Goal: Task Accomplishment & Management: Use online tool/utility

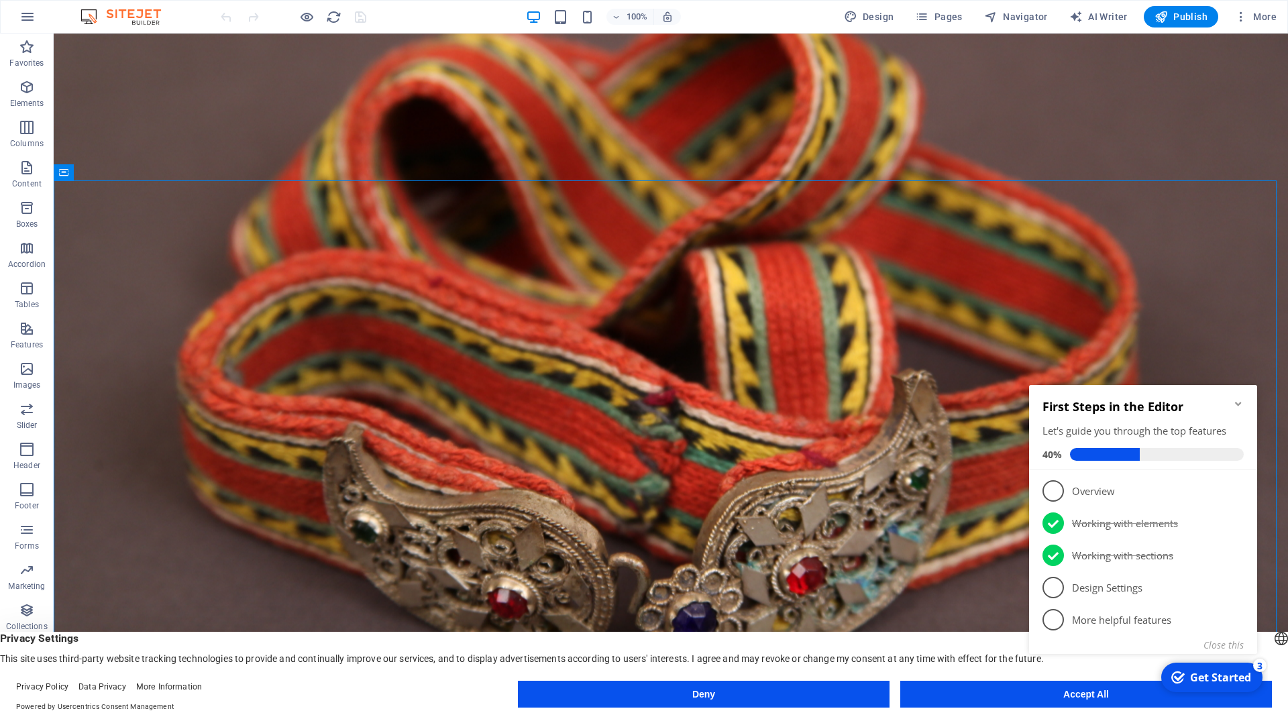
click at [1240, 404] on icon "Minimize checklist" at bounding box center [1238, 404] width 6 height 4
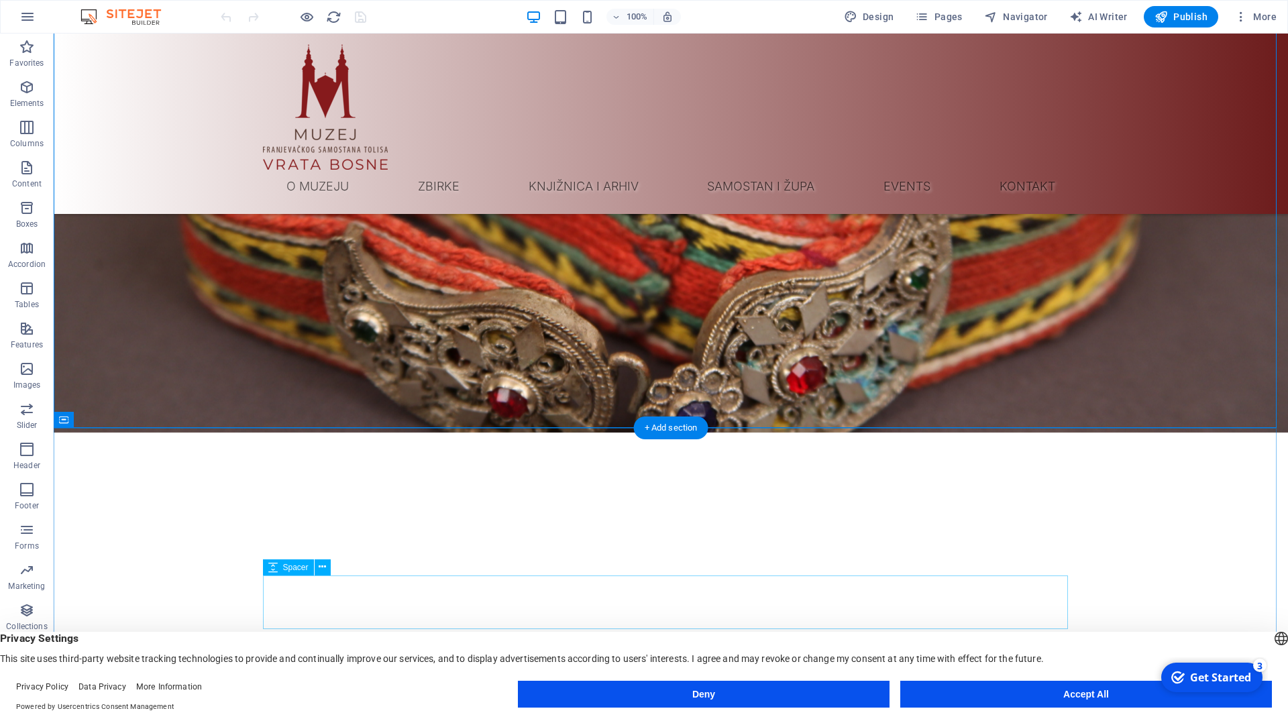
scroll to position [205, 0]
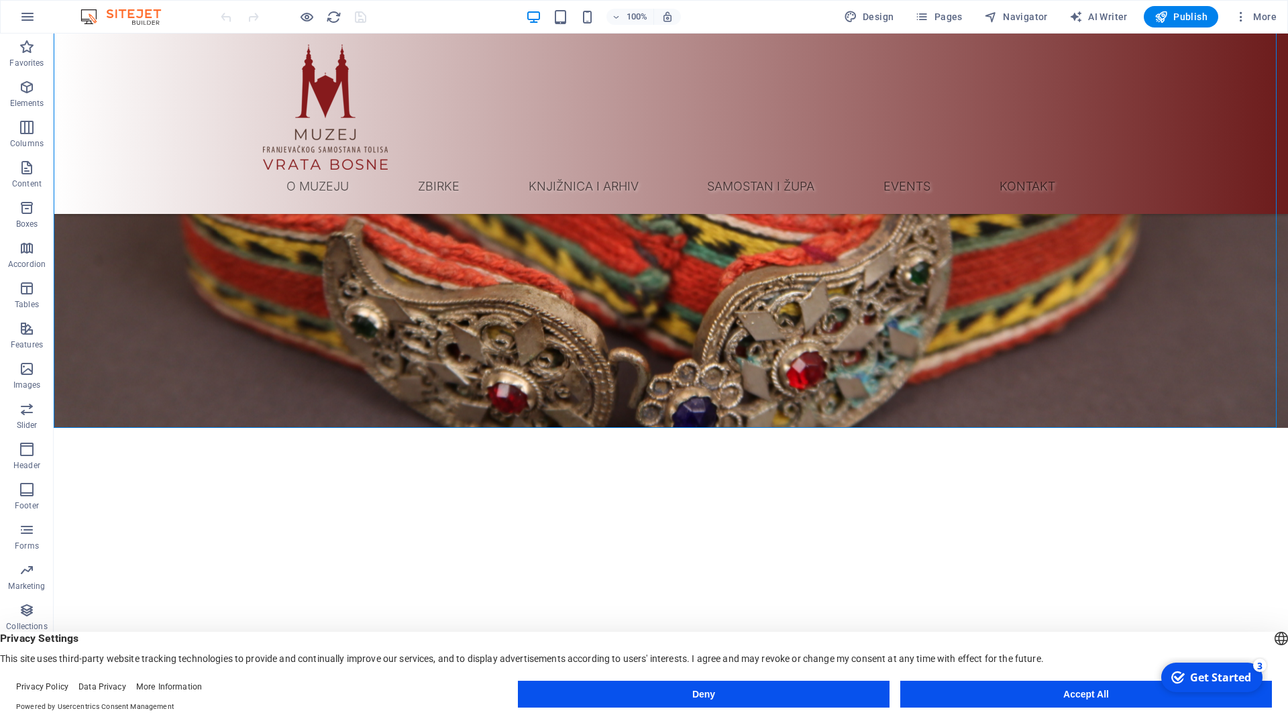
click at [1037, 695] on button "Accept All" at bounding box center [1086, 694] width 372 height 27
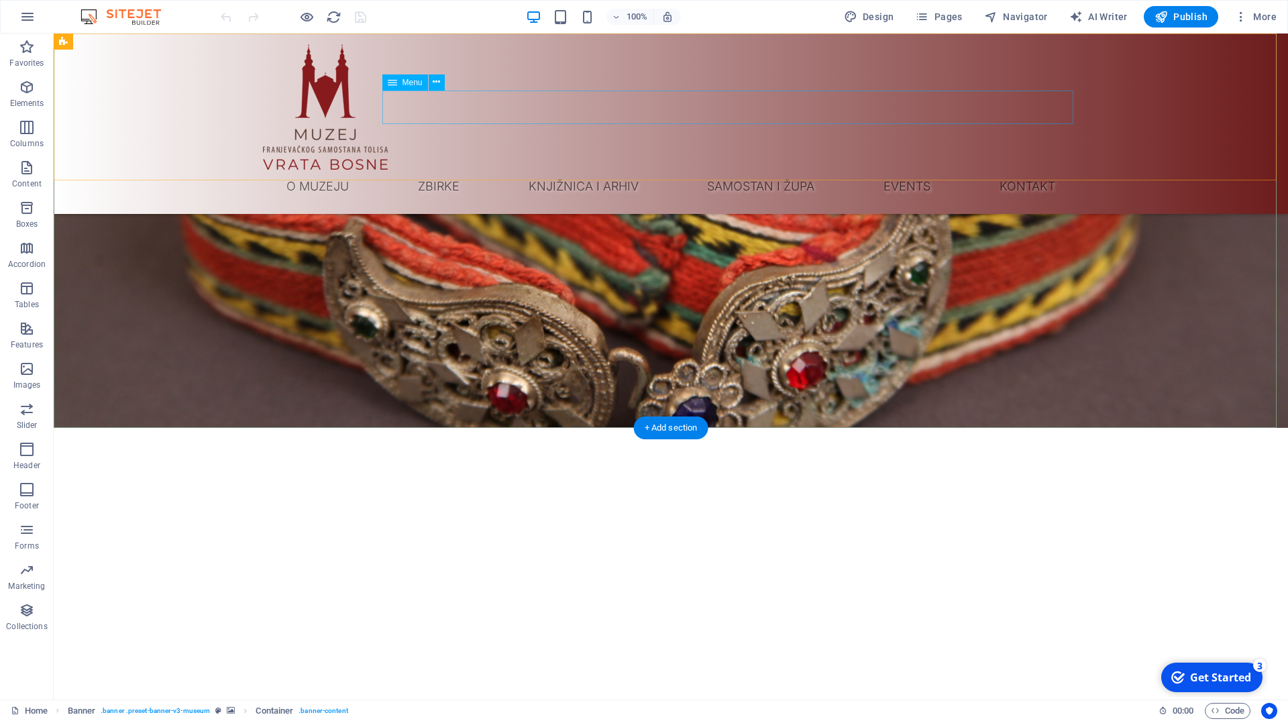
click at [942, 170] on nav "O muzeju Zbirke Neolit Rimsko razdoblje Srednji vijek Zbirka oružja Numizmatika…" at bounding box center [670, 187] width 815 height 34
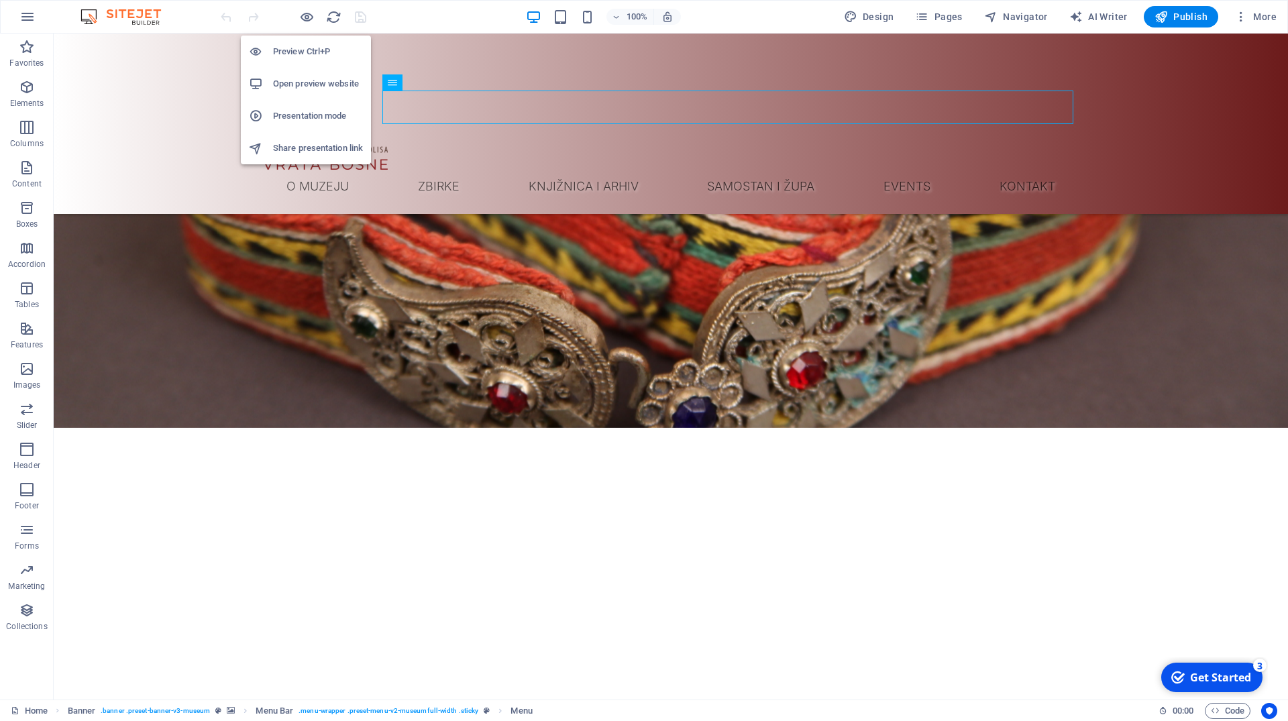
click at [305, 56] on h6 "Preview Ctrl+P" at bounding box center [318, 52] width 90 height 16
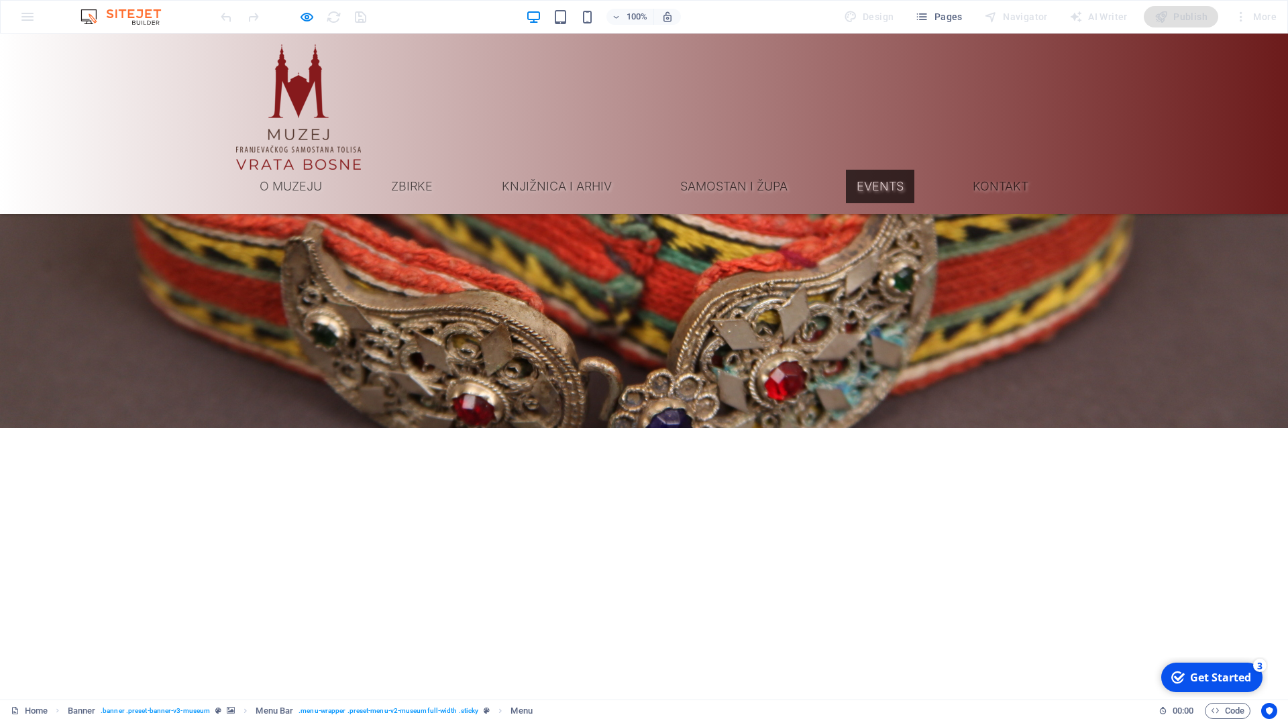
click at [899, 170] on link "Events" at bounding box center [880, 187] width 68 height 34
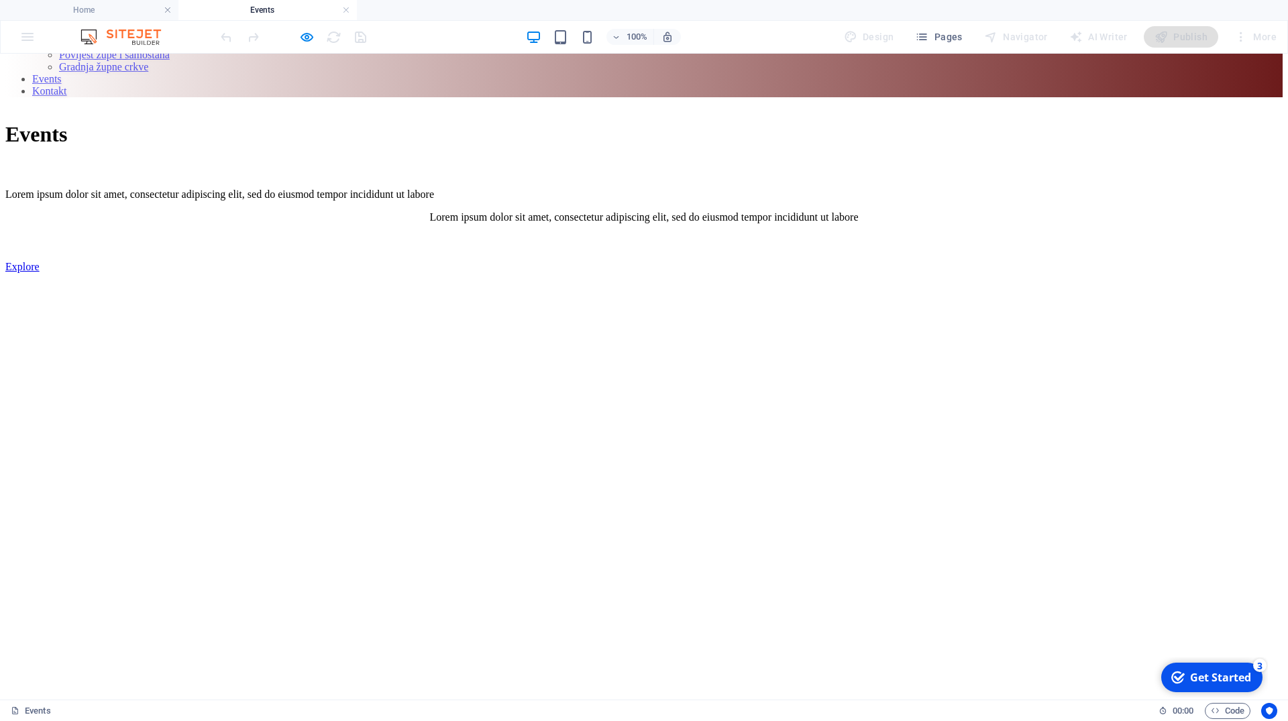
scroll to position [582, 0]
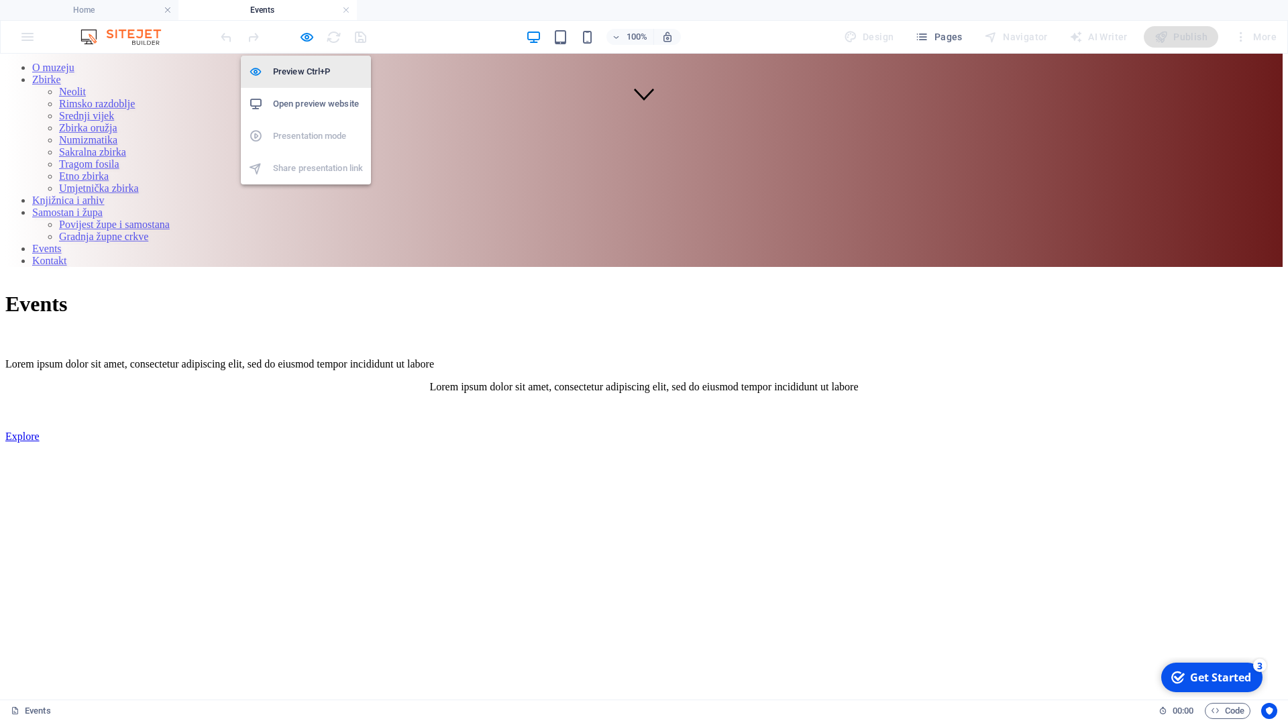
click at [295, 80] on li "Preview Ctrl+P" at bounding box center [306, 72] width 130 height 32
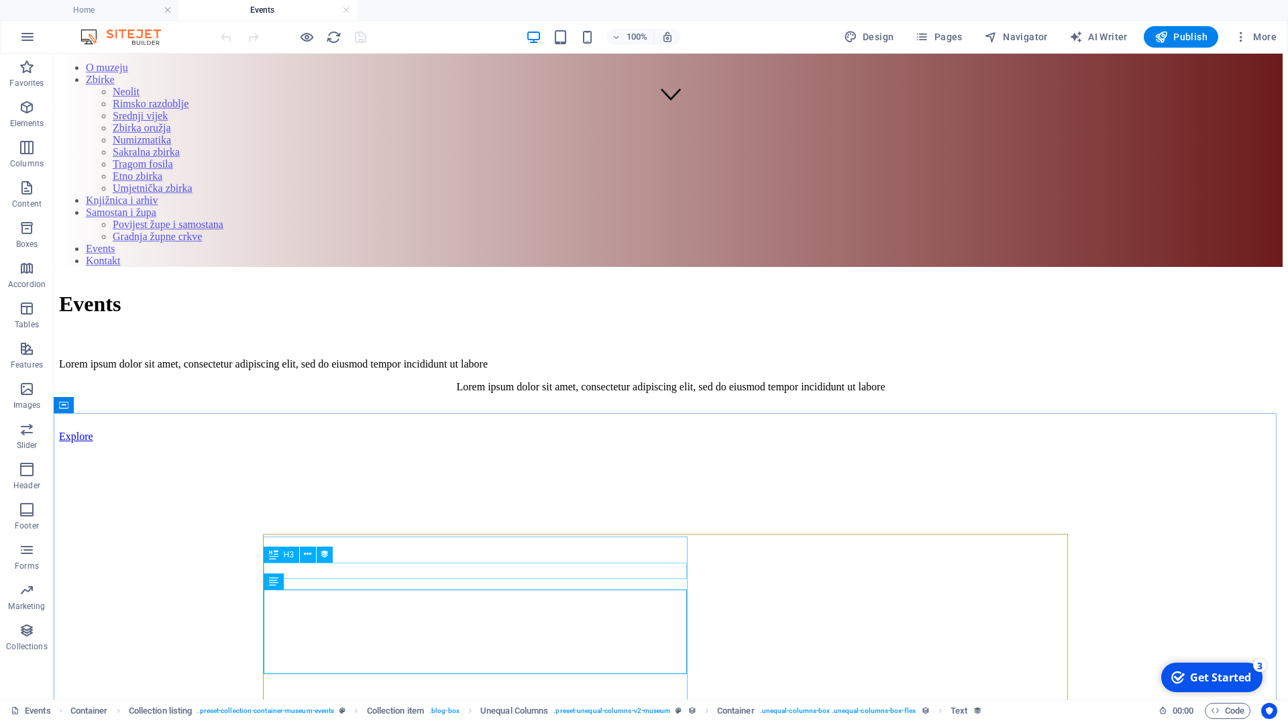
select select "name"
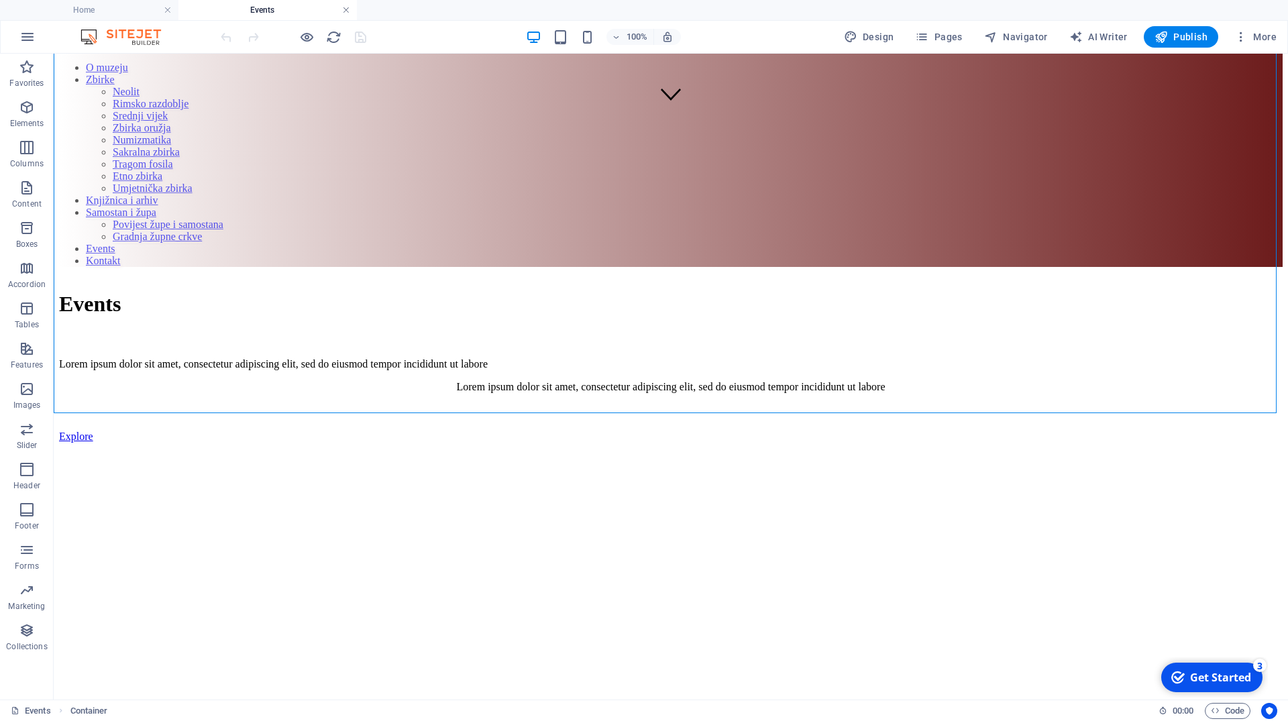
click at [343, 8] on link at bounding box center [346, 10] width 8 height 13
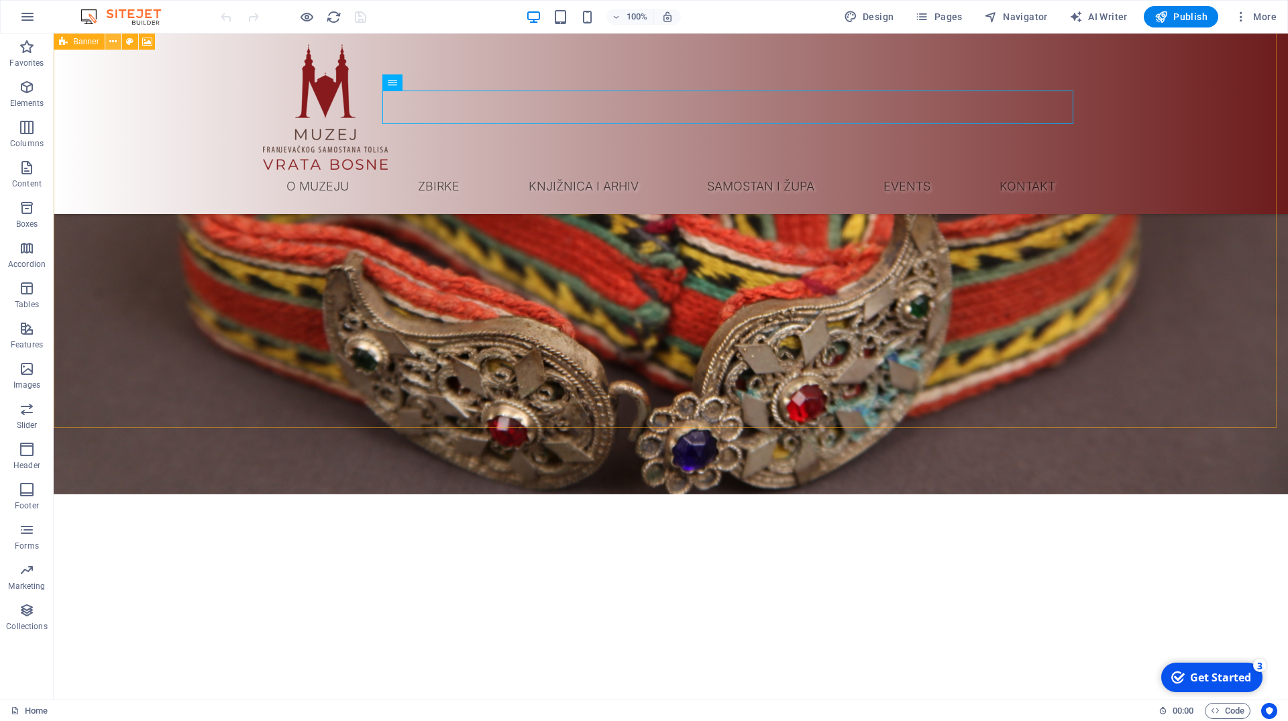
click at [114, 43] on icon at bounding box center [112, 42] width 7 height 14
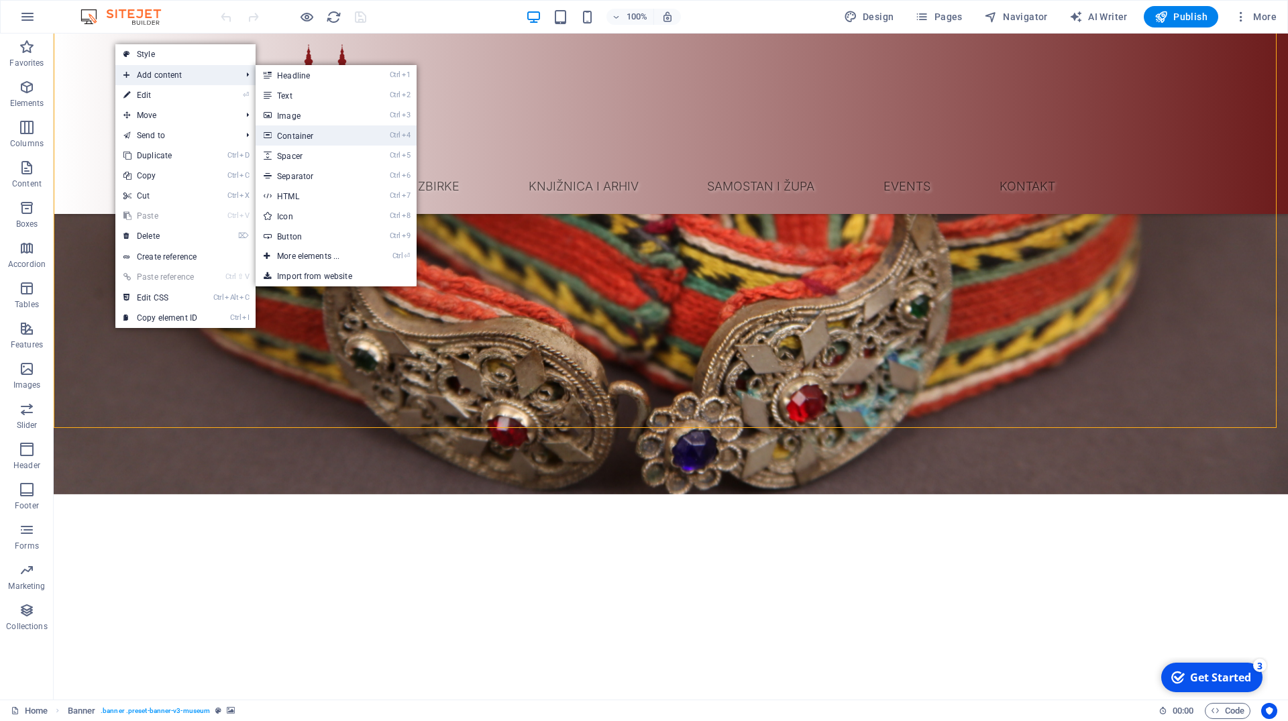
click at [320, 134] on link "Ctrl 4 Container" at bounding box center [311, 135] width 111 height 20
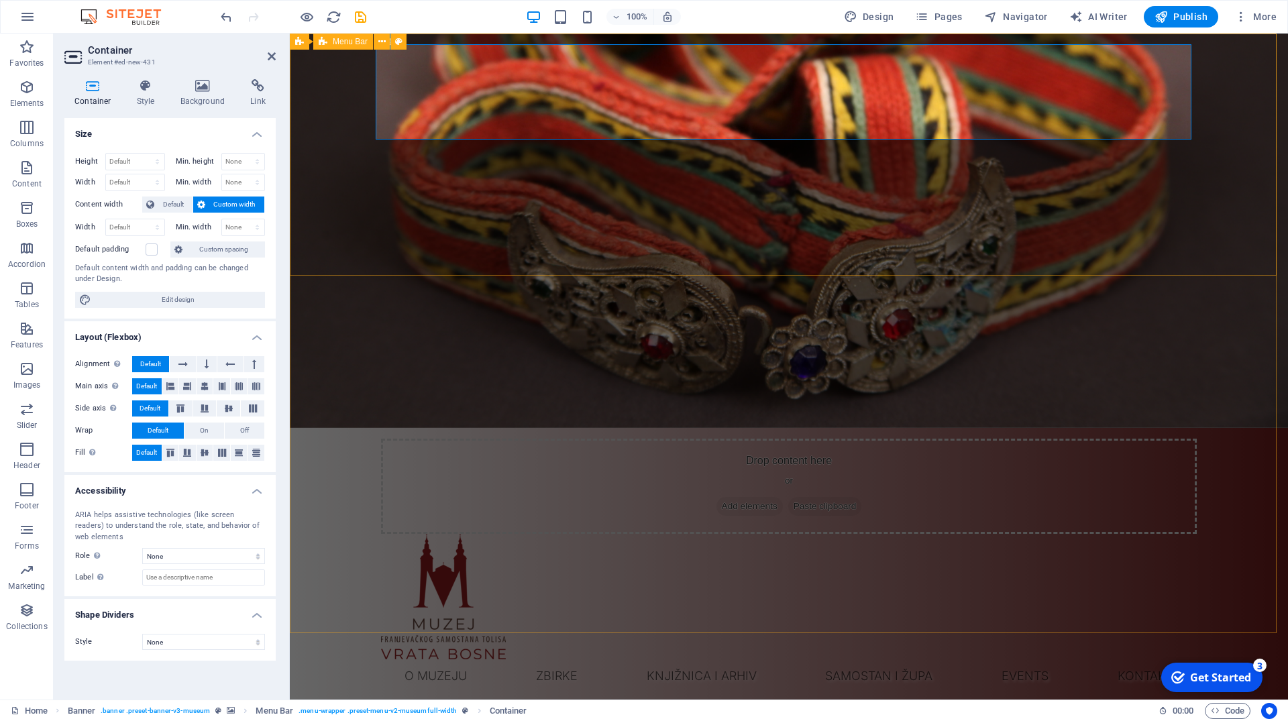
scroll to position [0, 0]
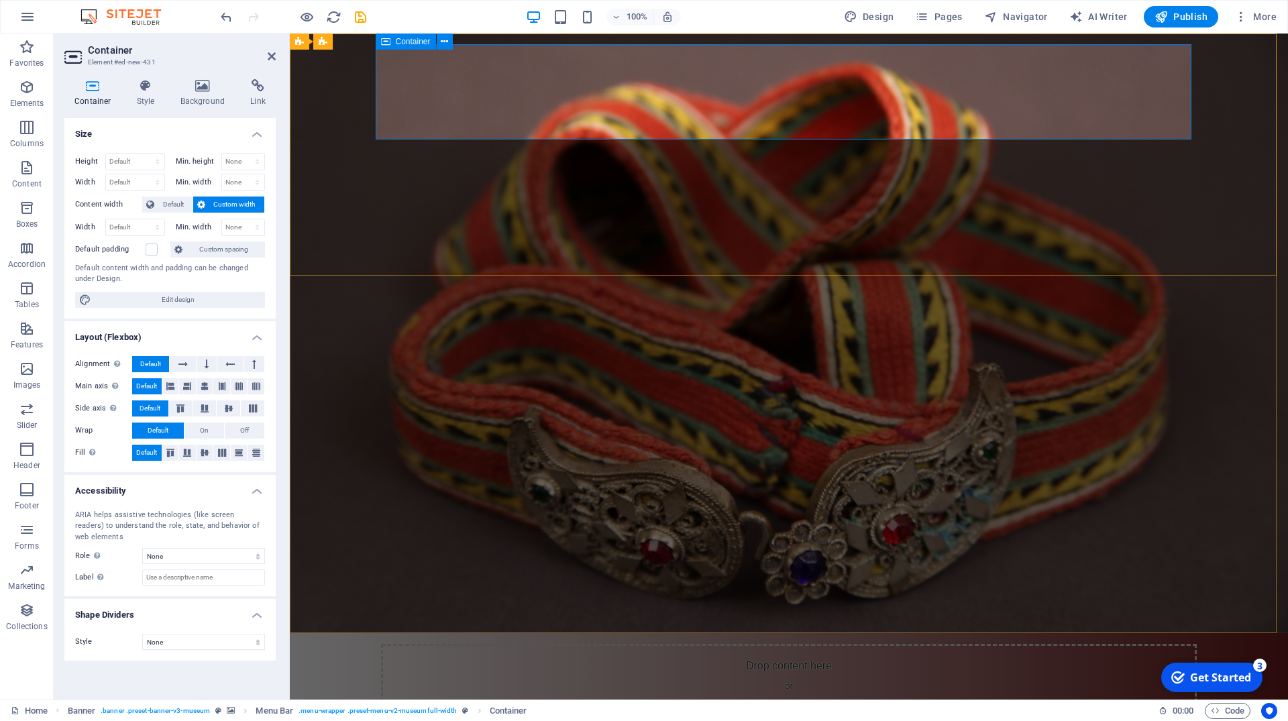
click at [734, 702] on span "Add elements" at bounding box center [749, 711] width 66 height 19
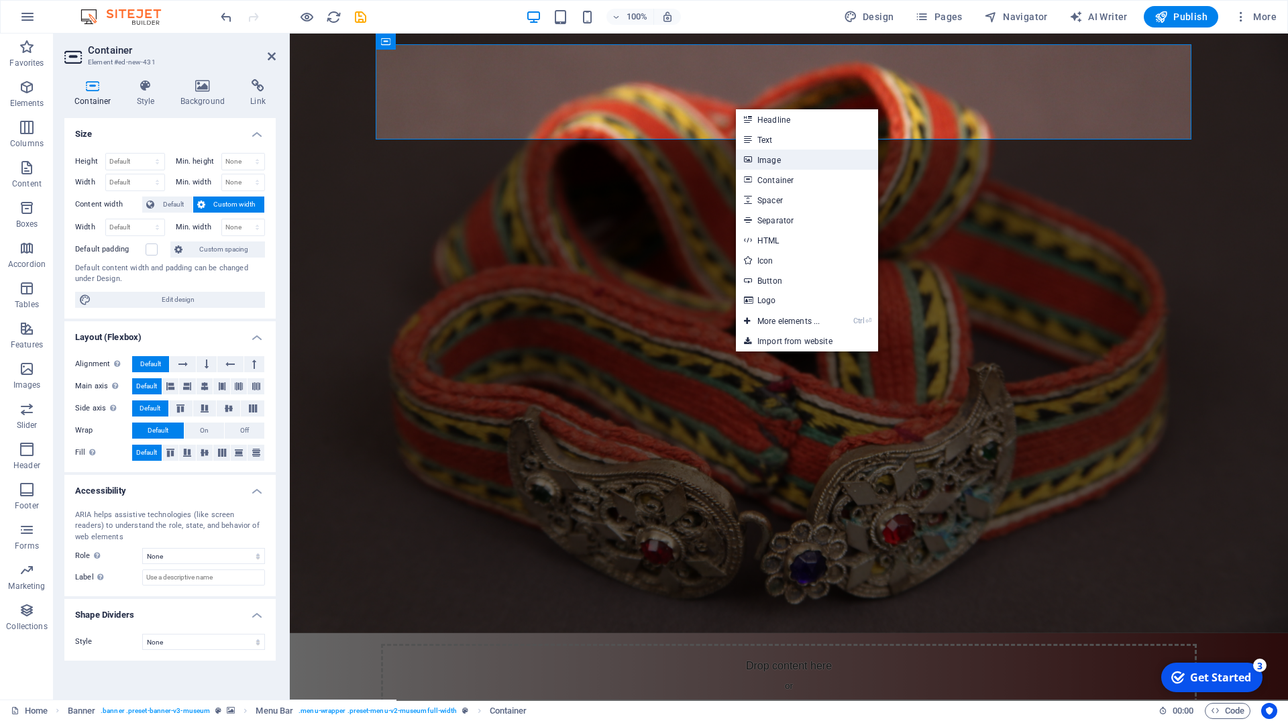
click at [789, 160] on link "Image" at bounding box center [807, 160] width 142 height 20
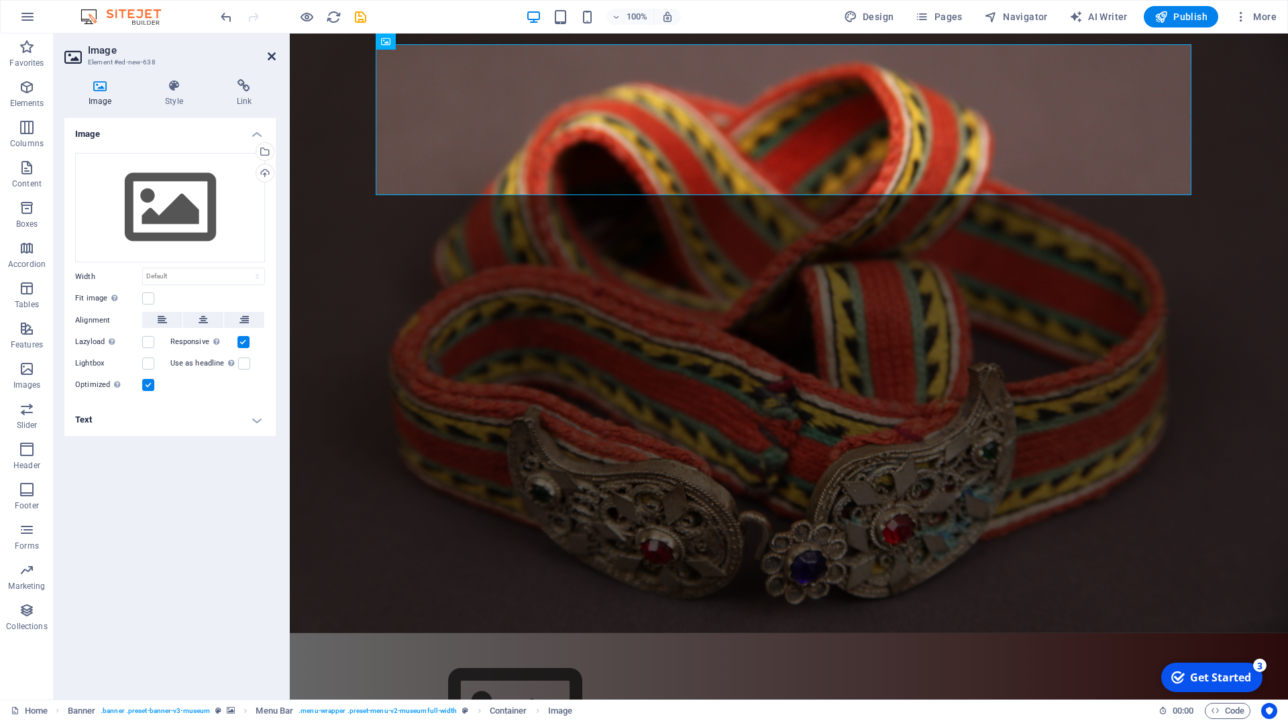
click at [273, 59] on icon at bounding box center [272, 56] width 8 height 11
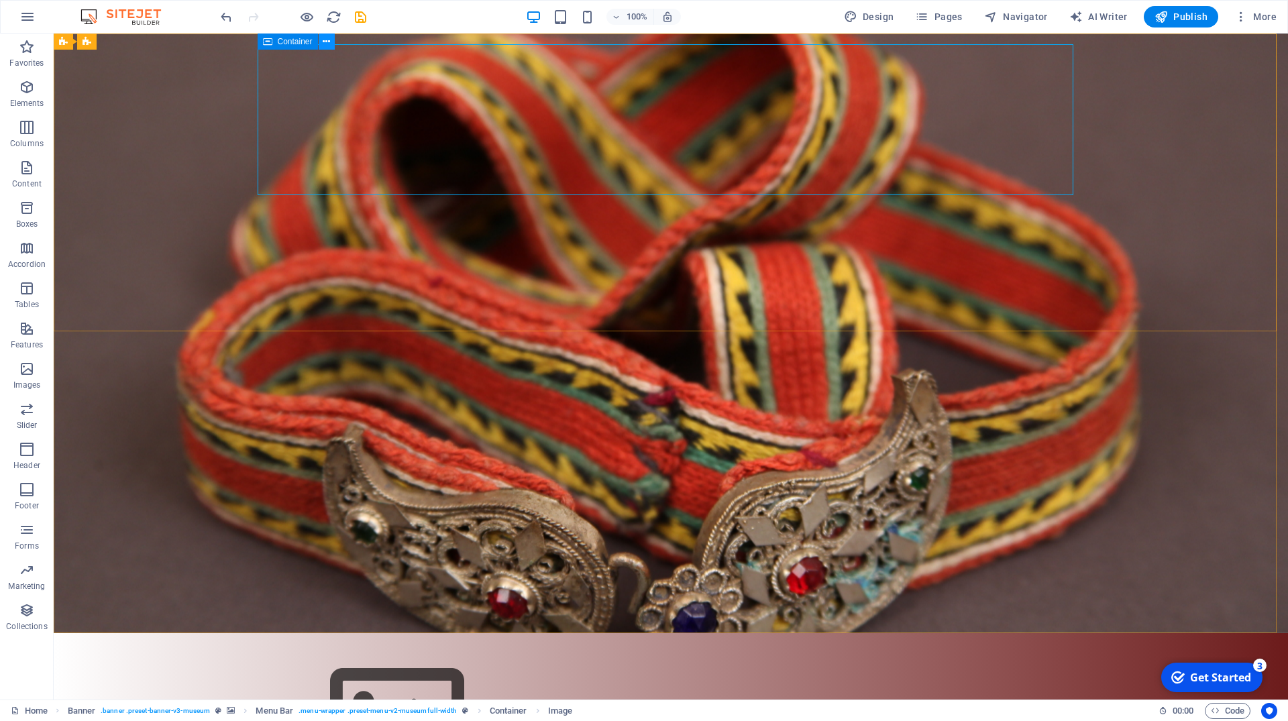
click at [325, 44] on icon at bounding box center [326, 42] width 7 height 14
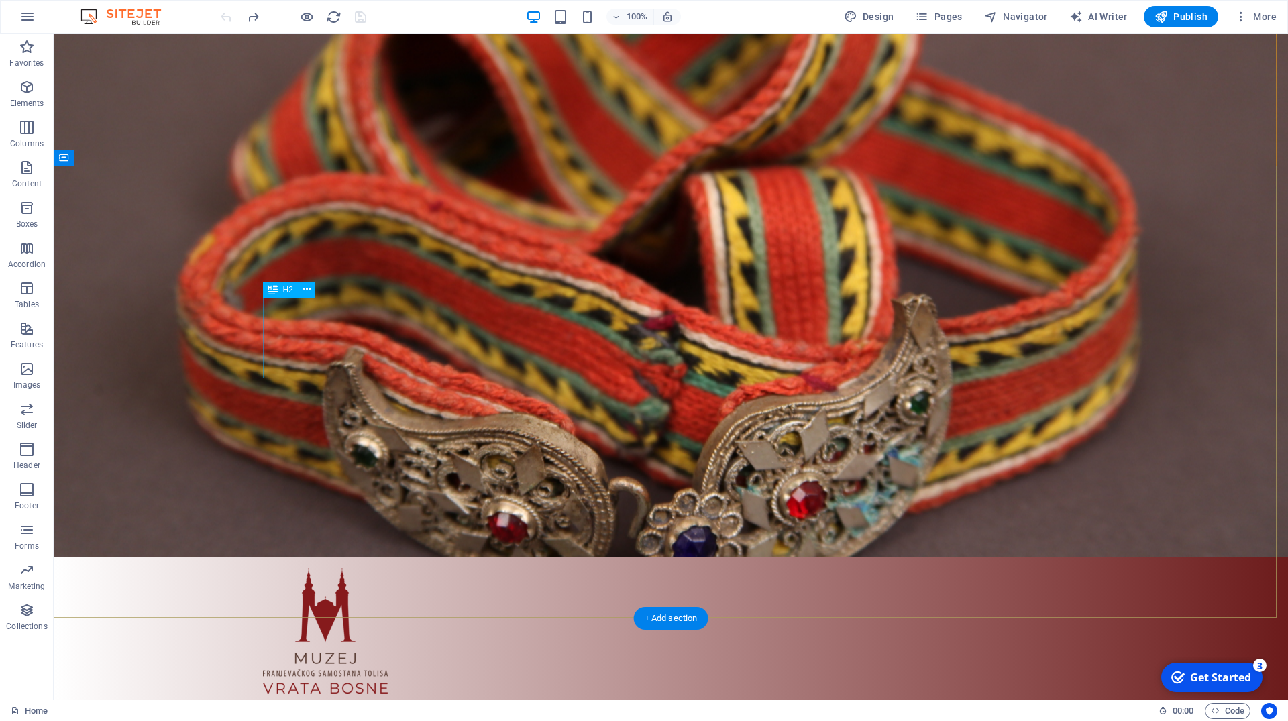
scroll to position [274, 0]
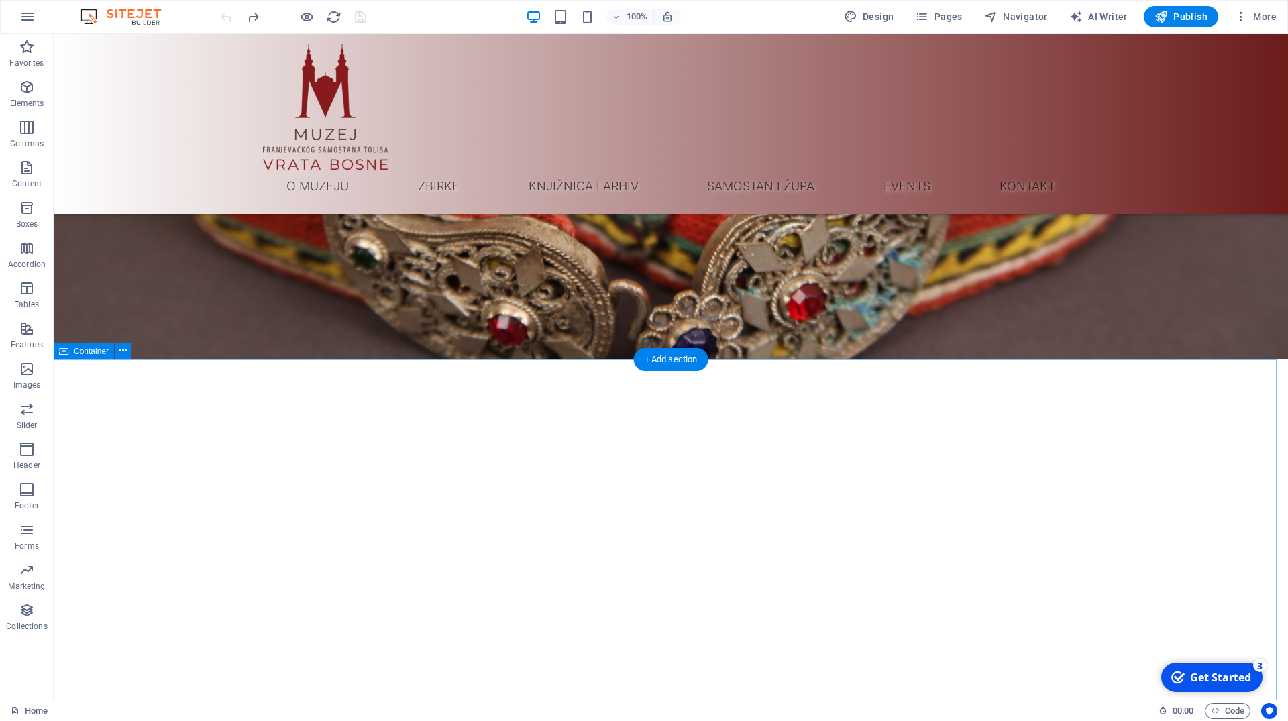
click at [80, 351] on span "Container" at bounding box center [91, 351] width 35 height 8
click at [123, 354] on icon at bounding box center [122, 351] width 7 height 14
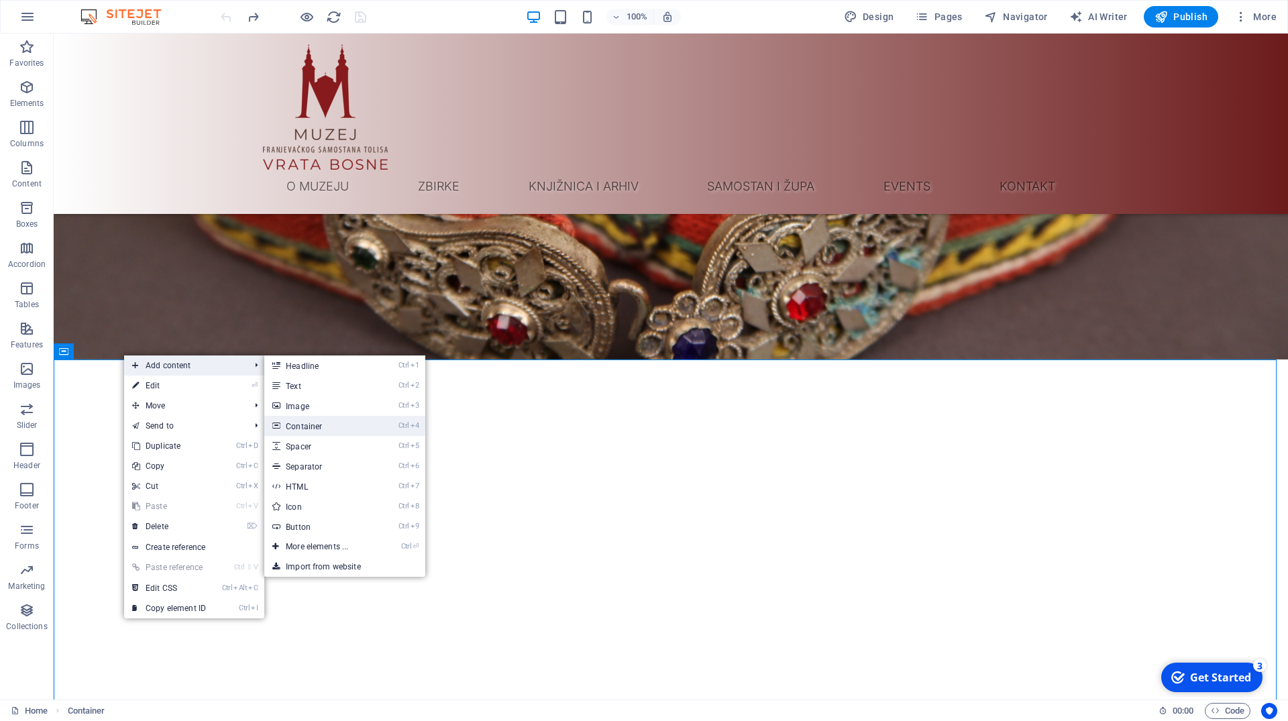
click at [316, 426] on link "Ctrl 4 Container" at bounding box center [319, 426] width 111 height 20
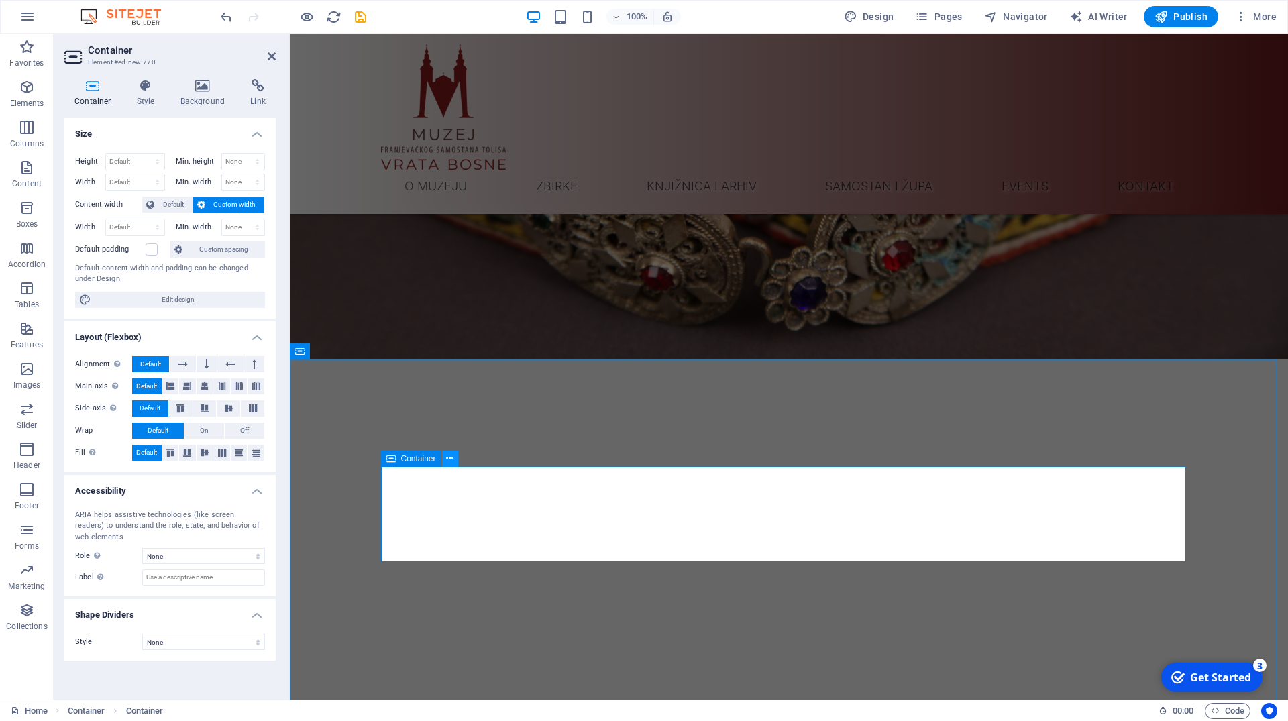
click at [448, 459] on icon at bounding box center [449, 458] width 7 height 14
click at [21, 375] on icon "button" at bounding box center [27, 369] width 16 height 16
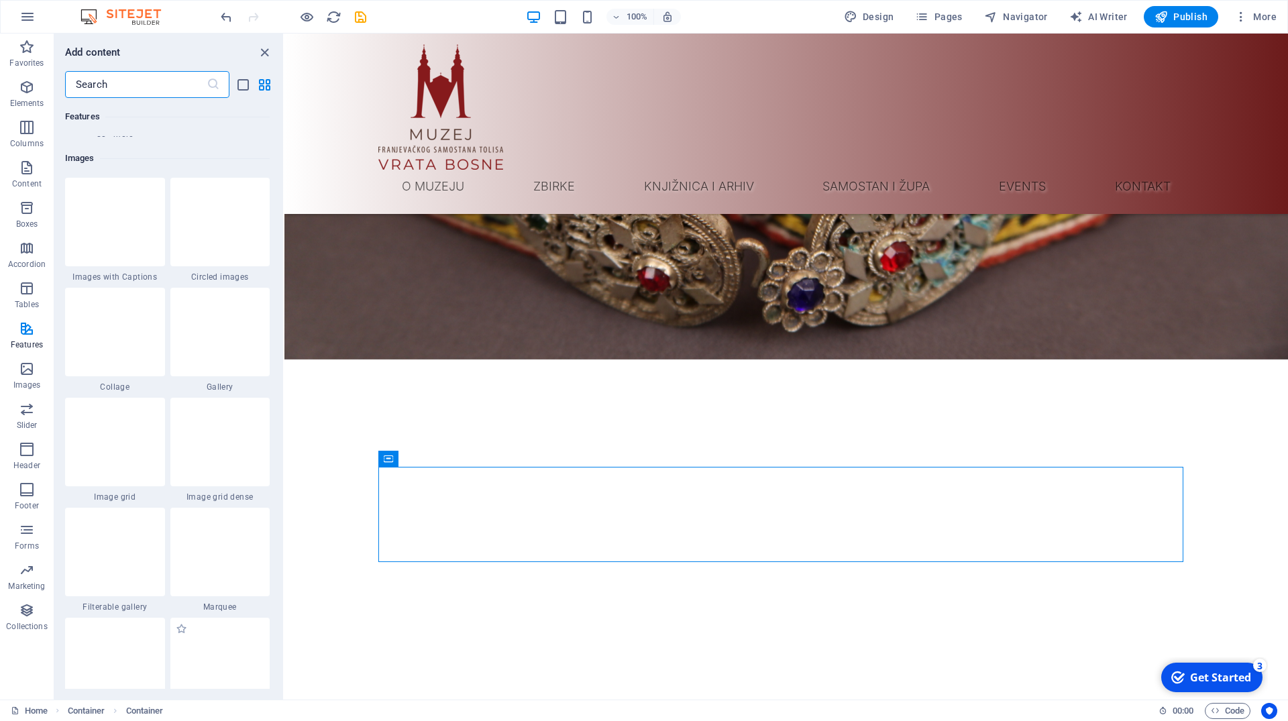
scroll to position [6740, 0]
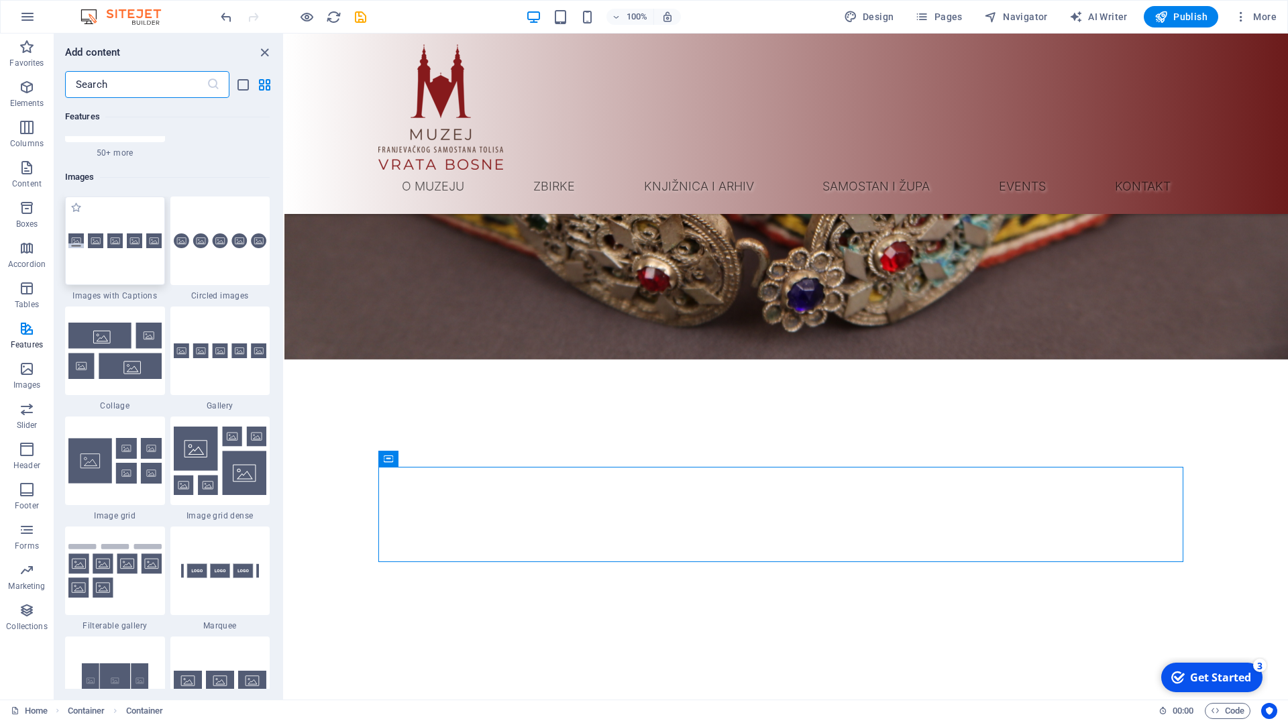
click at [110, 252] on div at bounding box center [115, 240] width 100 height 89
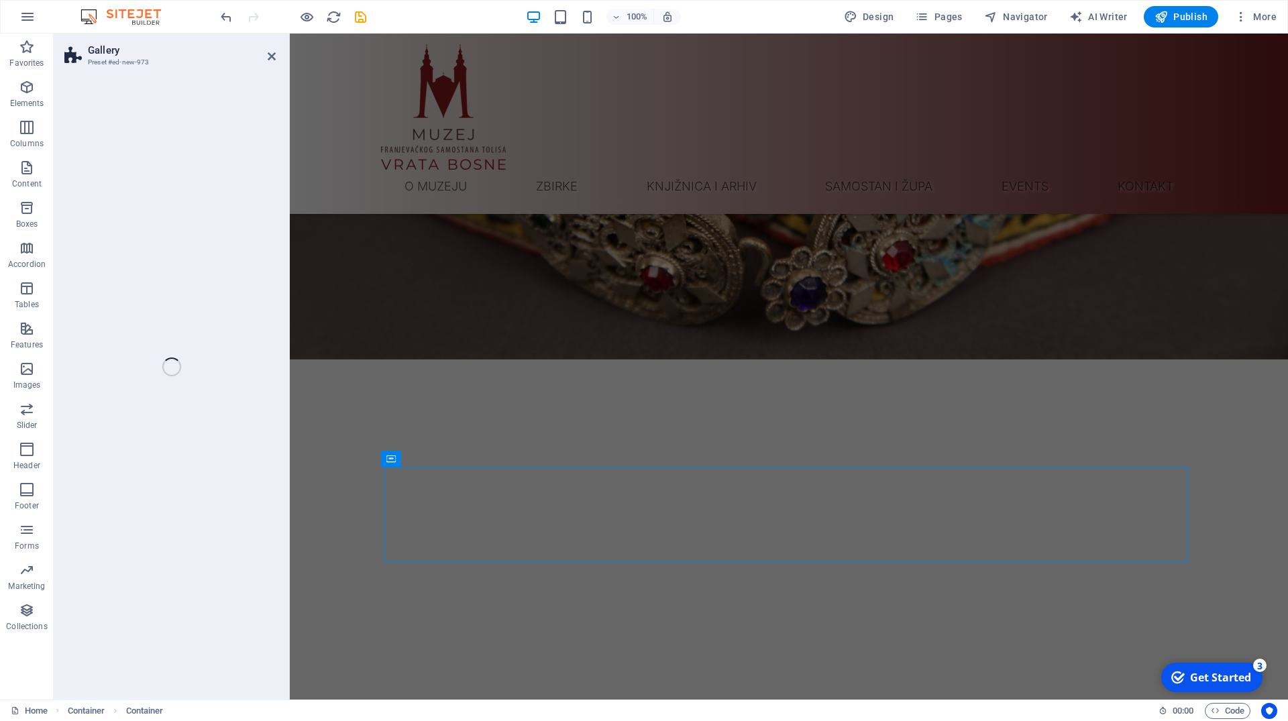
scroll to position [1449, 0]
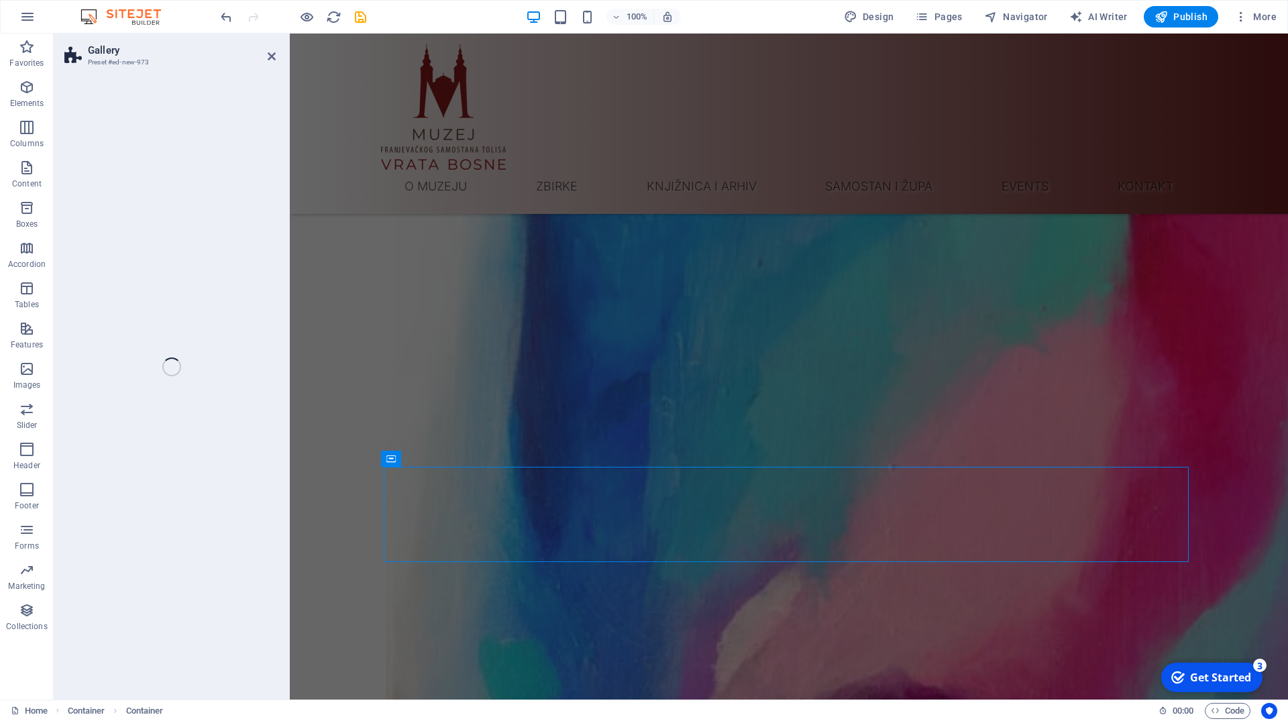
select select "rem"
select select "preset-gallery-v3-captions"
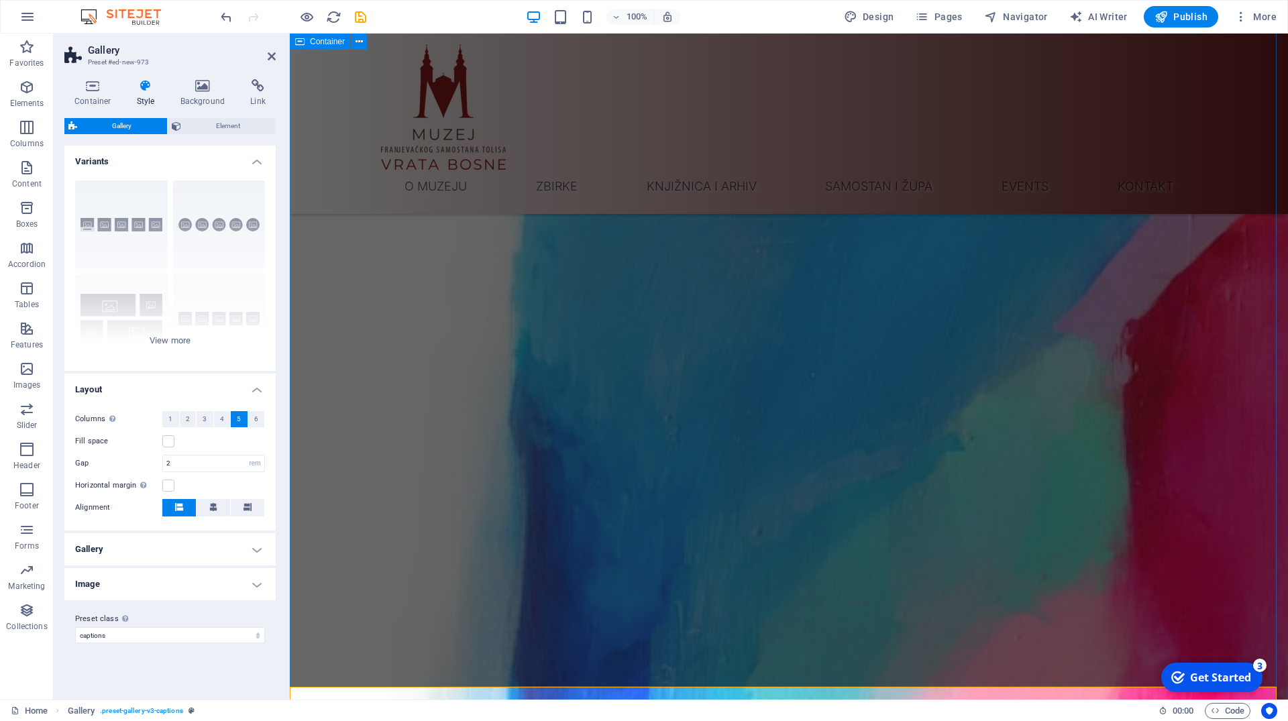
scroll to position [1380, 0]
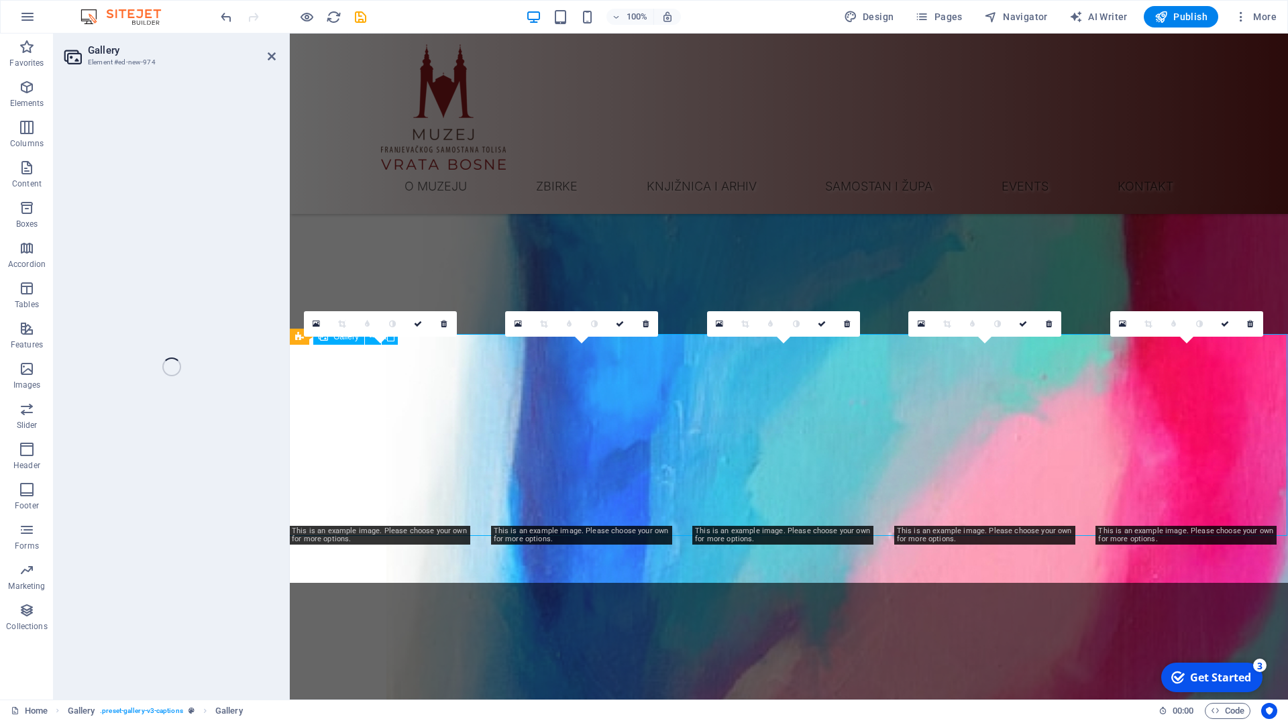
select select "4"
select select "px"
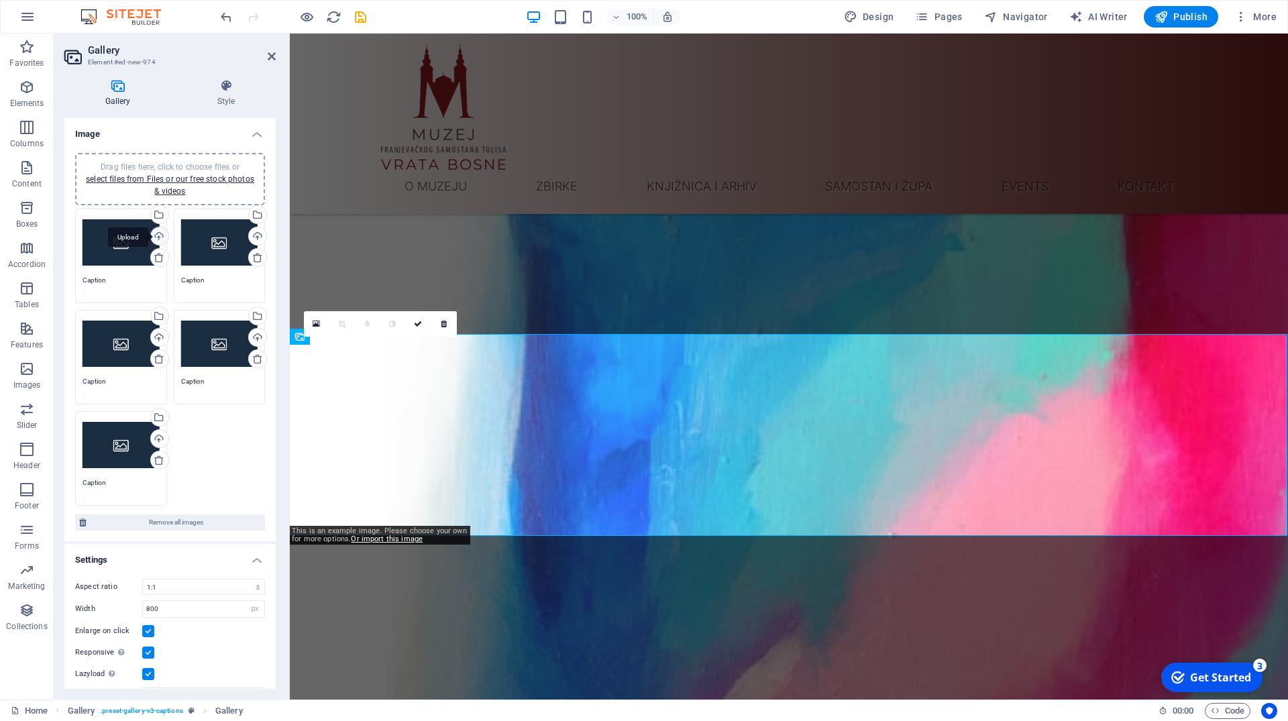
click at [156, 238] on div "Upload" at bounding box center [158, 237] width 20 height 20
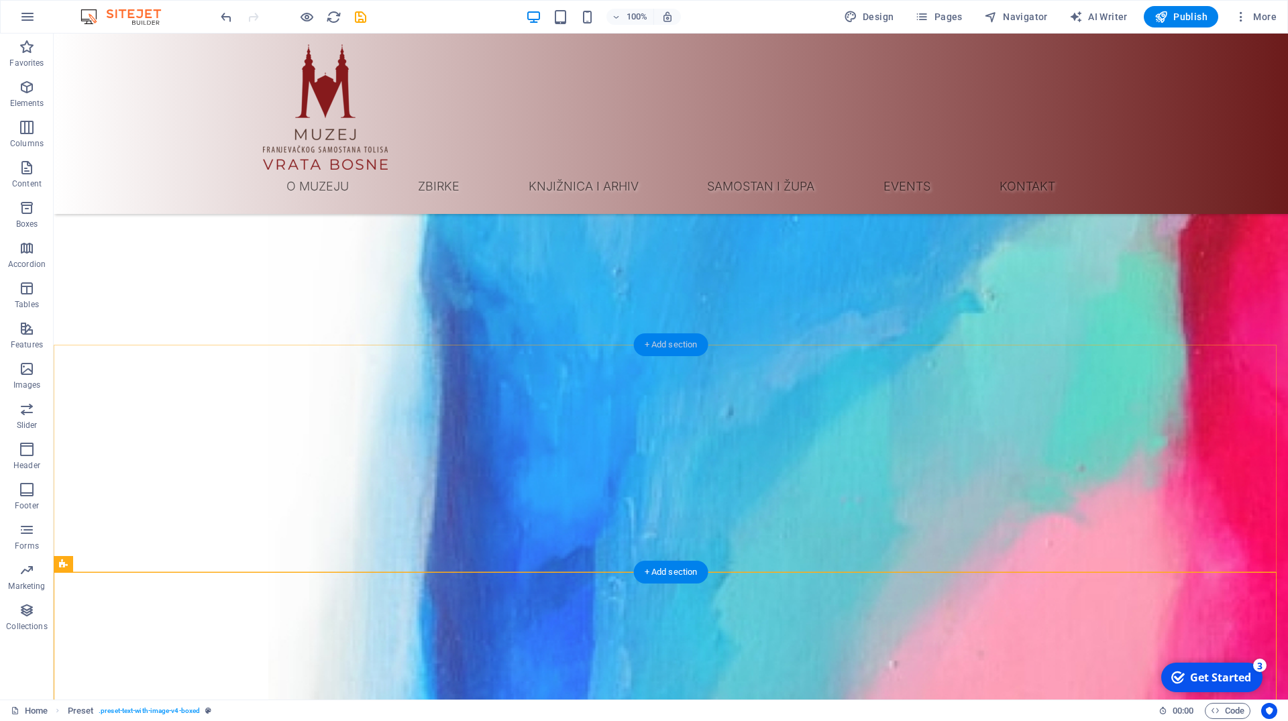
click at [660, 349] on div "+ Add section" at bounding box center [671, 344] width 74 height 23
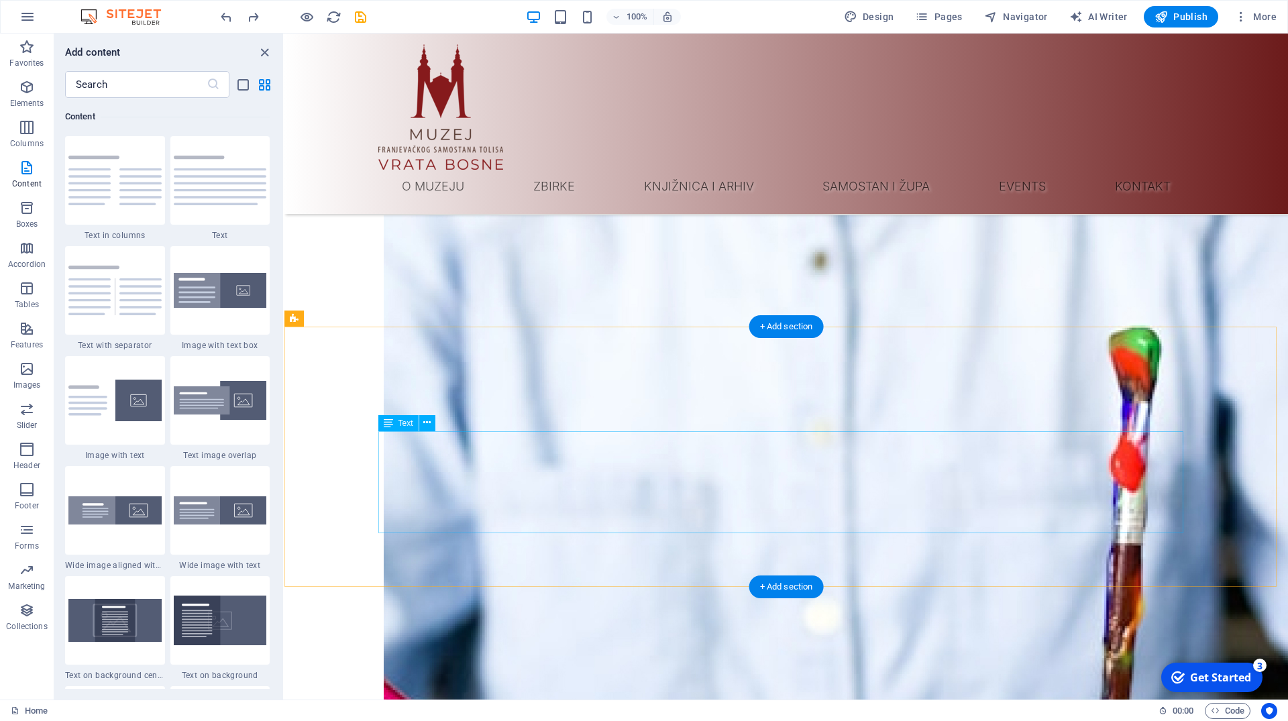
scroll to position [2052, 0]
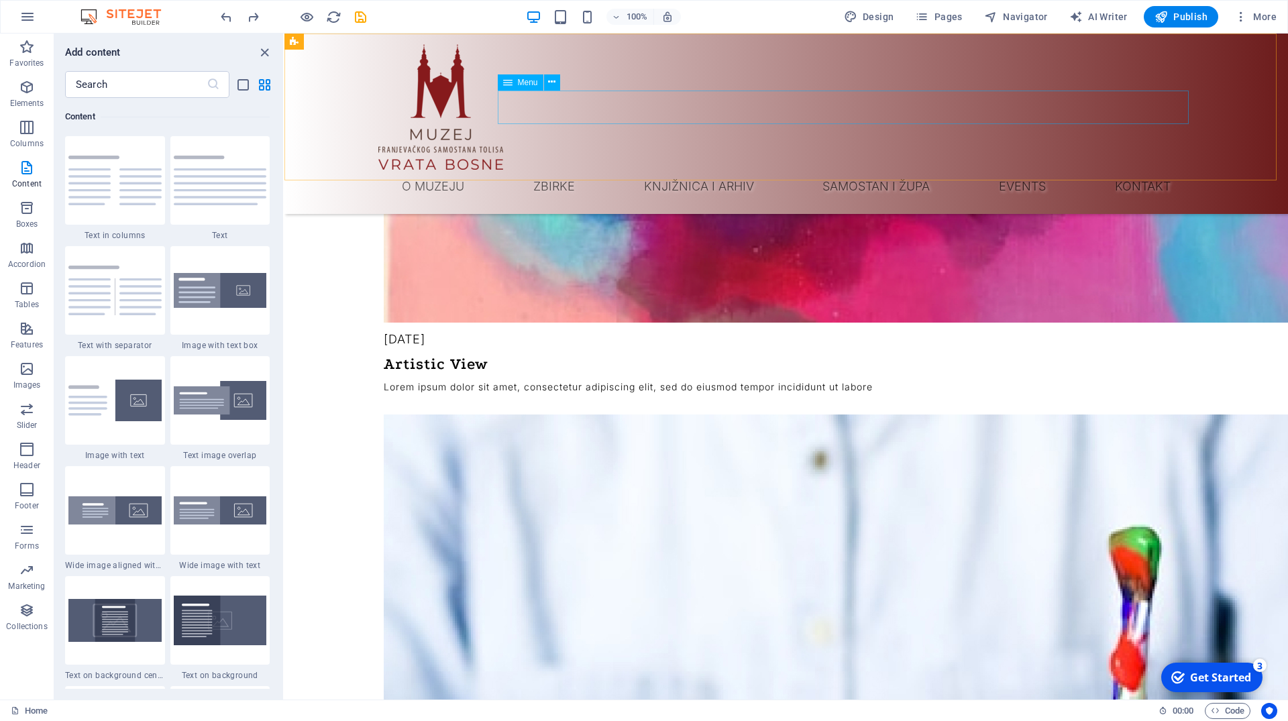
click at [1041, 170] on nav "O muzeju Zbirke Neolit Rimsko razdoblje Srednji vijek Zbirka oružja Numizmatika…" at bounding box center [785, 187] width 815 height 34
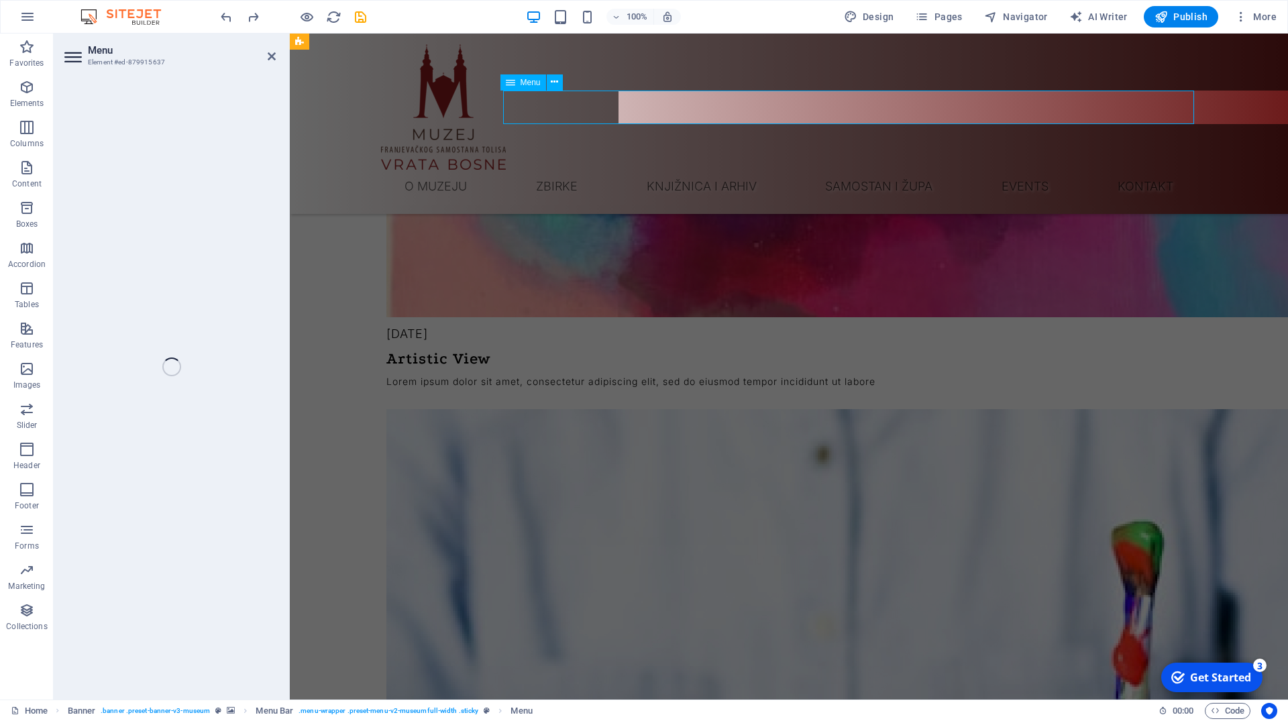
click at [1041, 170] on nav "O muzeju Zbirke Neolit Rimsko razdoblje Srednji vijek Zbirka oružja Numizmatika…" at bounding box center [788, 187] width 815 height 34
select select "1"
select select
select select "3"
select select
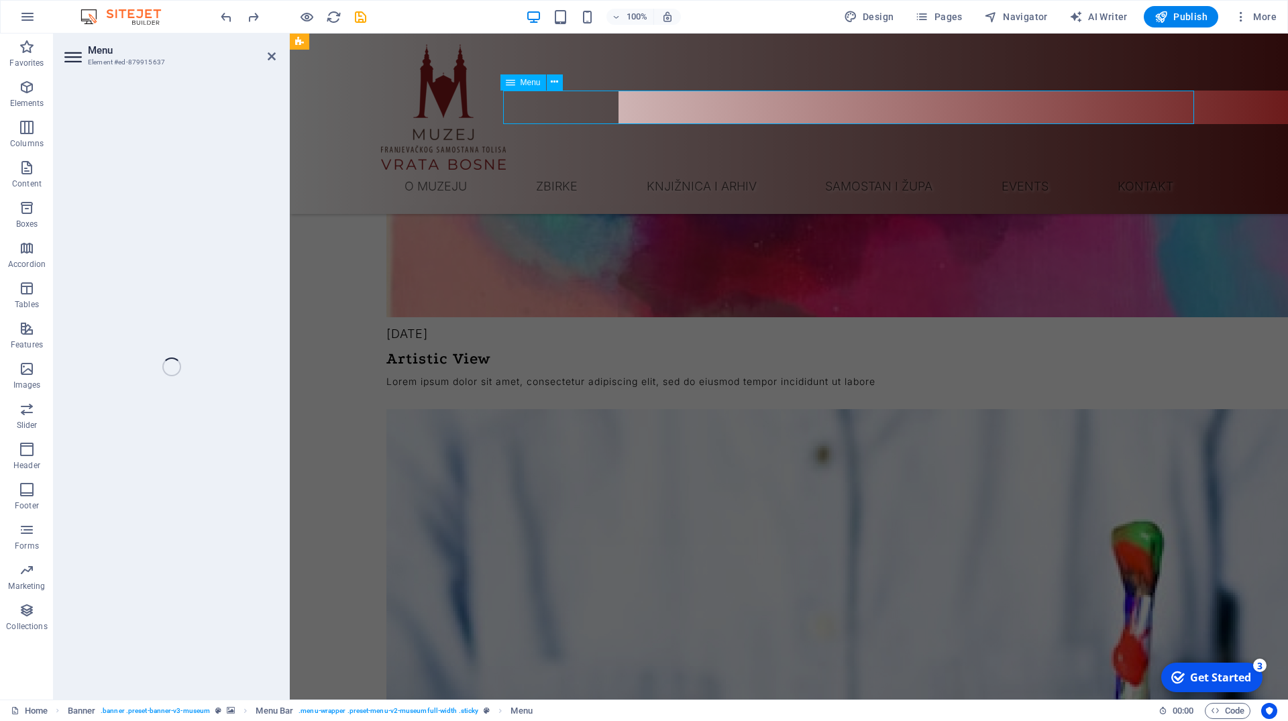
select select "4"
select select
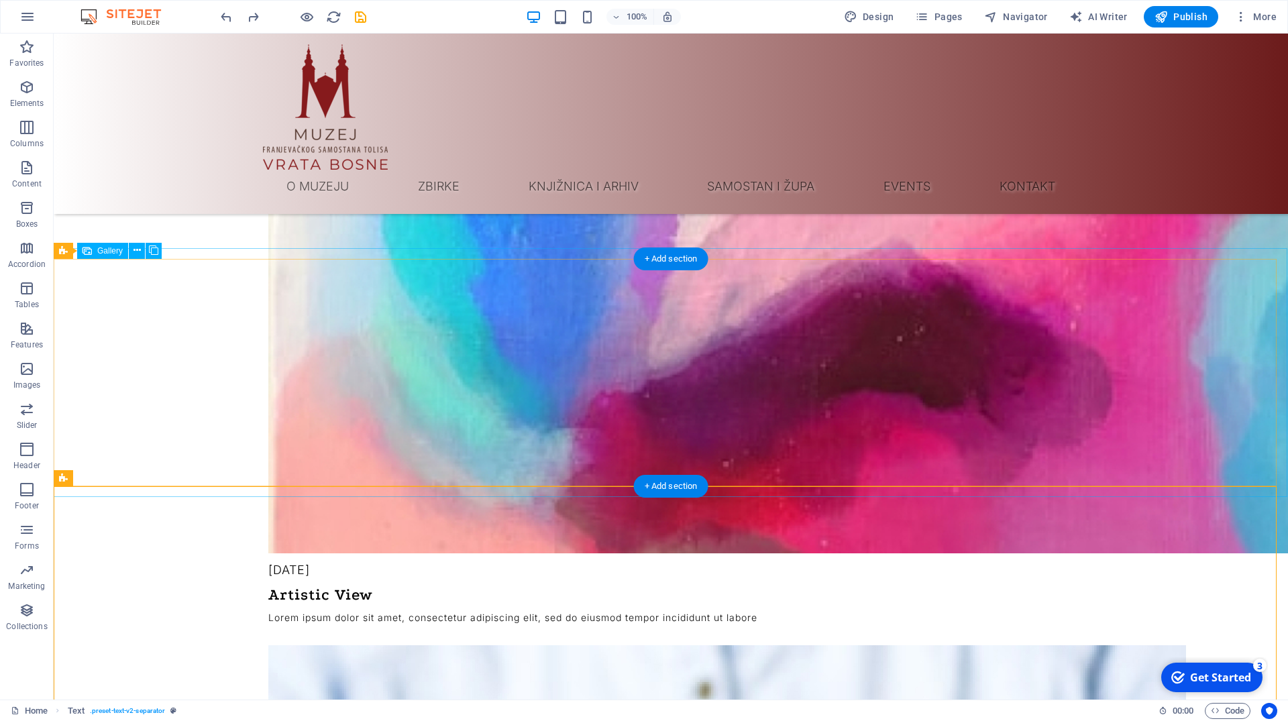
select select "4"
select select "px"
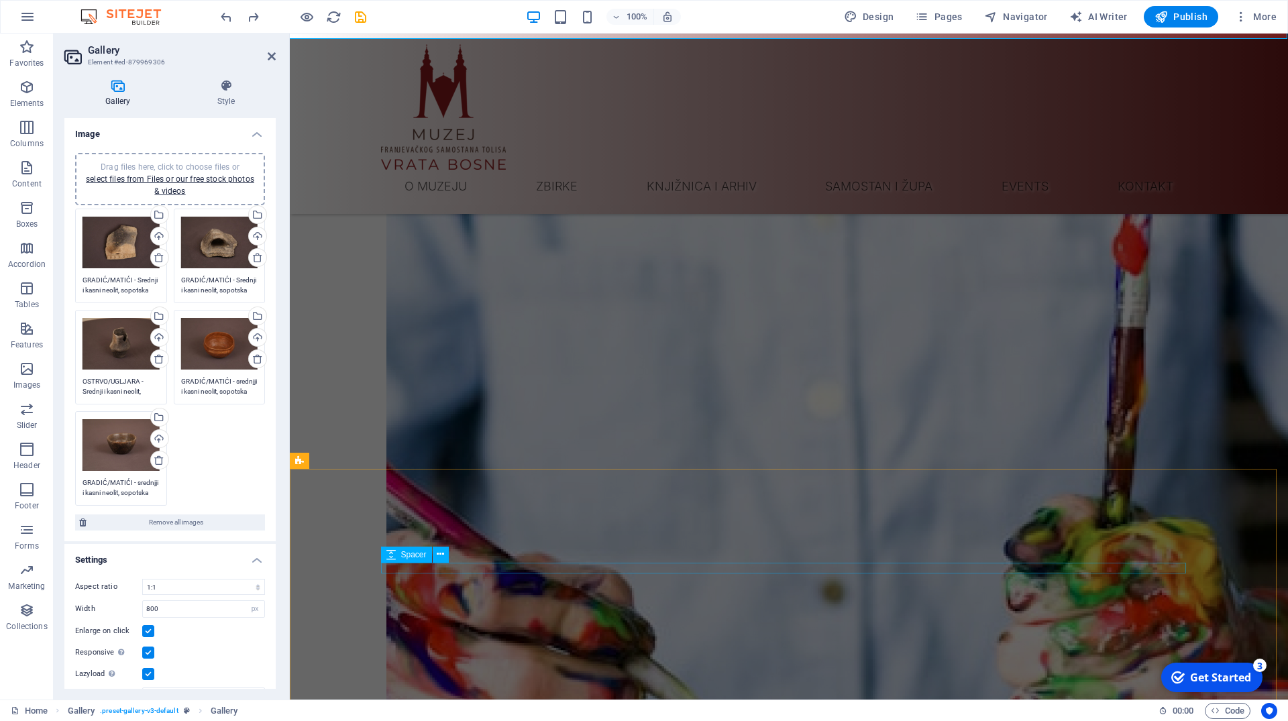
scroll to position [2189, 0]
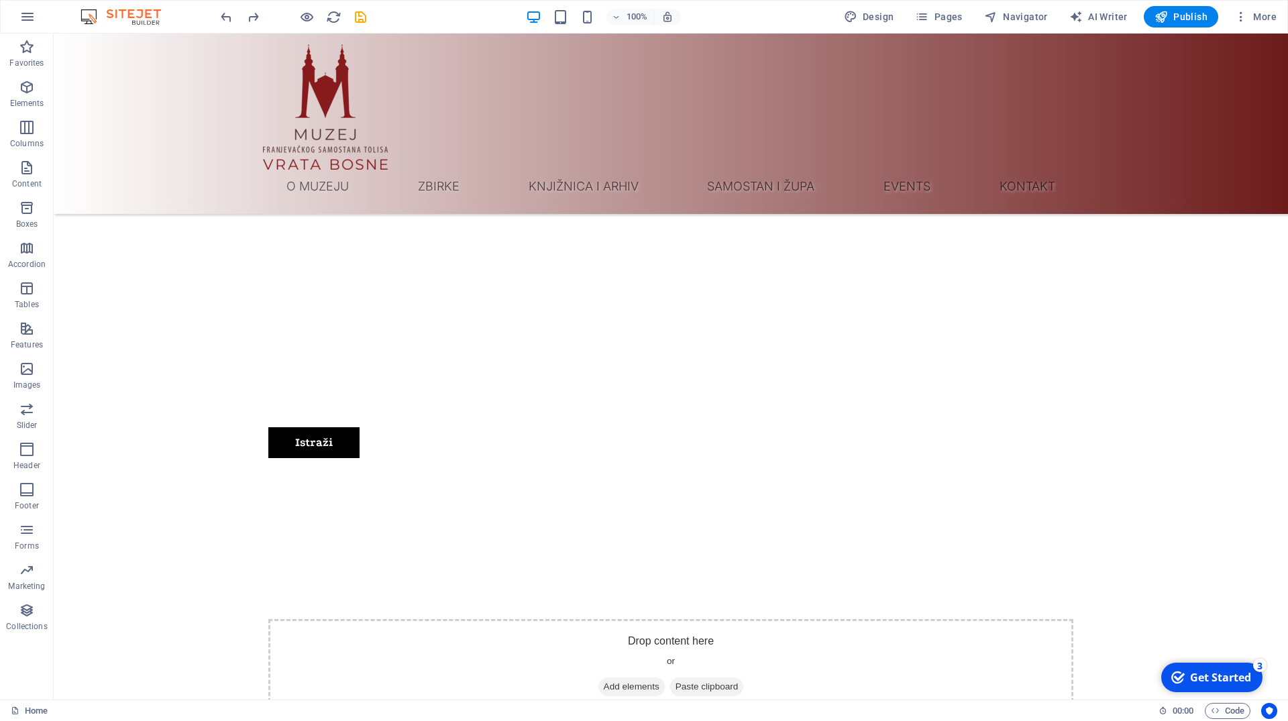
scroll to position [550, 0]
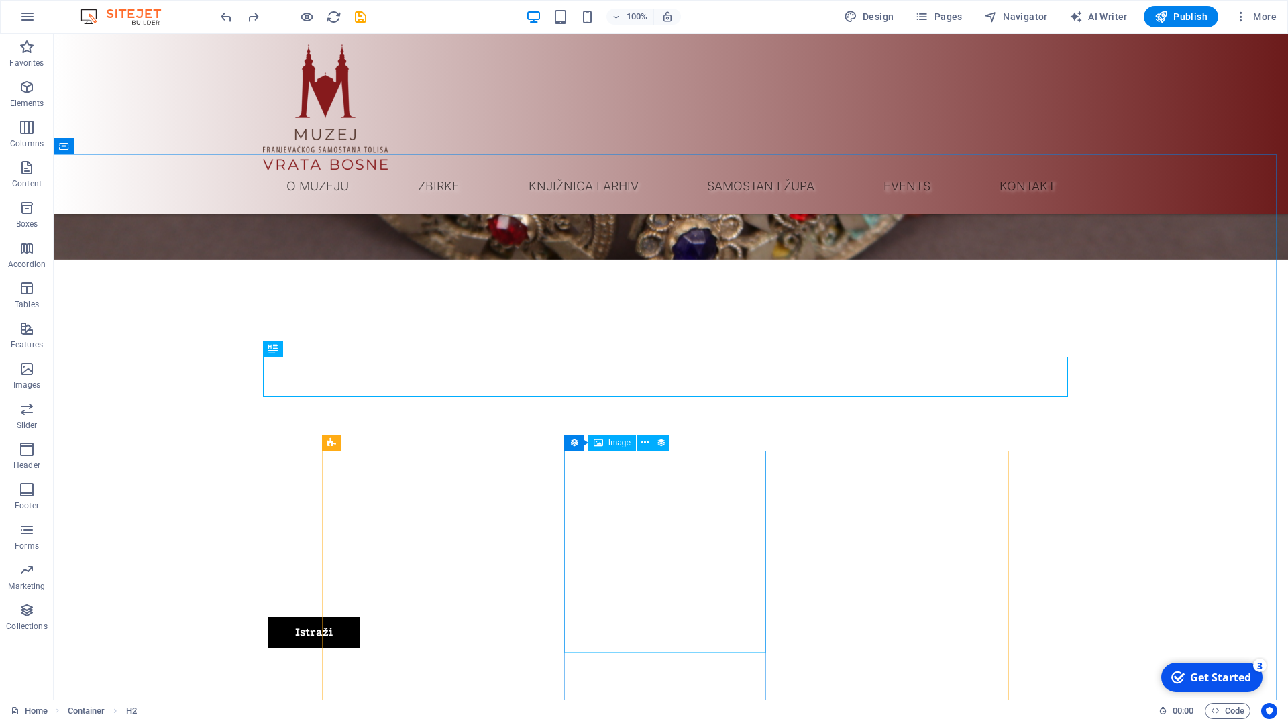
scroll to position [276, 0]
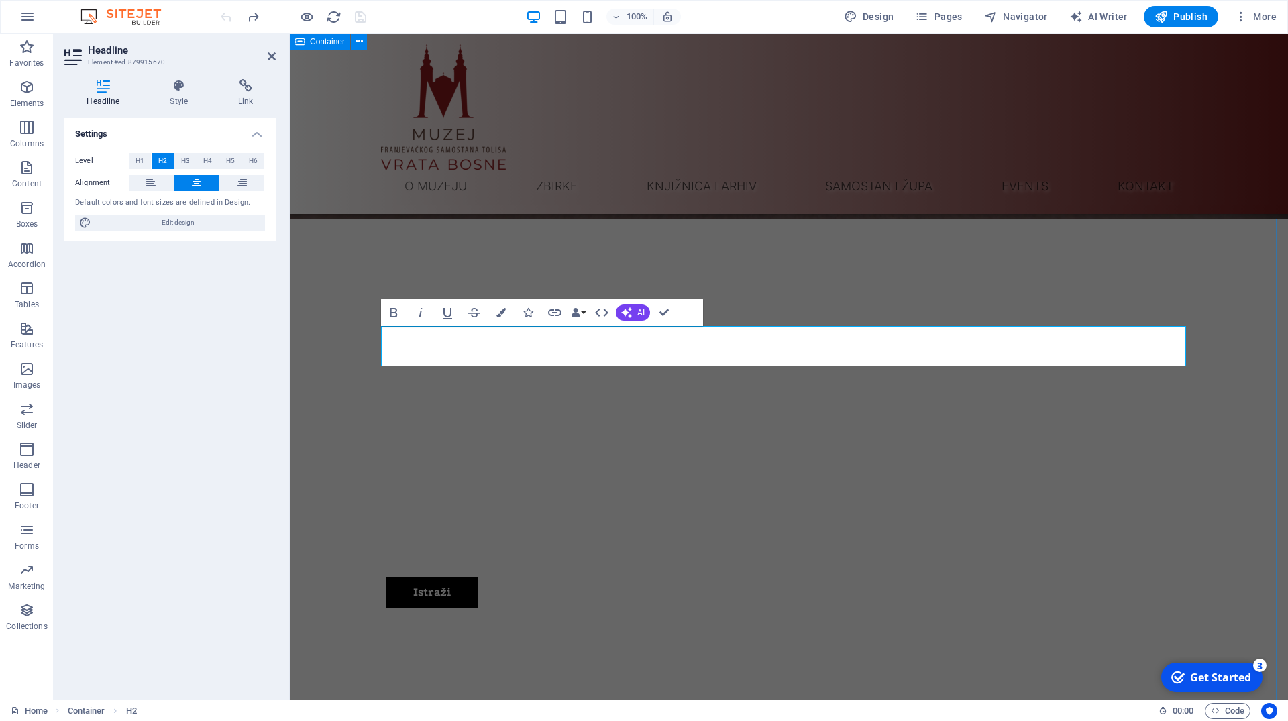
scroll to position [413, 0]
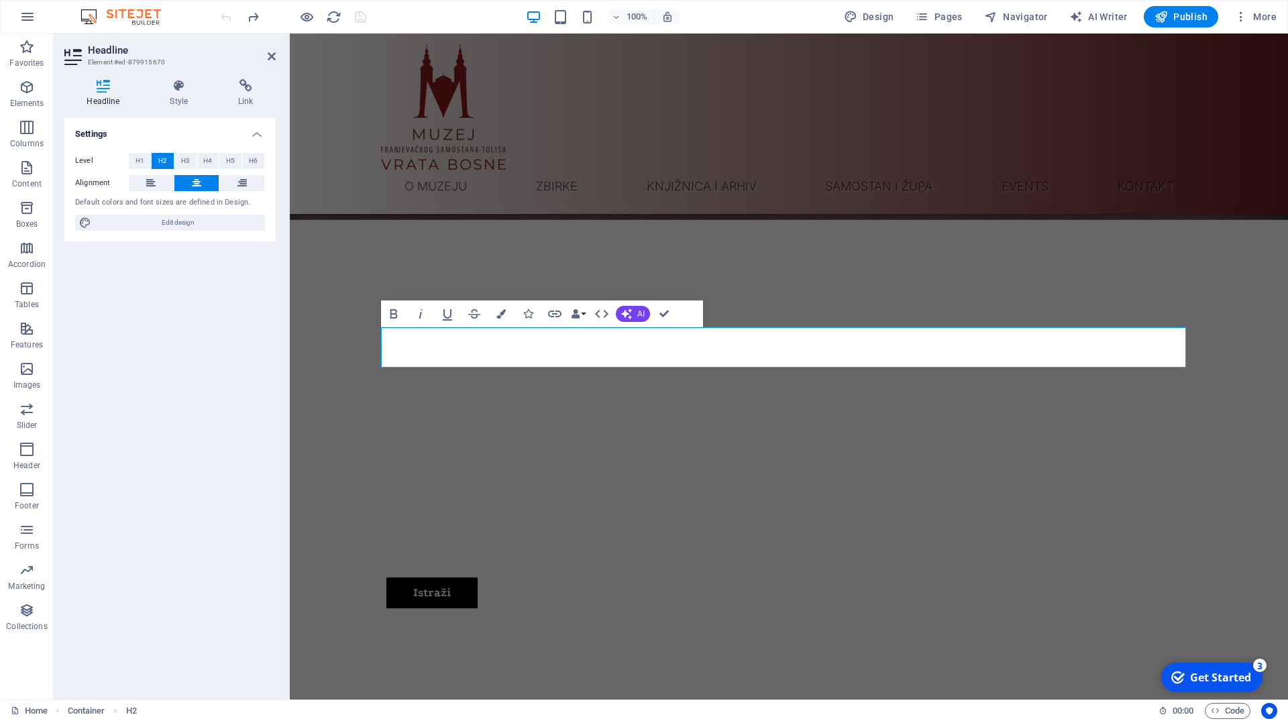
click at [207, 455] on div "Settings Level H1 H2 H3 H4 H5 H6 Alignment Default colors and font sizes are de…" at bounding box center [169, 403] width 211 height 571
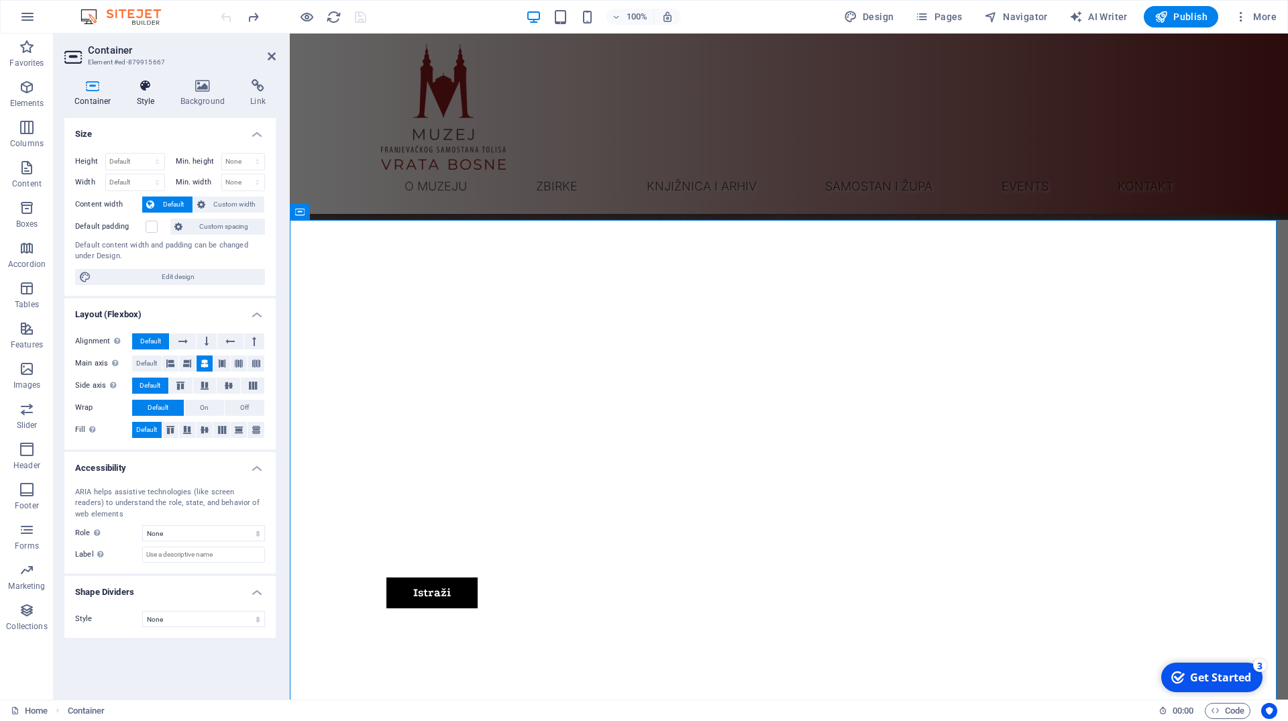
click at [147, 85] on icon at bounding box center [146, 85] width 38 height 13
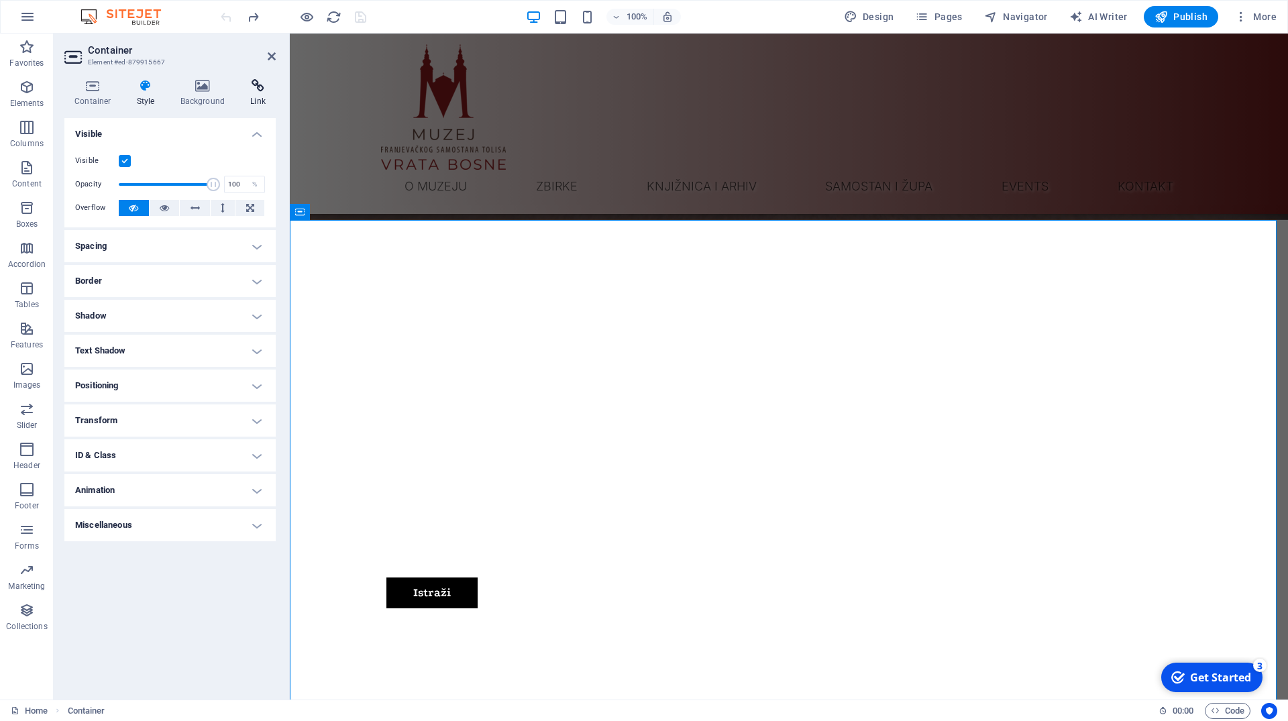
click at [251, 89] on icon at bounding box center [258, 85] width 36 height 13
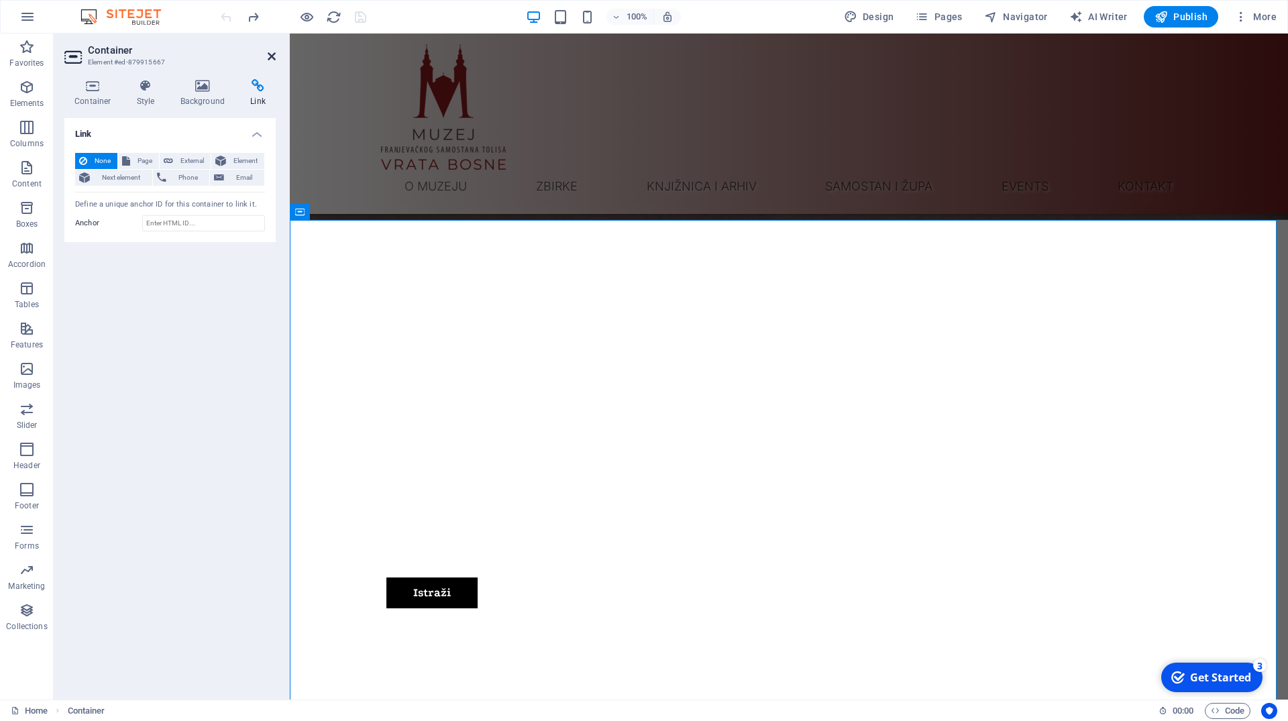
click at [275, 54] on icon at bounding box center [272, 56] width 8 height 11
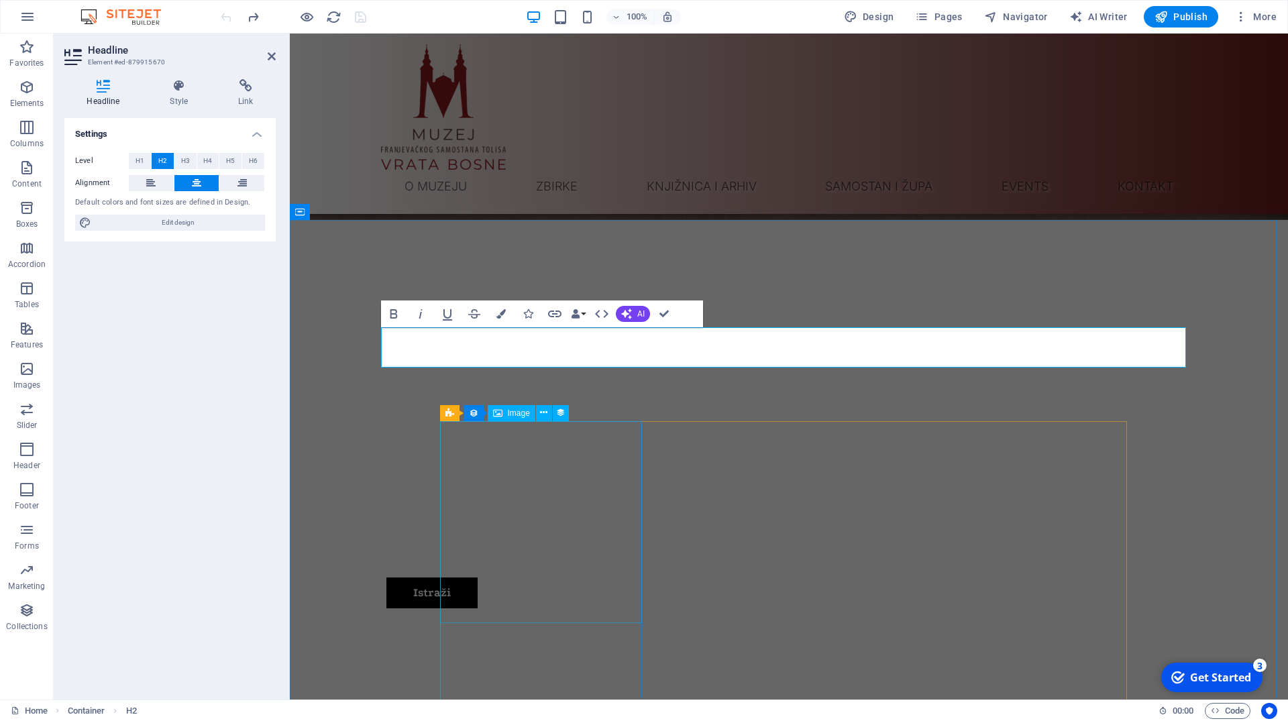
select select "exhibition-image"
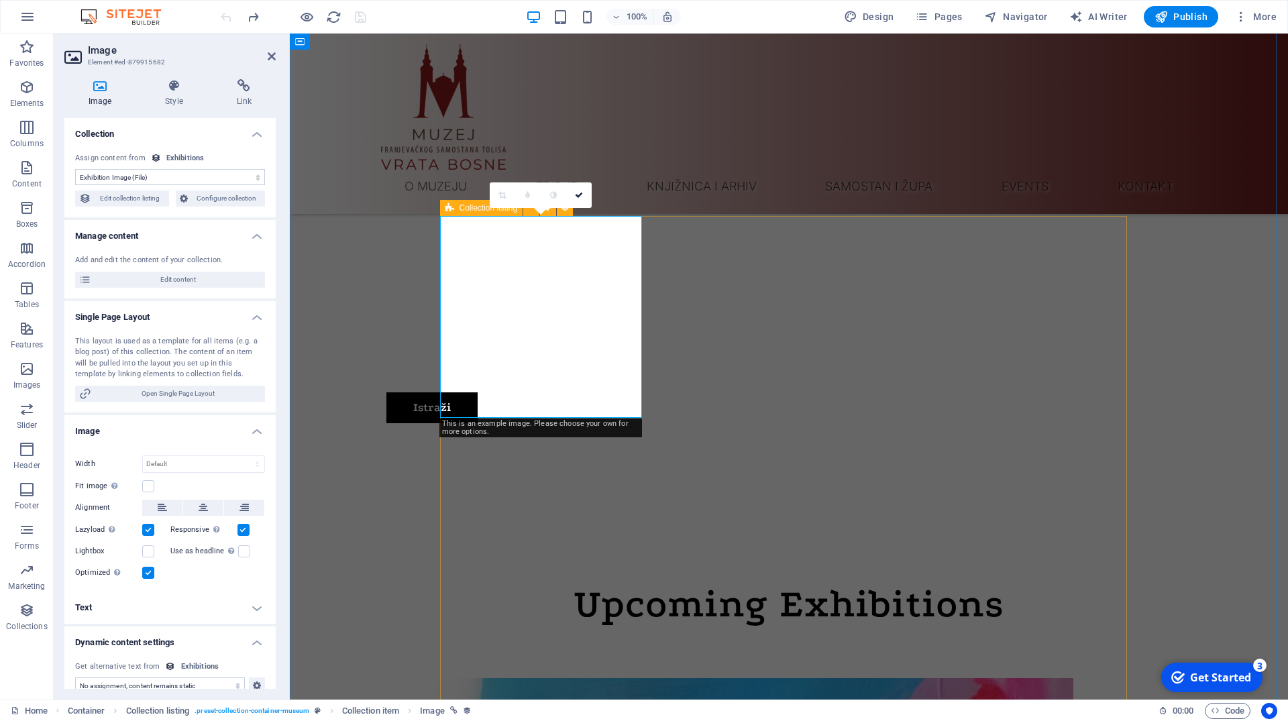
scroll to position [618, 0]
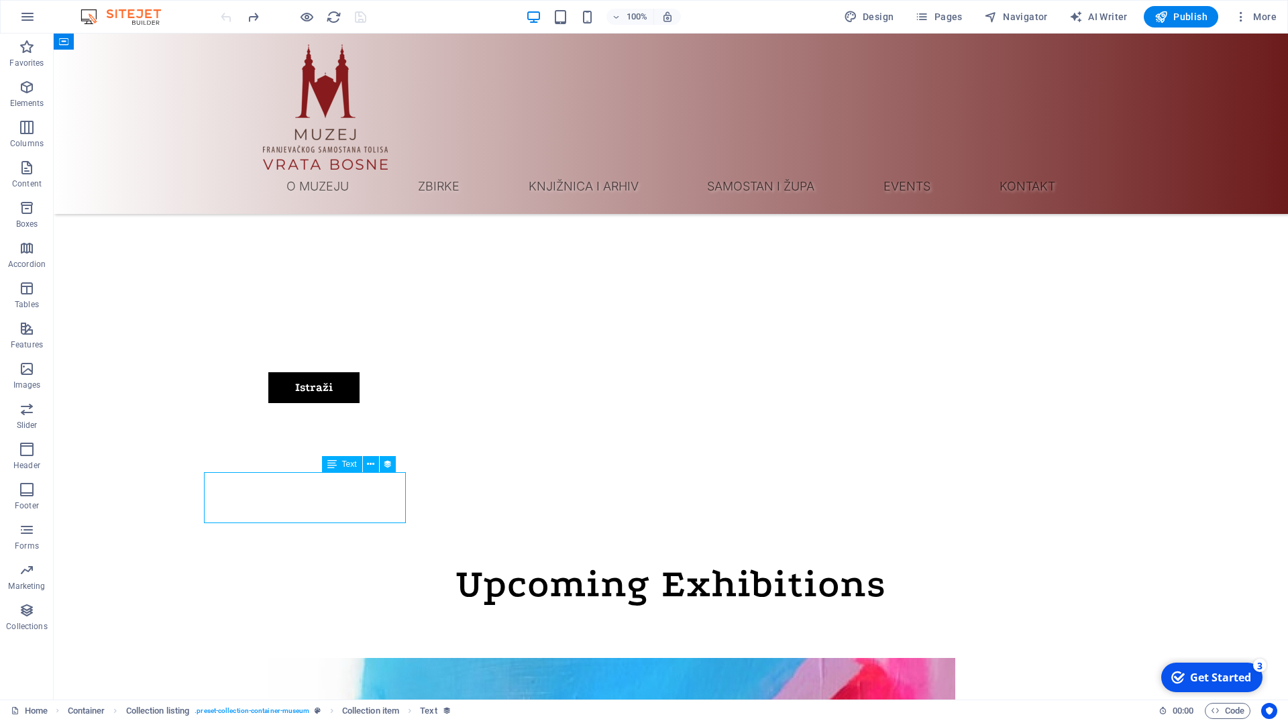
select select "exhibition-intro"
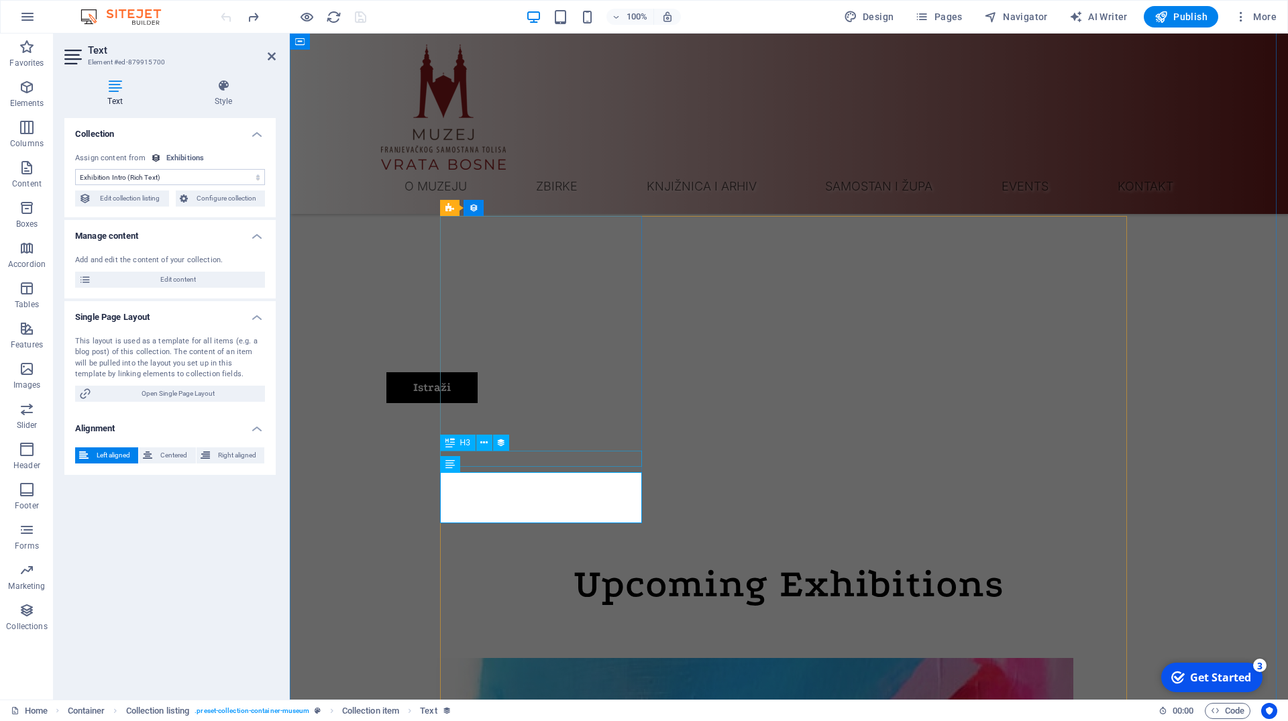
select select "name"
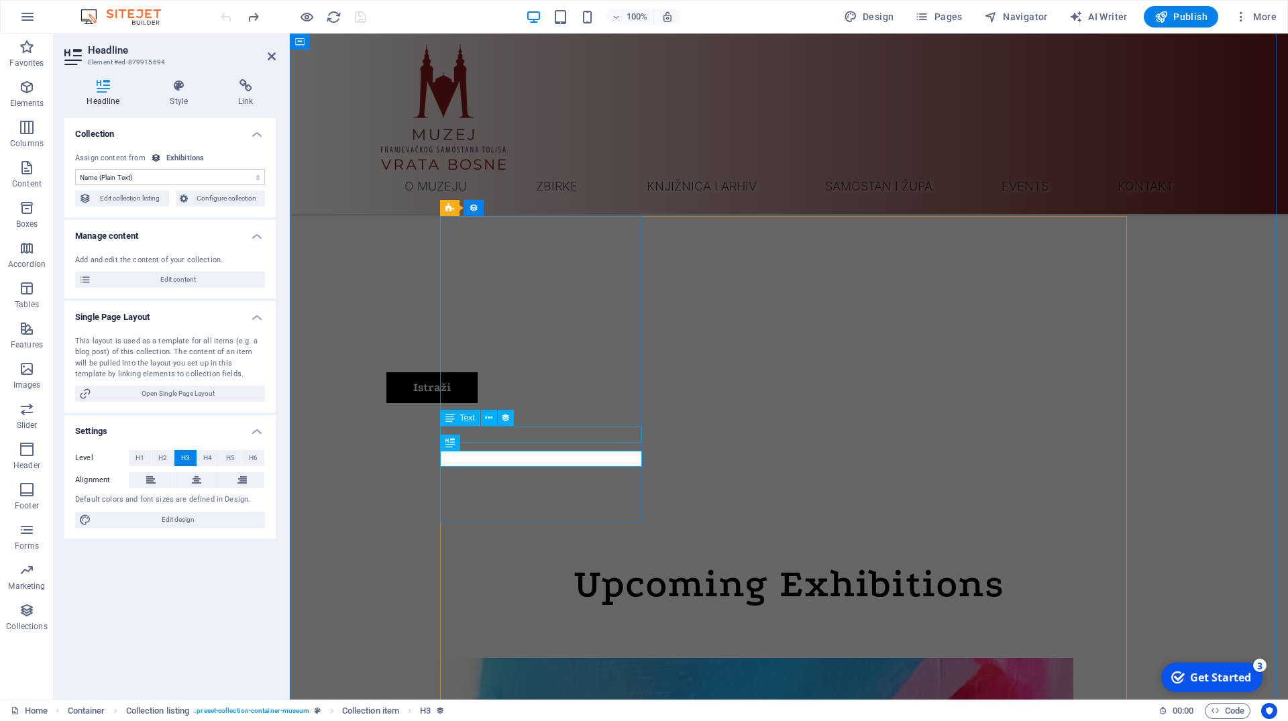
select select "exhibition-date"
select select "3"
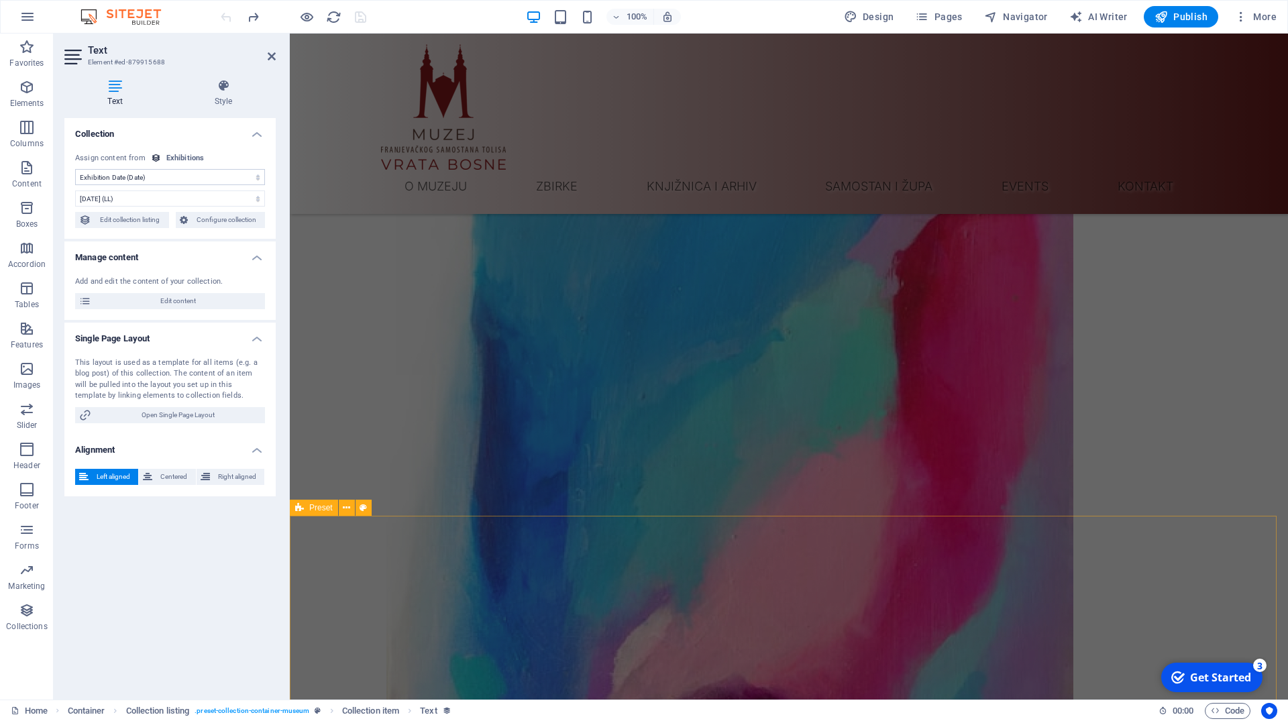
scroll to position [1166, 0]
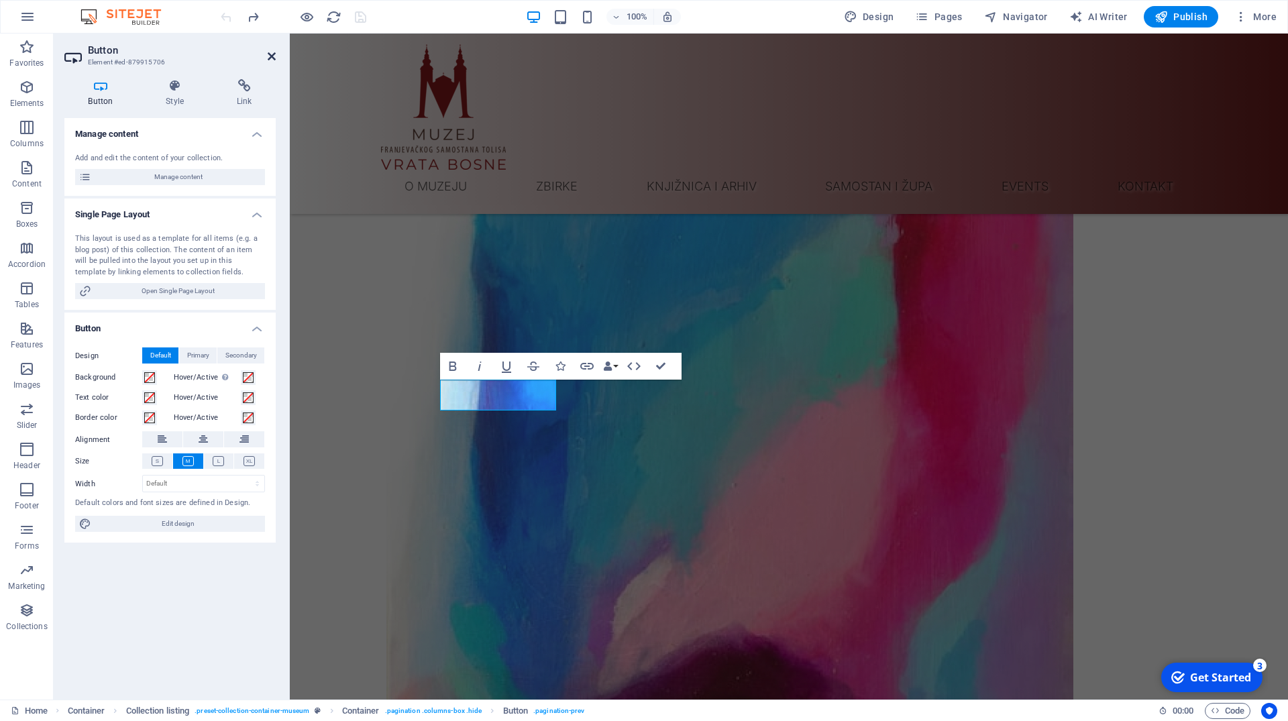
click at [272, 55] on icon at bounding box center [272, 56] width 8 height 11
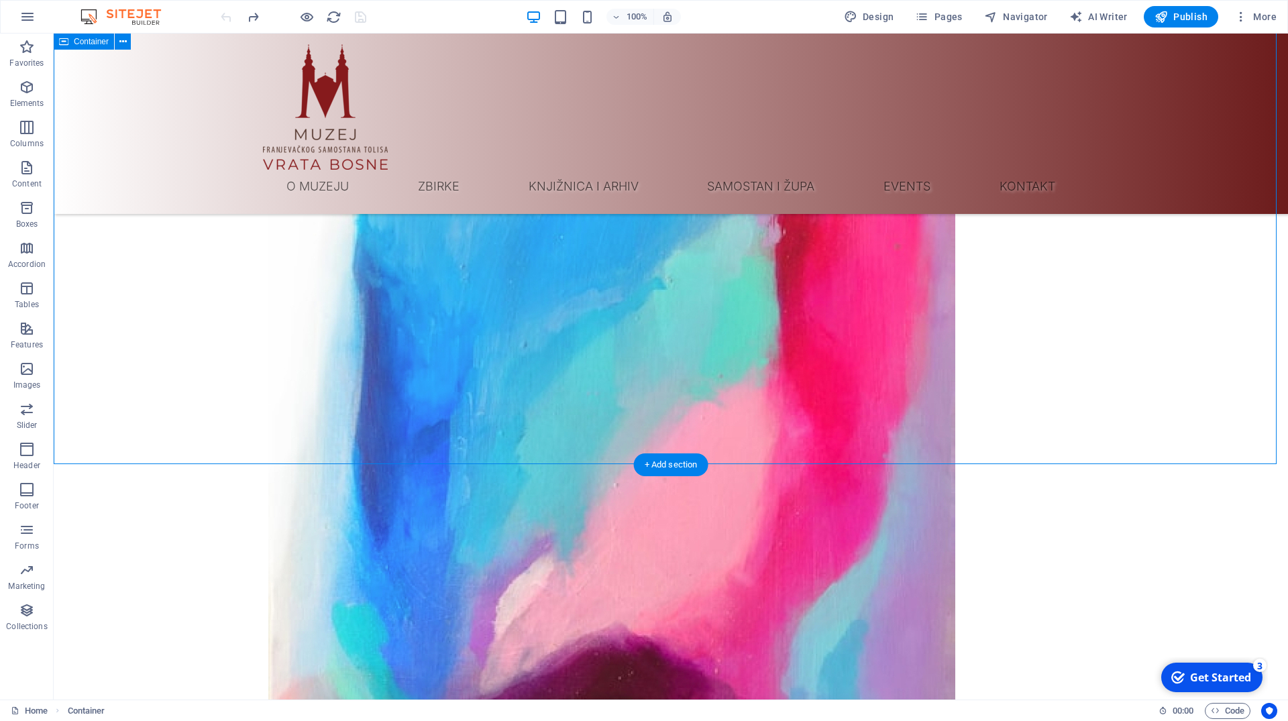
click at [425, 170] on nav "O muzeju Zbirke Neolit Rimsko razdoblje Srednji vijek Zbirka oružja Numizmatika…" at bounding box center [670, 187] width 815 height 34
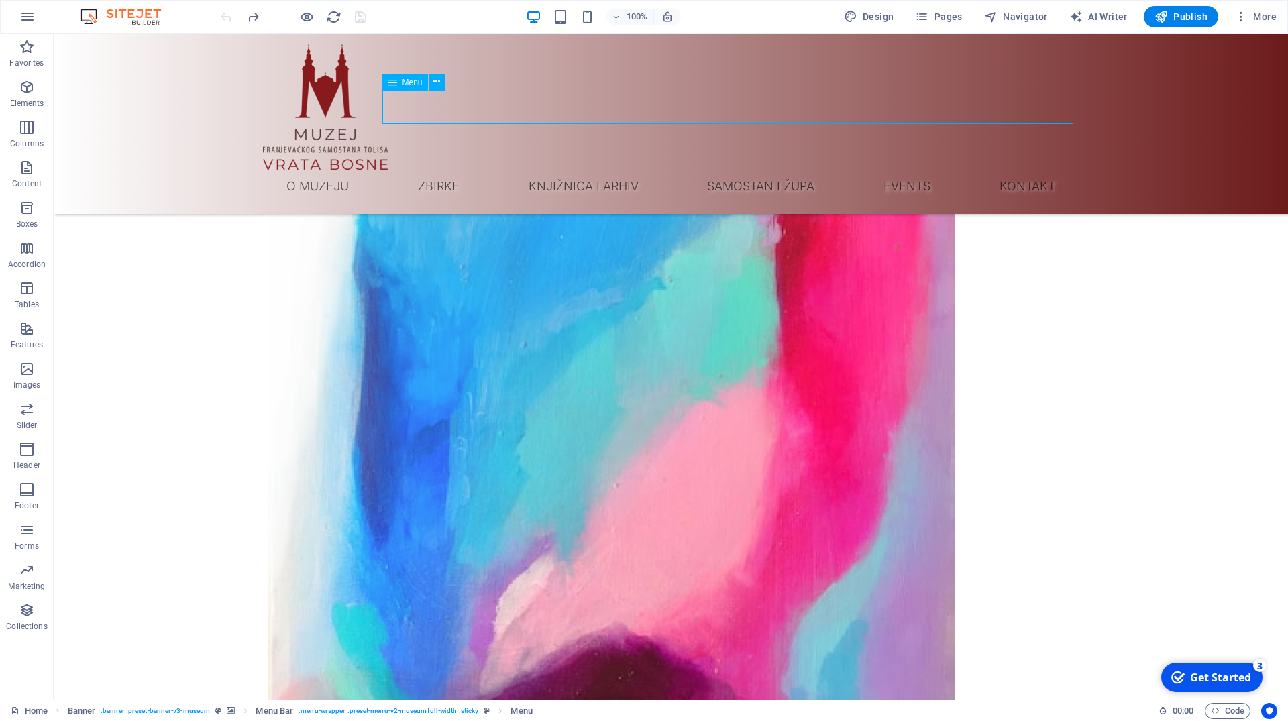
click at [624, 170] on nav "O muzeju Zbirke Neolit Rimsko razdoblje Srednji vijek Zbirka oružja Numizmatika…" at bounding box center [670, 187] width 815 height 34
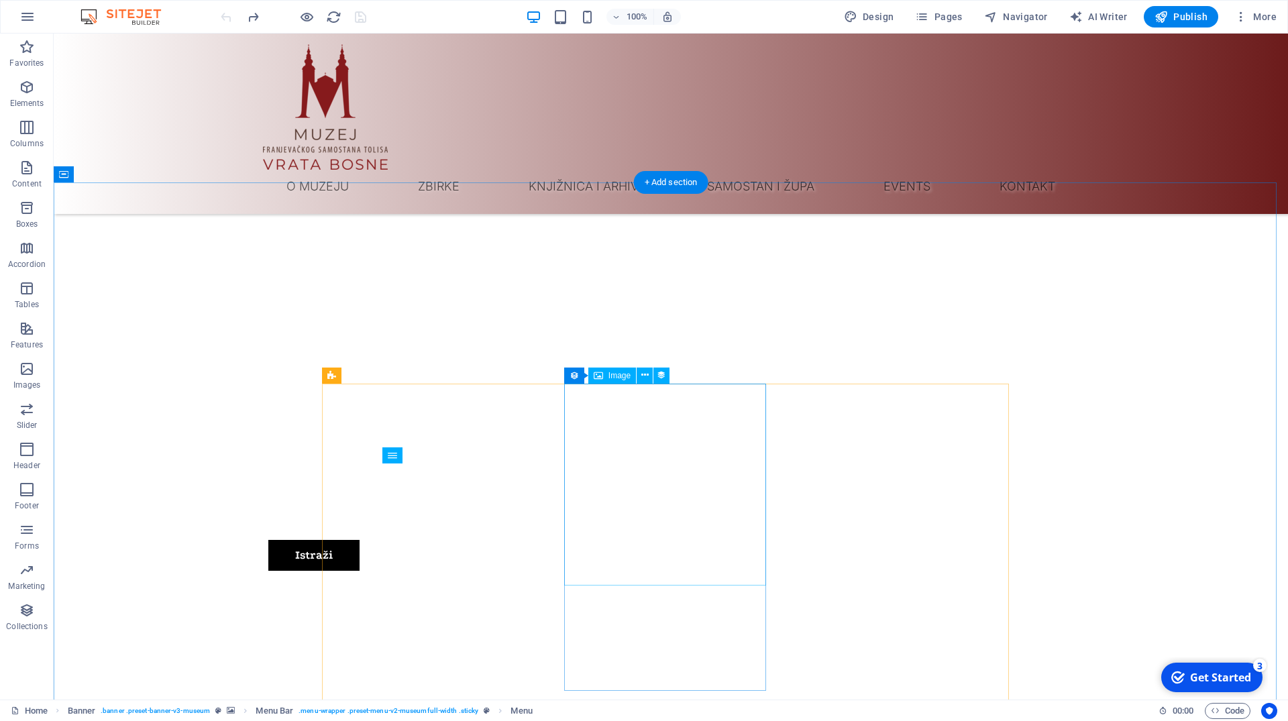
scroll to position [413, 0]
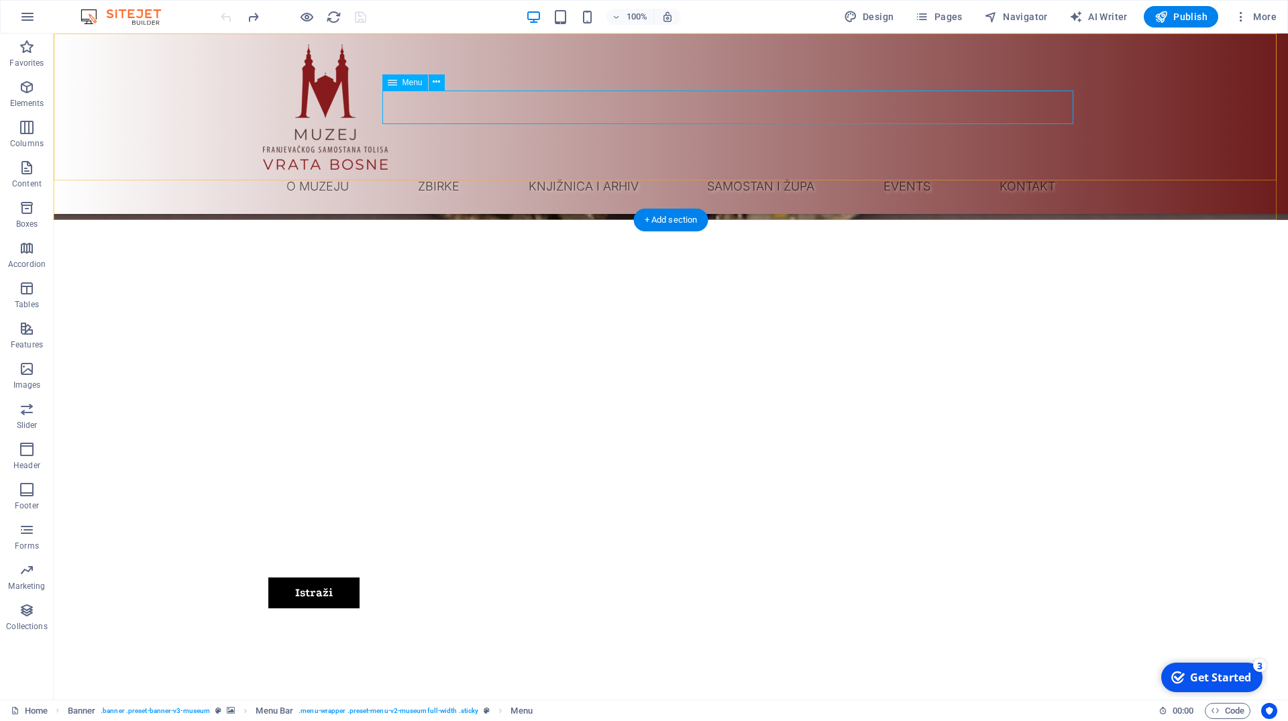
click at [942, 170] on nav "O muzeju Zbirke Neolit Rimsko razdoblje Srednji vijek Zbirka oružja Numizmatika…" at bounding box center [670, 187] width 815 height 34
select select "1"
select select
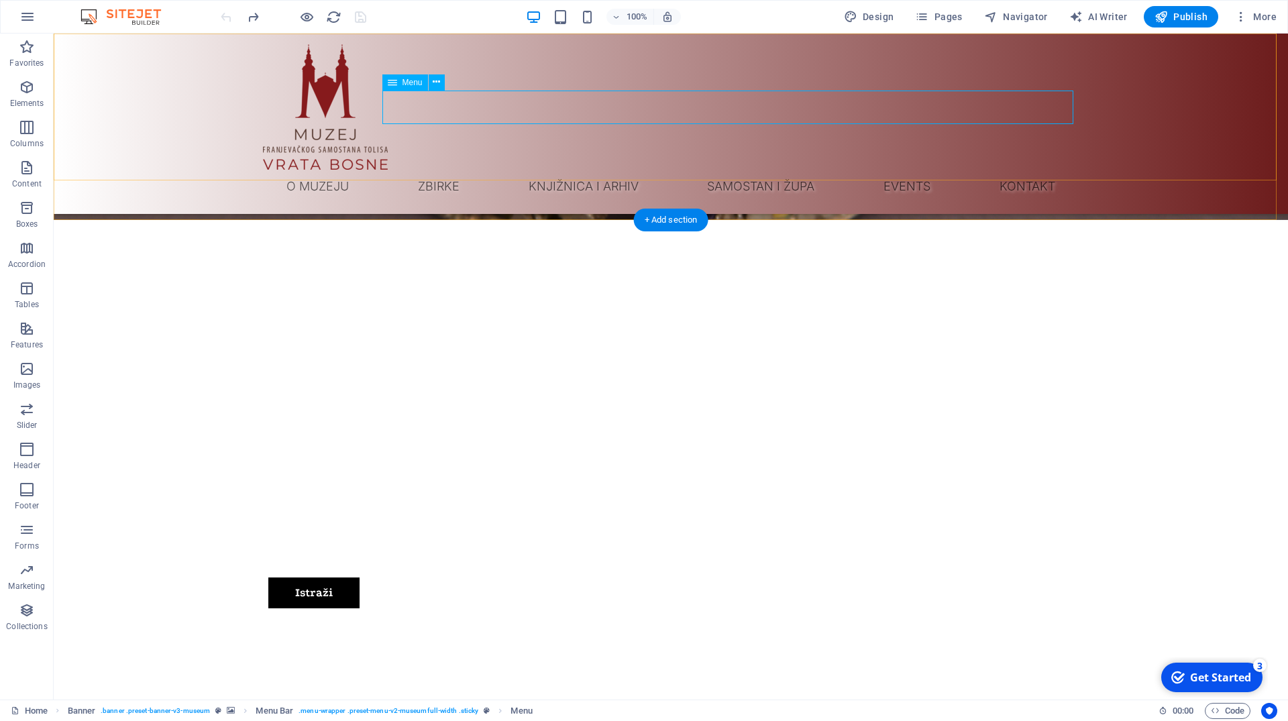
select select "3"
select select
select select "4"
select select
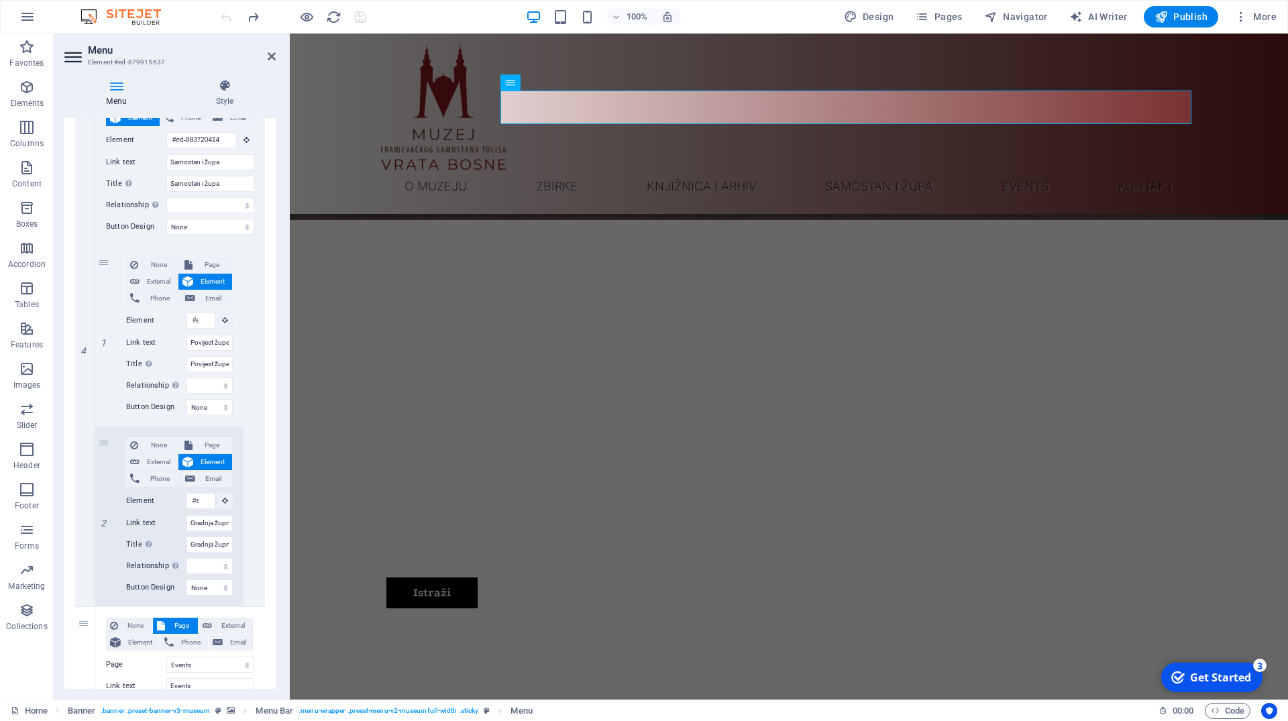
scroll to position [2475, 0]
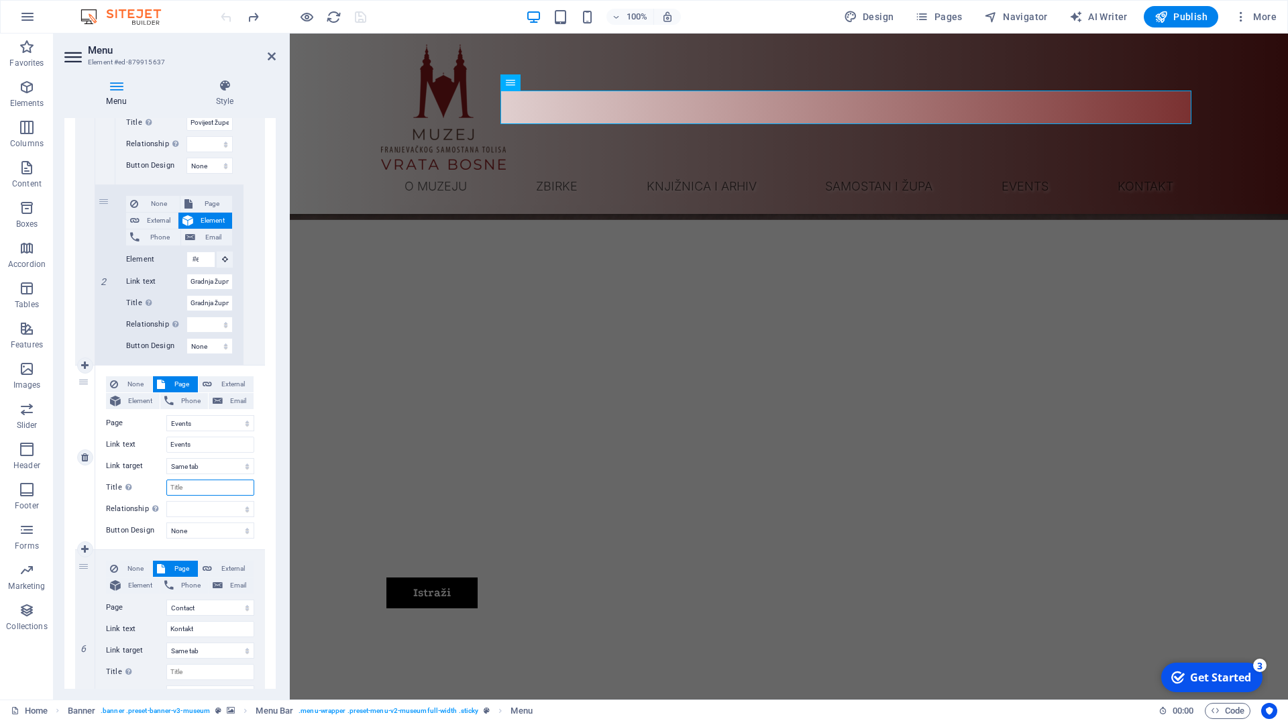
click at [189, 484] on input "Title Additional link description, should not be the same as the link text. The…" at bounding box center [210, 487] width 88 height 16
click at [199, 444] on input "Events" at bounding box center [210, 445] width 88 height 16
type input "E"
select select
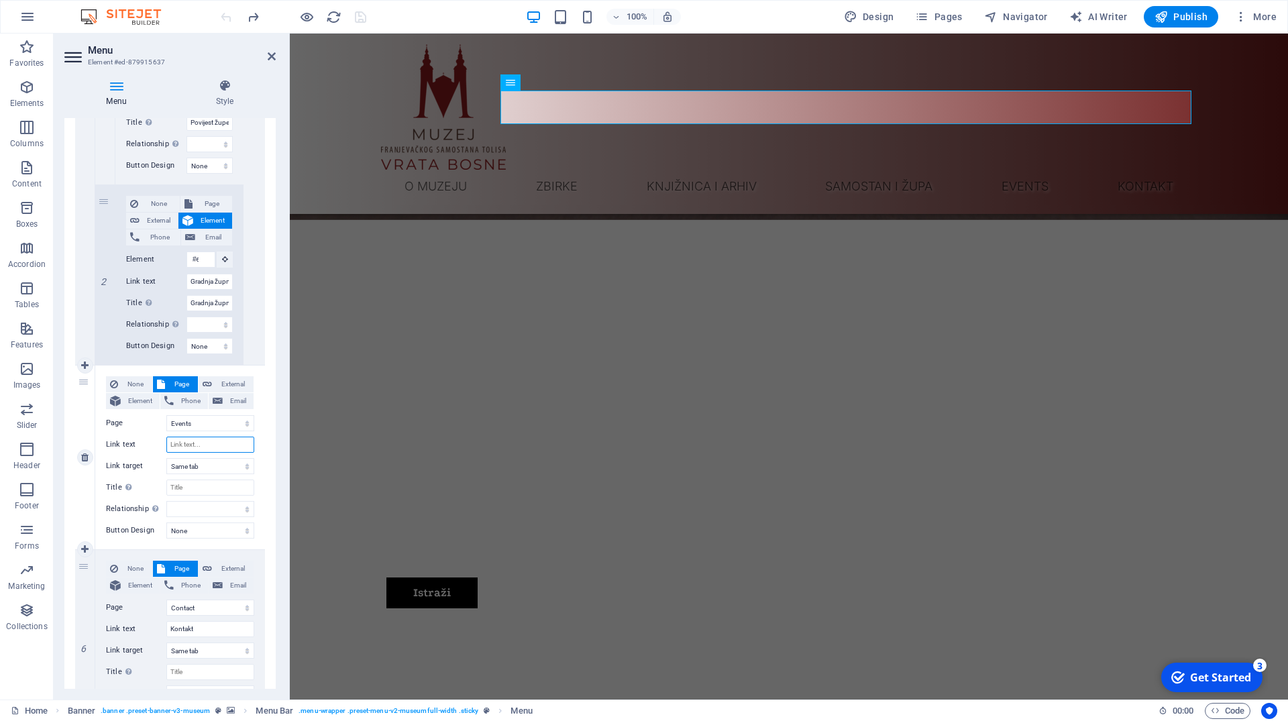
select select
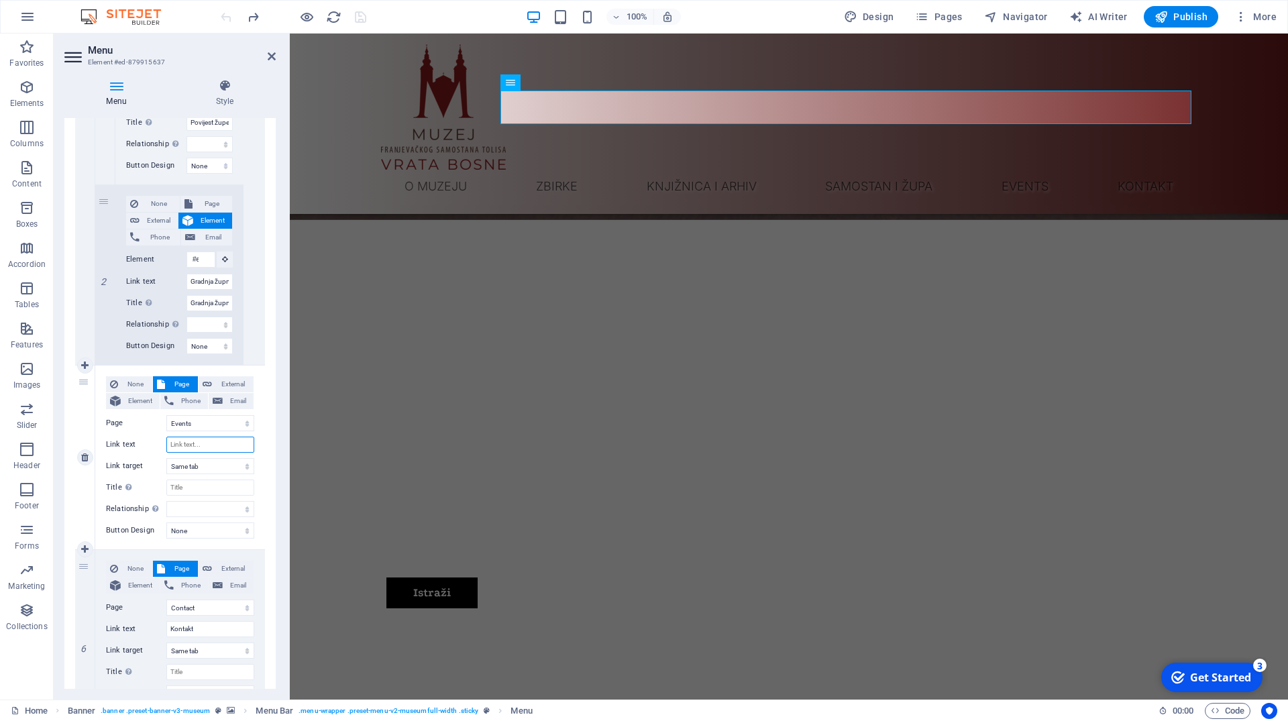
select select
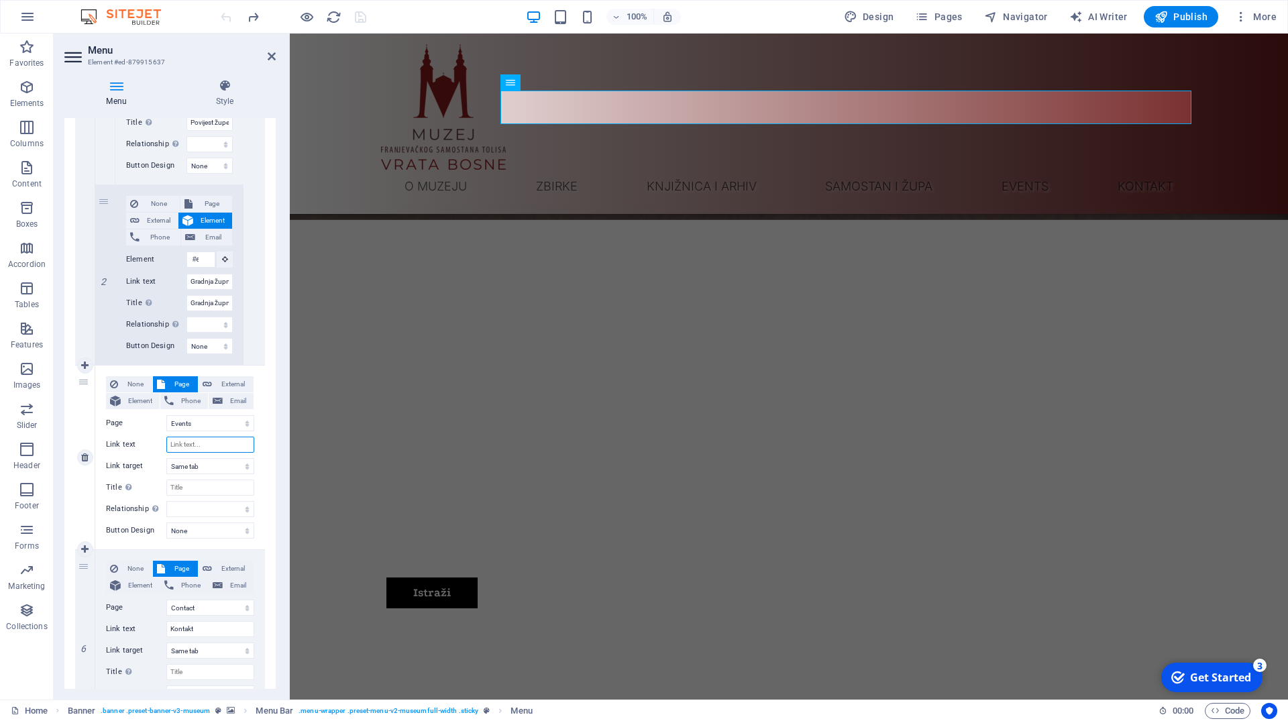
select select
type input "Trg"
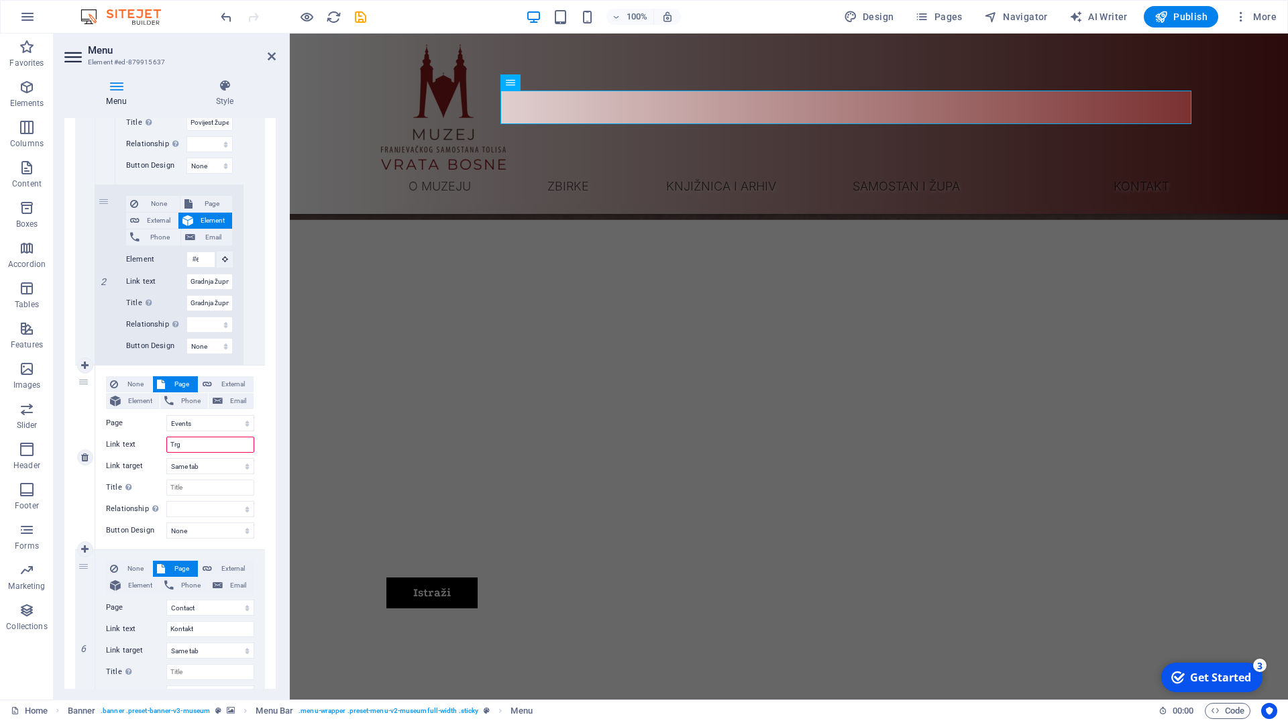
select select
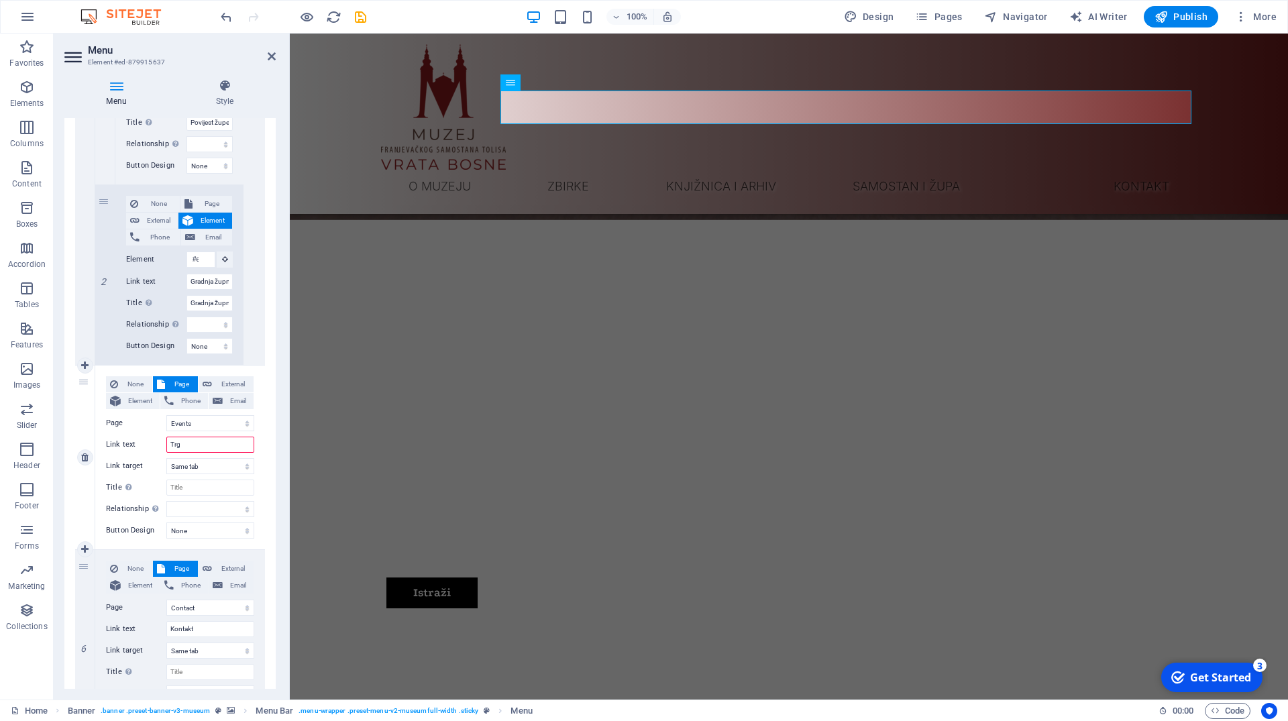
select select
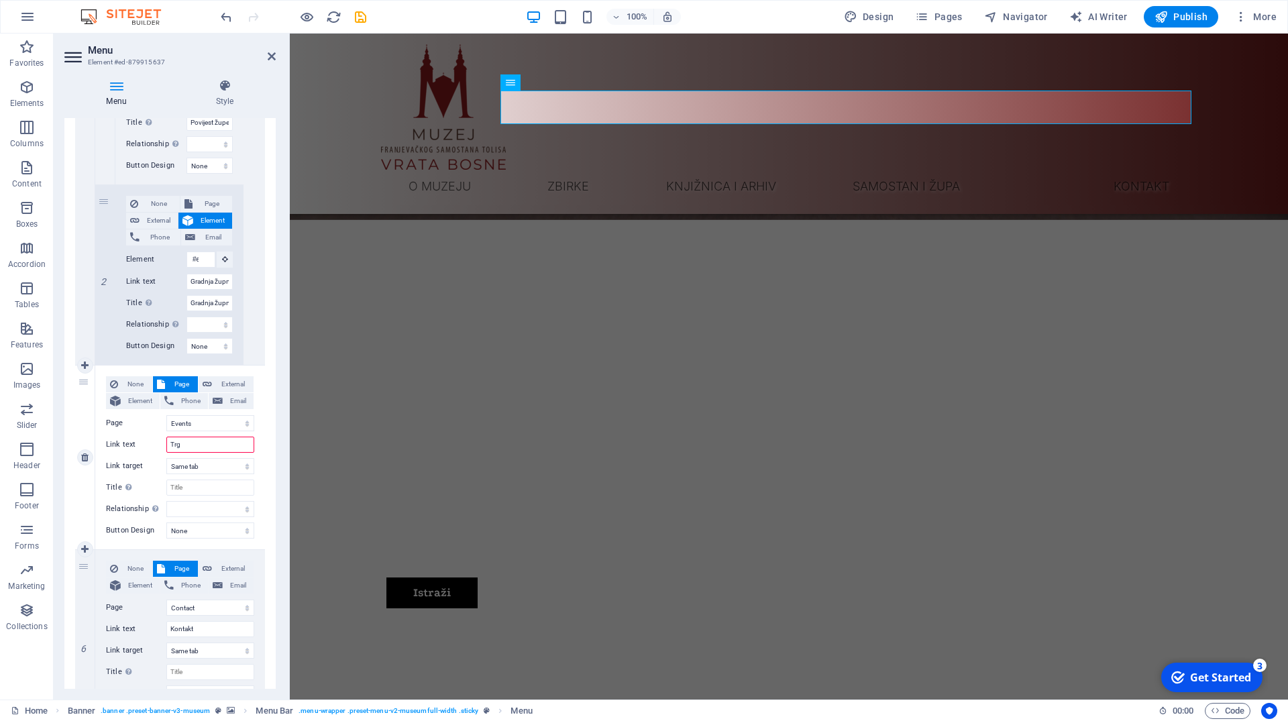
select select
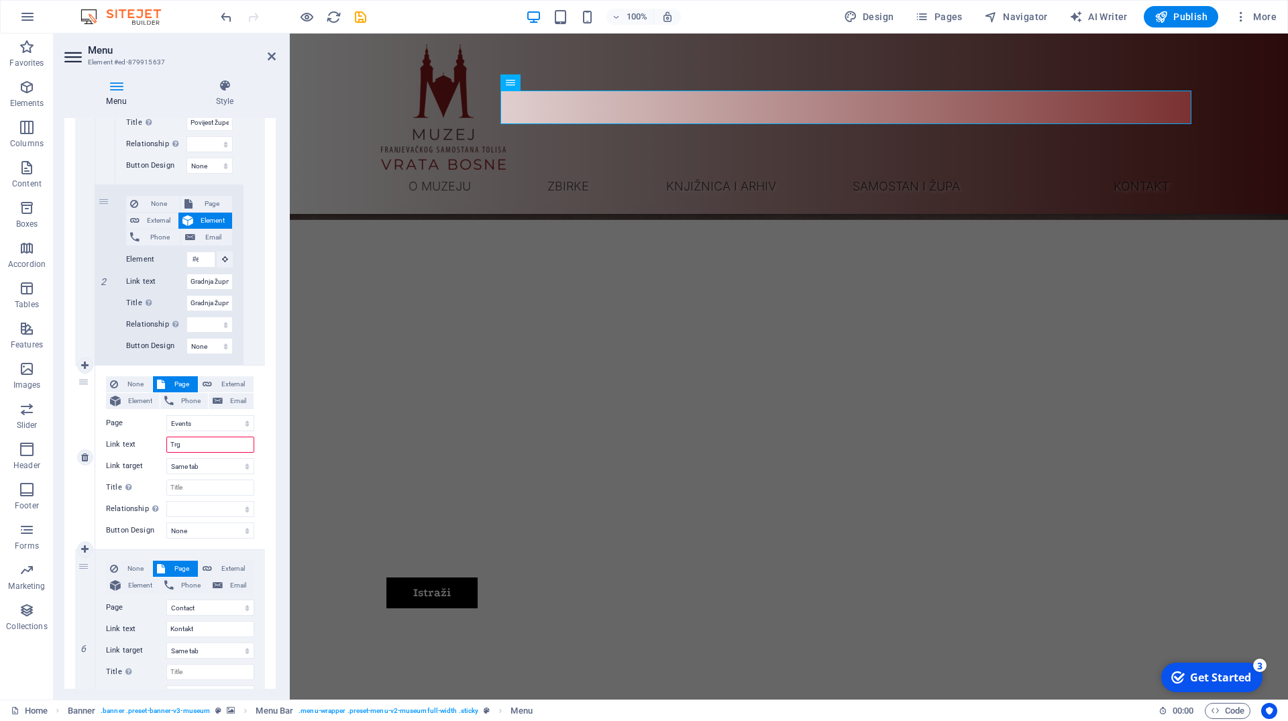
select select
type input "Trgo"
select select
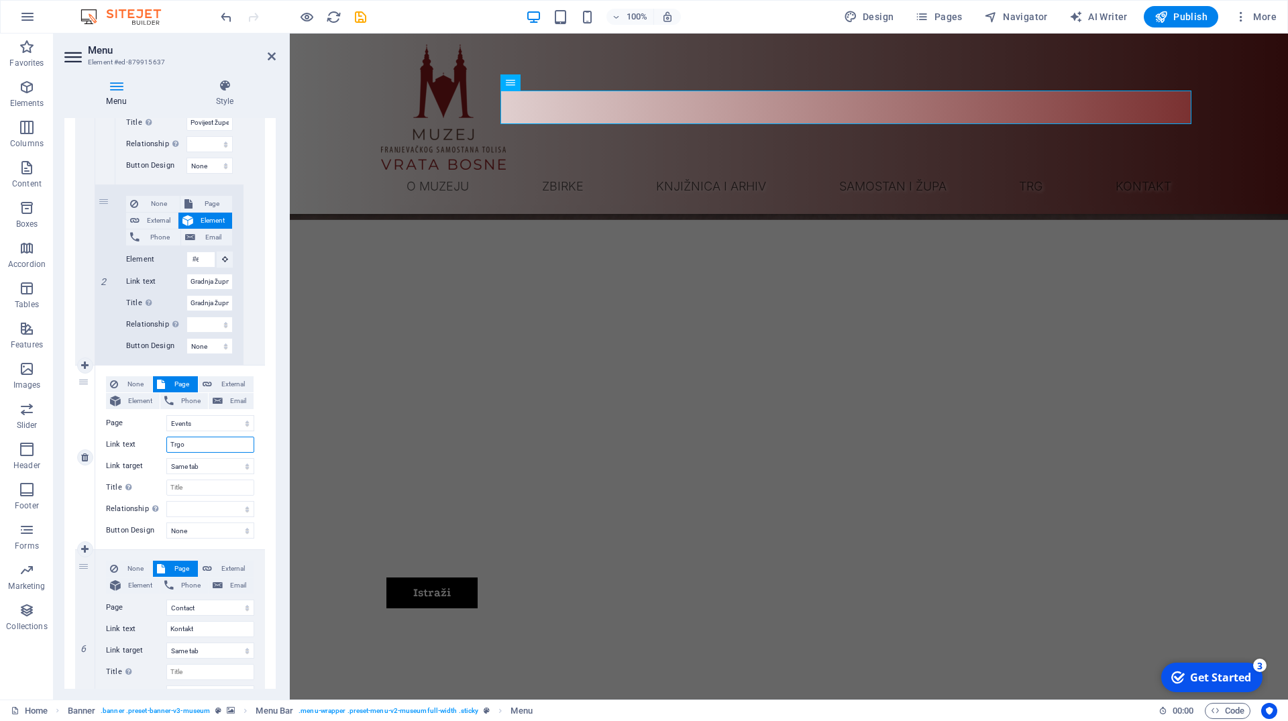
select select
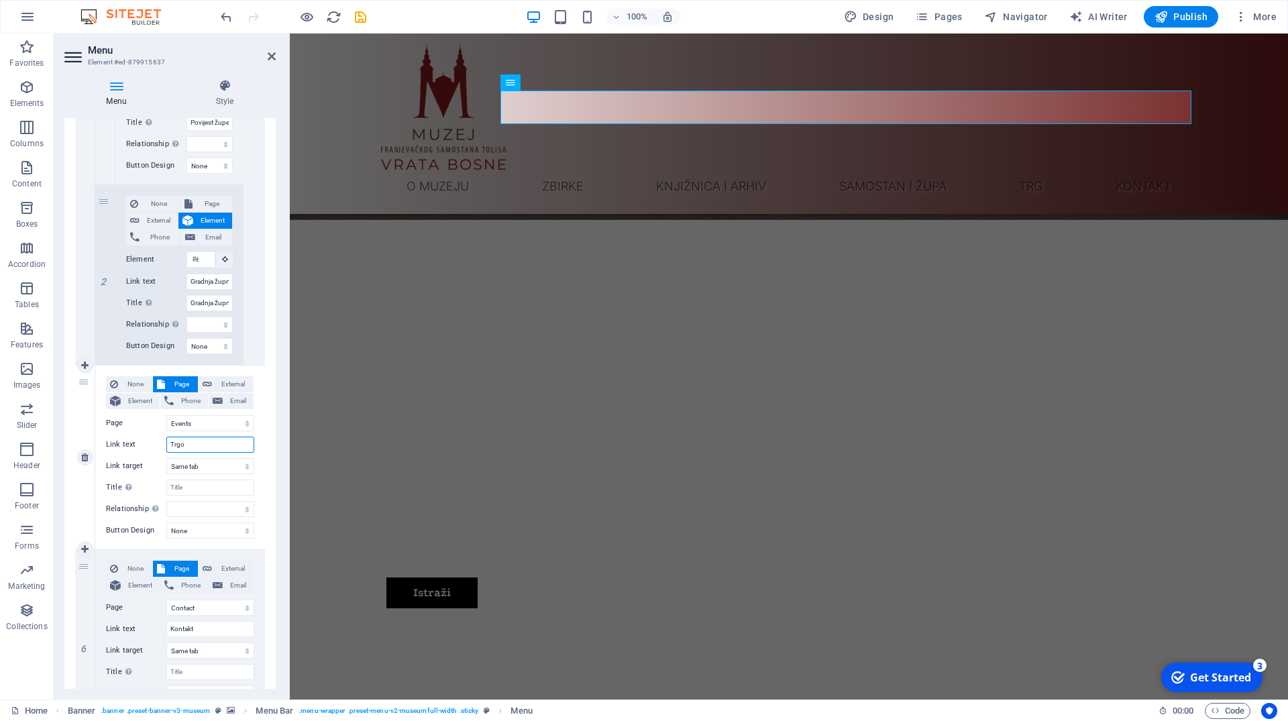
select select
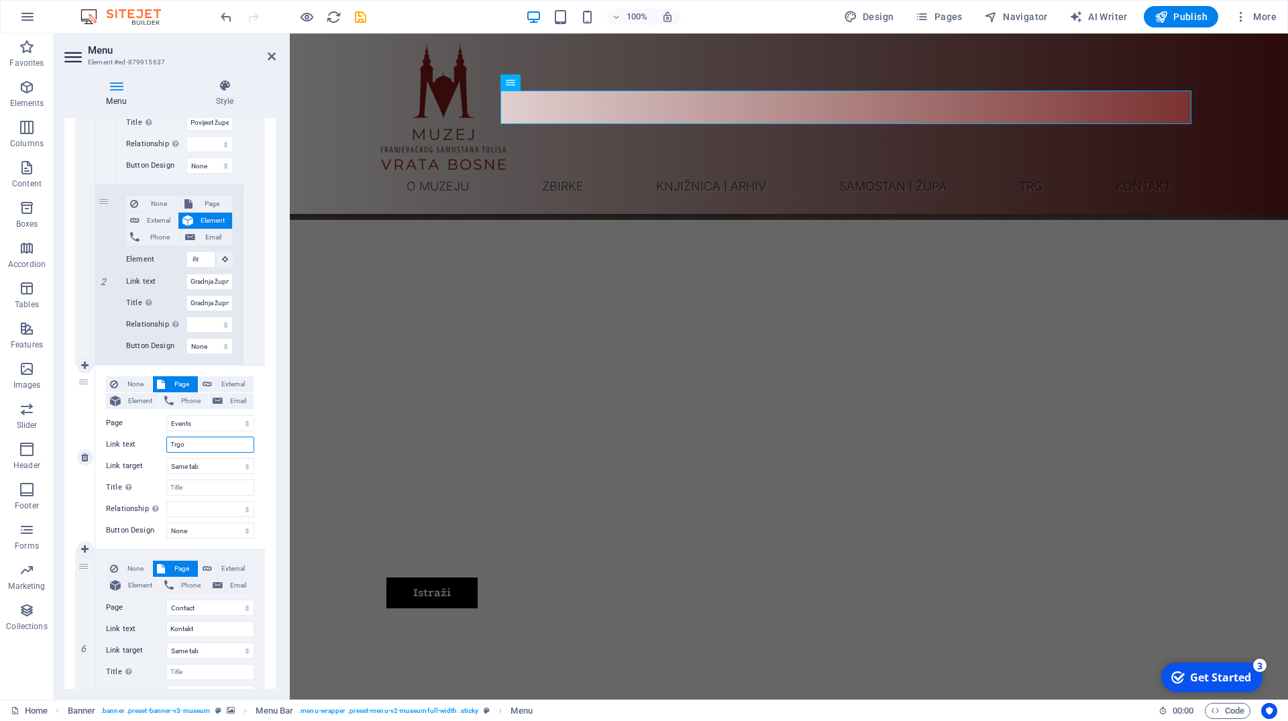
select select
type input "T"
select select
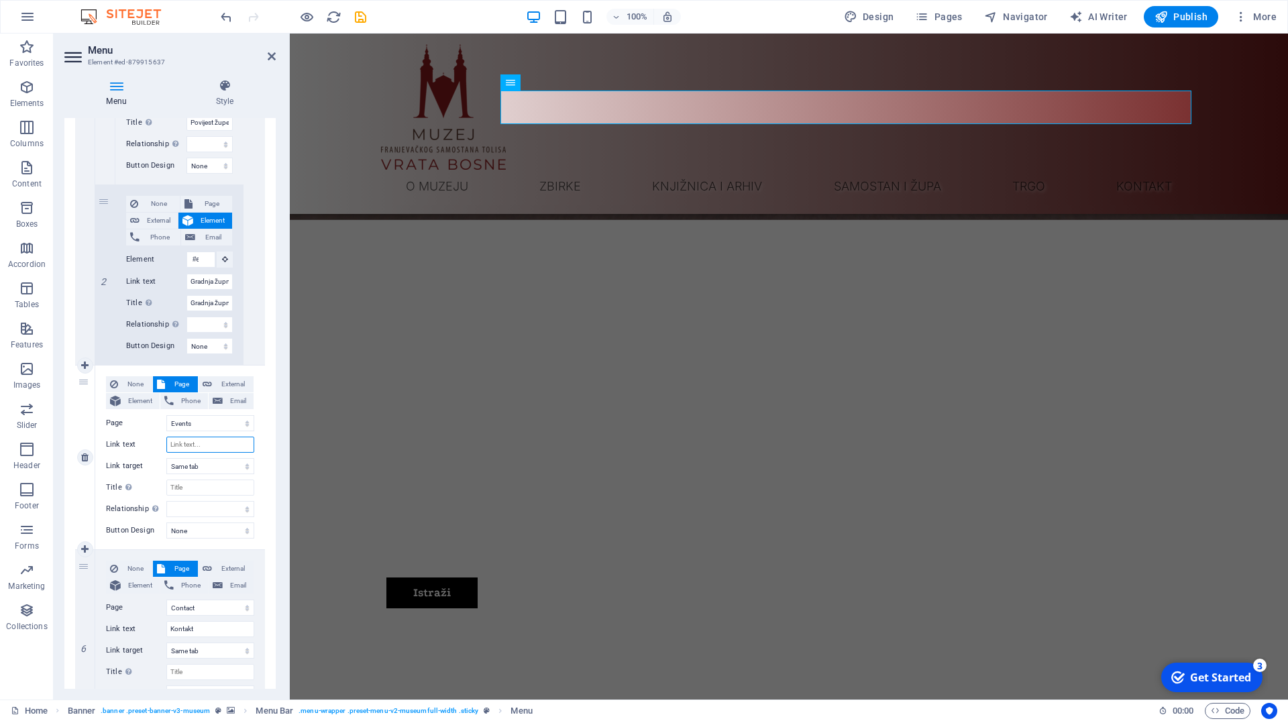
select select
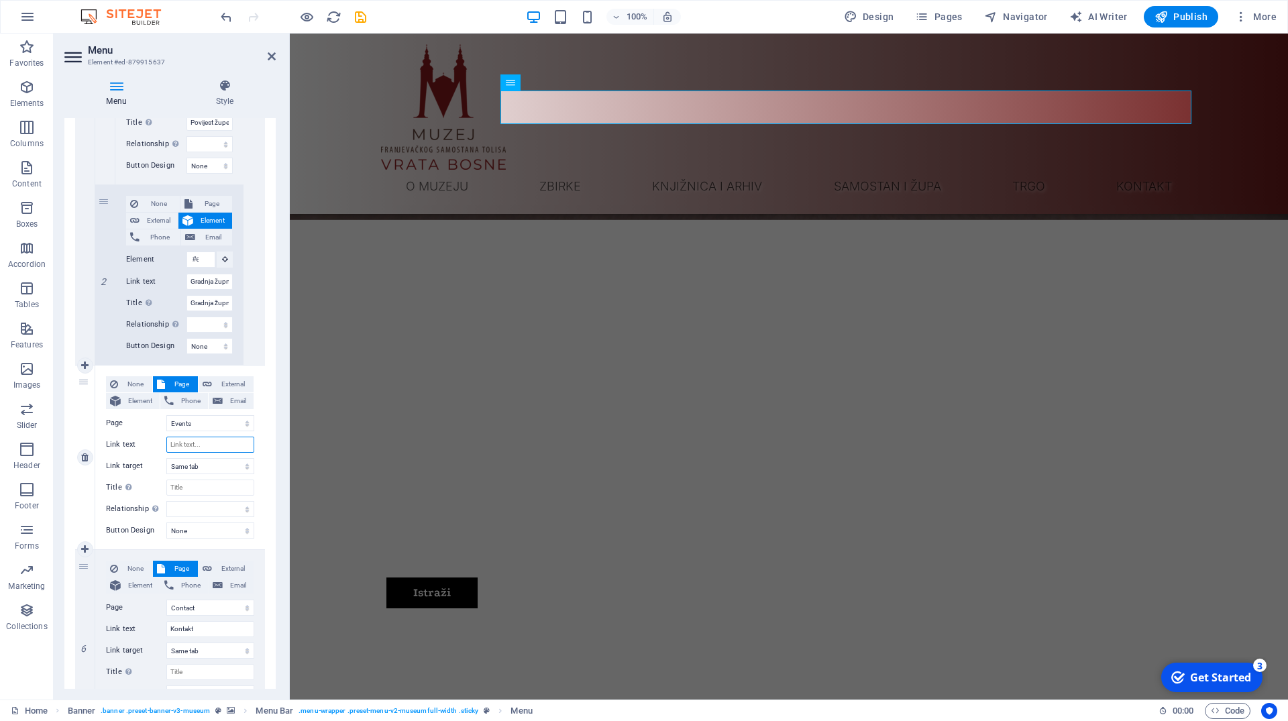
select select
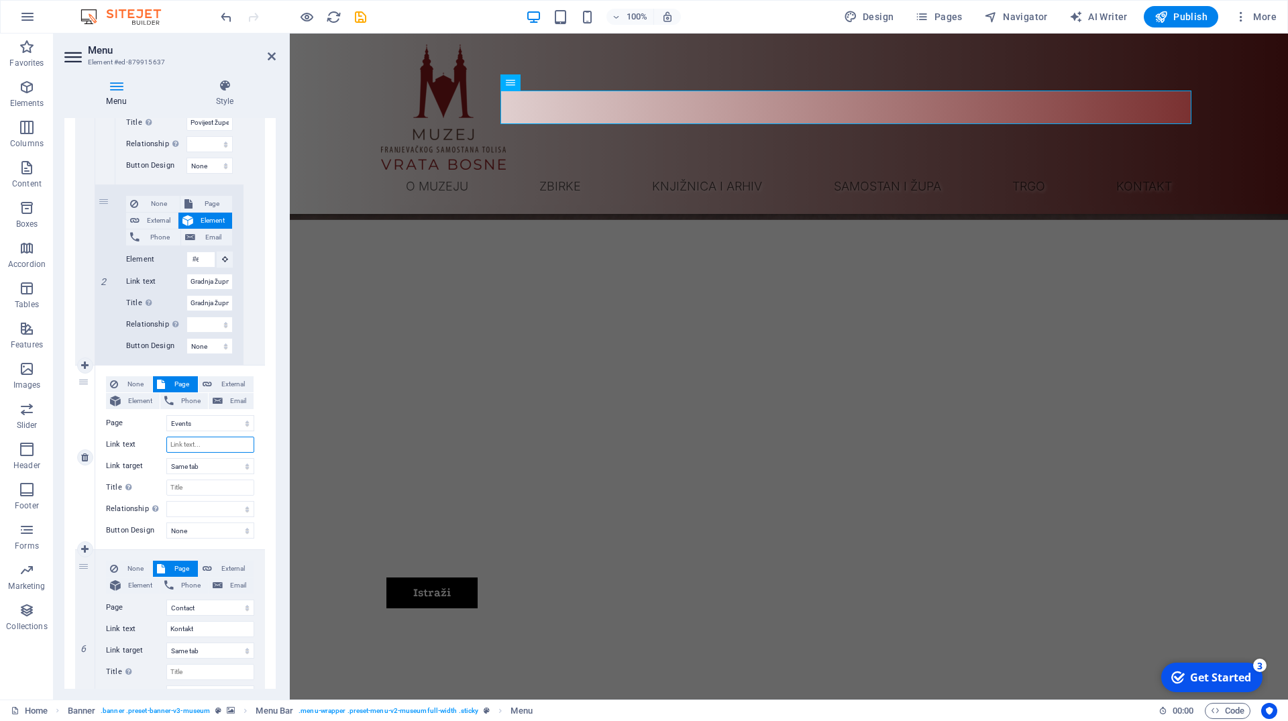
select select
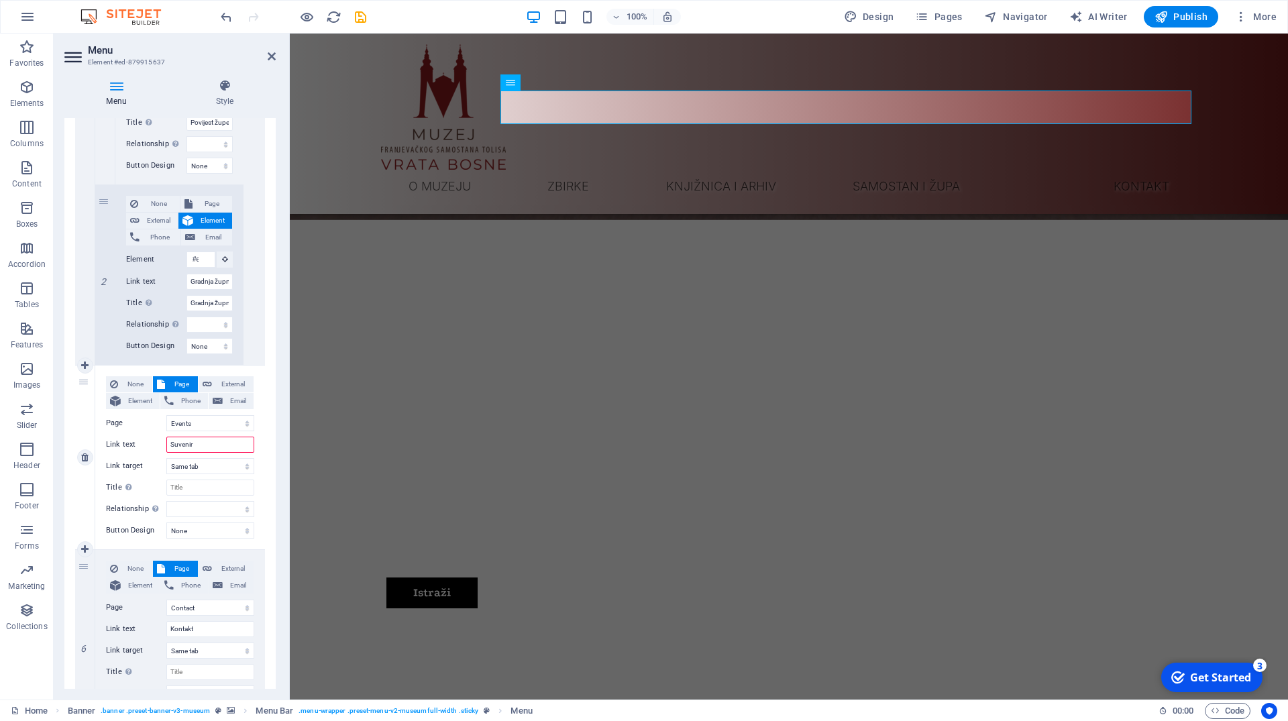
type input "Suveniri"
select select
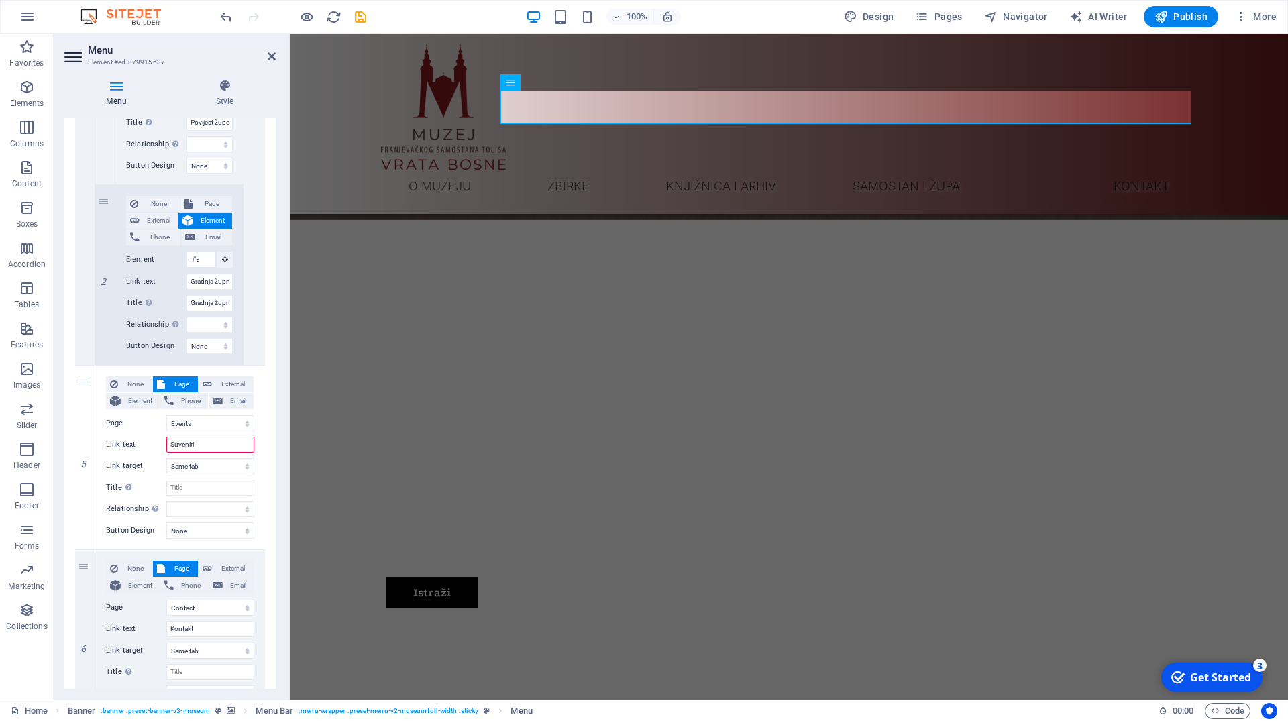
select select
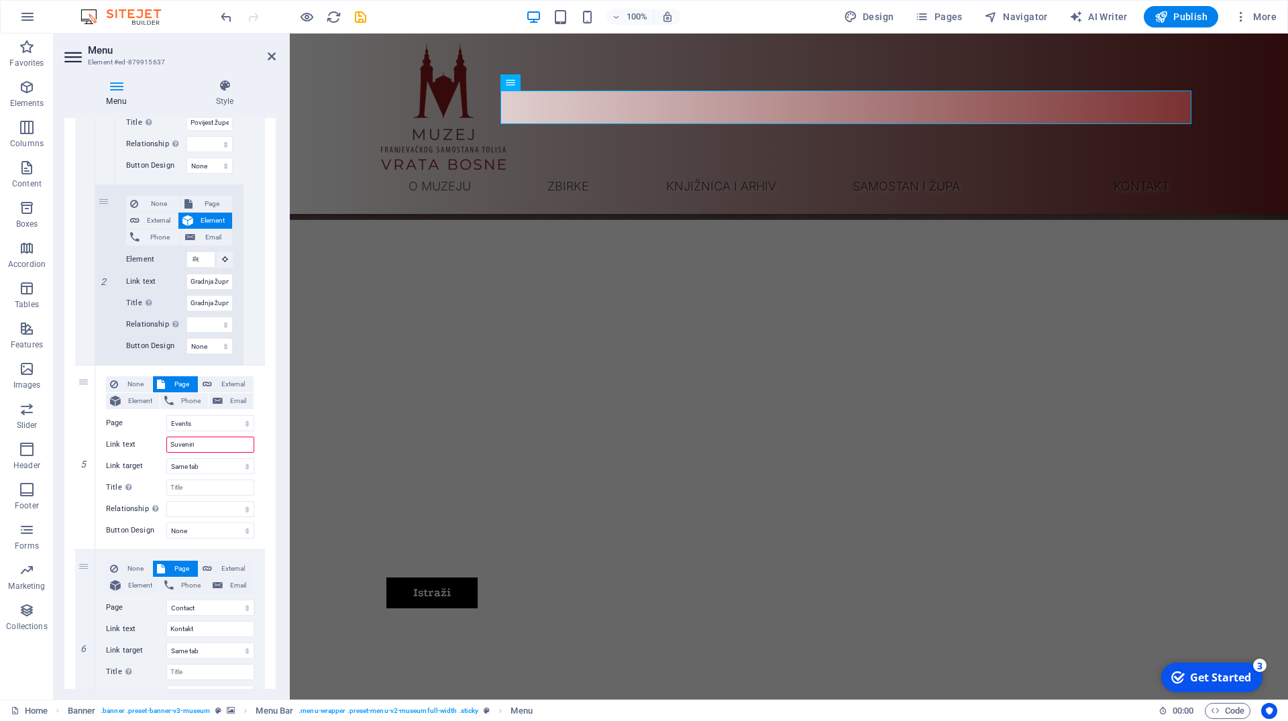
select select
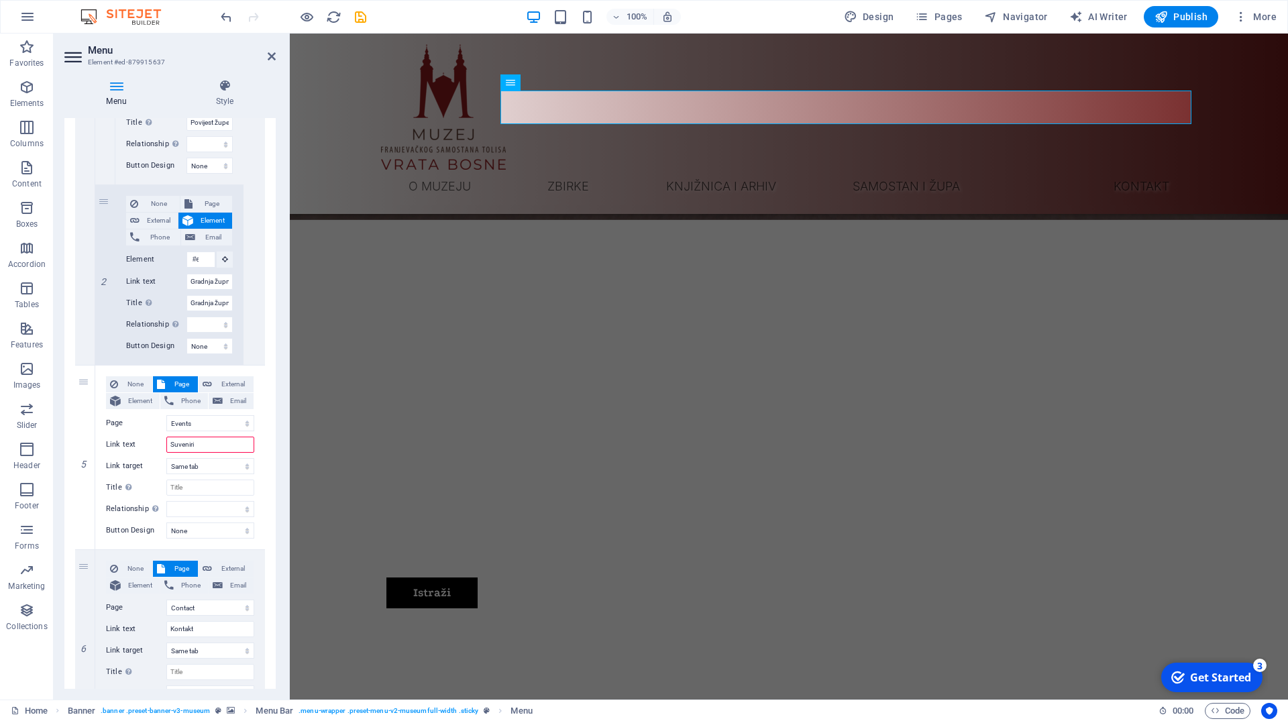
select select
type input "Suveniri"
click at [190, 490] on input "Title Additional link description, should not be the same as the link text. The…" at bounding box center [210, 487] width 88 height 16
type input "Suveniri"
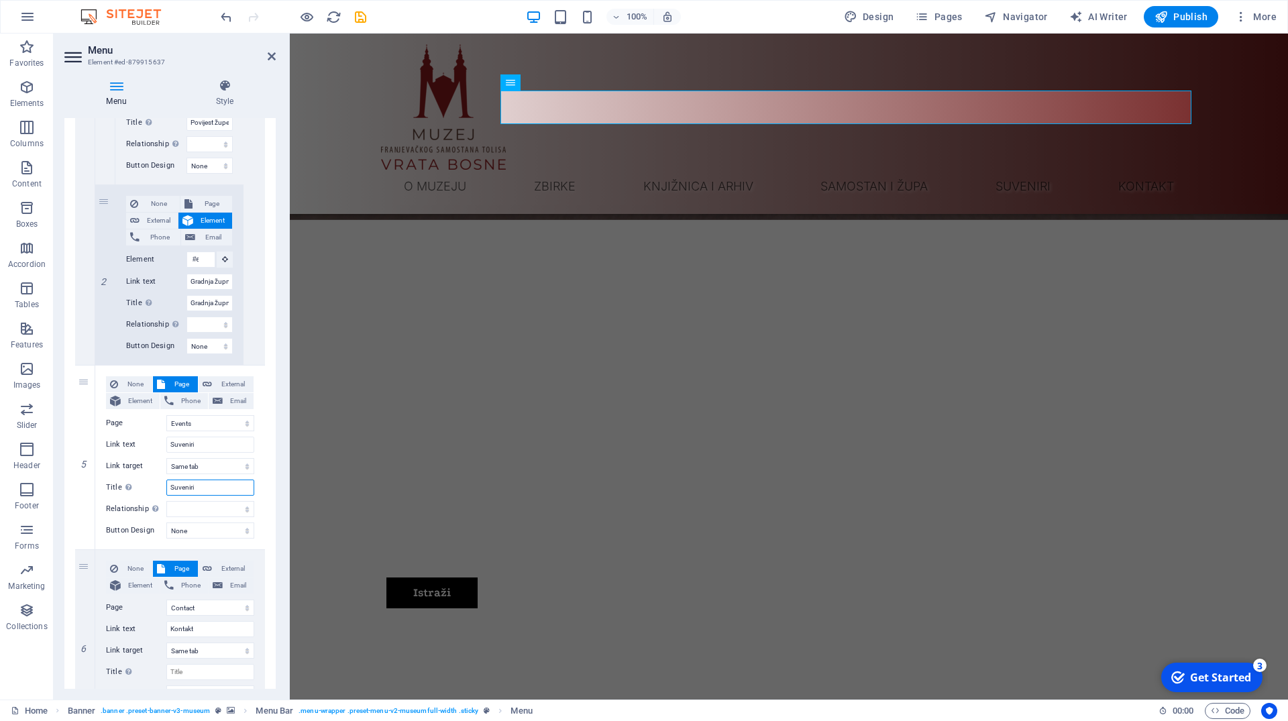
select select
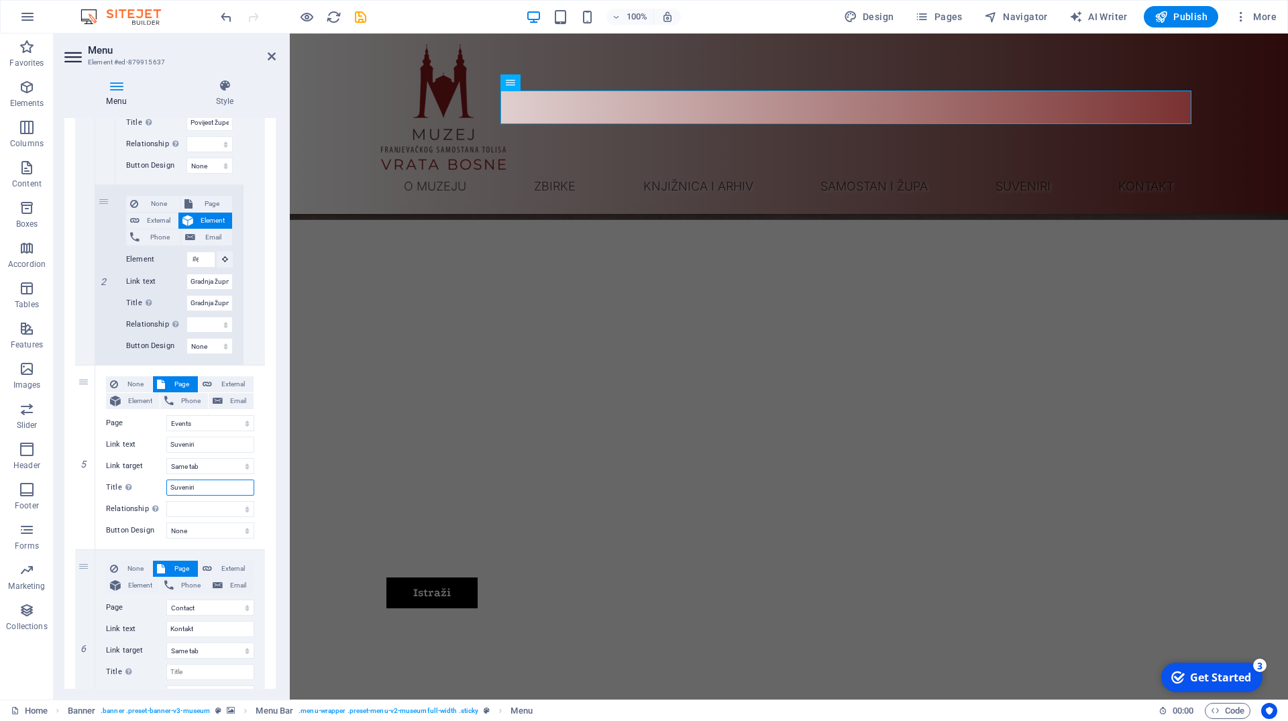
select select
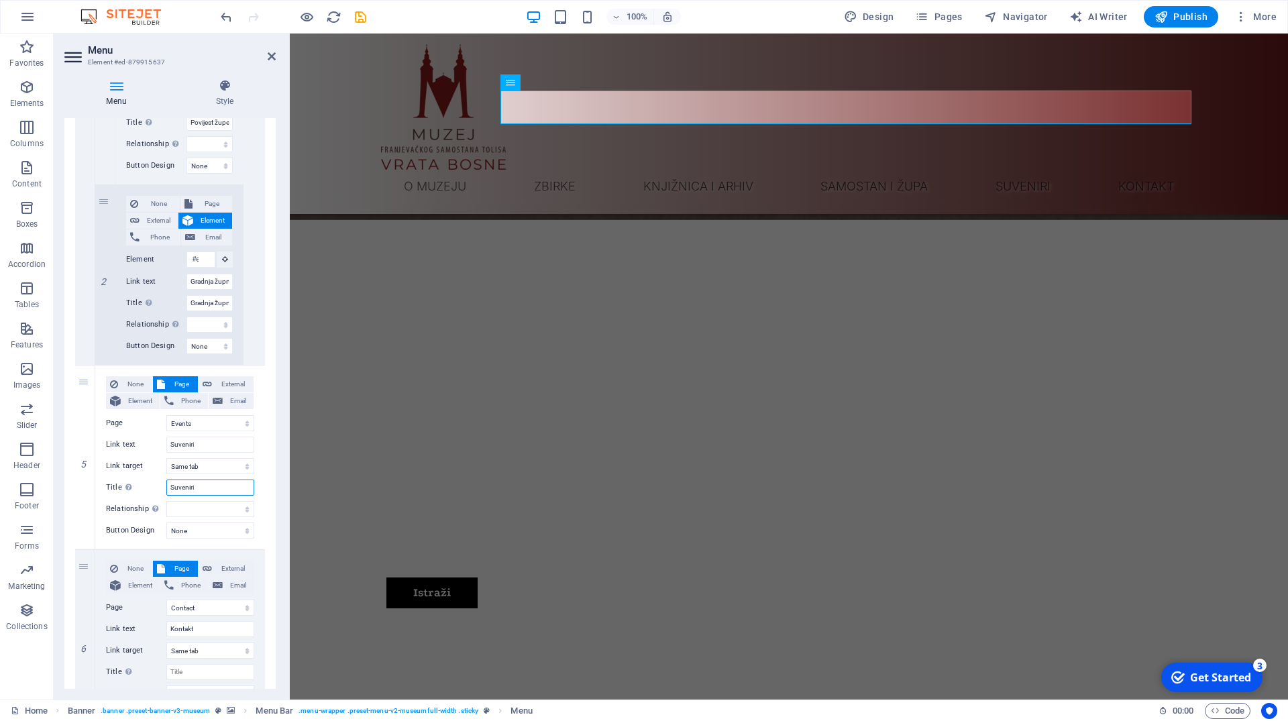
select select
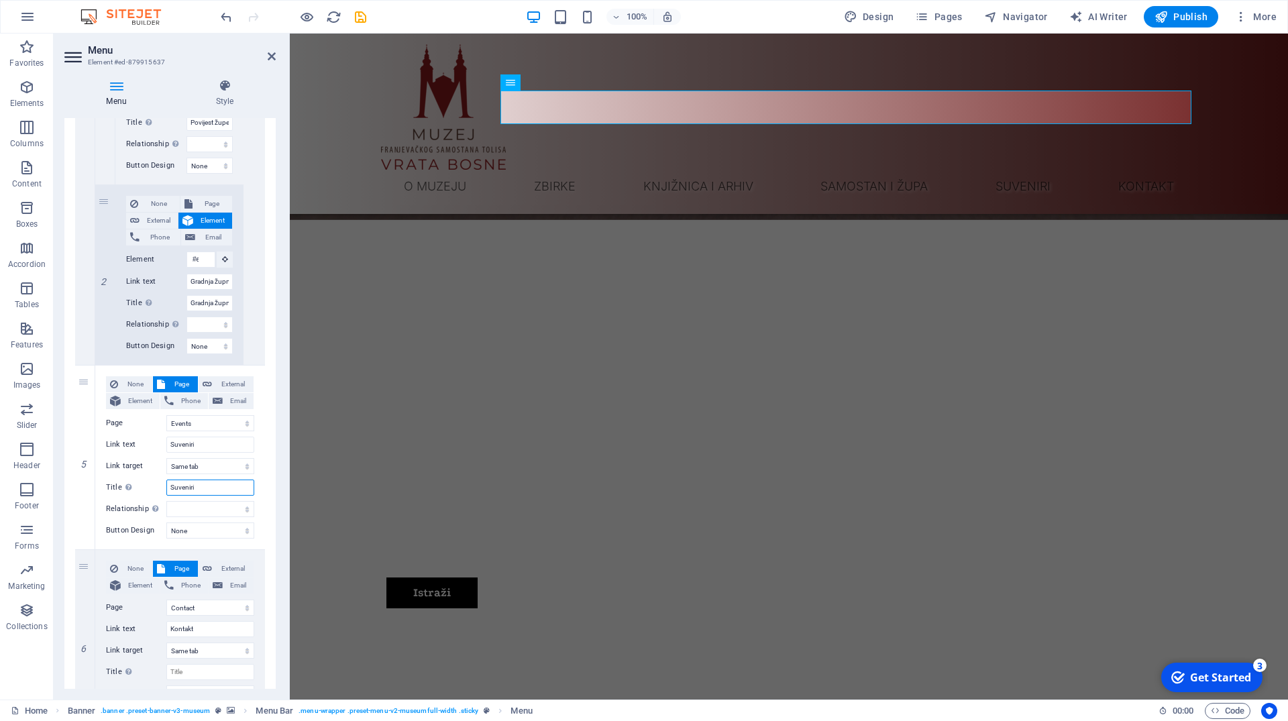
select select
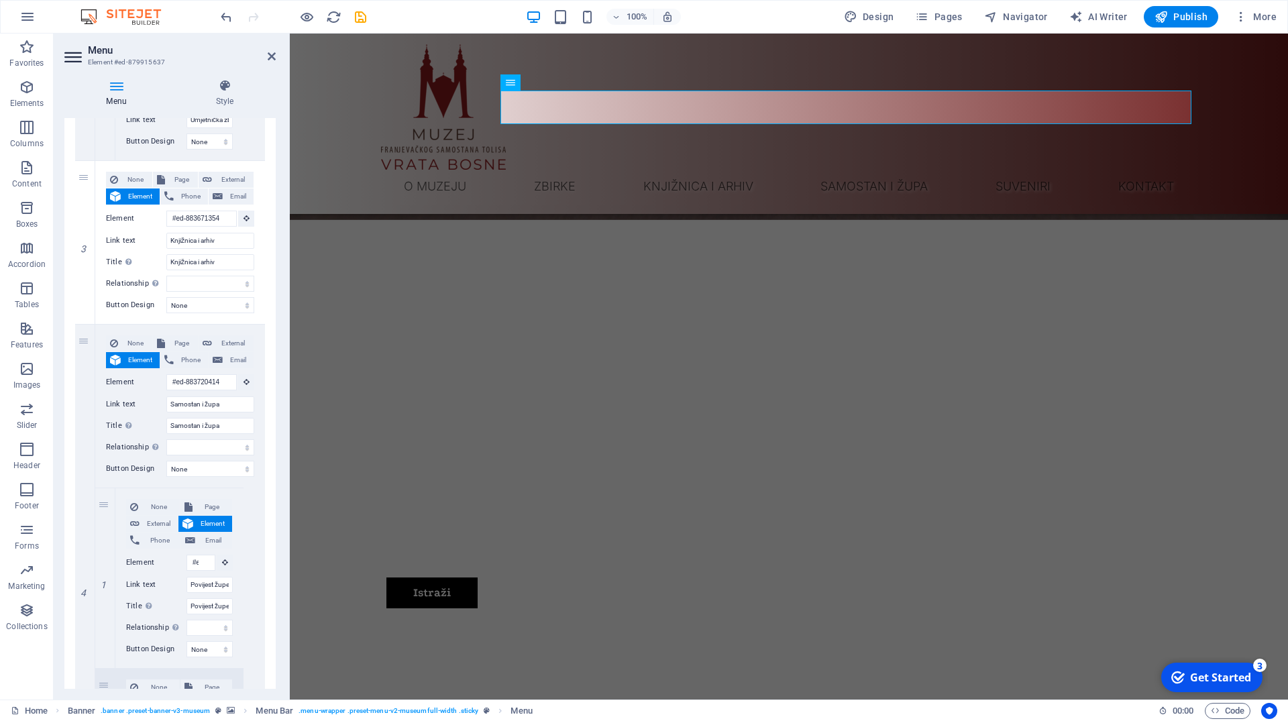
scroll to position [1924, 0]
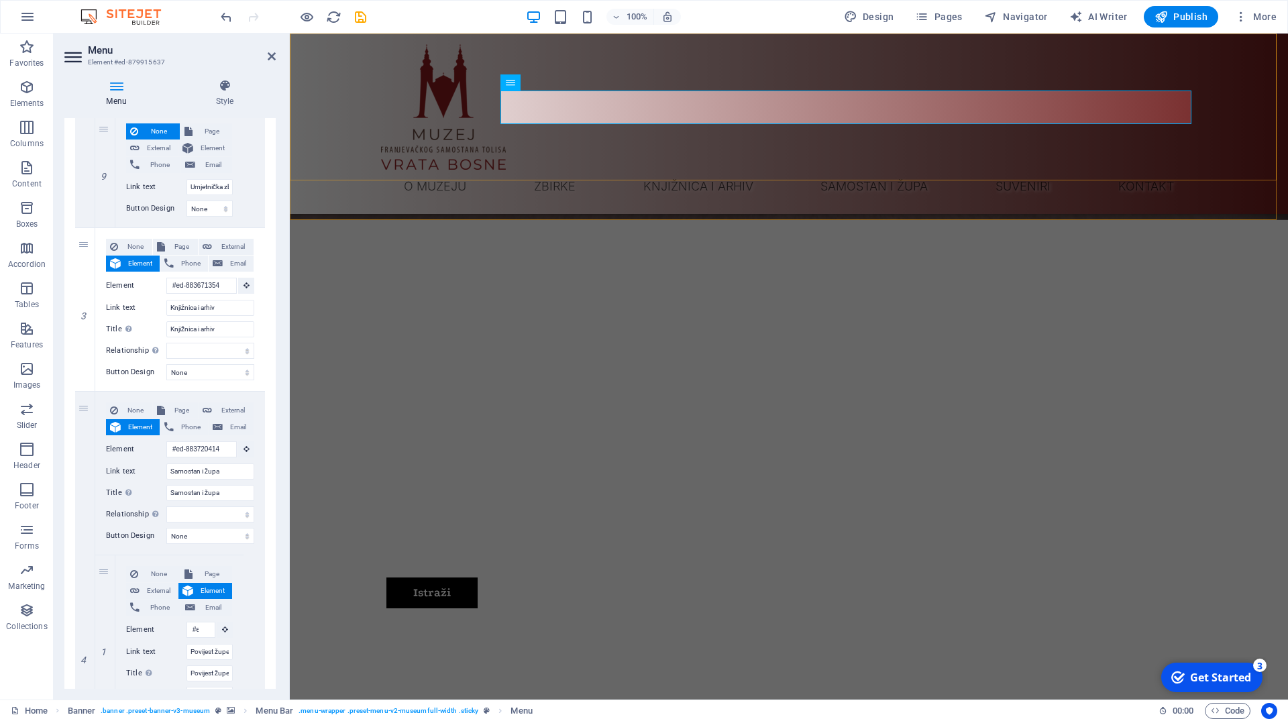
type input "Suveniri"
click at [833, 169] on div "O muzeju Zbirke Neolit Rimsko razdoblje Srednji vijek Zbirka oružja Numizmatika…" at bounding box center [789, 124] width 998 height 180
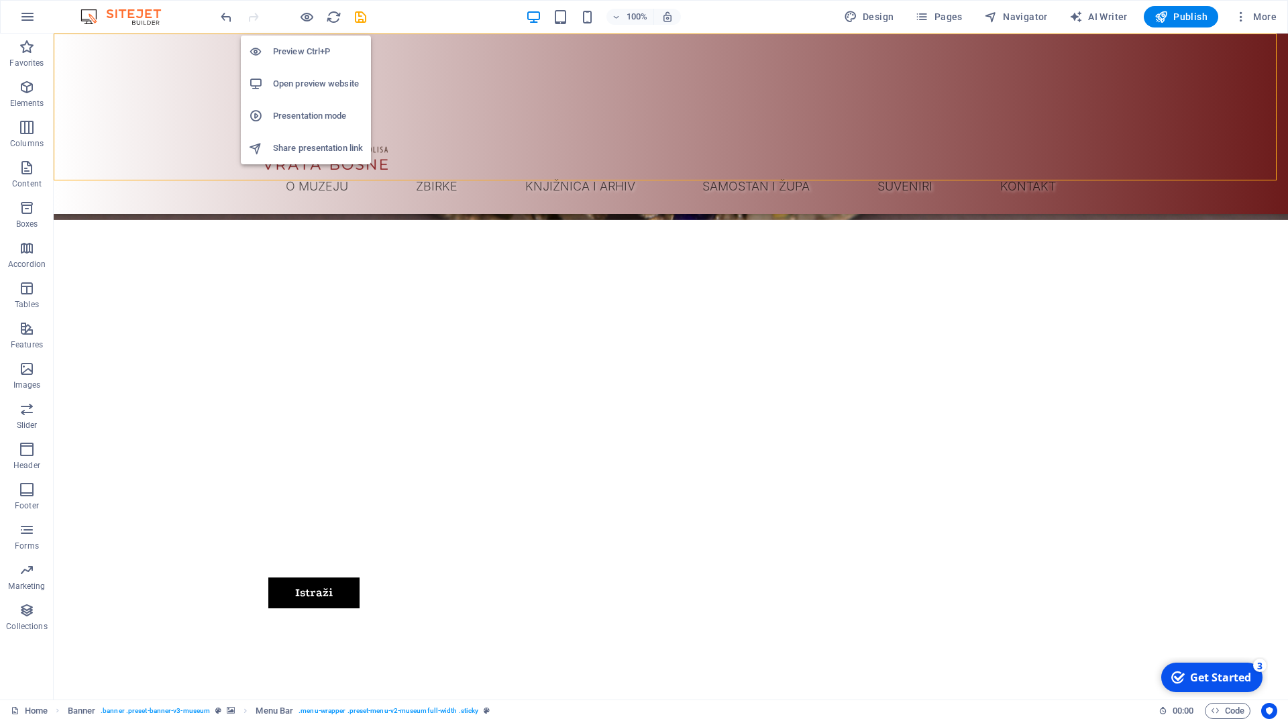
click at [302, 51] on h6 "Preview Ctrl+P" at bounding box center [318, 52] width 90 height 16
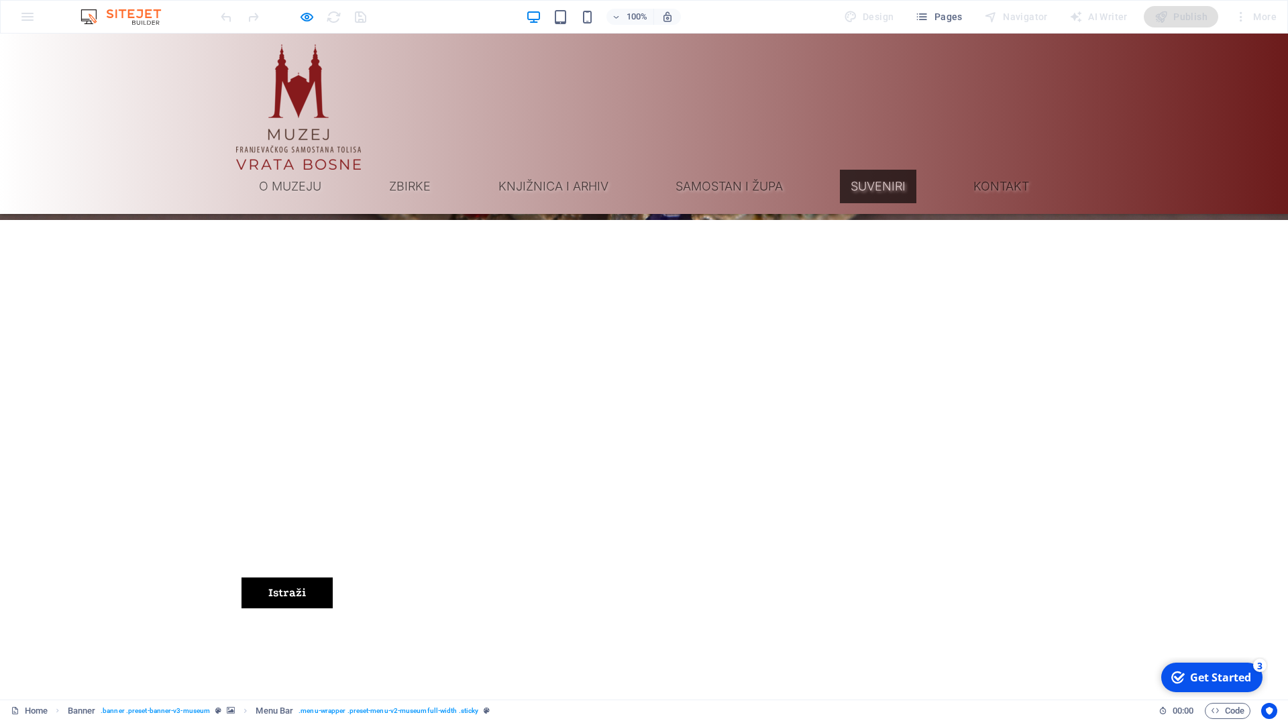
click at [916, 170] on link "Suveniri" at bounding box center [878, 187] width 76 height 34
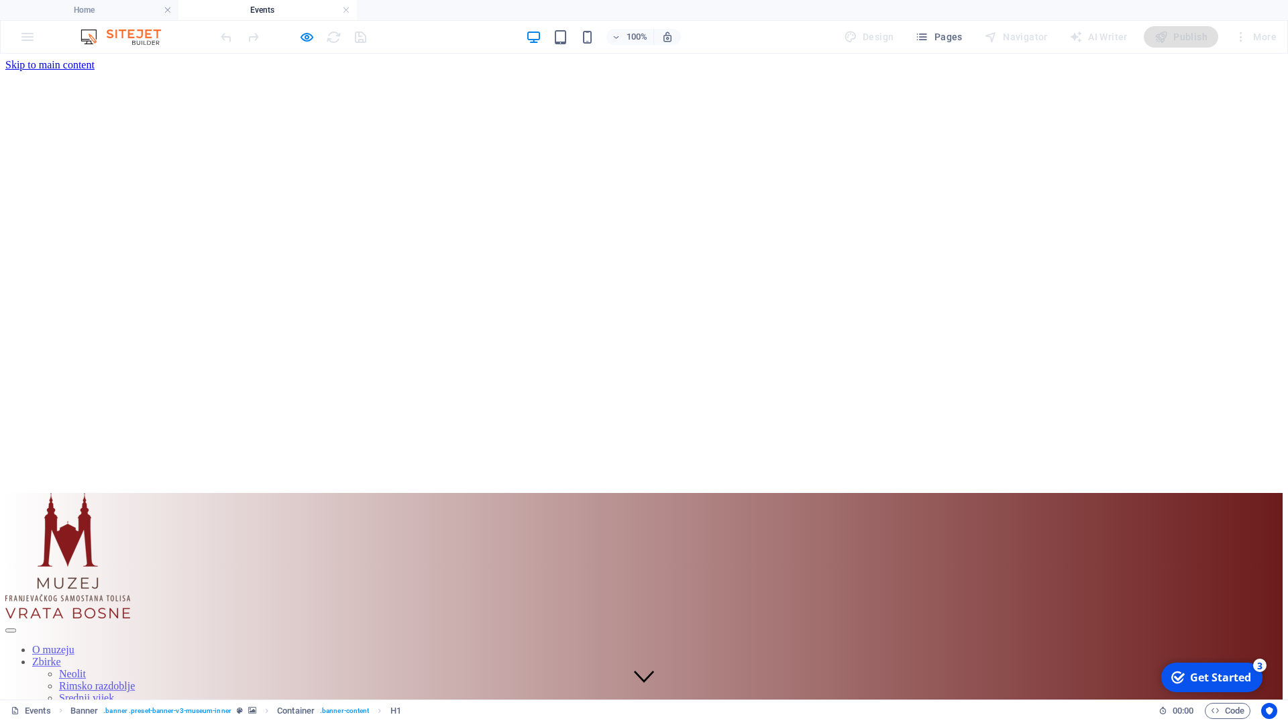
scroll to position [0, 0]
click at [308, 15] on h4 "Events" at bounding box center [267, 10] width 178 height 15
click at [304, 68] on h6 "Preview Ctrl+P" at bounding box center [318, 72] width 90 height 16
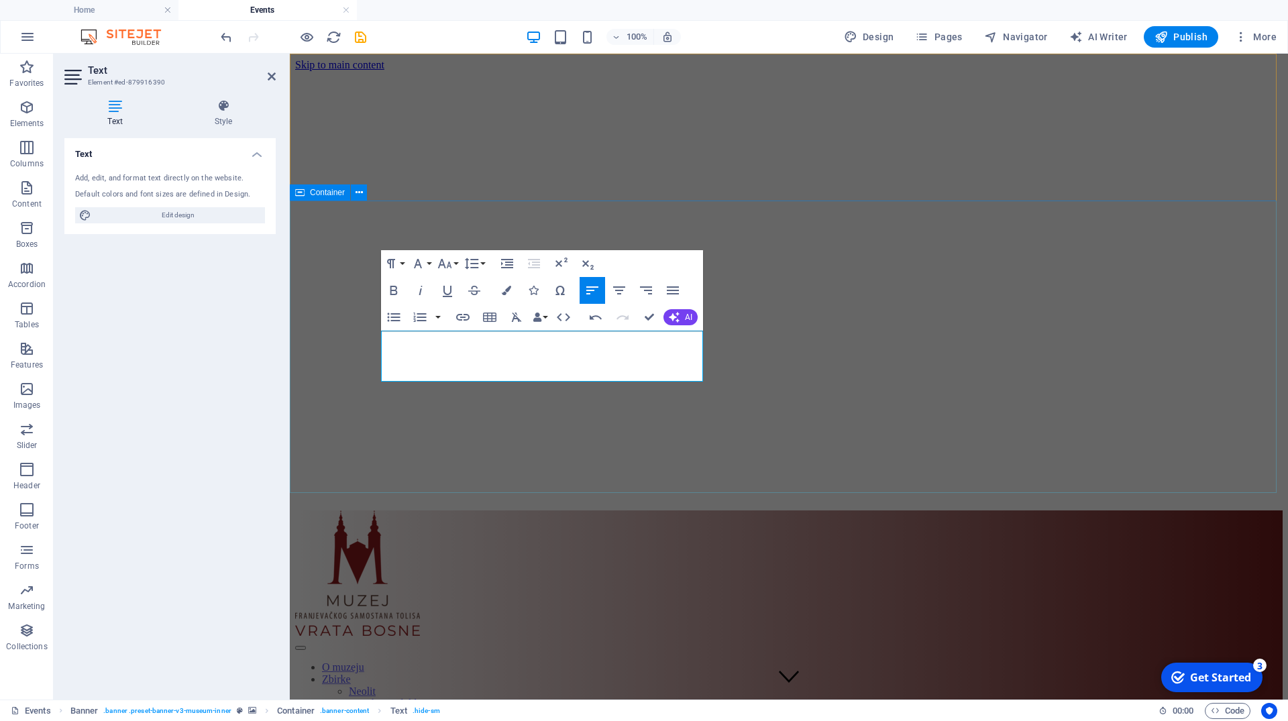
drag, startPoint x: 453, startPoint y: 372, endPoint x: 357, endPoint y: 328, distance: 106.2
click at [509, 292] on icon "button" at bounding box center [506, 290] width 9 height 9
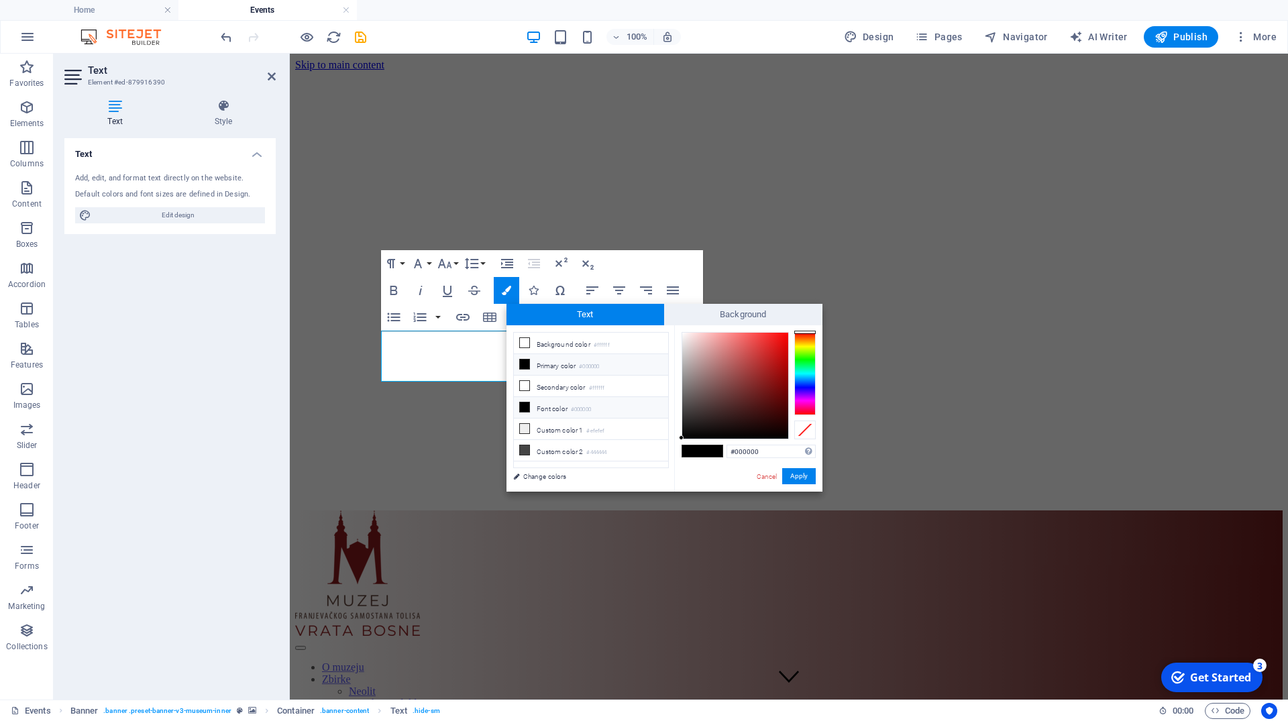
click at [564, 408] on li "Font color #000000" at bounding box center [591, 407] width 154 height 21
type input "#dd1212"
drag, startPoint x: 681, startPoint y: 437, endPoint x: 779, endPoint y: 346, distance: 133.4
click at [779, 346] on div at bounding box center [778, 345] width 5 height 5
click at [795, 474] on button "Apply" at bounding box center [799, 476] width 34 height 16
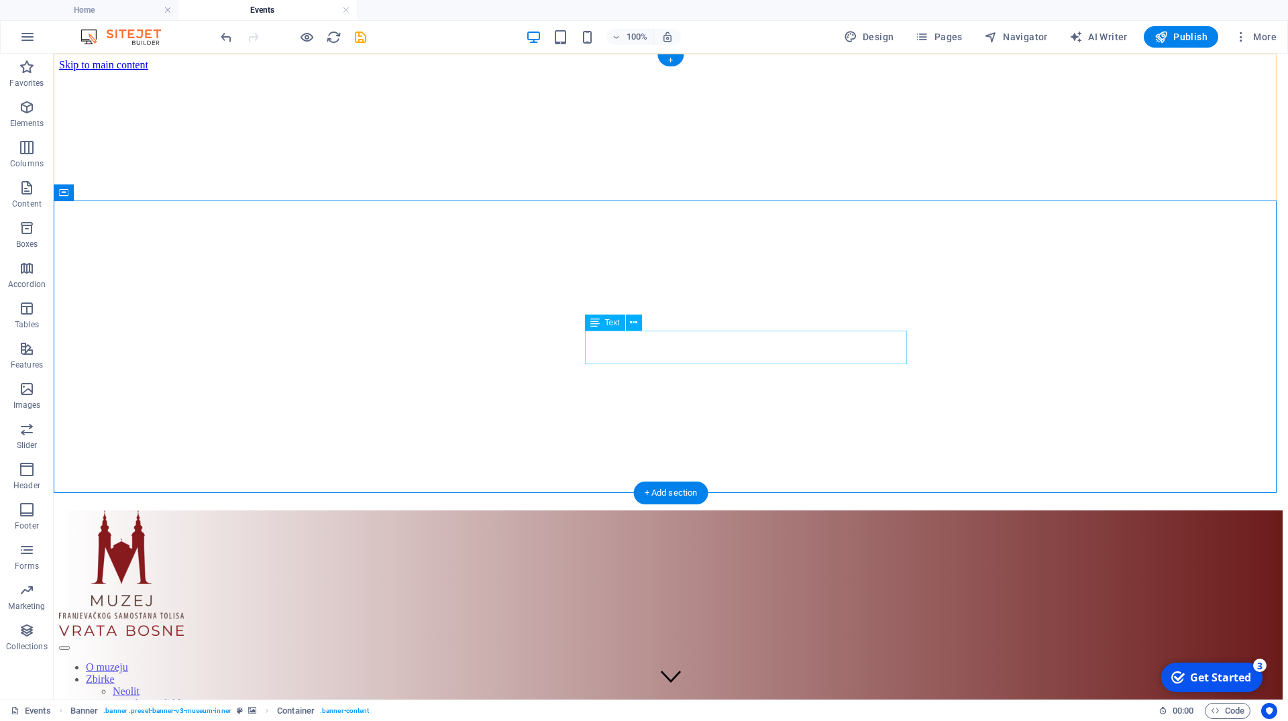
click at [620, 327] on div "Text" at bounding box center [605, 323] width 40 height 16
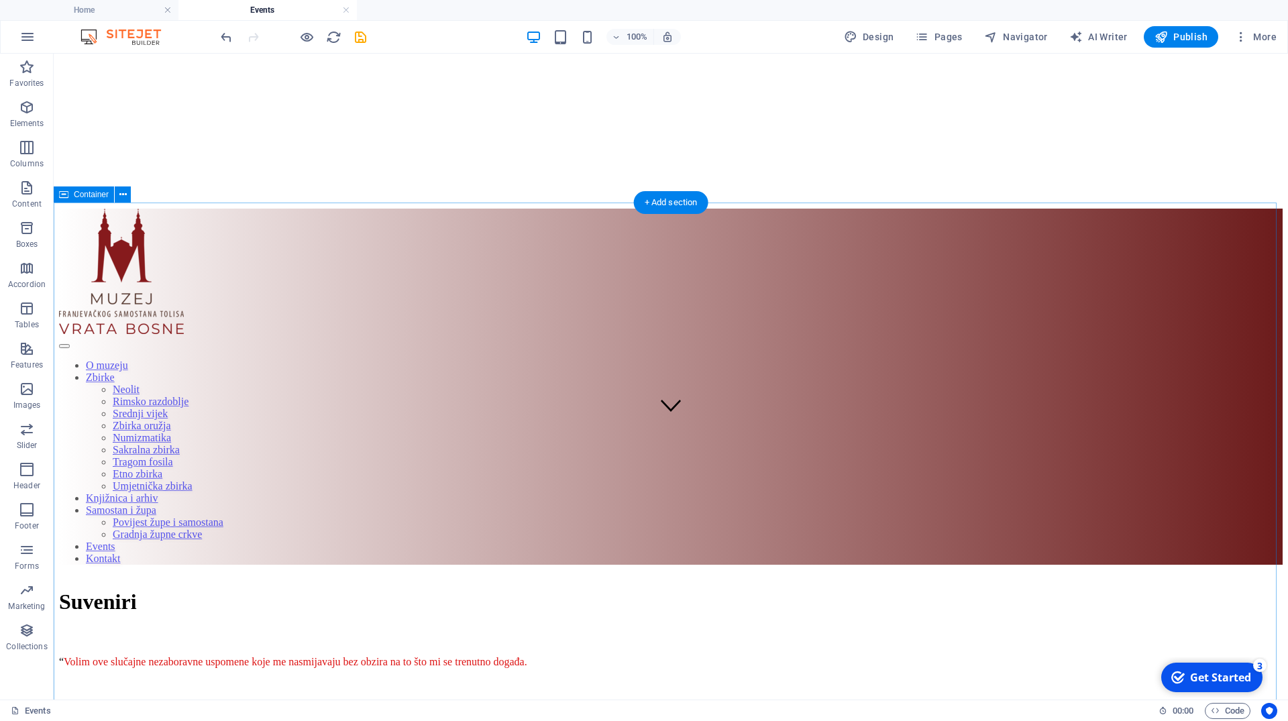
scroll to position [274, 0]
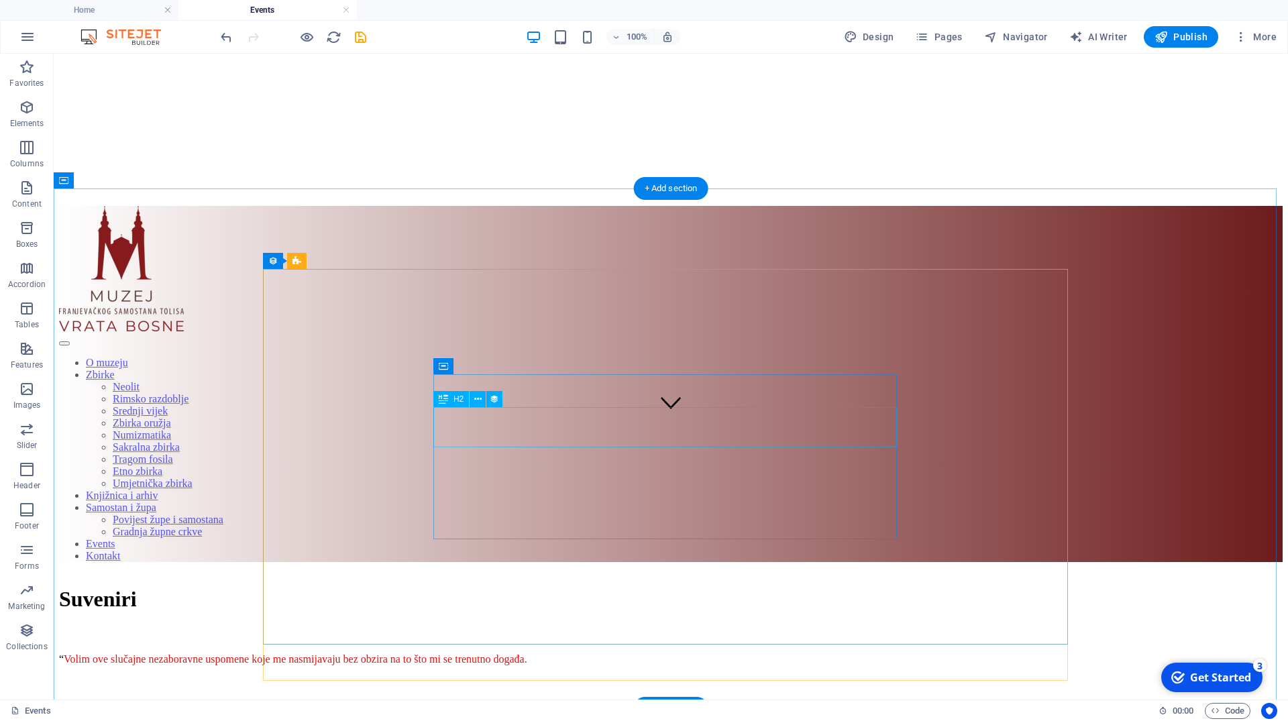
select select "name"
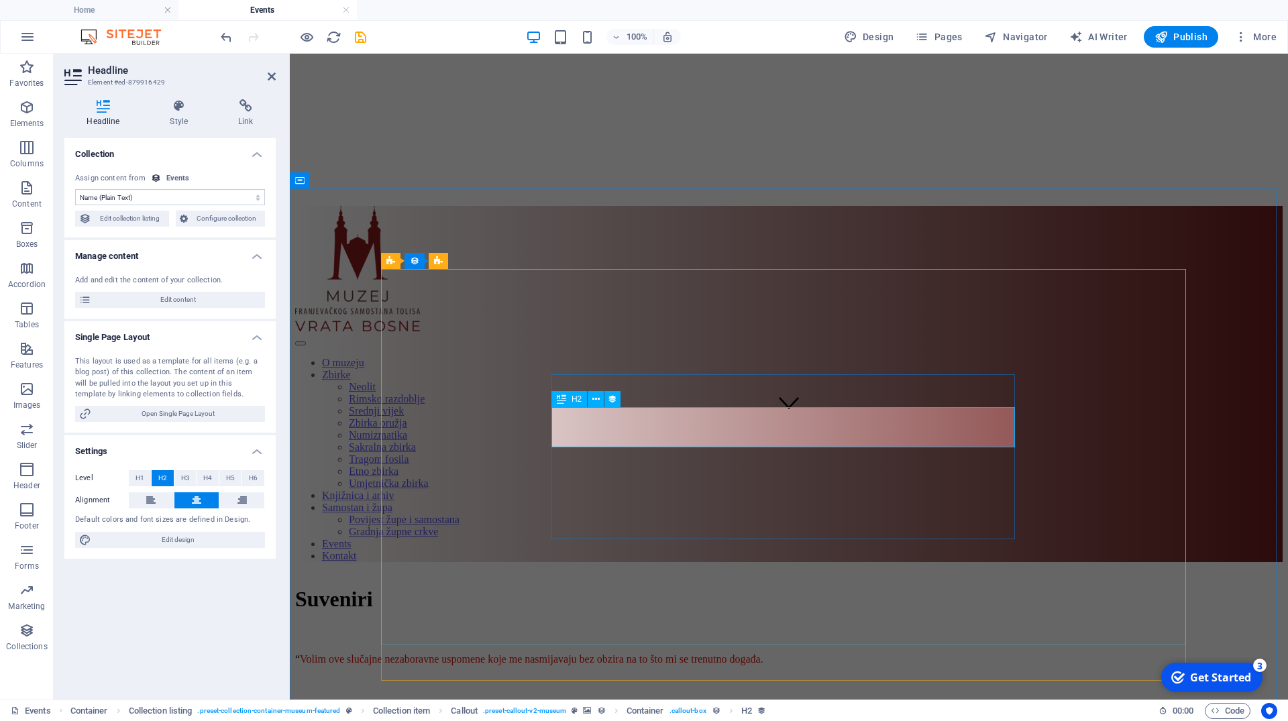
click at [597, 399] on icon at bounding box center [595, 399] width 7 height 14
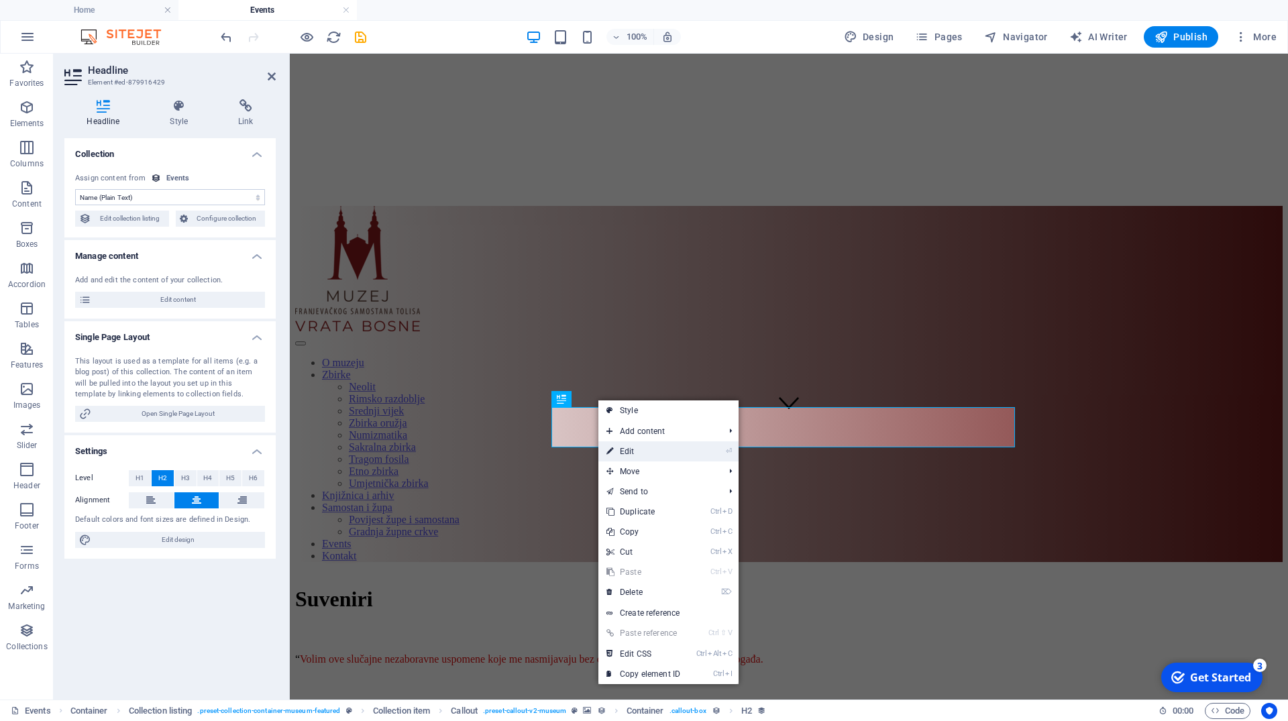
click at [645, 455] on link "⏎ Edit" at bounding box center [643, 451] width 90 height 20
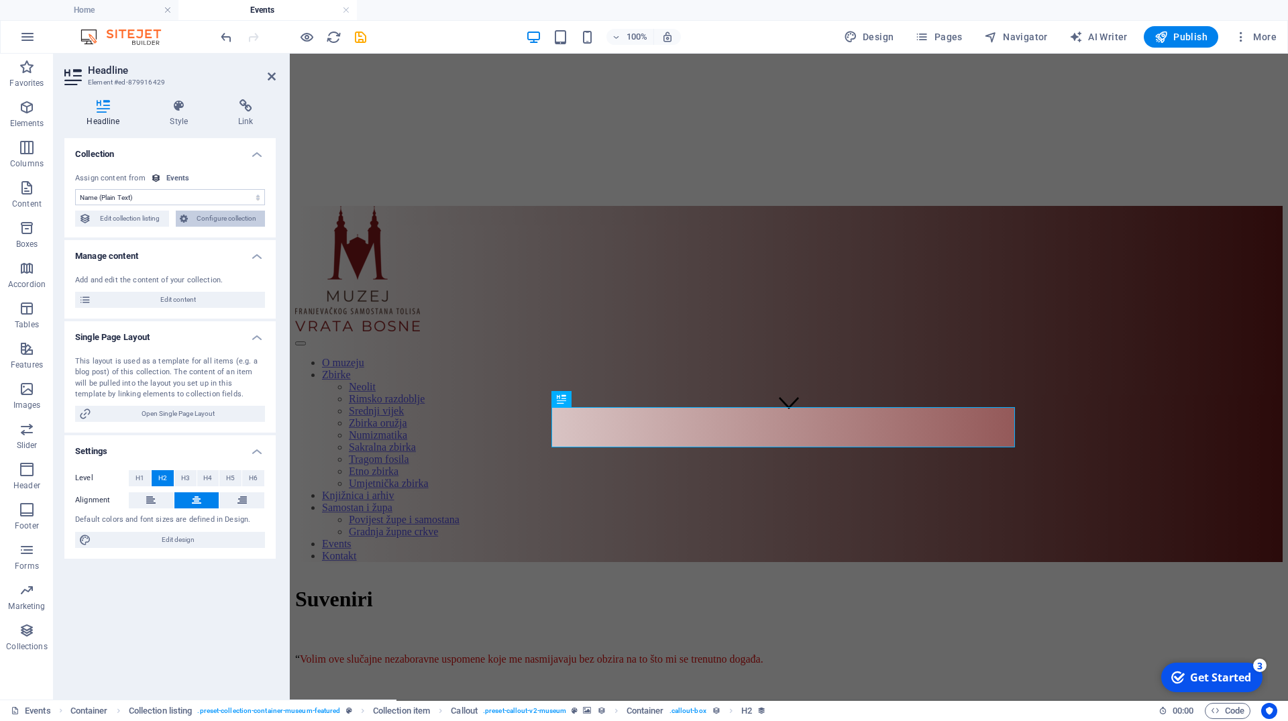
click at [241, 223] on span "Configure collection" at bounding box center [227, 219] width 70 height 16
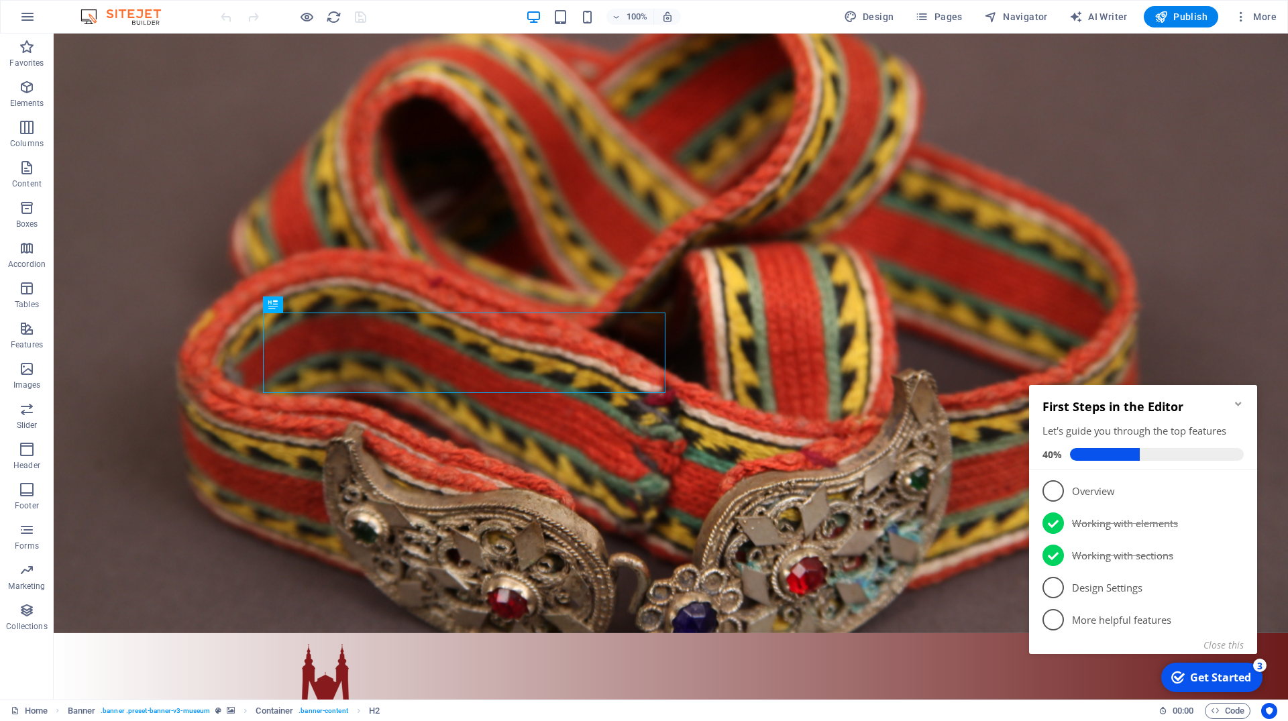
click at [1237, 400] on icon "Minimize checklist" at bounding box center [1238, 403] width 11 height 11
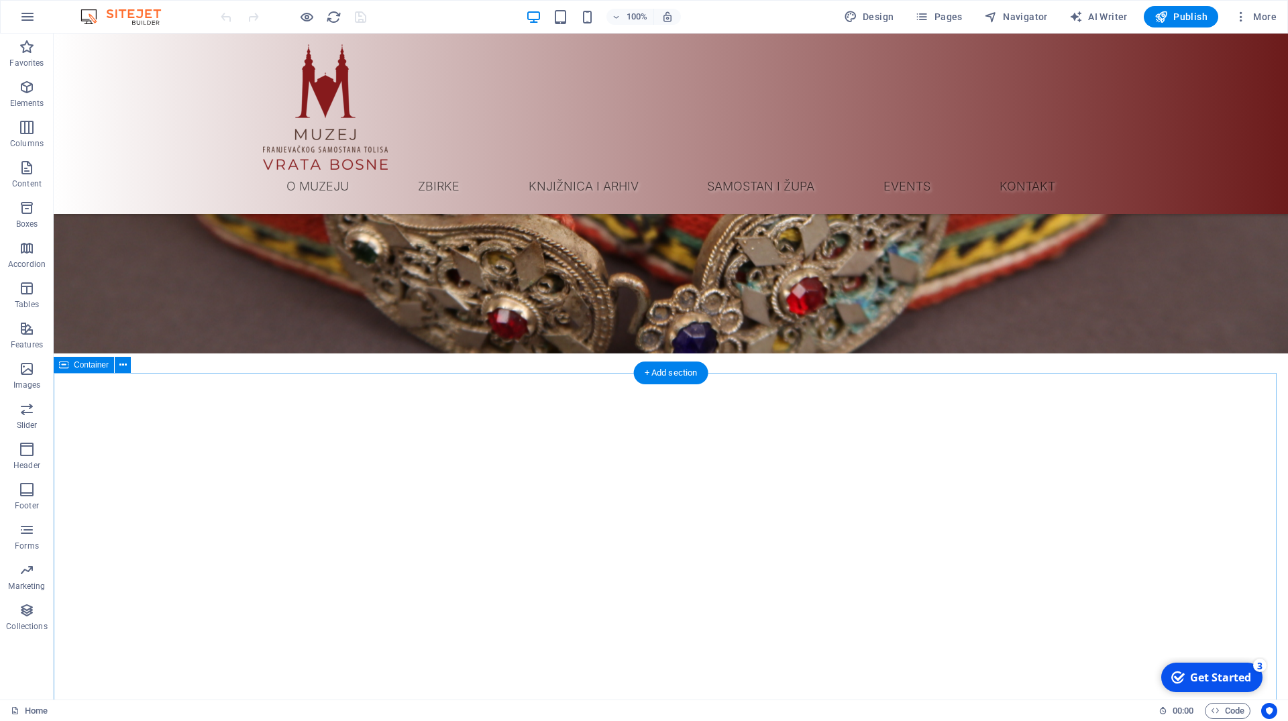
scroll to position [205, 0]
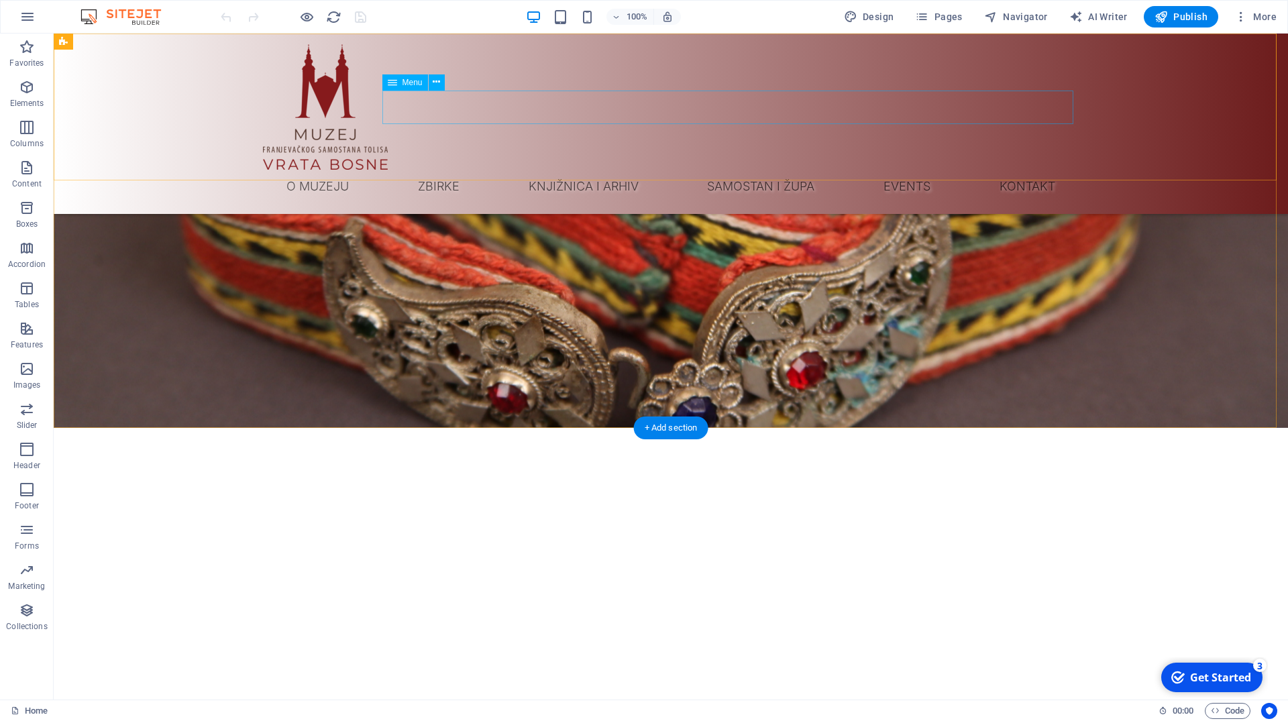
click at [1039, 170] on nav "O muzeju Zbirke Neolit Rimsko razdoblje Srednji vijek Zbirka oružja Numizmatika…" at bounding box center [670, 187] width 815 height 34
select select "1"
select select
select select "3"
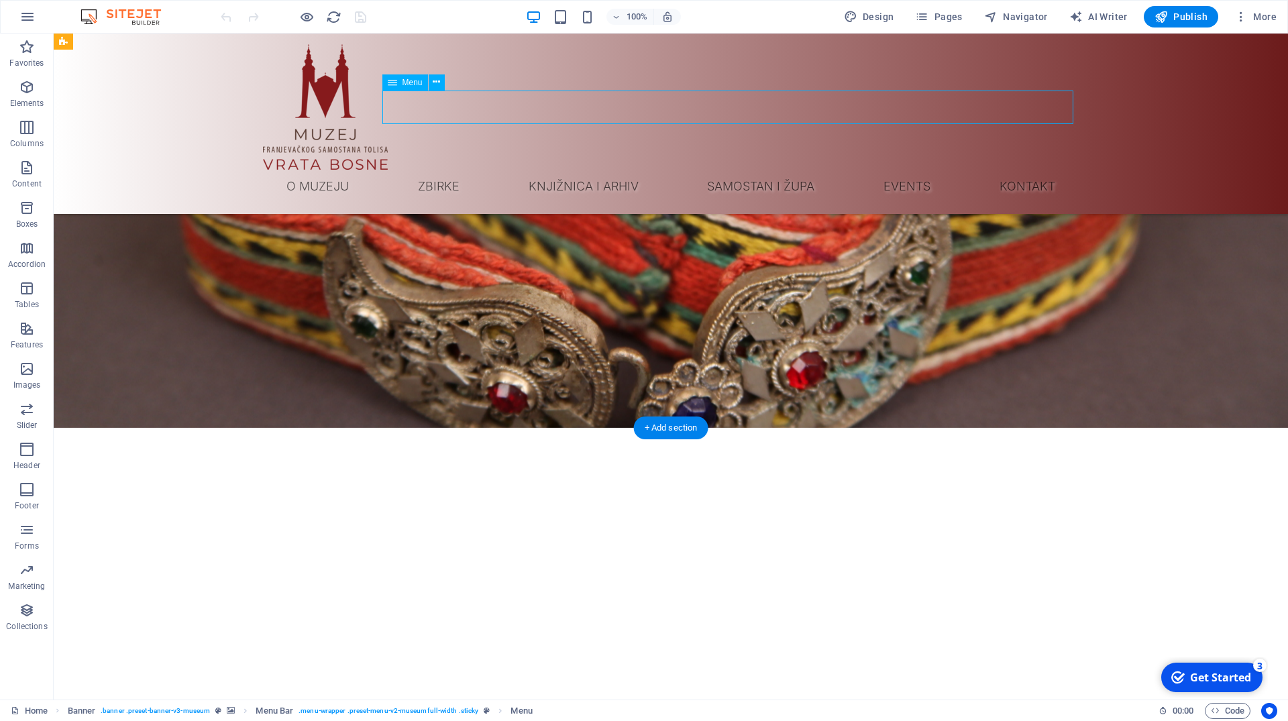
select select
select select "4"
select select
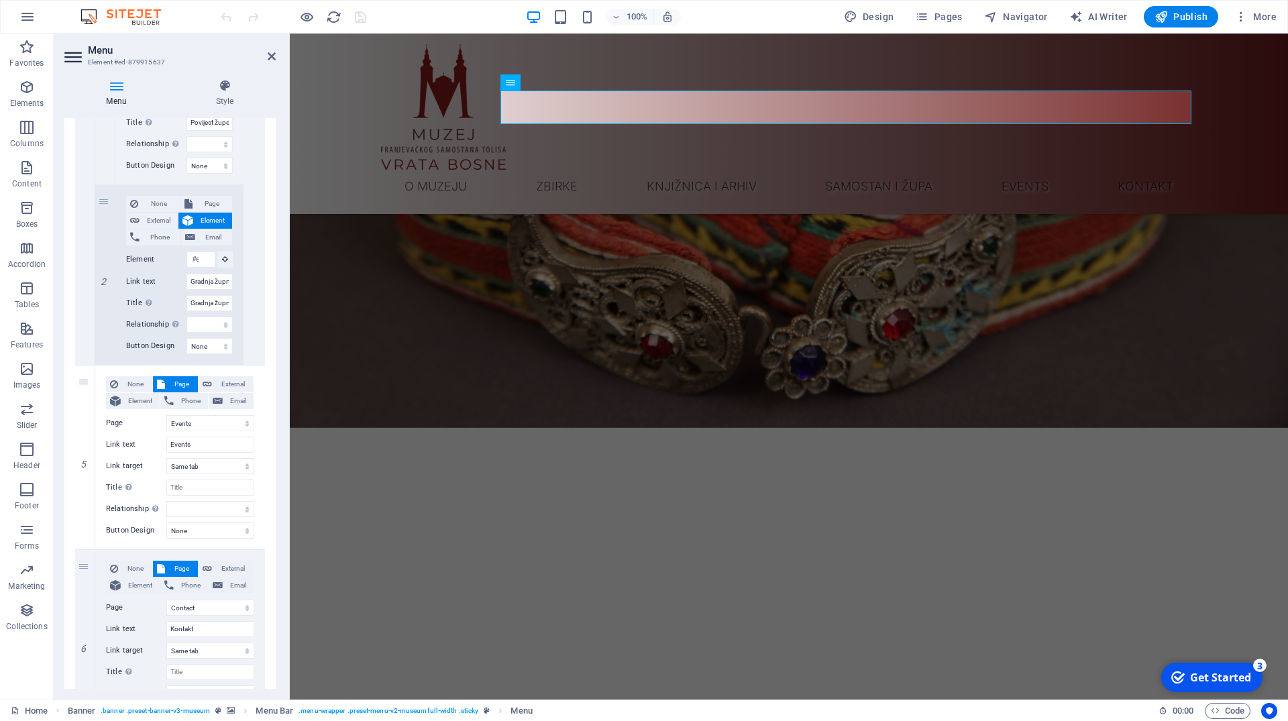
scroll to position [2558, 0]
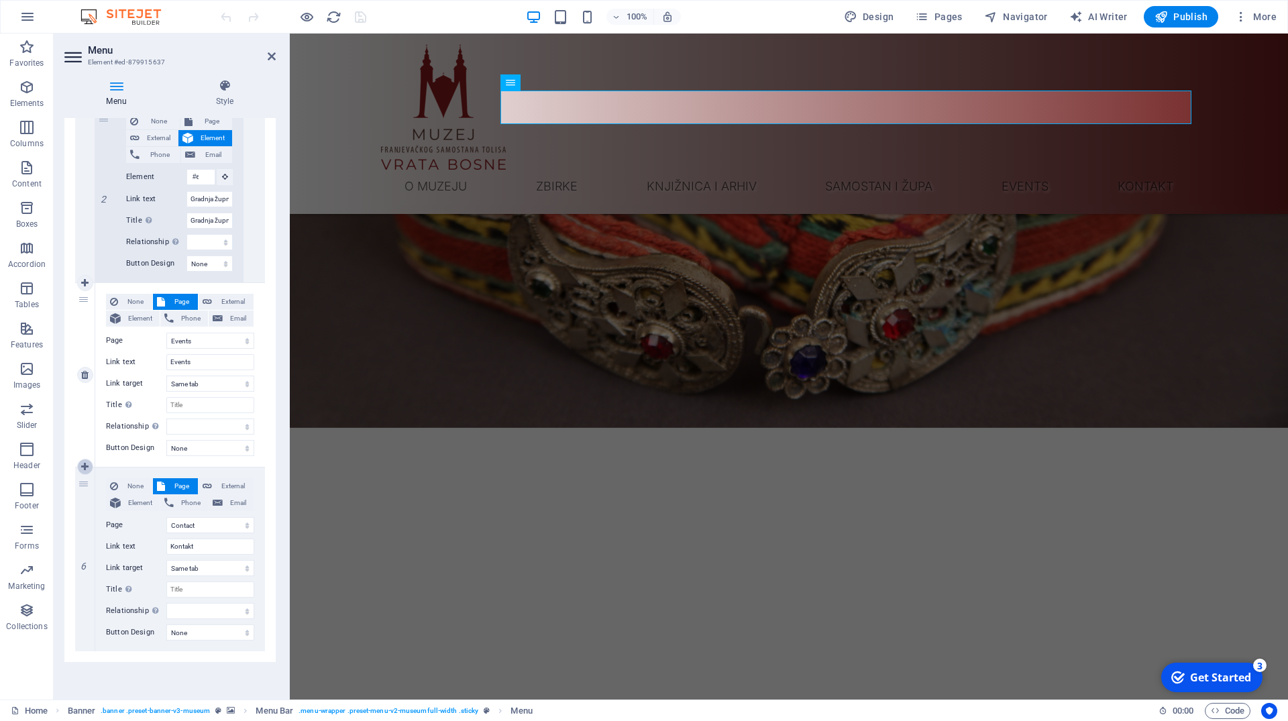
click at [88, 464] on icon at bounding box center [84, 466] width 7 height 9
select select
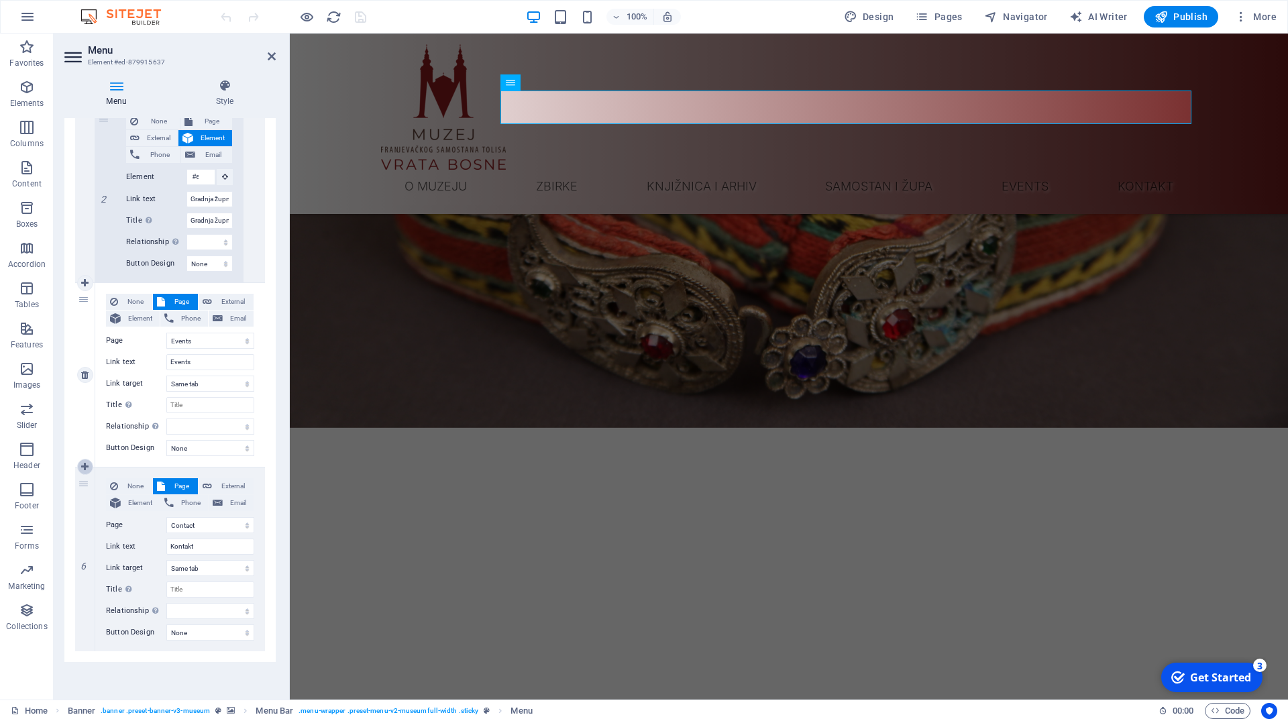
select select
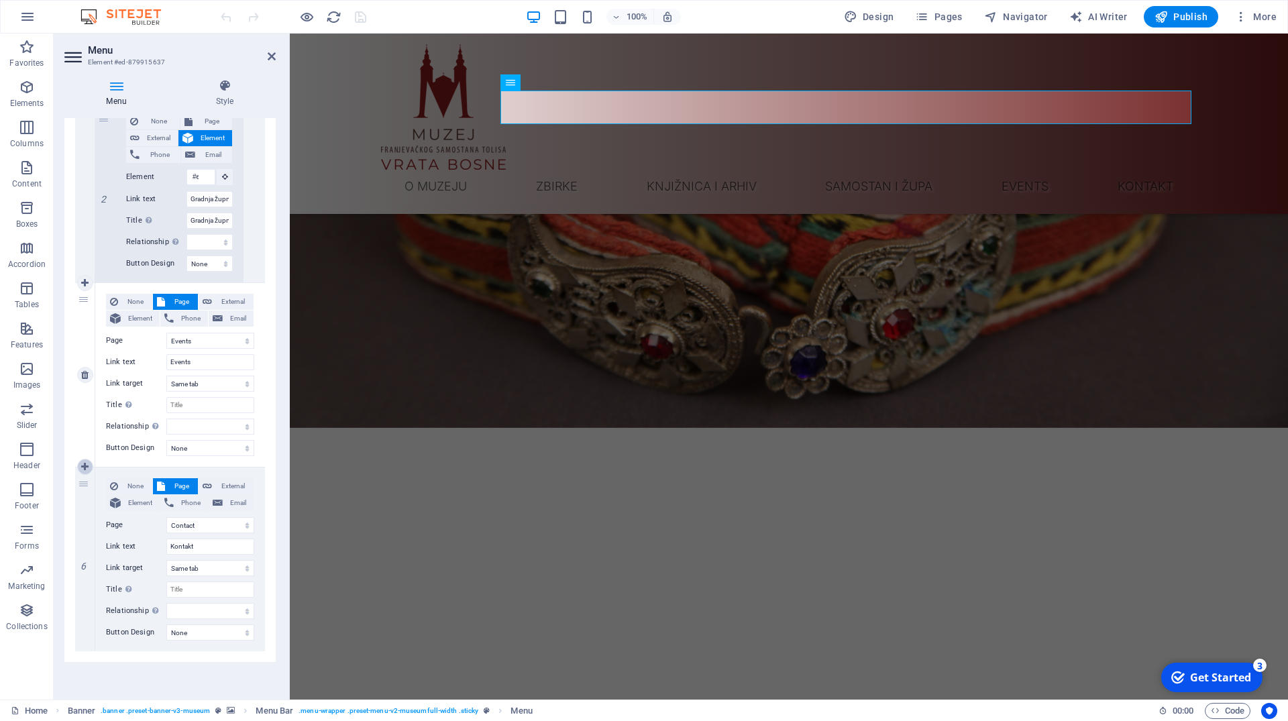
select select
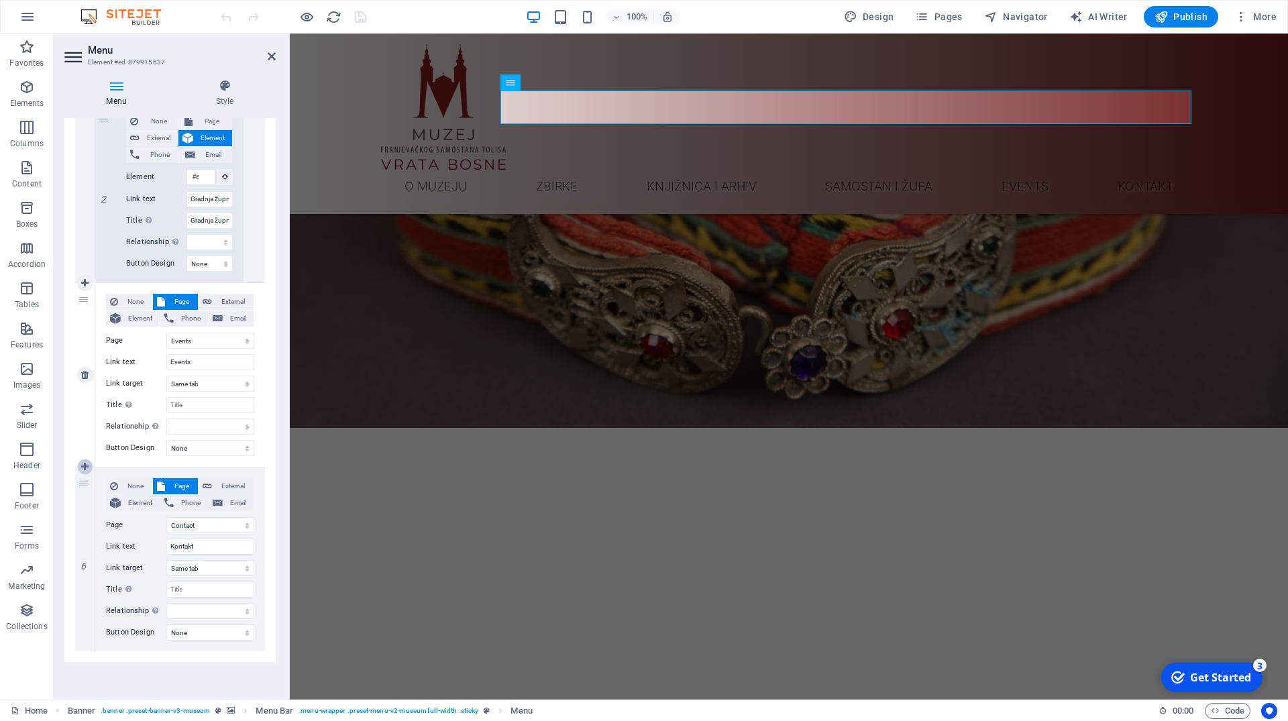
select select
select select "4"
select select
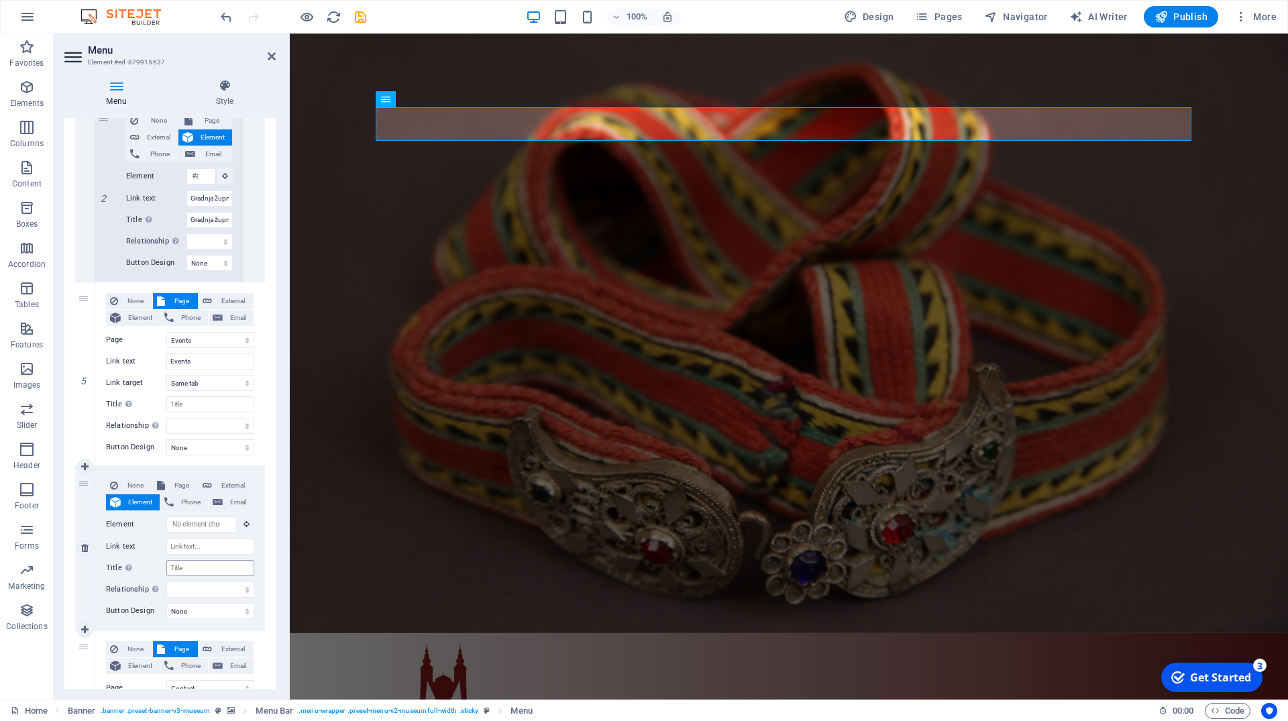
scroll to position [25, 0]
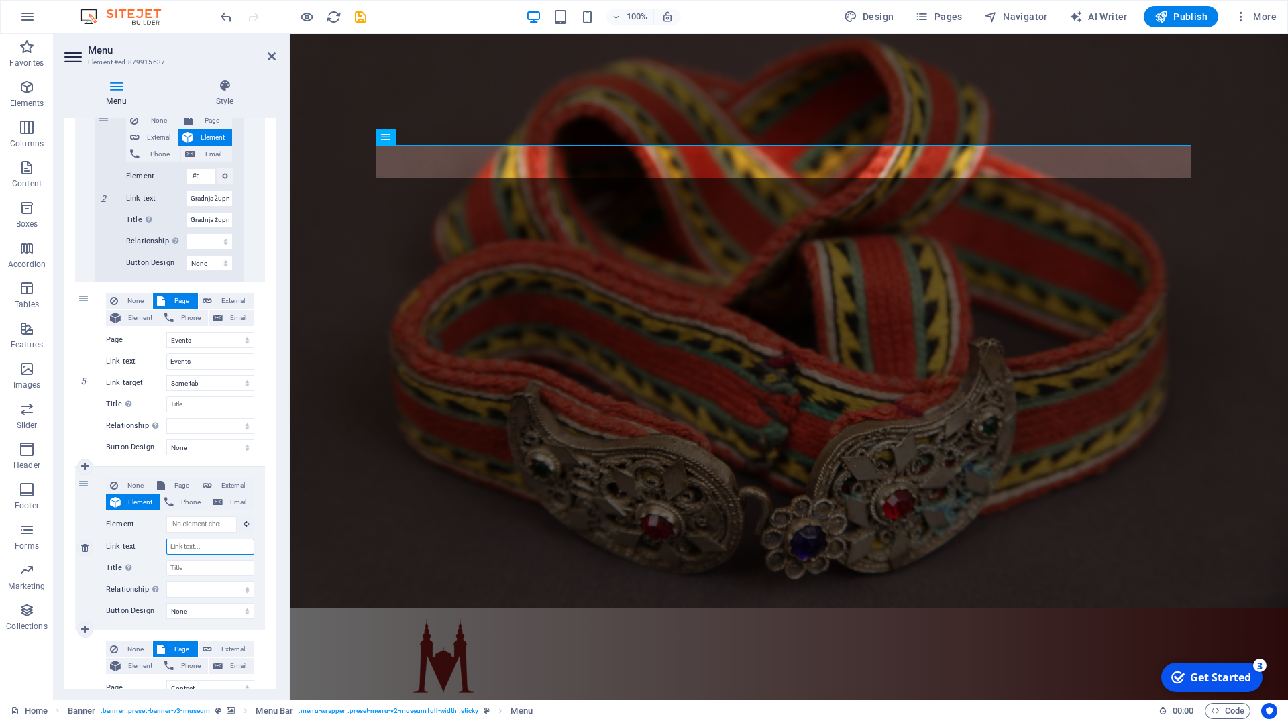
click at [194, 549] on input "Link text" at bounding box center [210, 547] width 88 height 16
select select
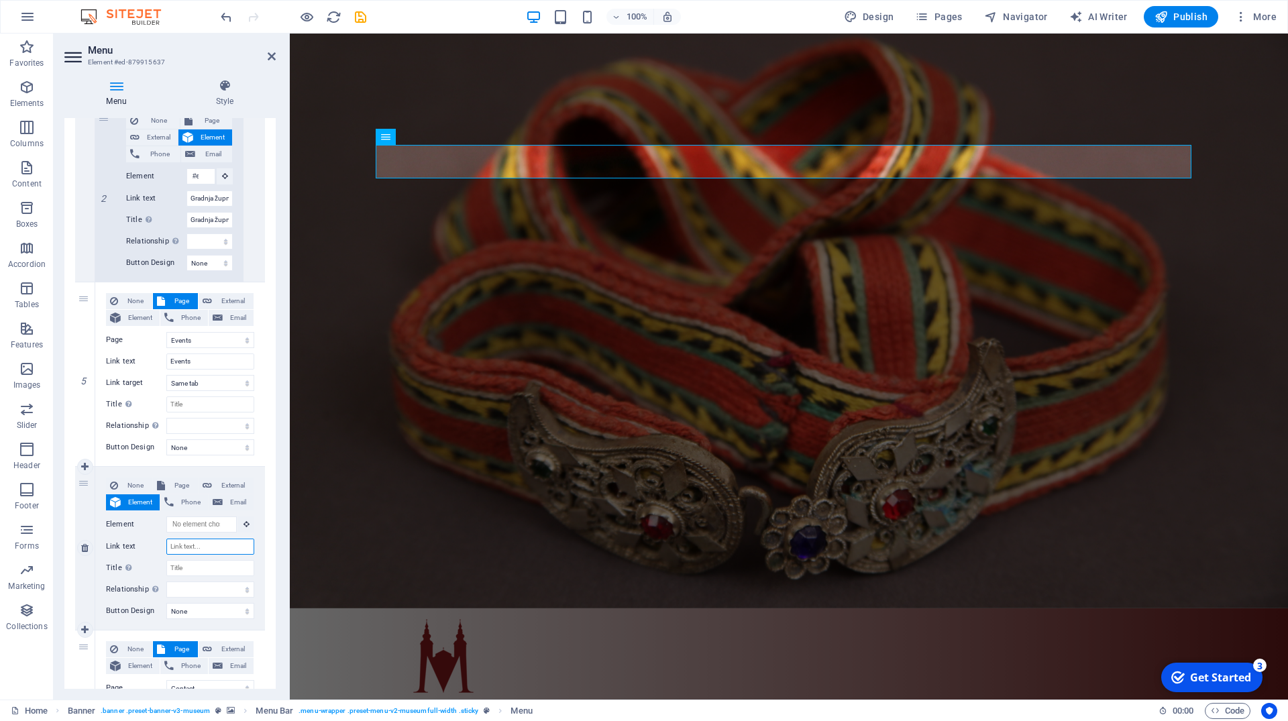
select select
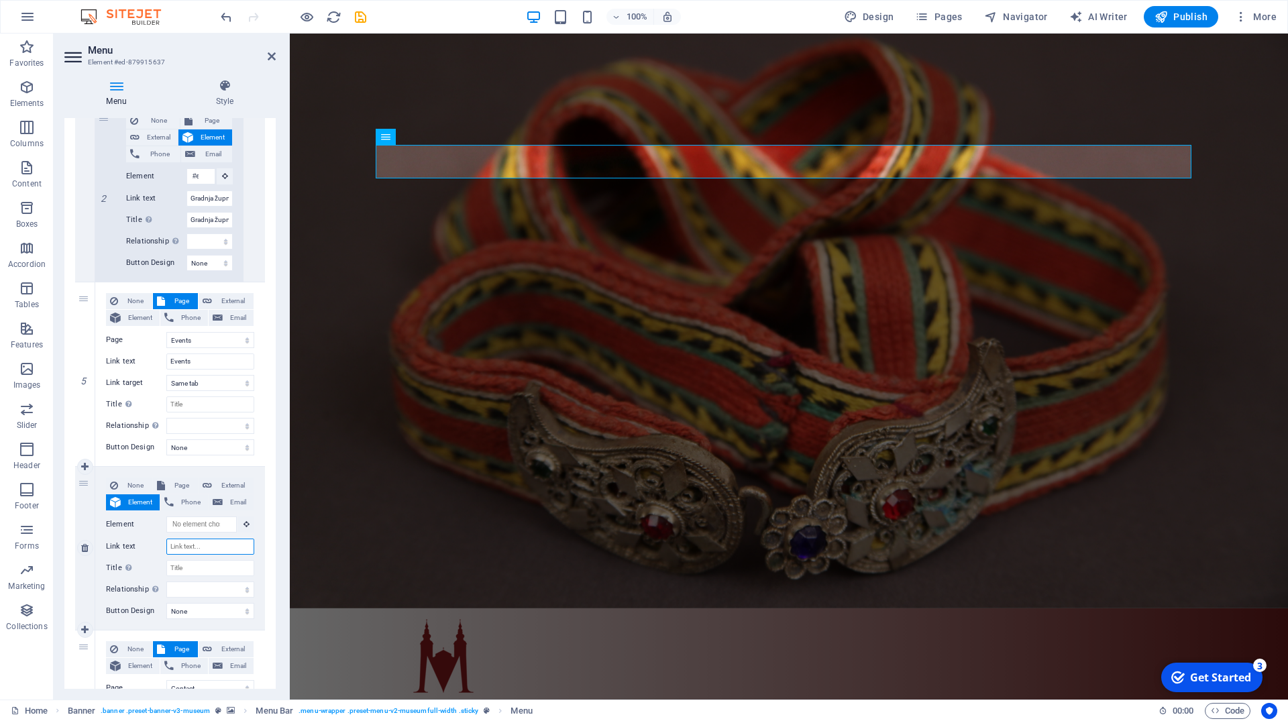
select select
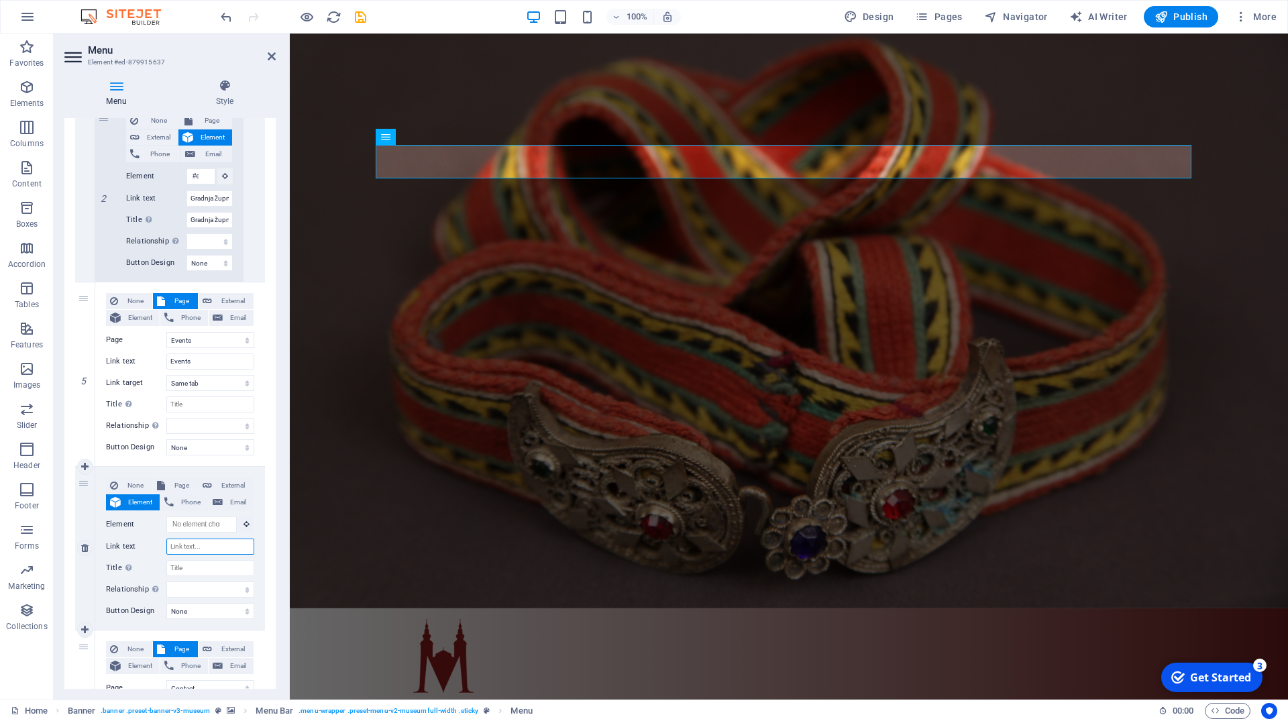
select select
select select "4"
type input "Kontakt"
select select
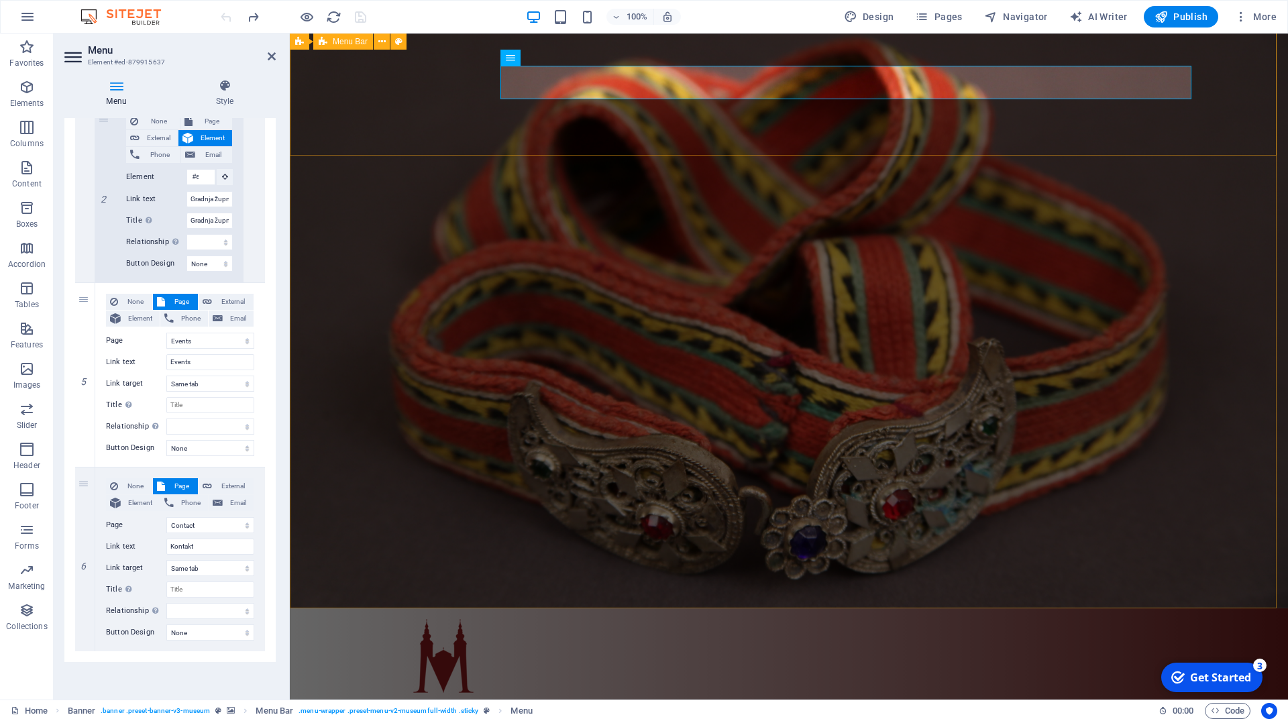
click at [533, 608] on div "O muzeju Zbirke Neolit Rimsko razdoblje Srednji vijek Zbirka oružja Numizmatika…" at bounding box center [789, 698] width 998 height 180
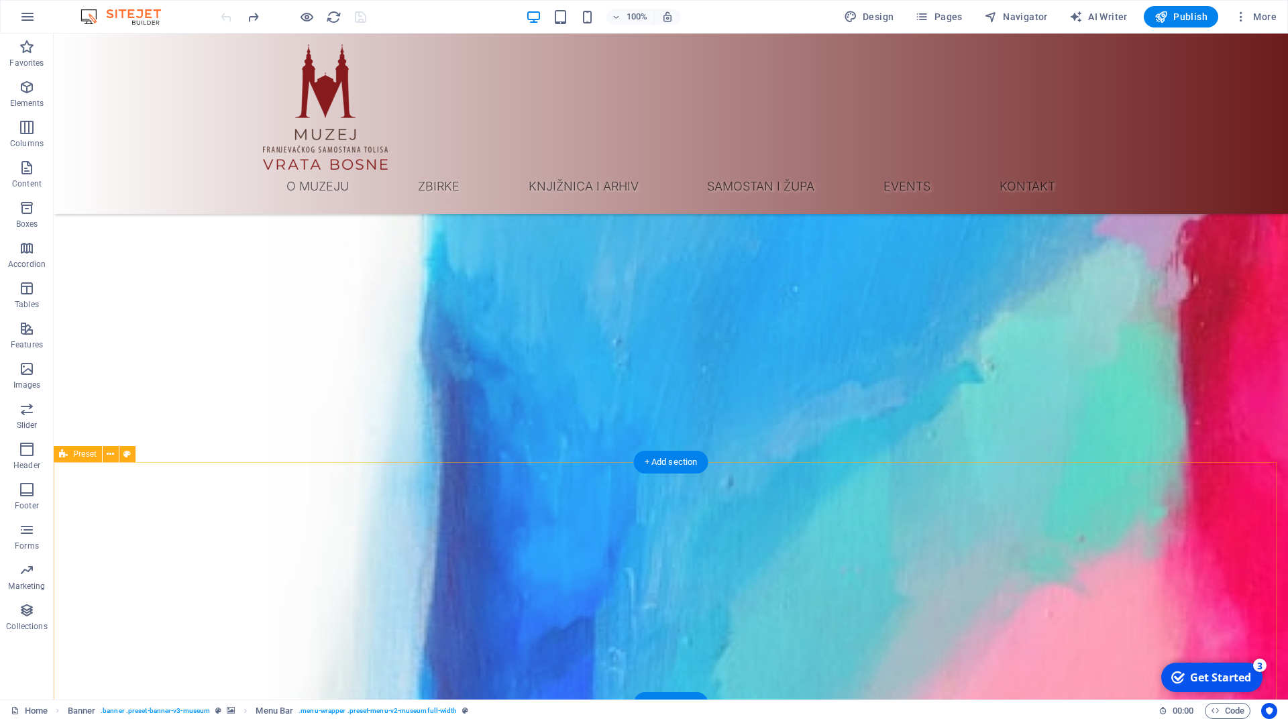
scroll to position [1256, 0]
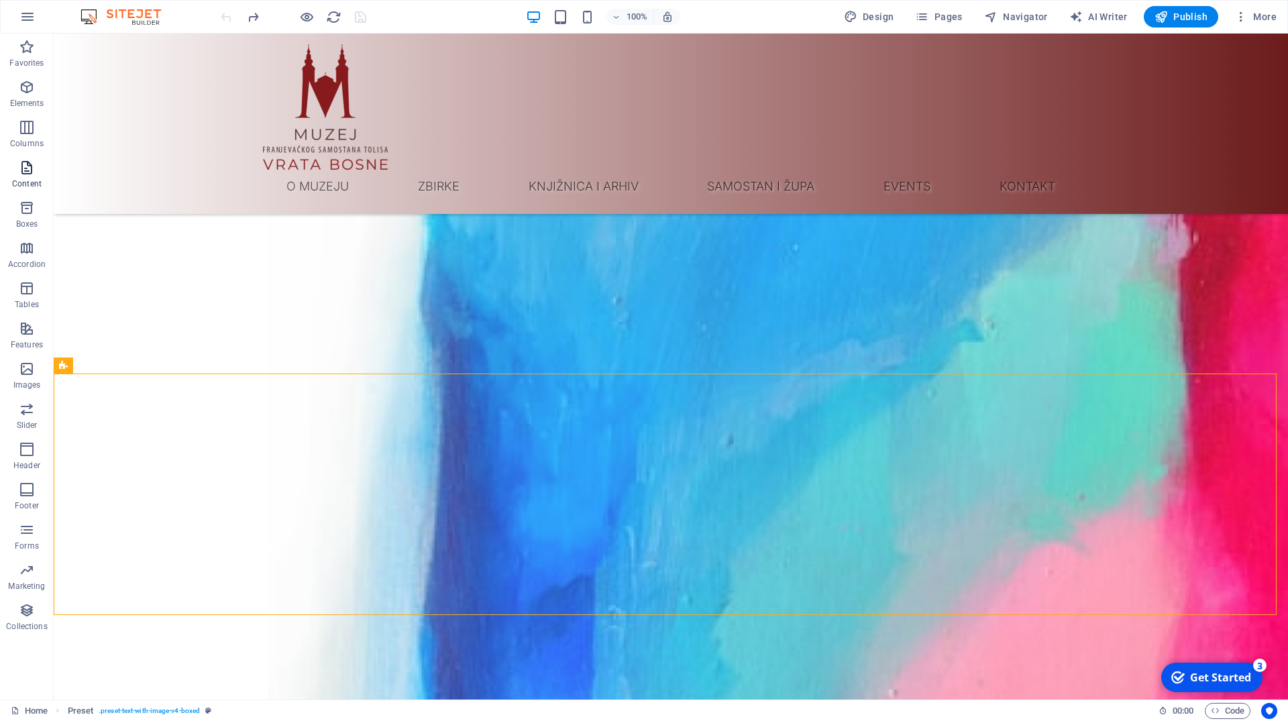
click at [27, 171] on icon "button" at bounding box center [27, 168] width 16 height 16
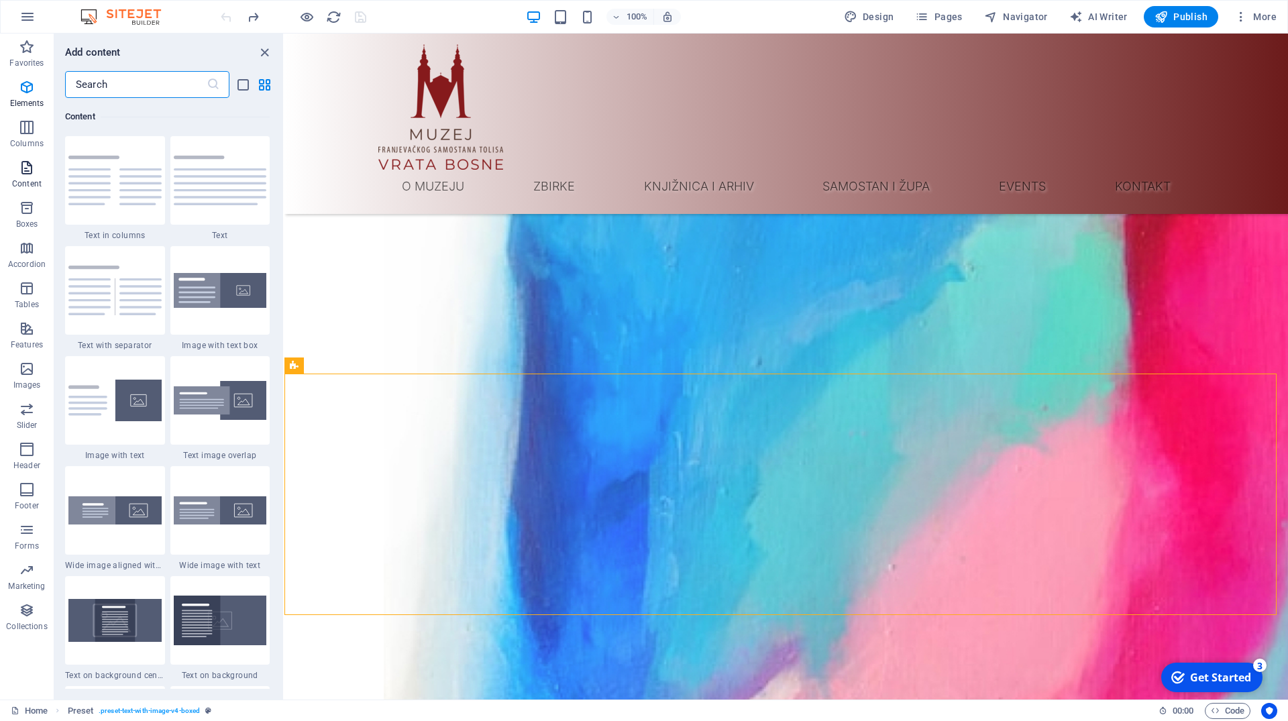
scroll to position [2346, 0]
click at [203, 404] on img at bounding box center [220, 401] width 93 height 40
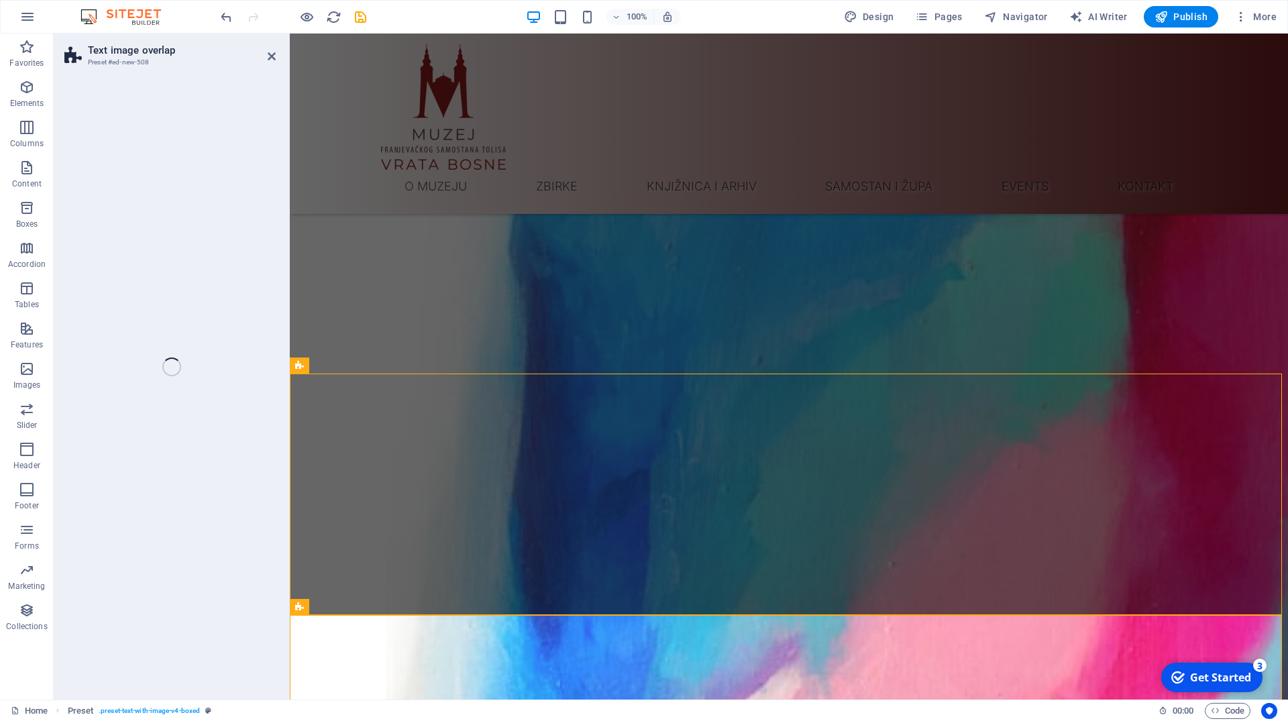
select select "rem"
select select "px"
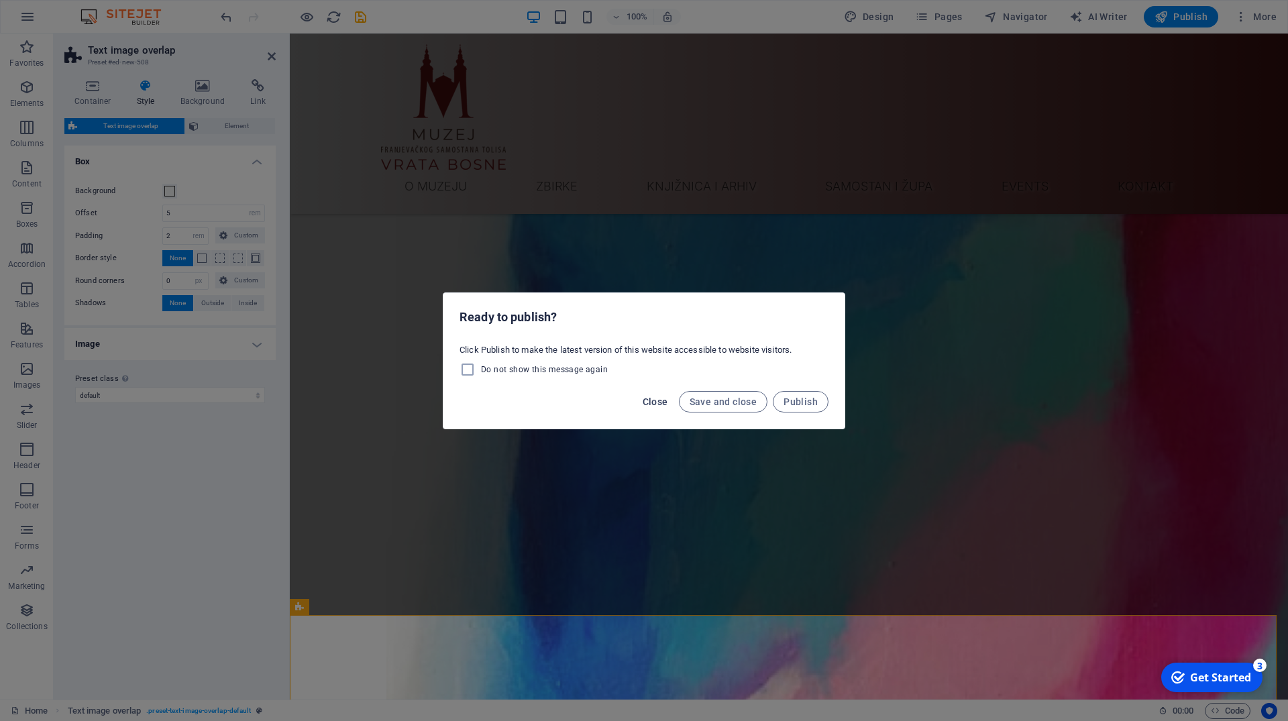
click at [659, 397] on span "Close" at bounding box center [654, 401] width 25 height 11
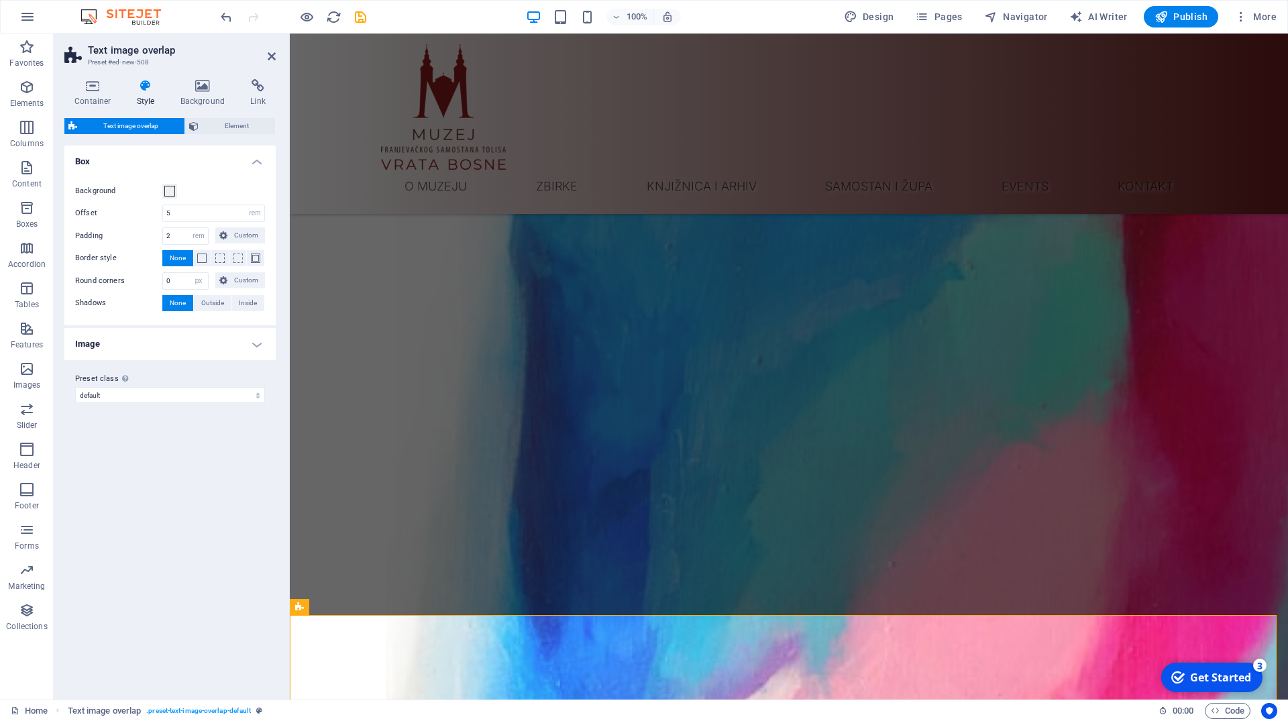
click at [288, 53] on div at bounding box center [287, 367] width 3 height 666
click at [259, 56] on header "Text image overlap Preset #ed-new-508" at bounding box center [169, 51] width 211 height 35
click at [270, 53] on icon at bounding box center [272, 56] width 8 height 11
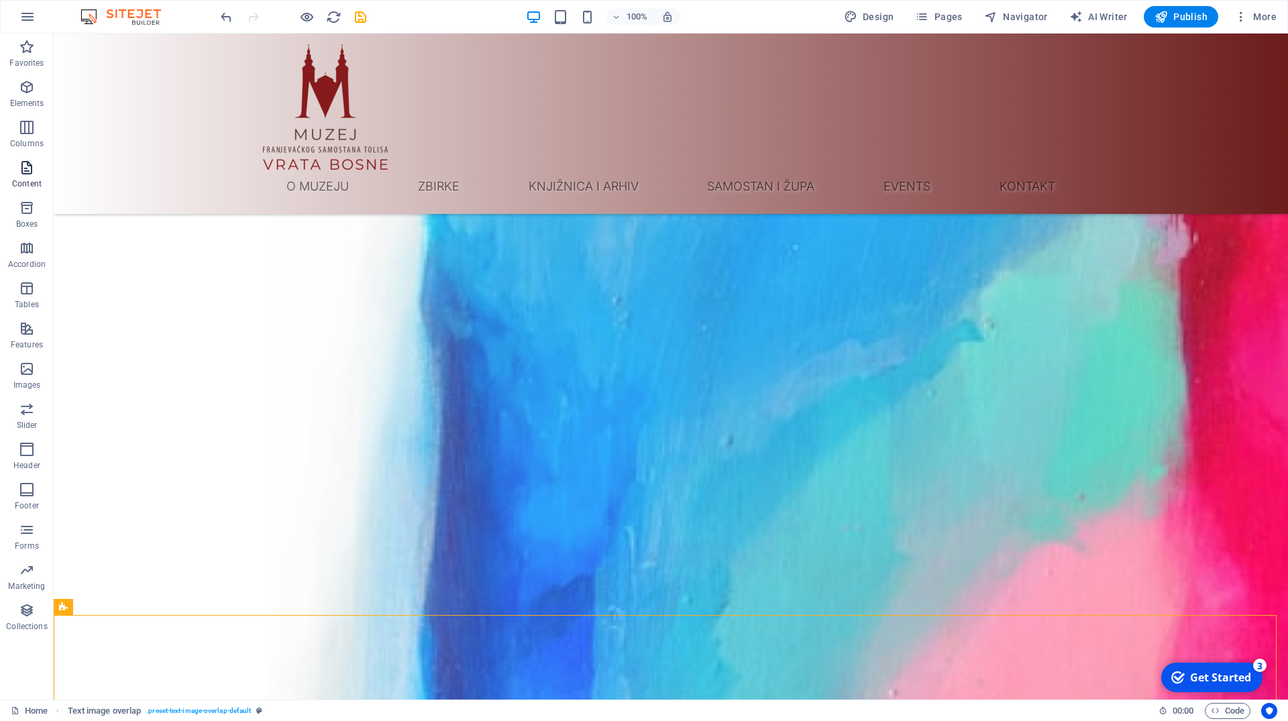
click at [40, 174] on span "Content" at bounding box center [27, 176] width 54 height 32
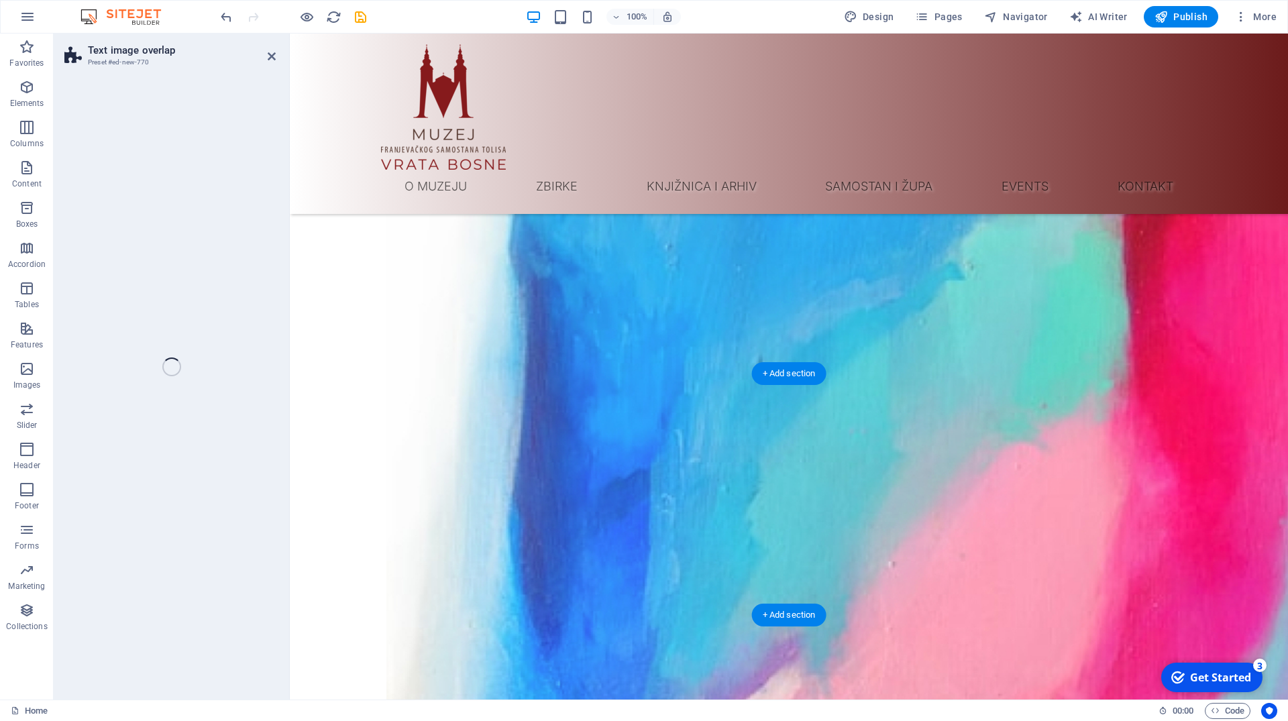
select select "rem"
select select "px"
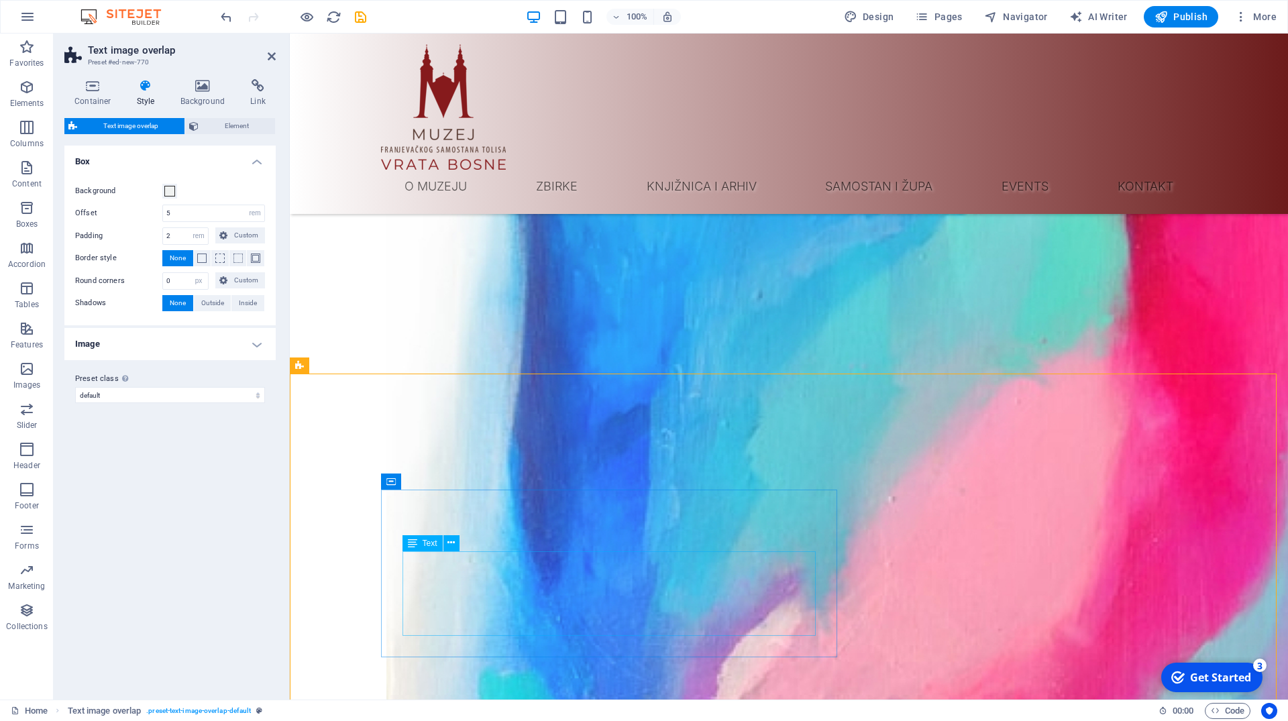
scroll to position [1393, 0]
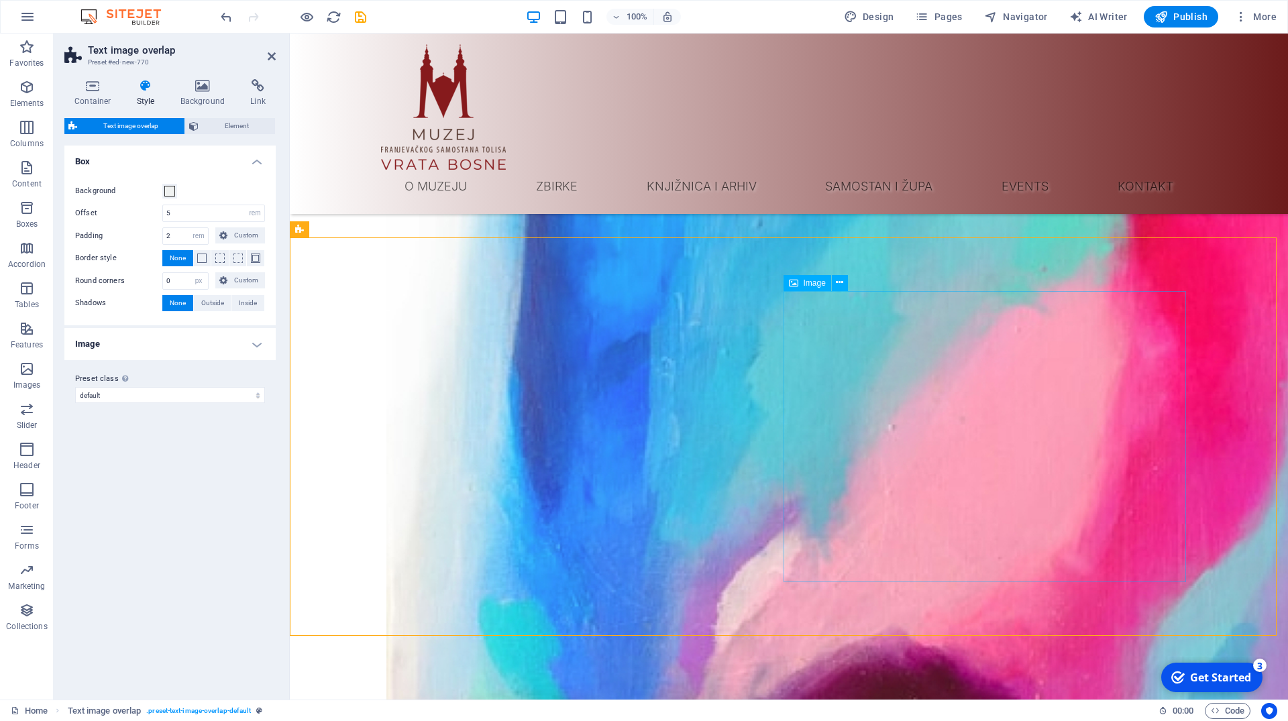
select select "%"
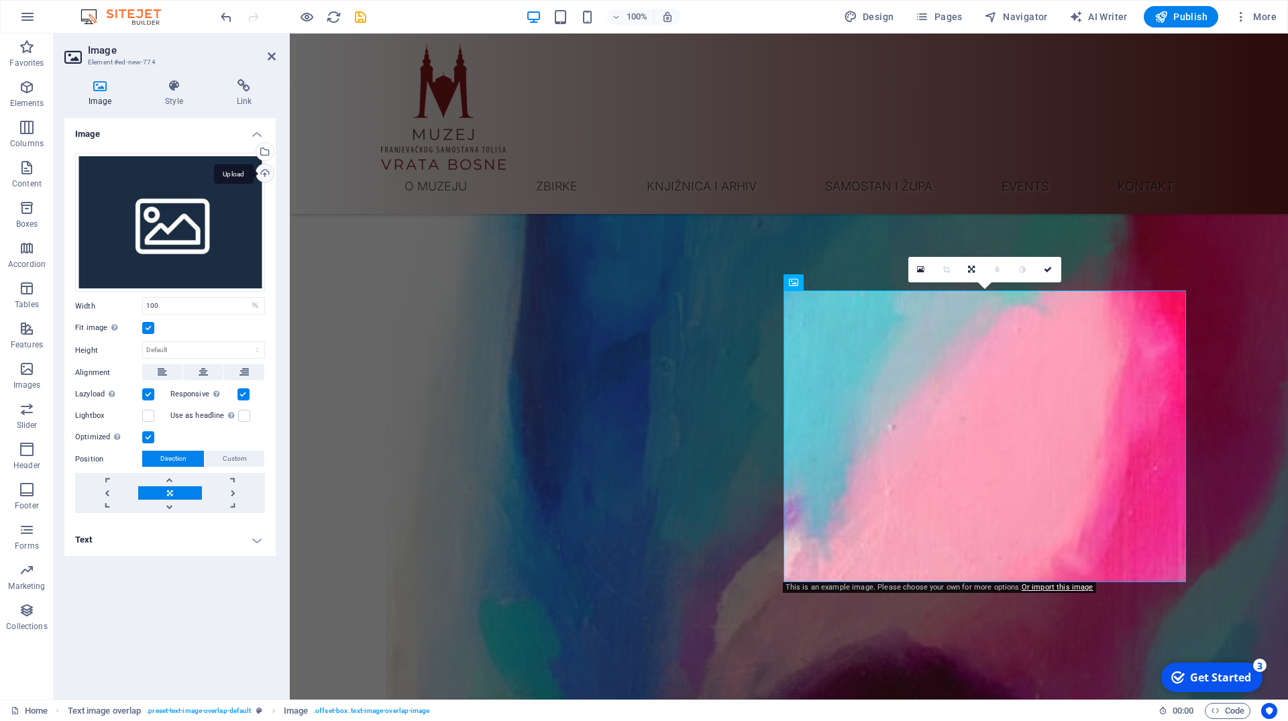
click at [266, 170] on div "Upload" at bounding box center [263, 174] width 20 height 20
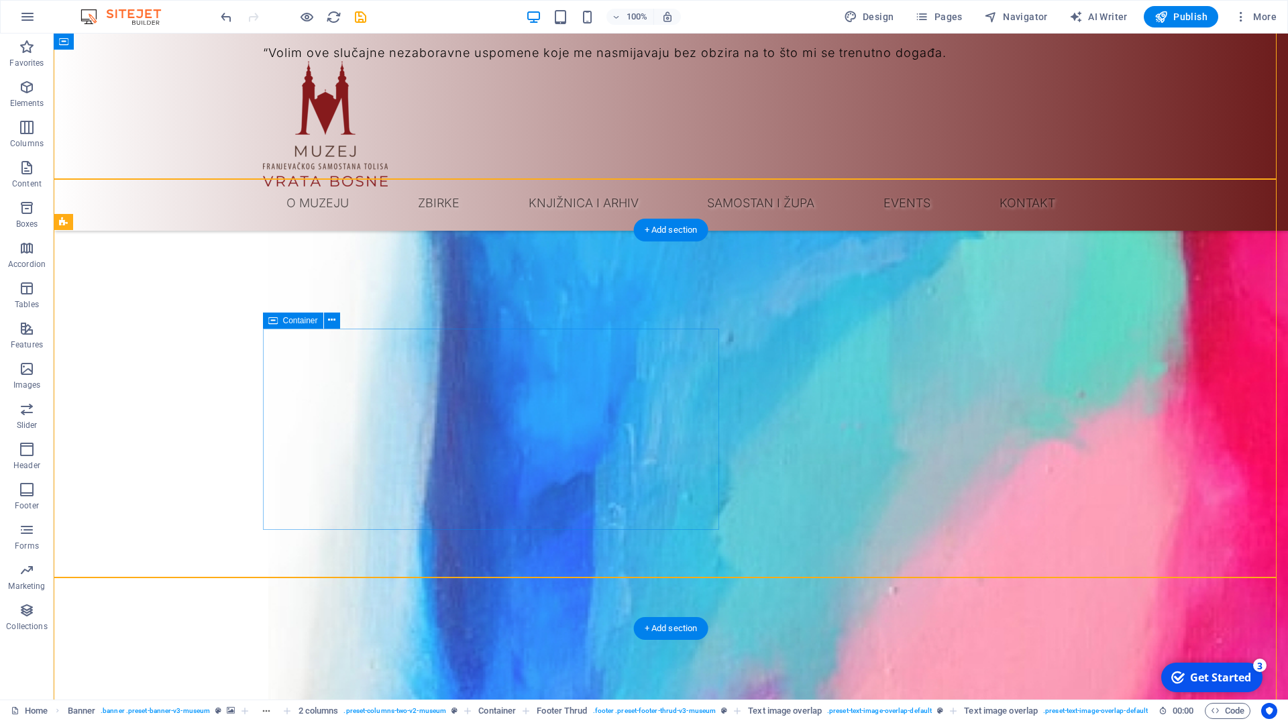
scroll to position [2101, 0]
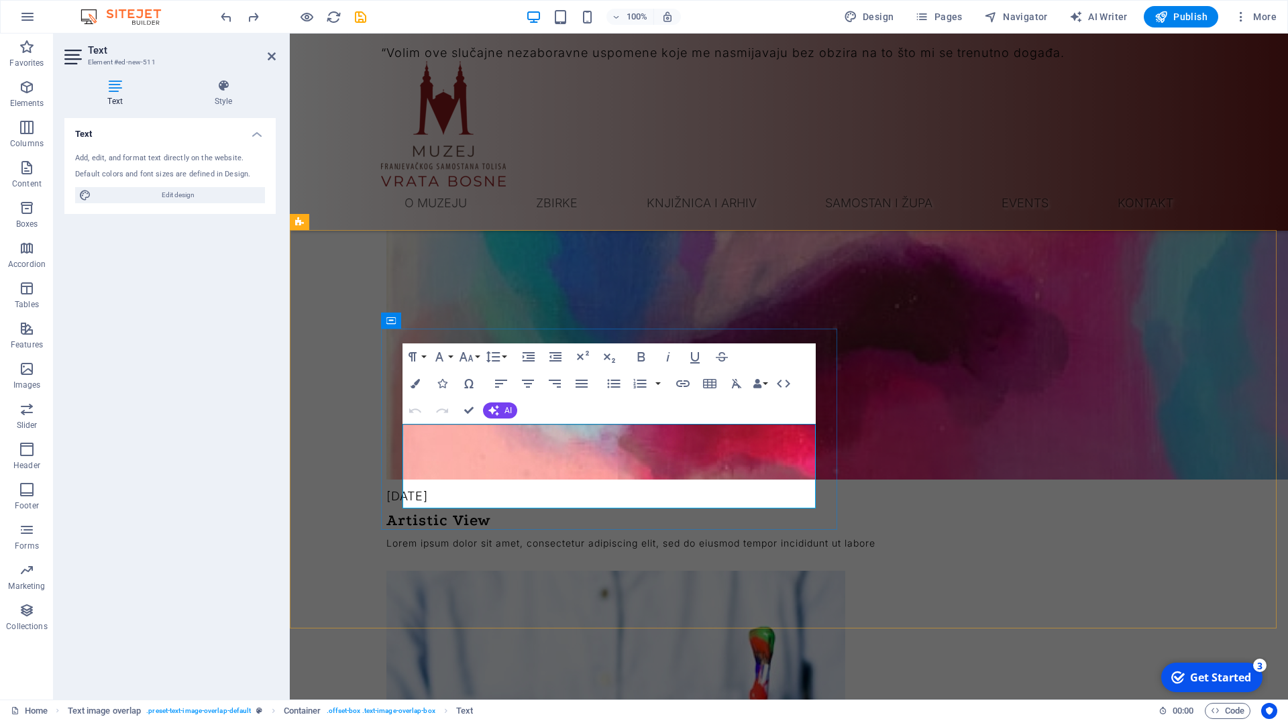
scroll to position [1422, 0]
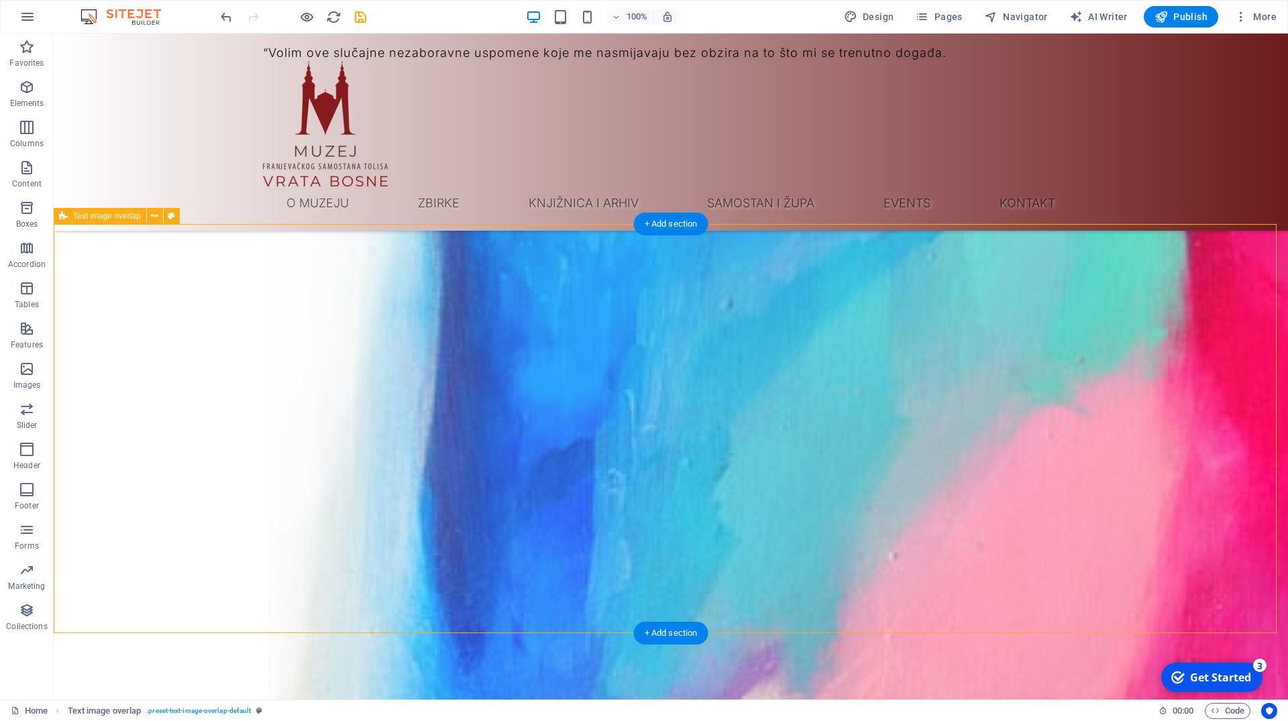
scroll to position [1559, 0]
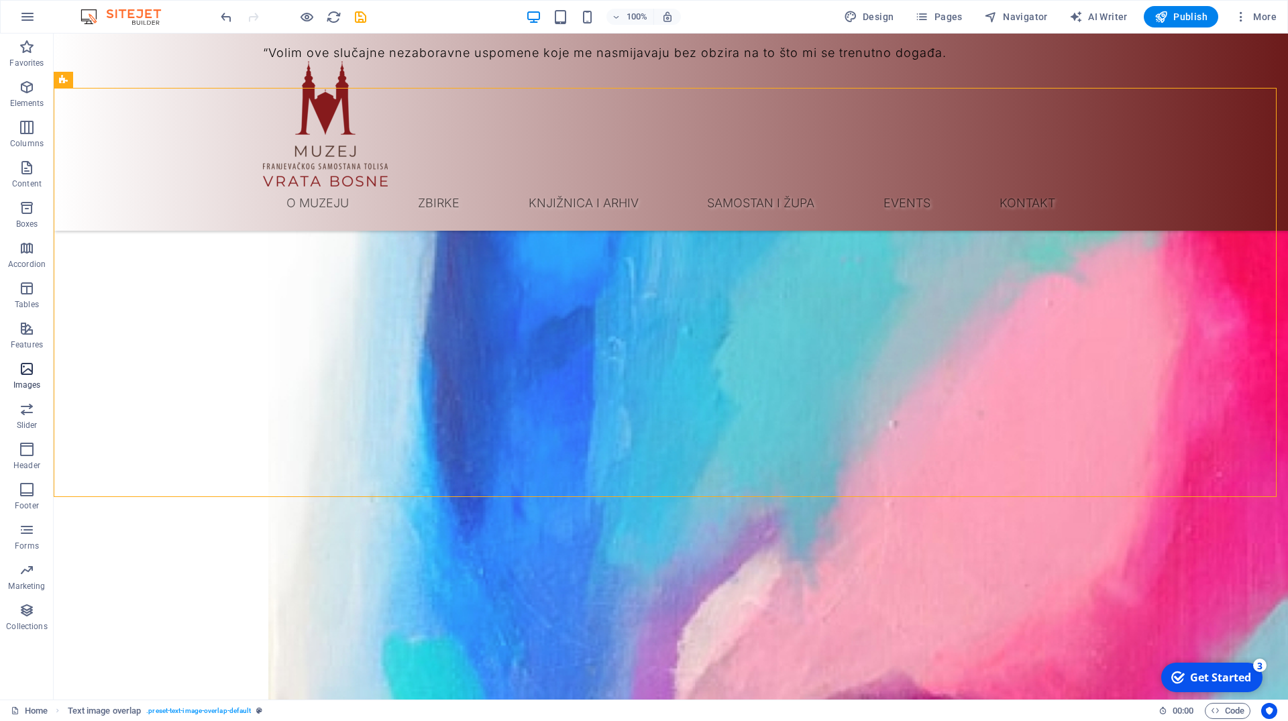
click at [30, 365] on icon "button" at bounding box center [27, 369] width 16 height 16
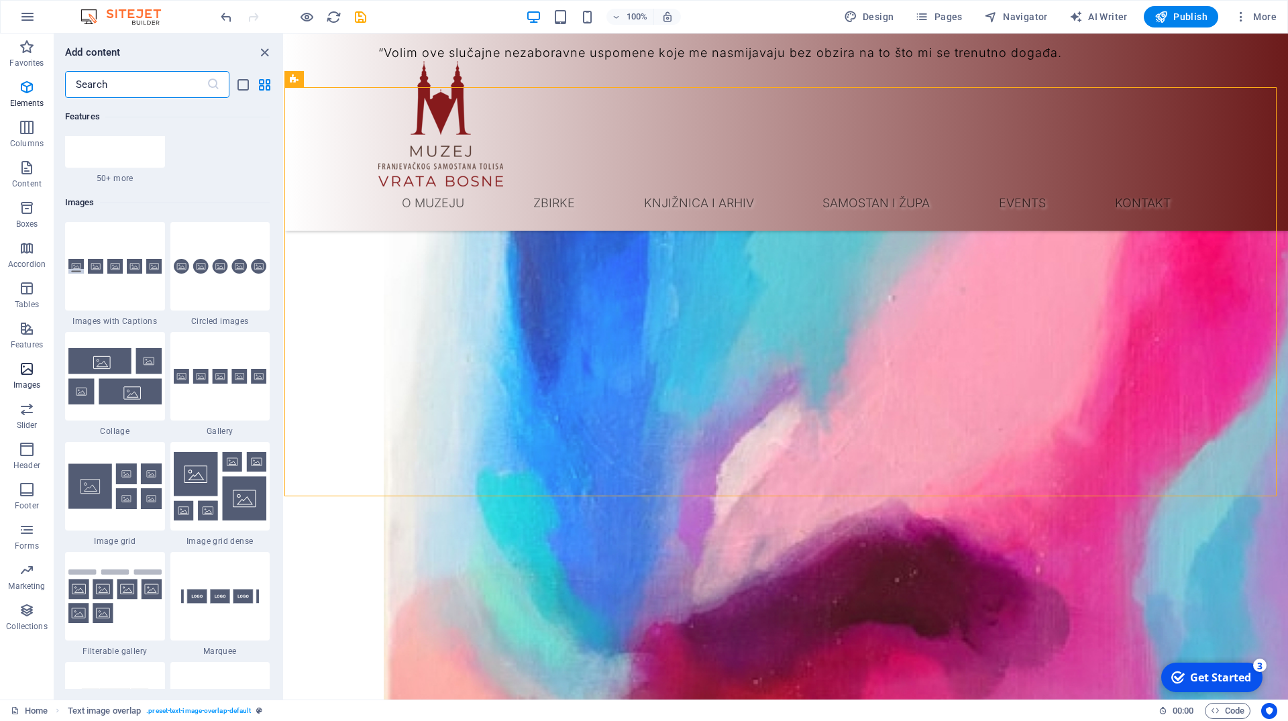
scroll to position [6800, 0]
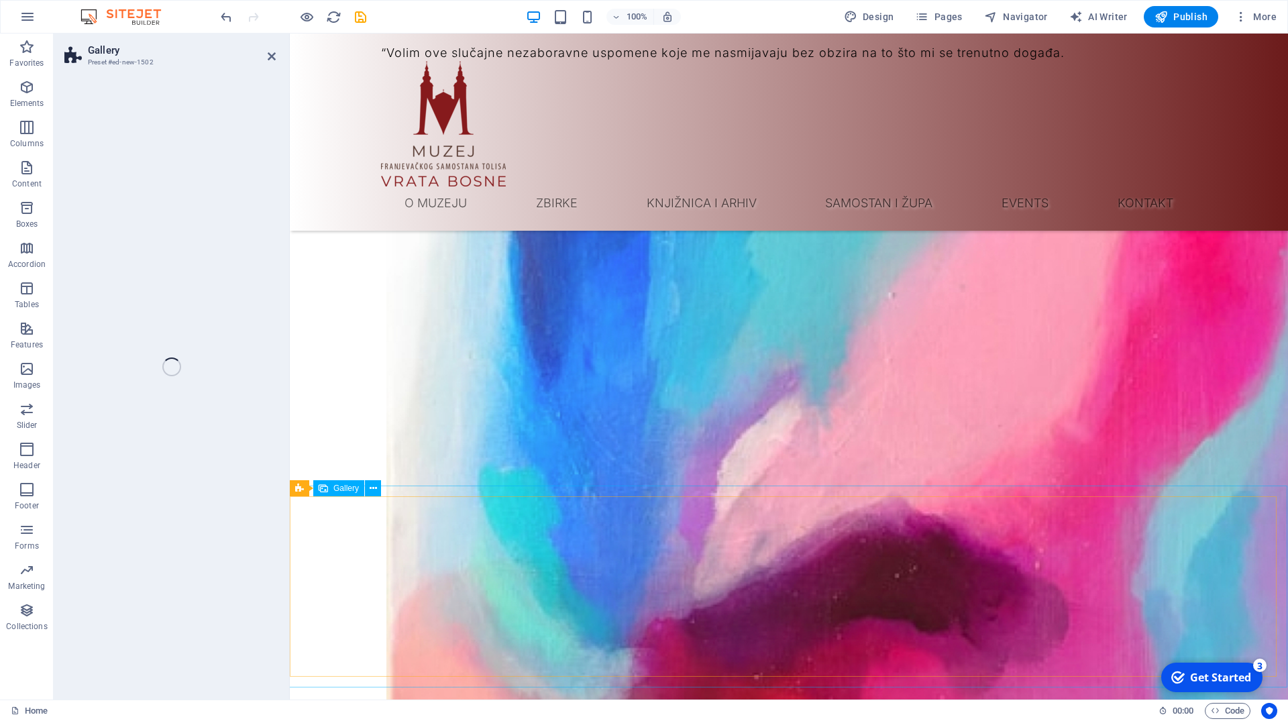
select select "rem"
select select "preset-gallery-v3-captions"
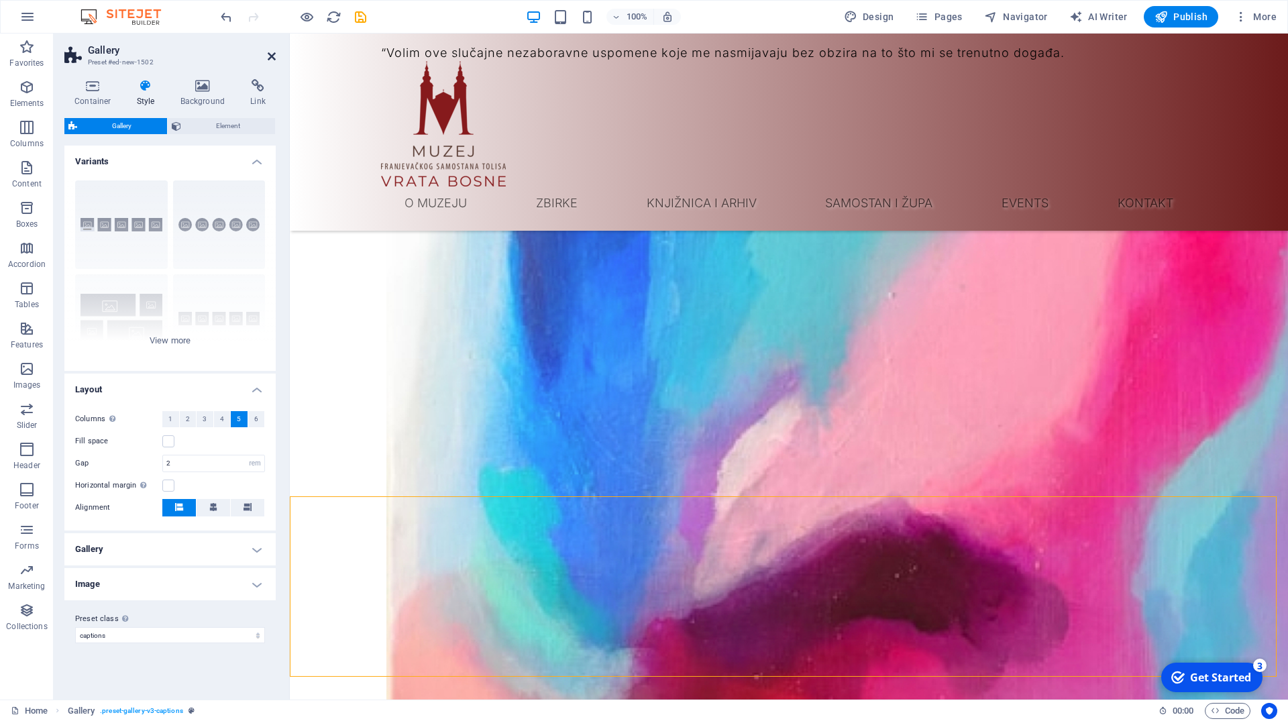
click at [273, 58] on icon at bounding box center [272, 56] width 8 height 11
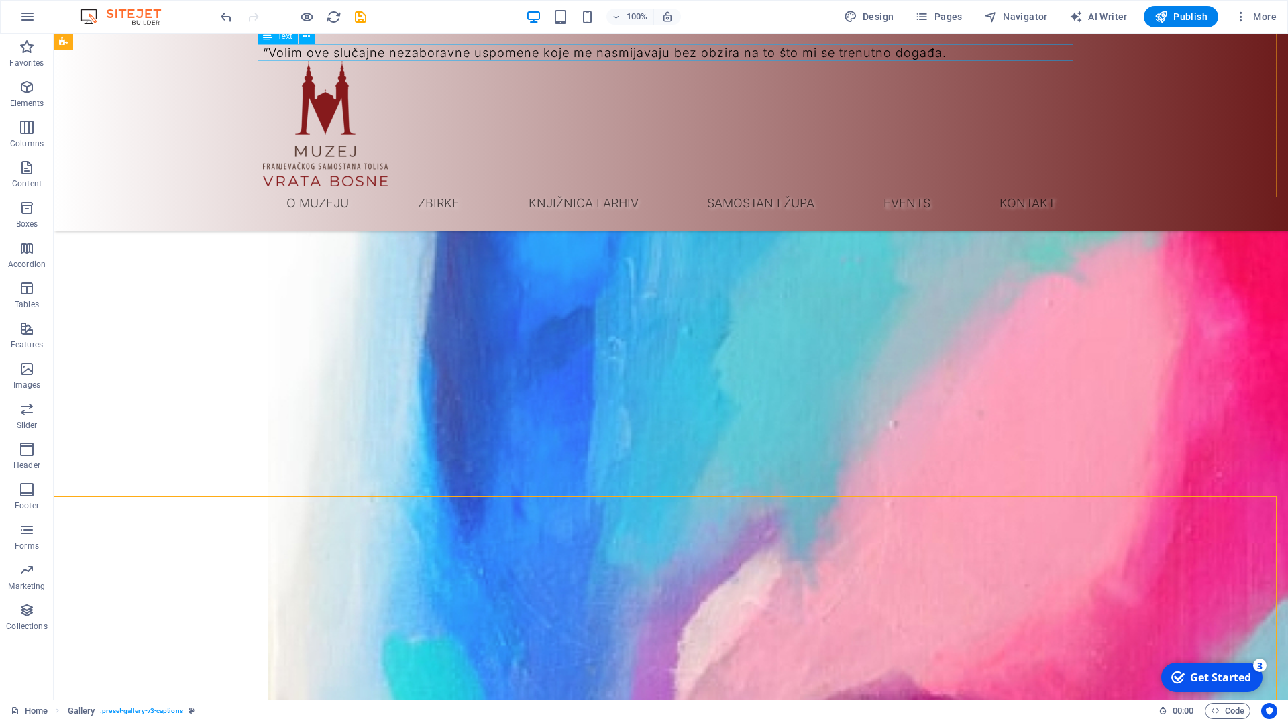
click at [490, 56] on div "“Volim ove slučajne nezaboravne uspomene koje me nasmijavaju bez obzira na to š…" at bounding box center [670, 52] width 815 height 17
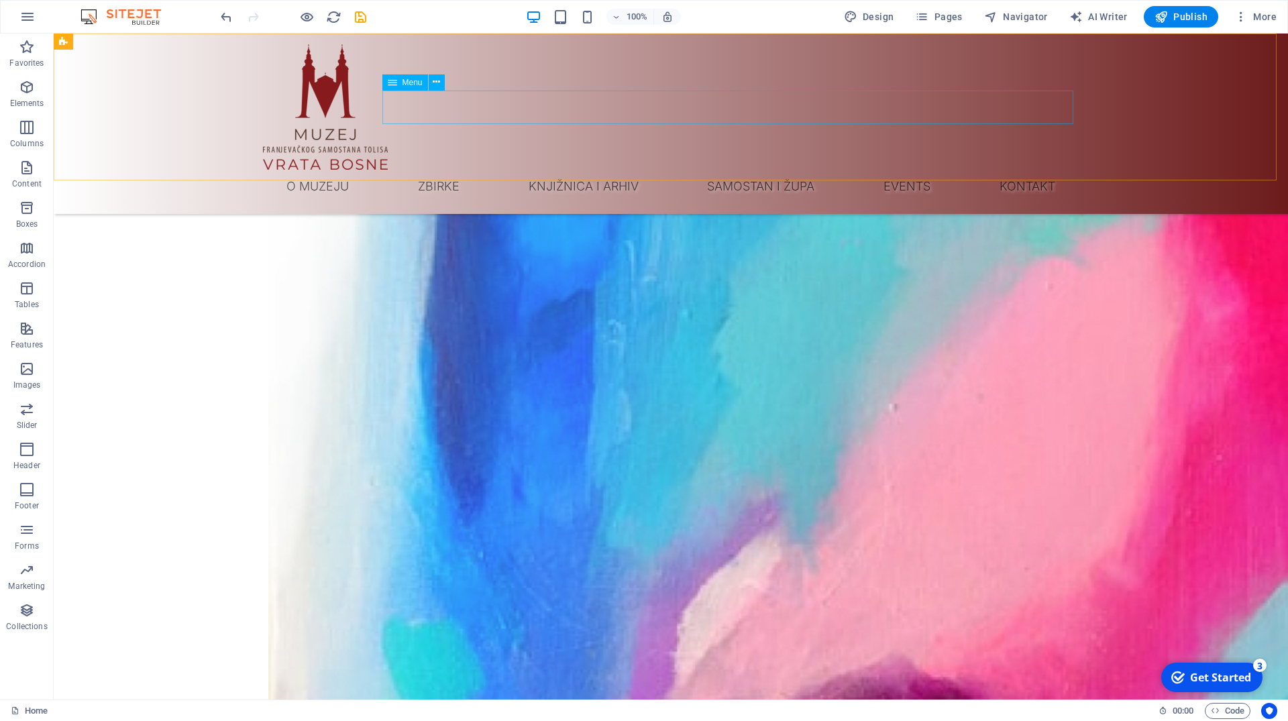
click at [909, 170] on nav "O muzeju Zbirke Neolit Rimsko razdoblje Srednji vijek Zbirka oružja Numizmatika…" at bounding box center [670, 187] width 815 height 34
select select "1"
select select
select select "3"
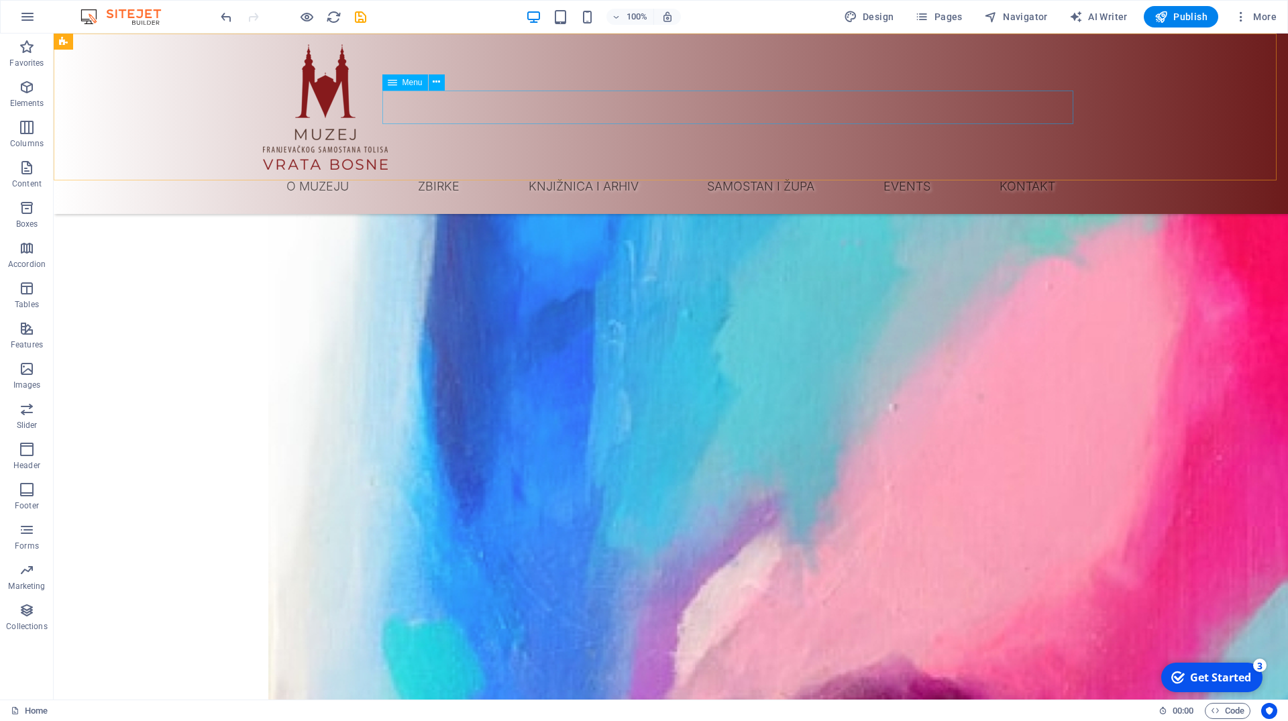
select select
select select "4"
select select
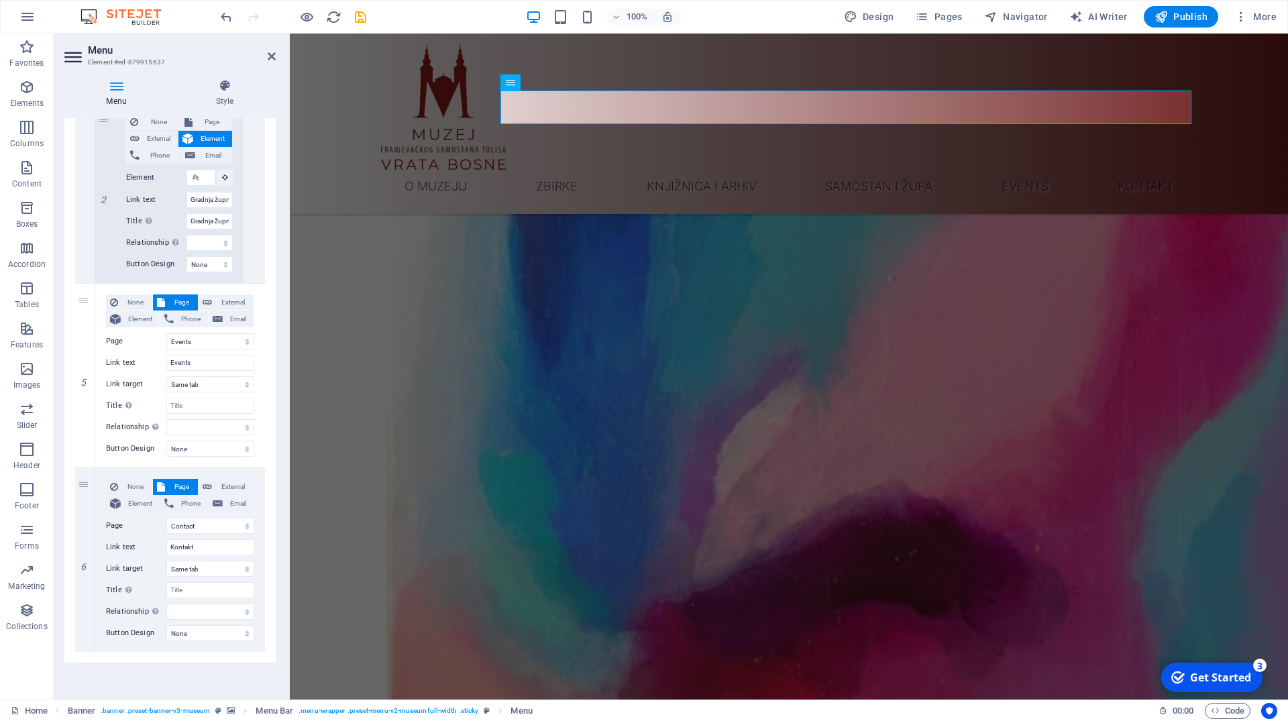
scroll to position [2558, 0]
click at [86, 466] on icon at bounding box center [84, 466] width 7 height 9
select select
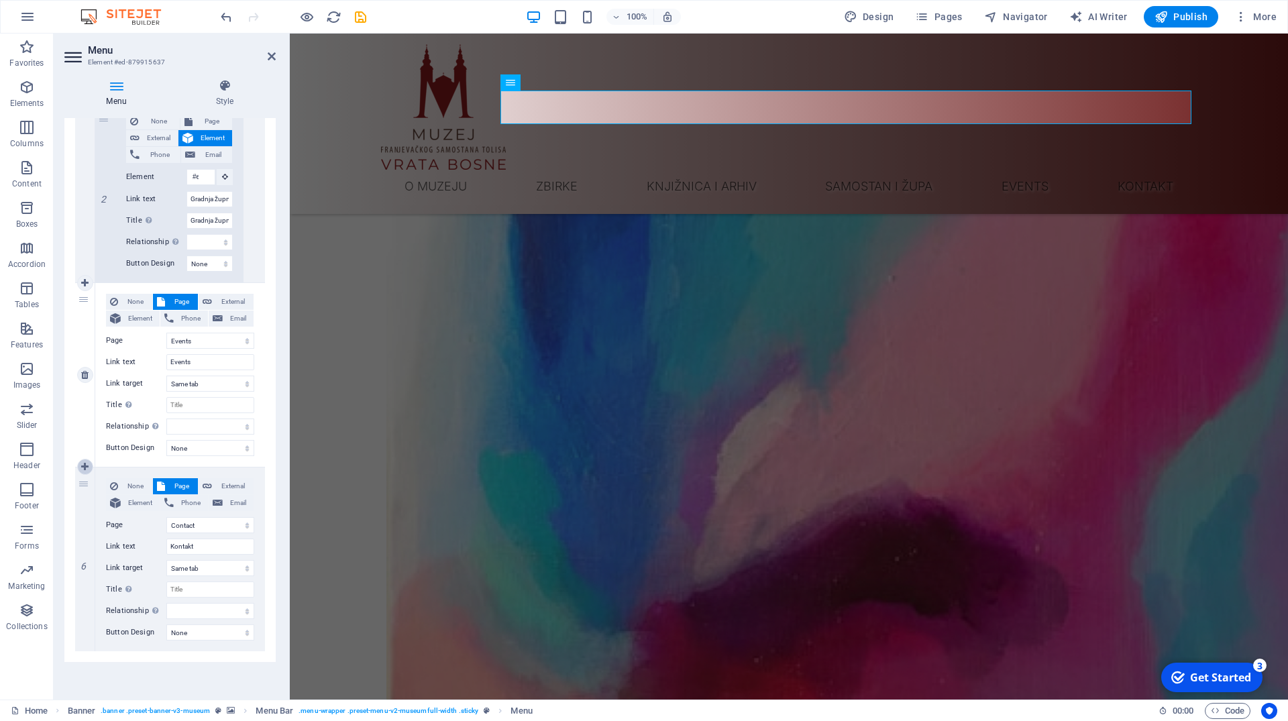
select select
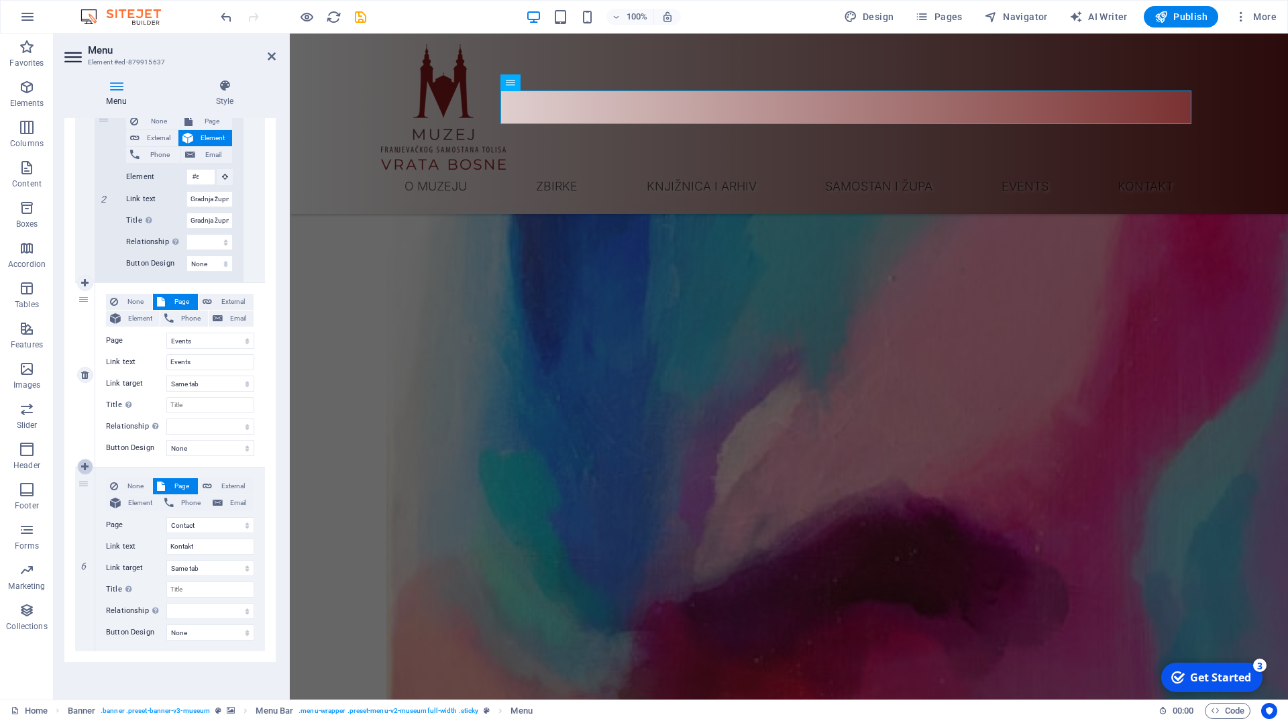
select select
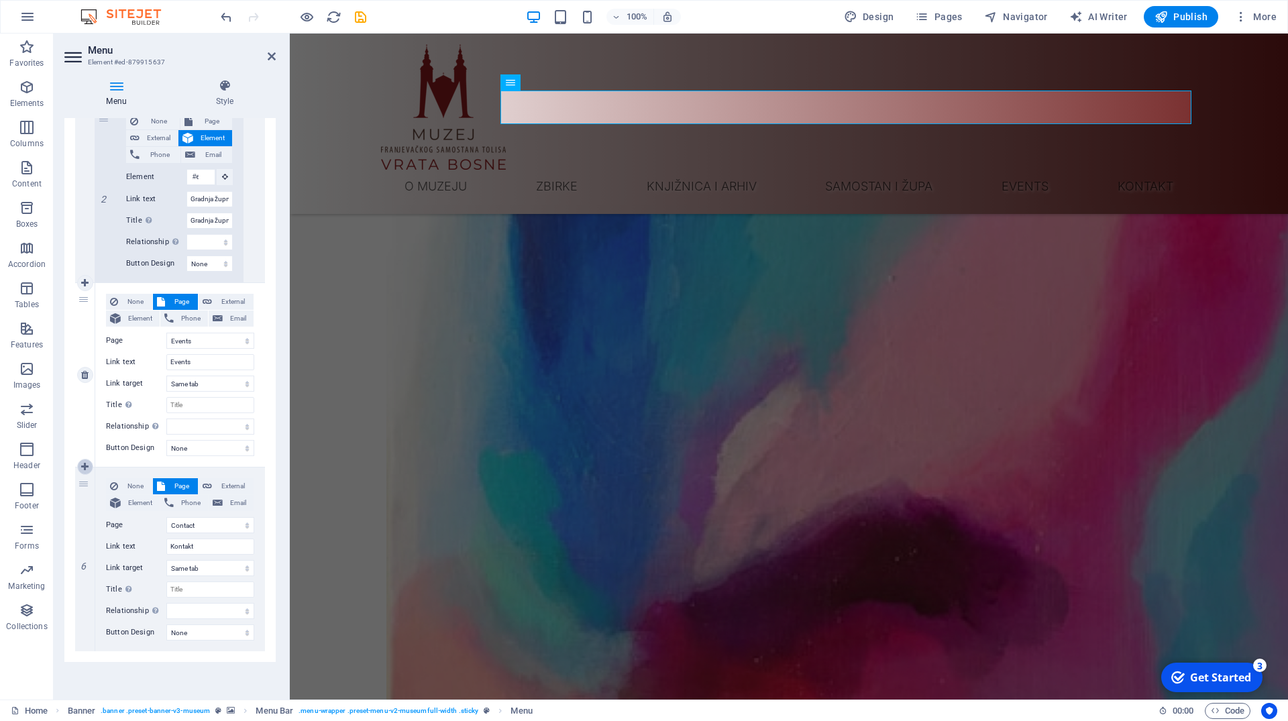
select select
select select "4"
select select
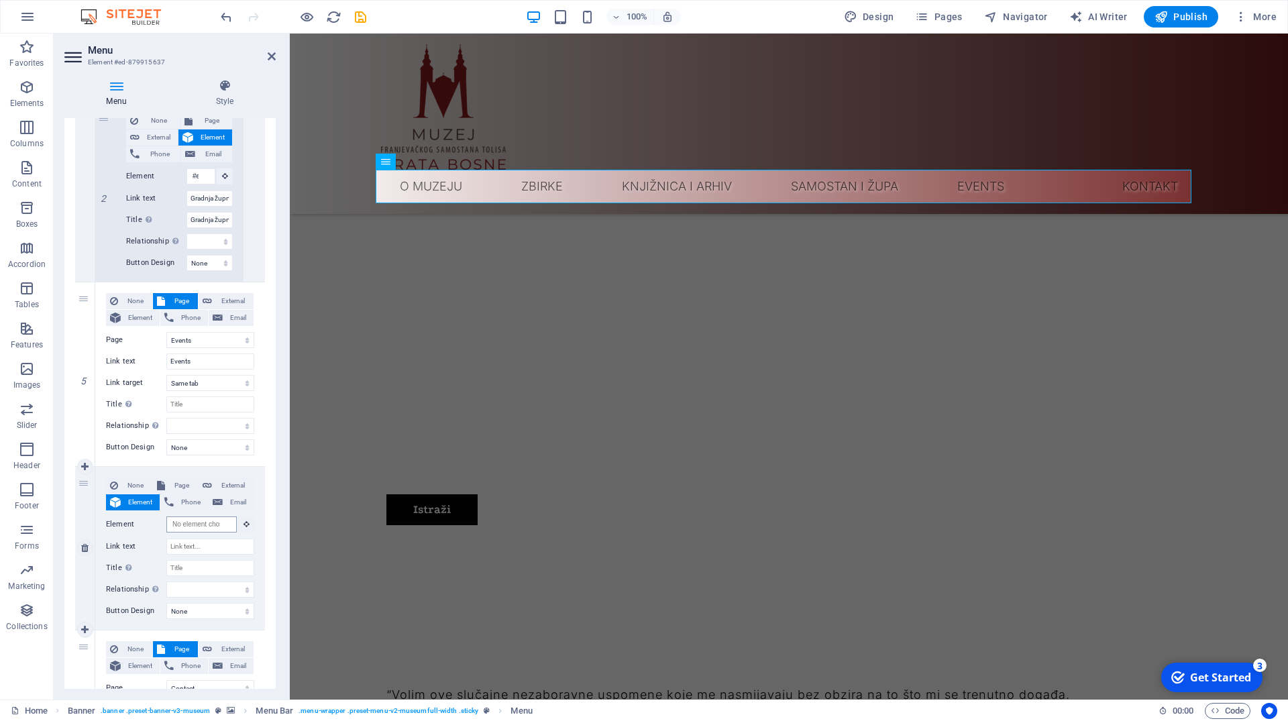
scroll to position [0, 0]
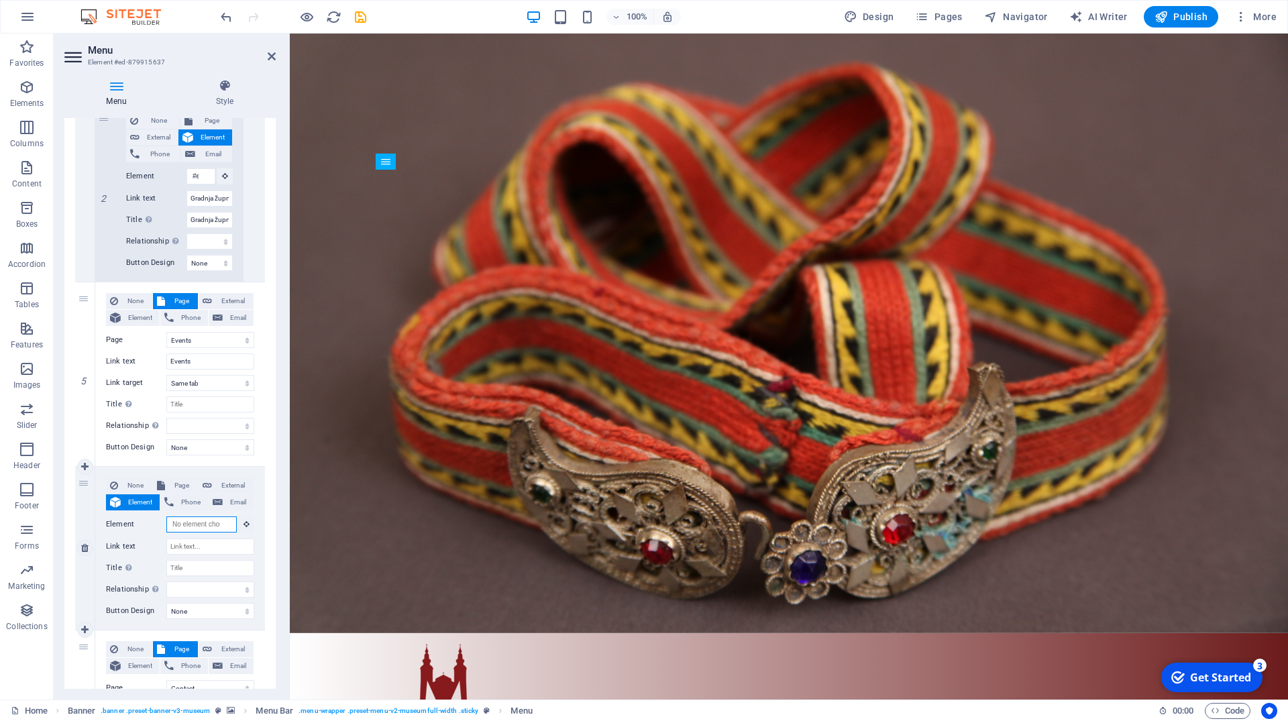
click at [192, 528] on input "Element" at bounding box center [201, 524] width 70 height 16
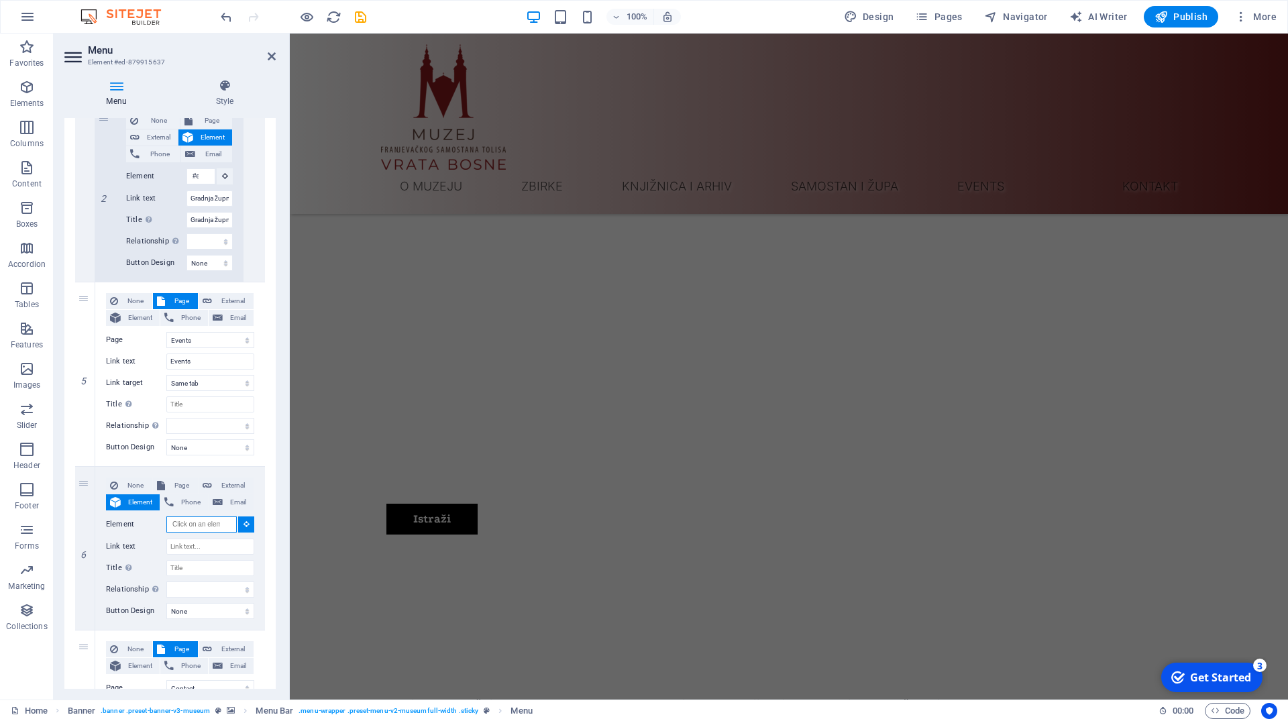
scroll to position [1379, 0]
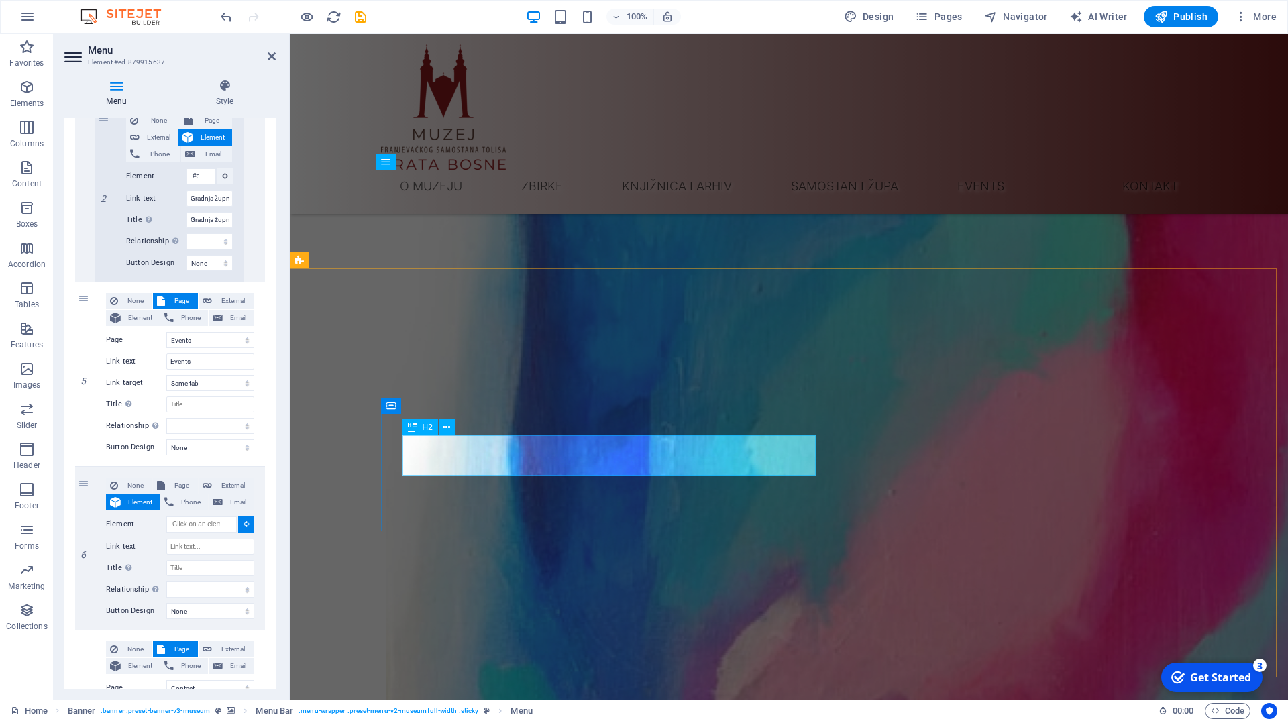
select select
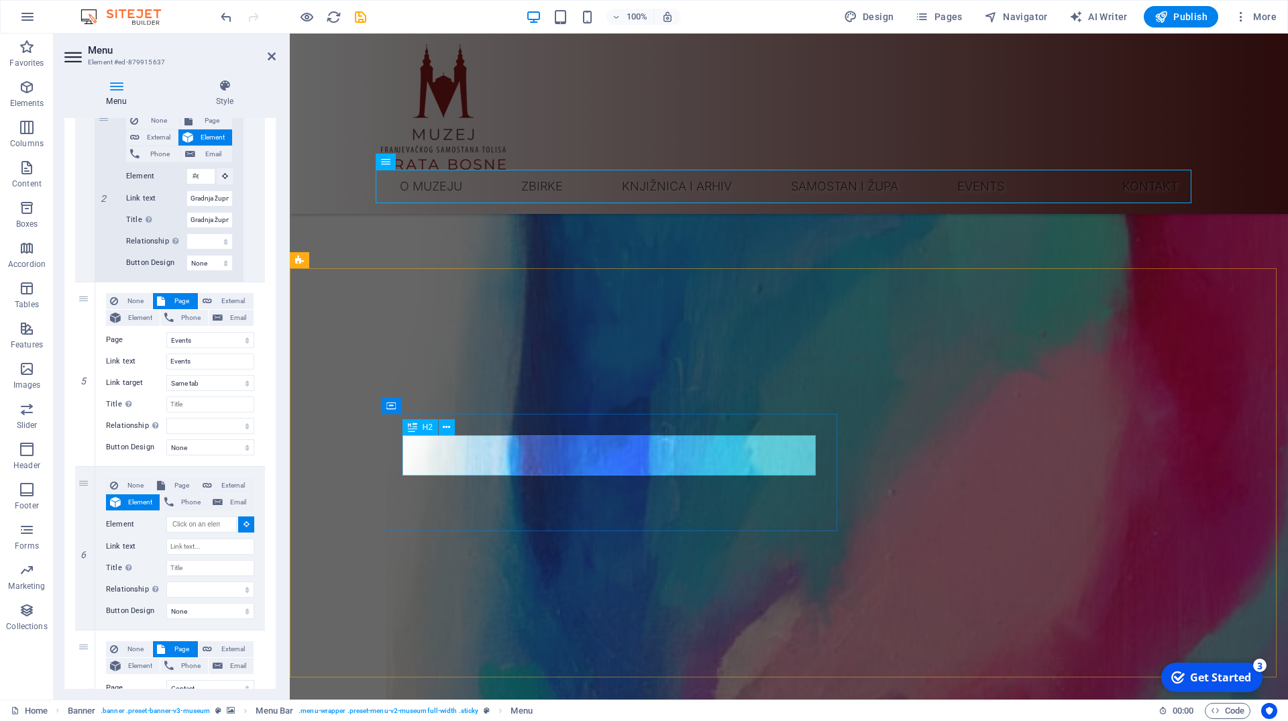
select select
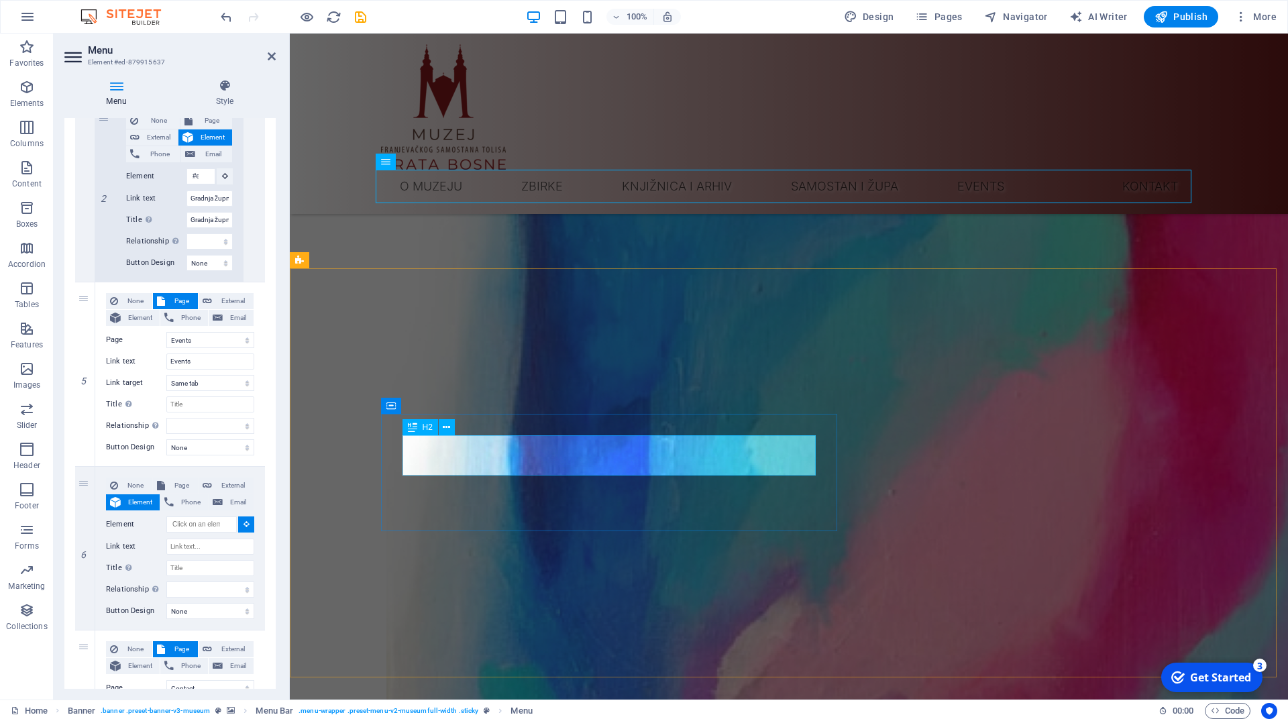
select select
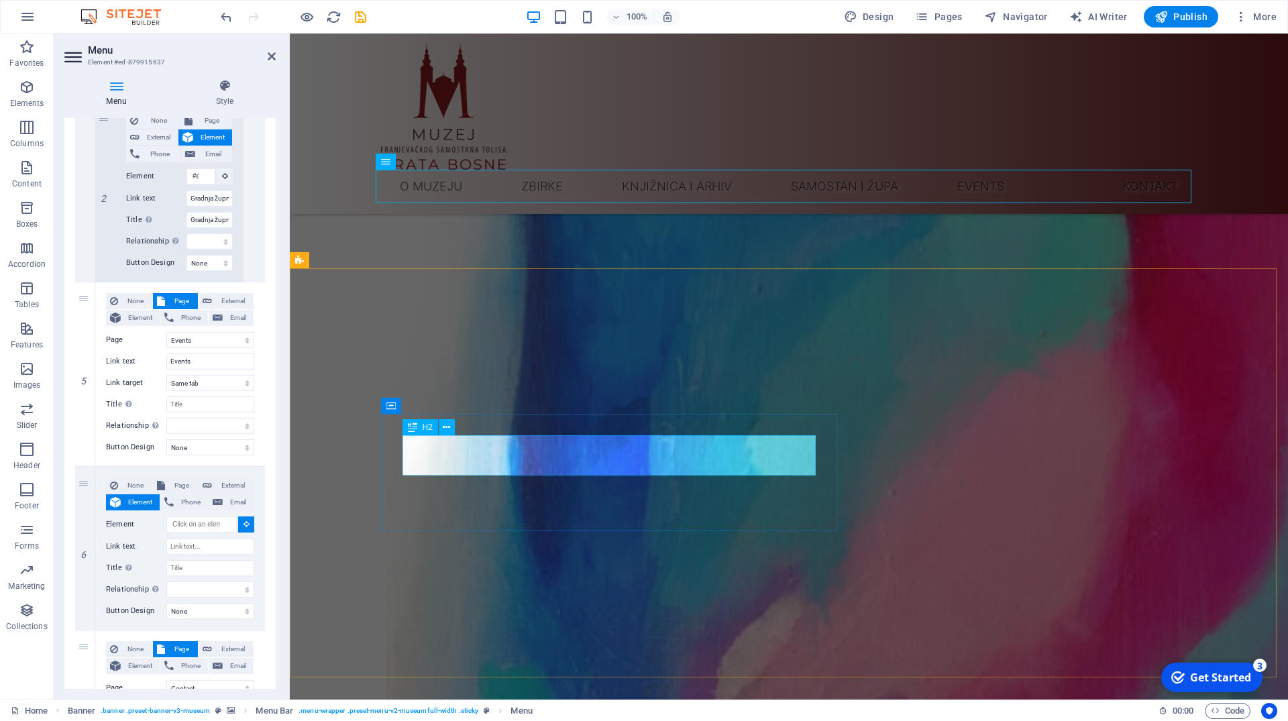
select select
type input "#ed-new-772"
select select
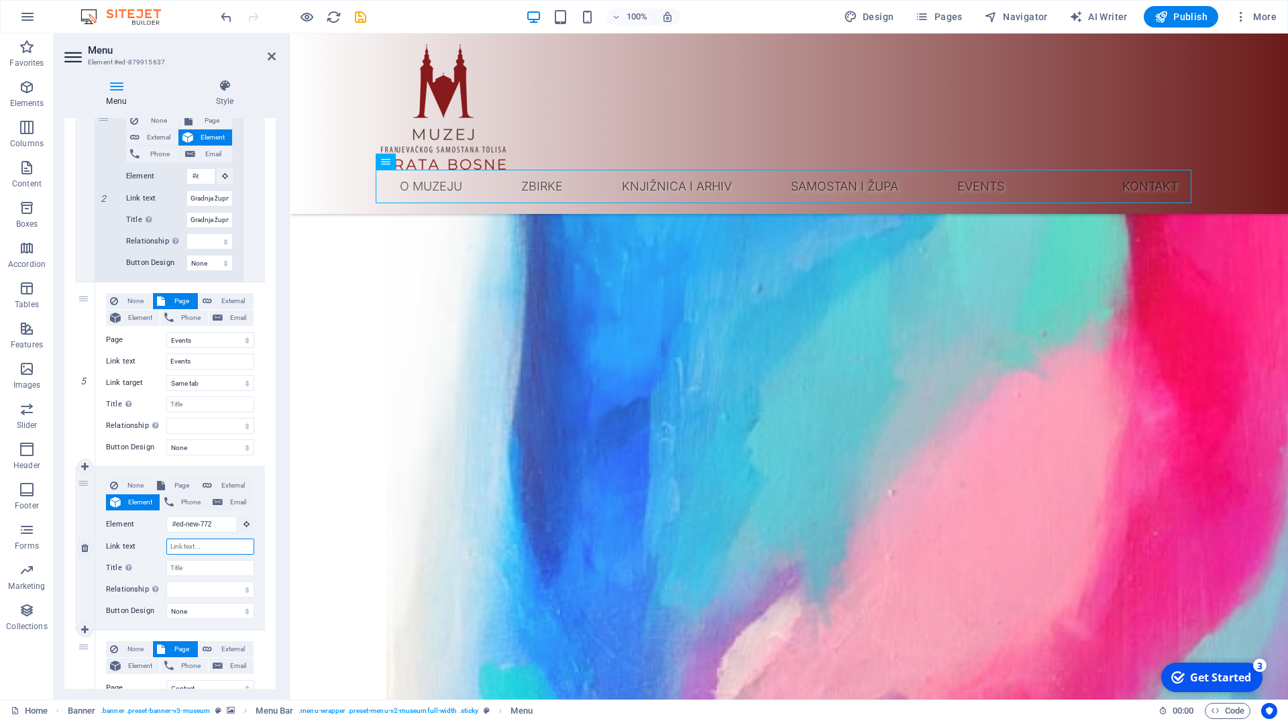
click at [184, 542] on input "Link text" at bounding box center [210, 547] width 88 height 16
type input "Suveniri"
select select
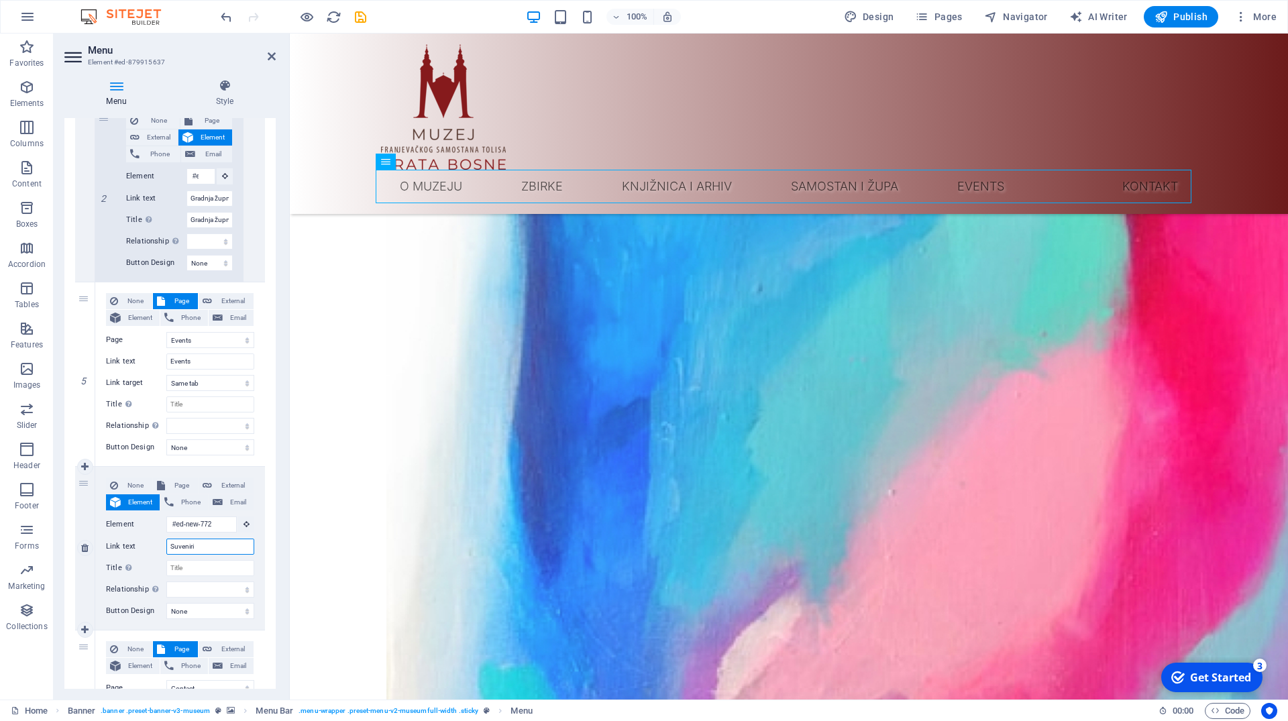
select select
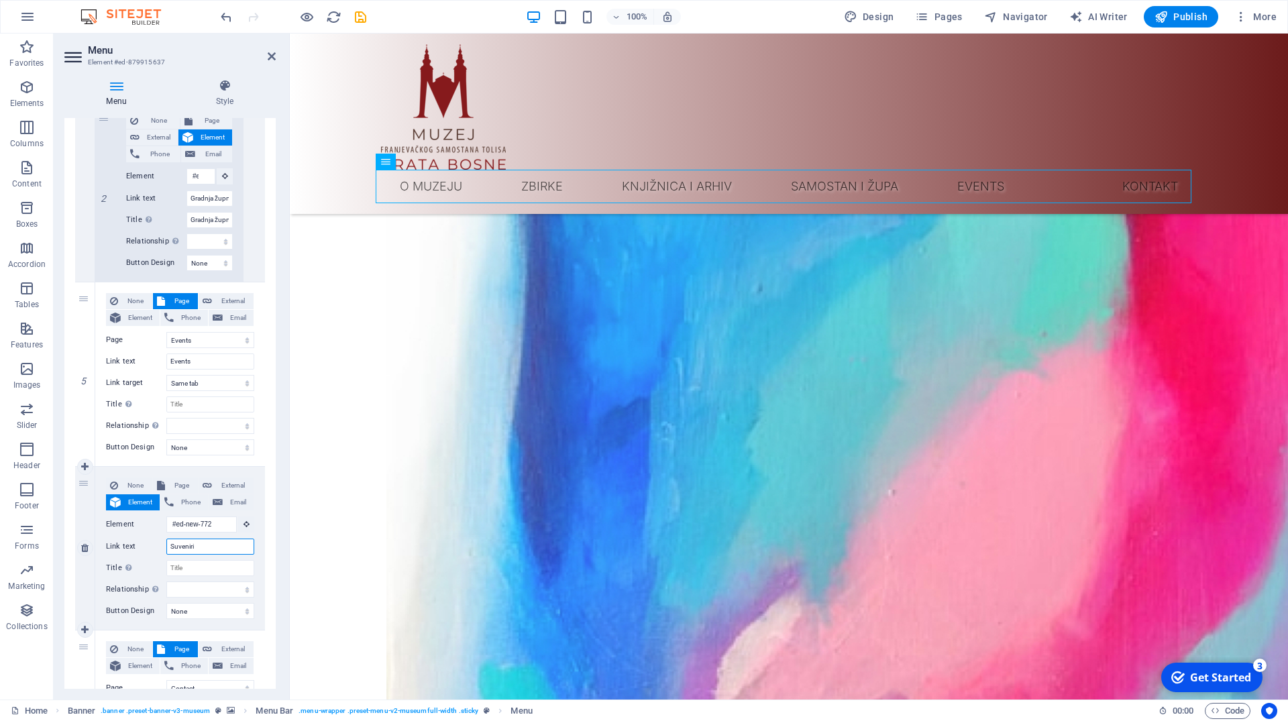
select select
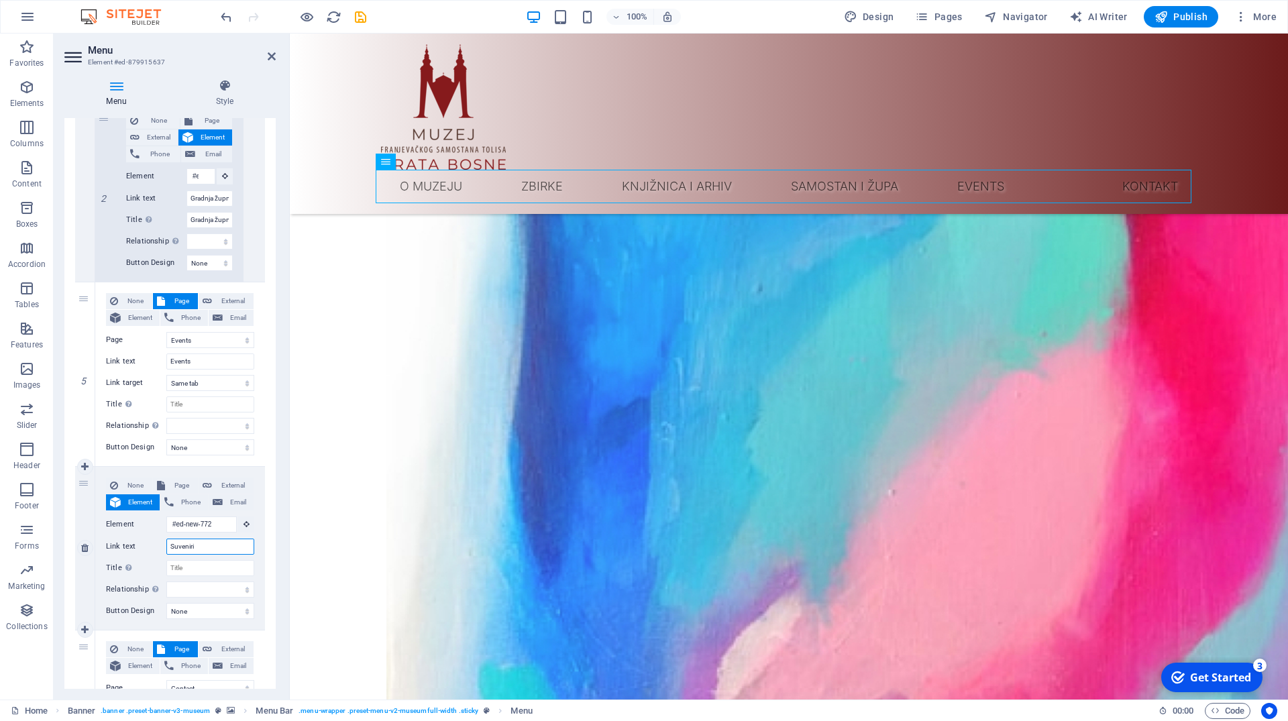
select select
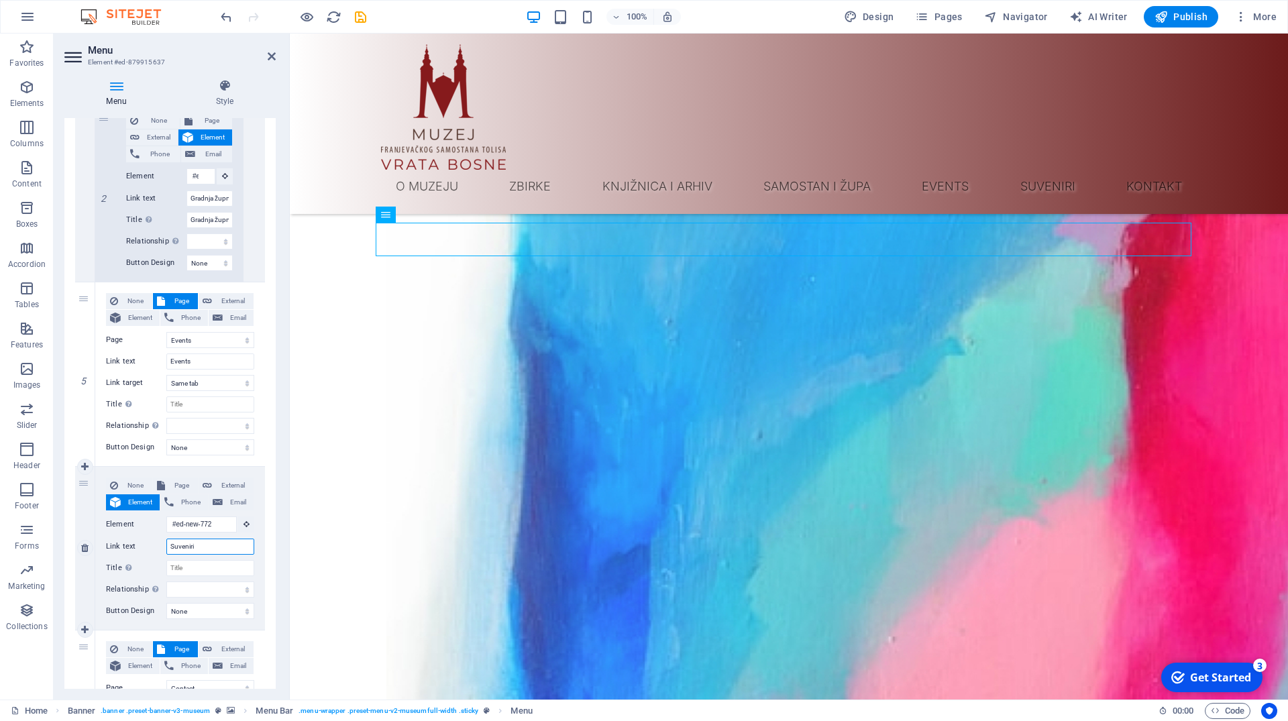
scroll to position [1198, 0]
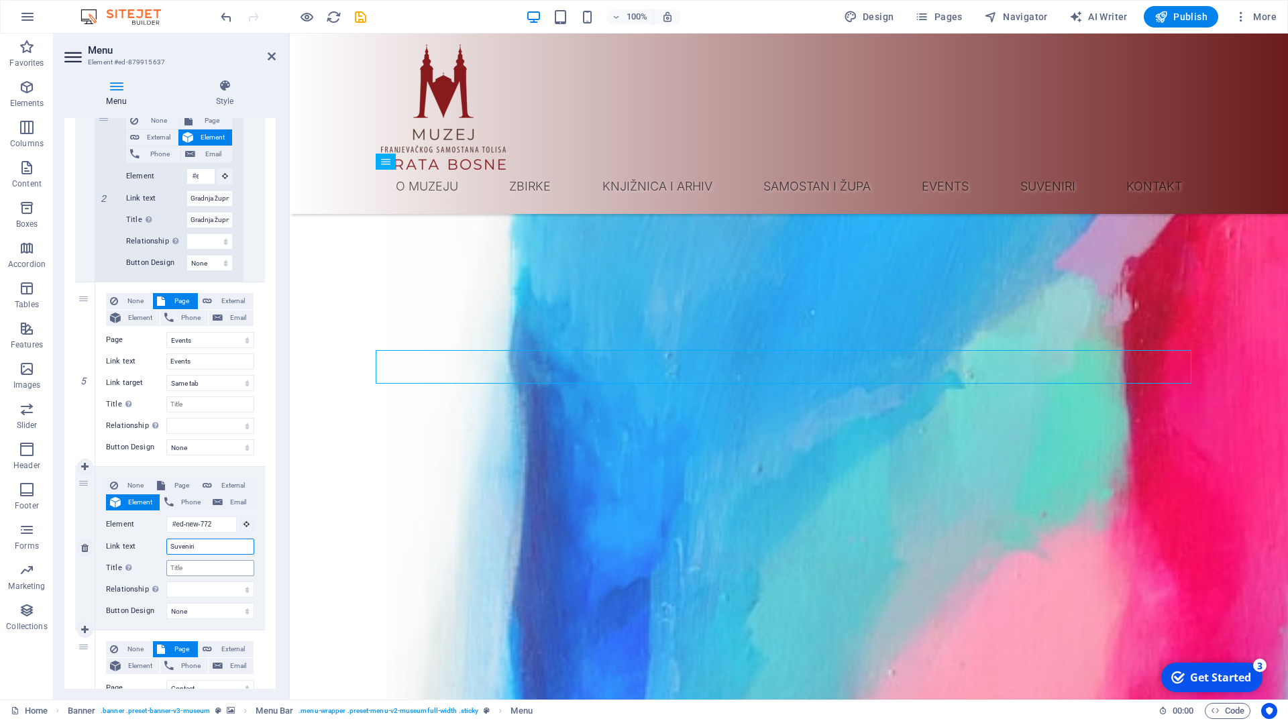
type input "Suveniri"
click at [178, 569] on input "Title Additional link description, should not be the same as the link text. The…" at bounding box center [210, 568] width 88 height 16
type input "Suveniri"
select select
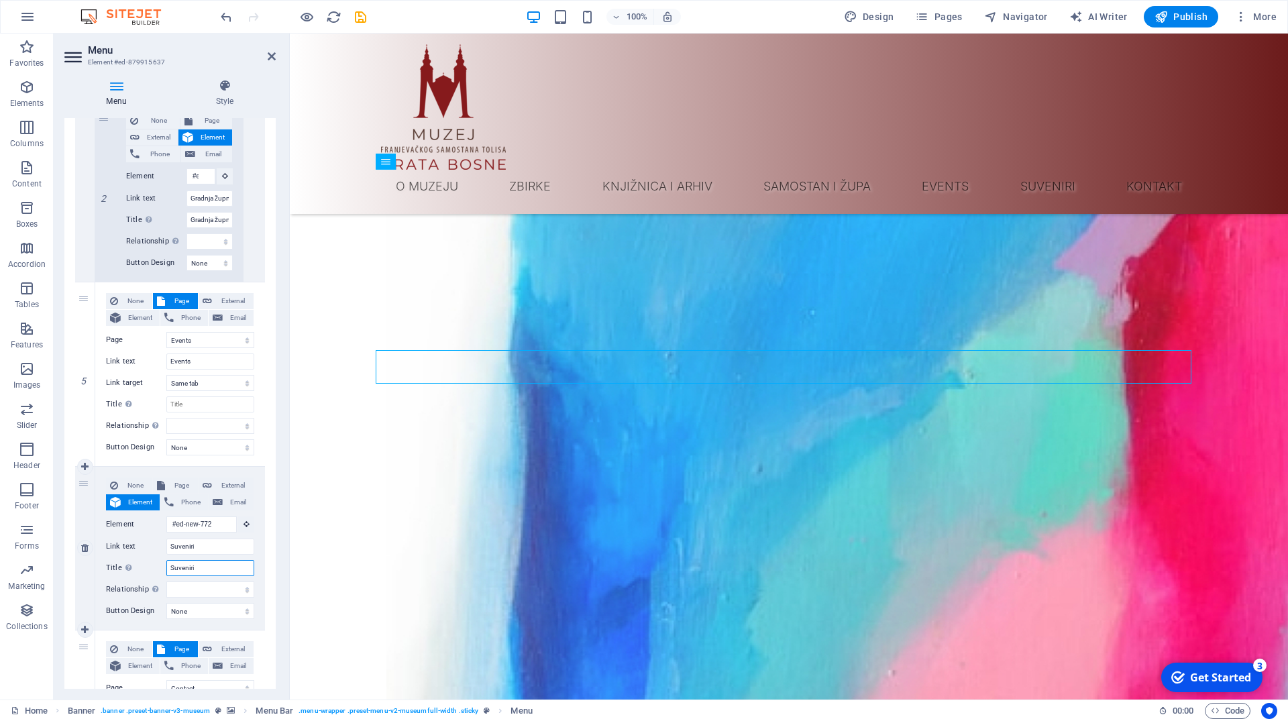
select select
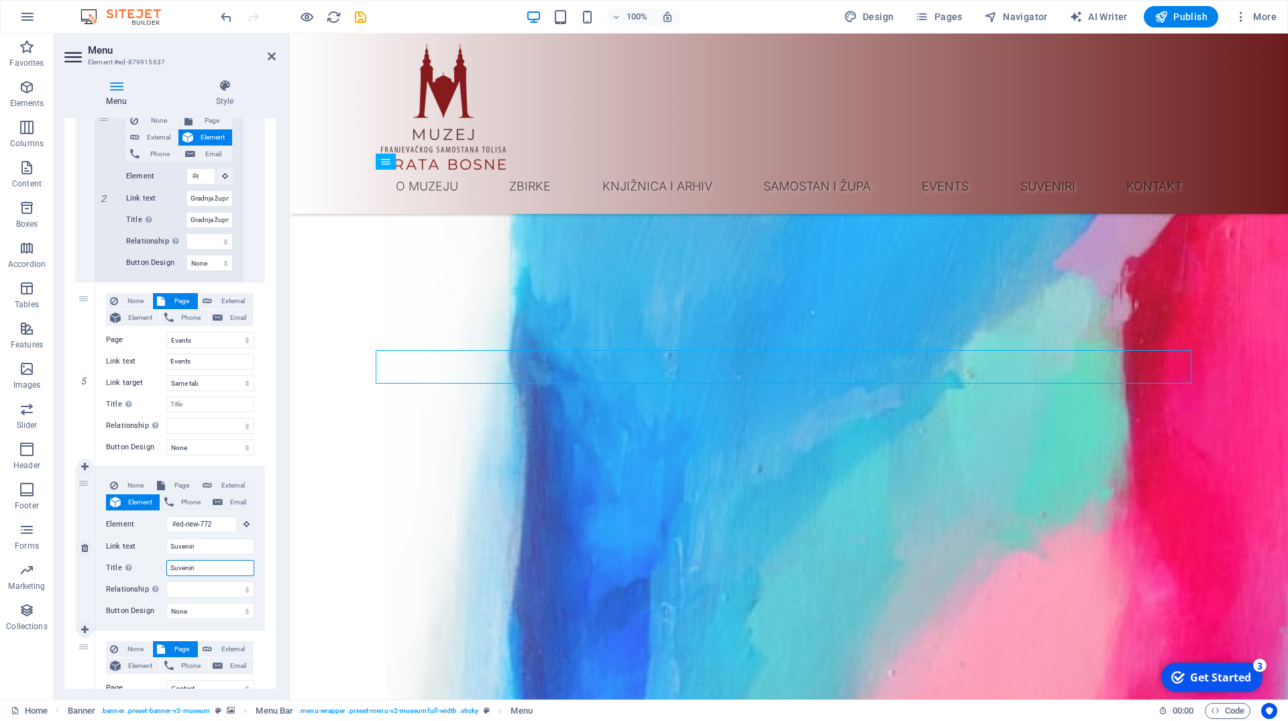
select select
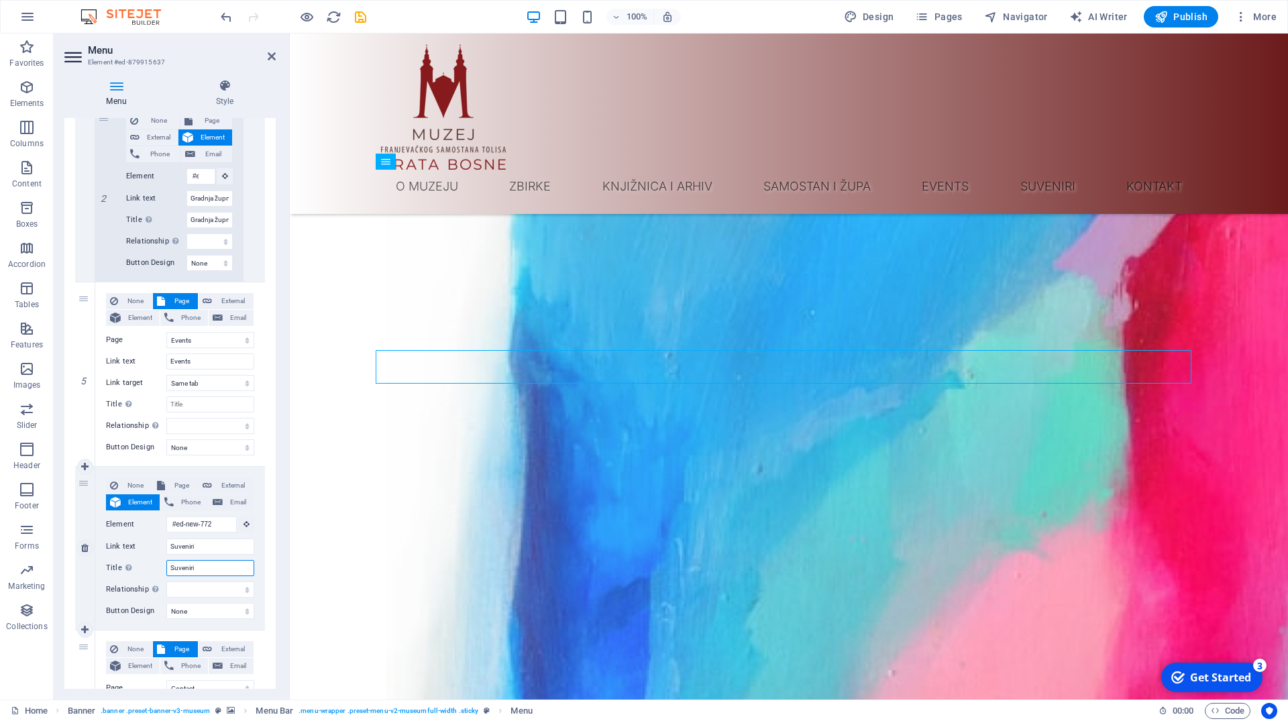
select select
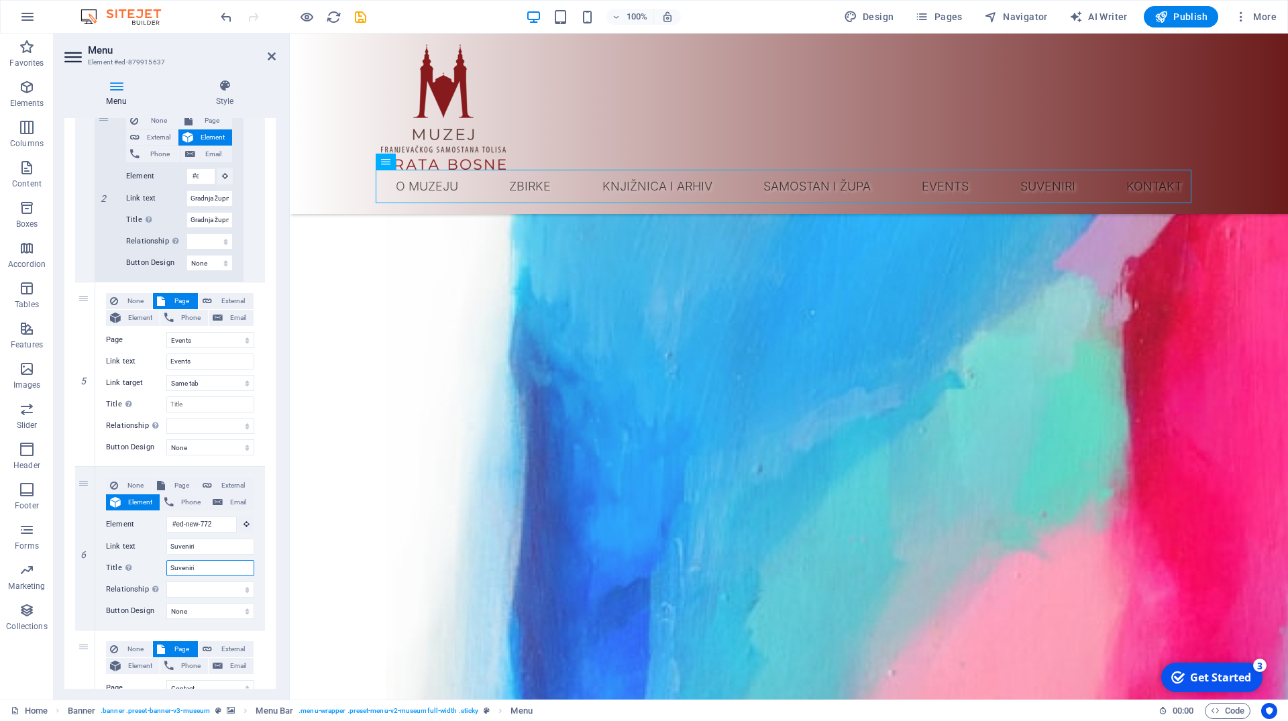
type input "Suveniri"
click at [281, 536] on div "Menu Style Menu Auto Custom Create custom menu items for this menu. Recommended…" at bounding box center [170, 383] width 233 height 631
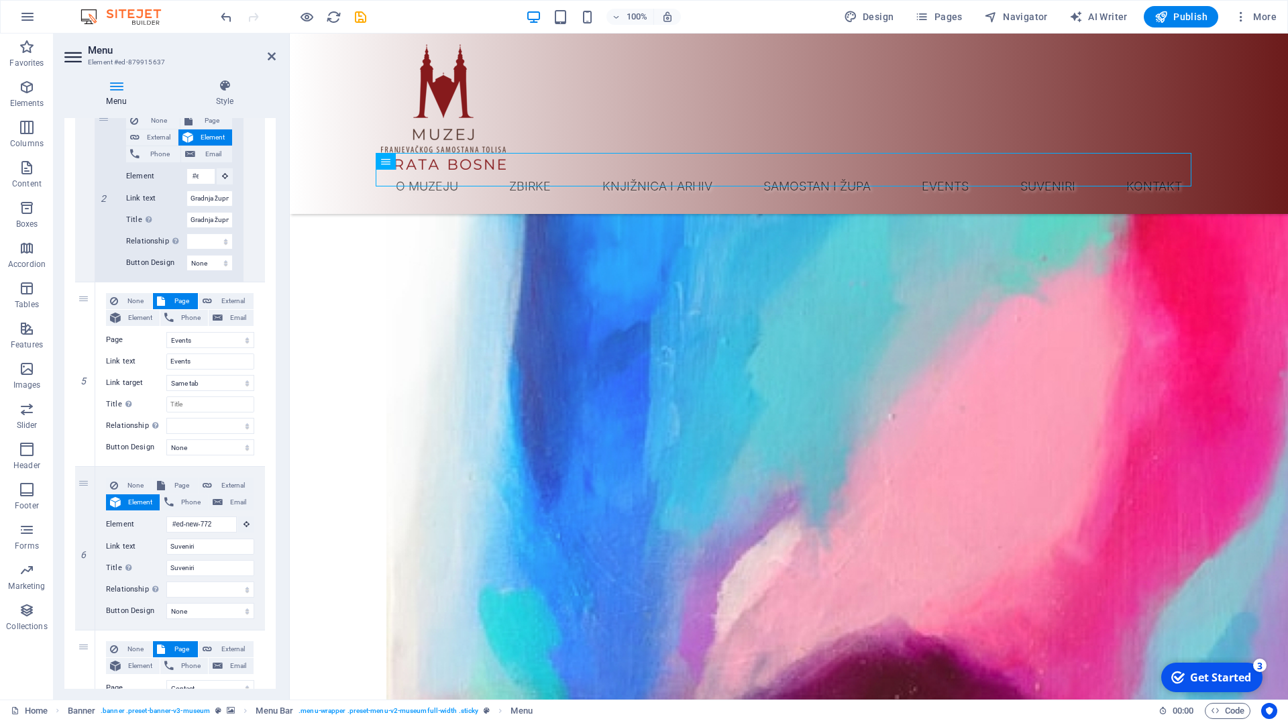
scroll to position [1472, 0]
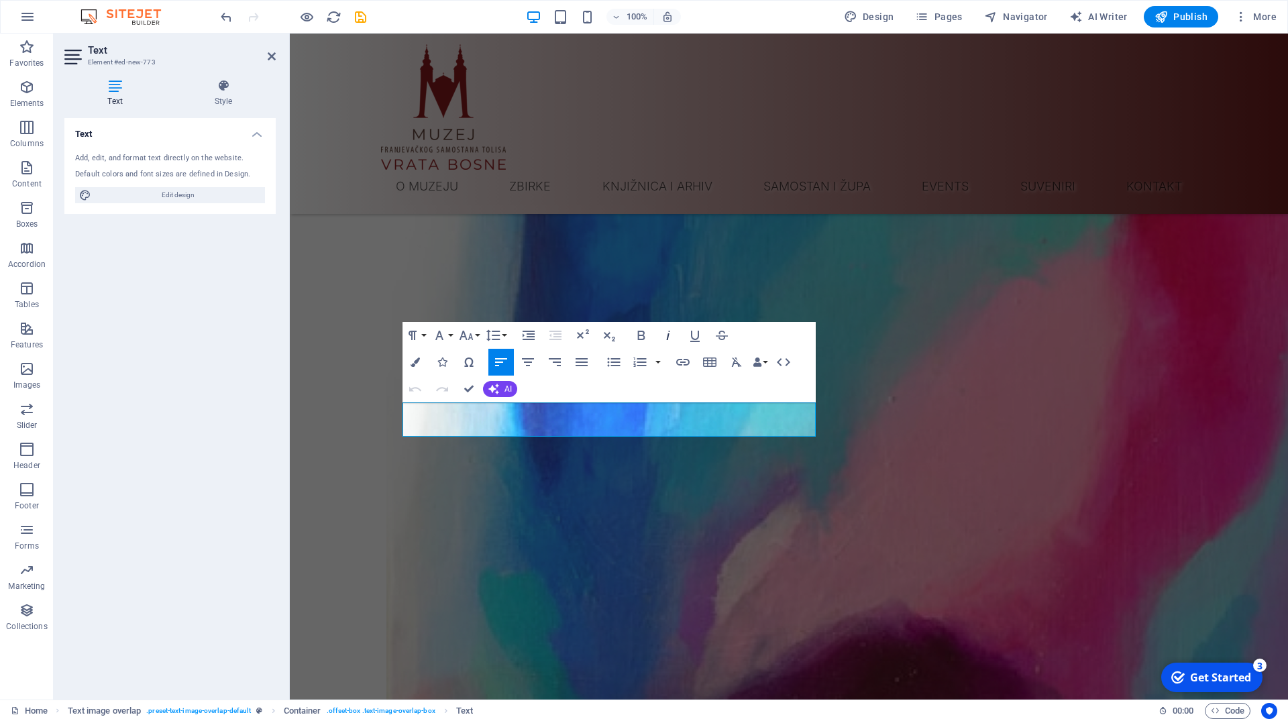
click at [664, 338] on icon "button" at bounding box center [668, 335] width 16 height 16
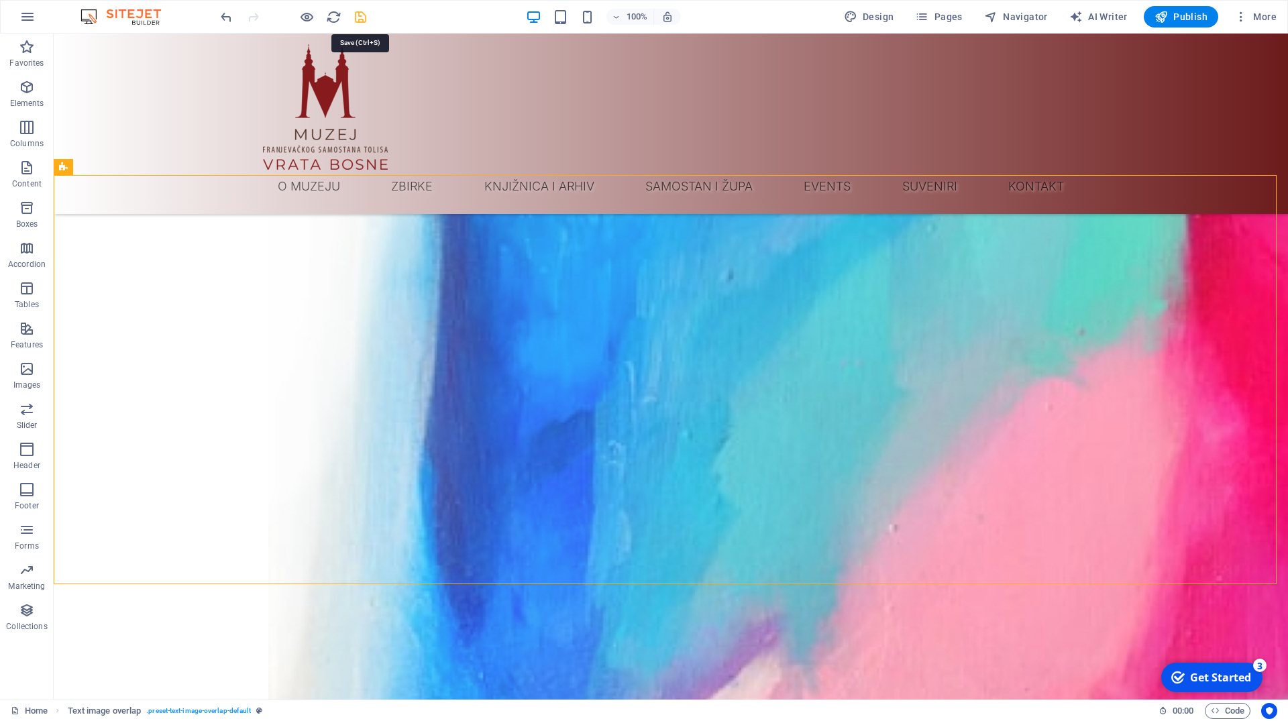
click at [360, 12] on icon "save" at bounding box center [360, 16] width 15 height 15
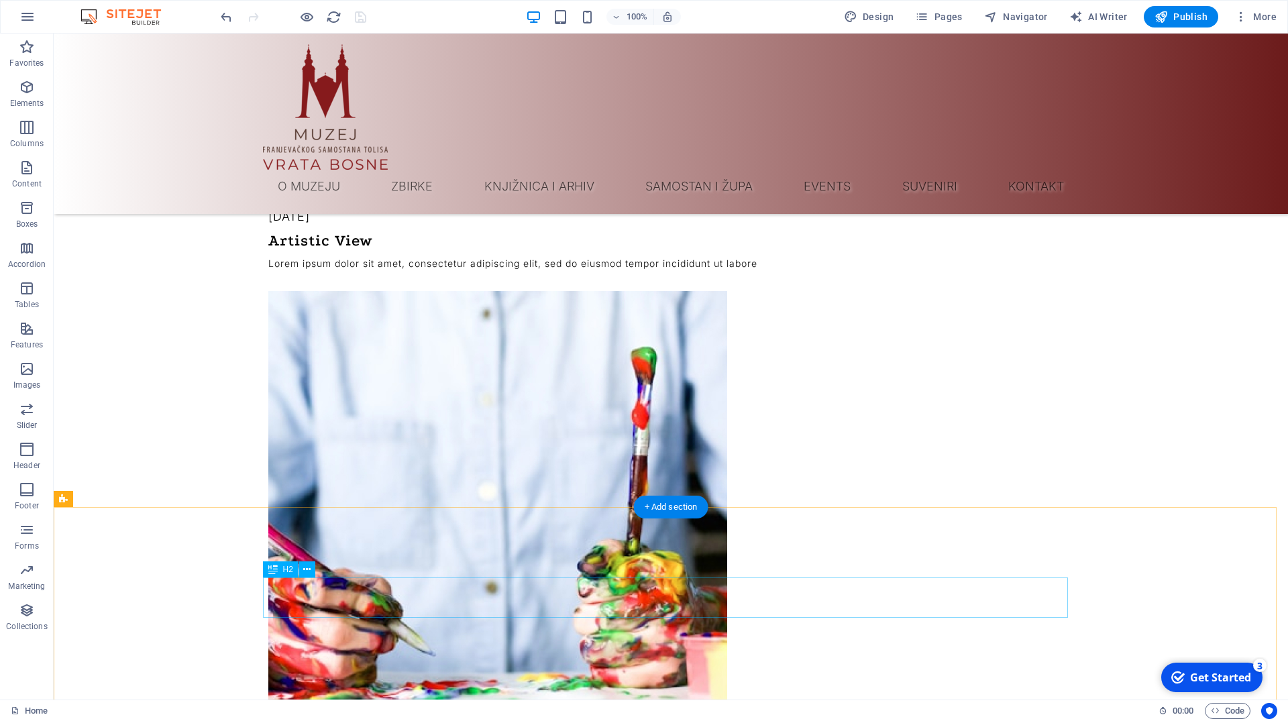
scroll to position [2703, 0]
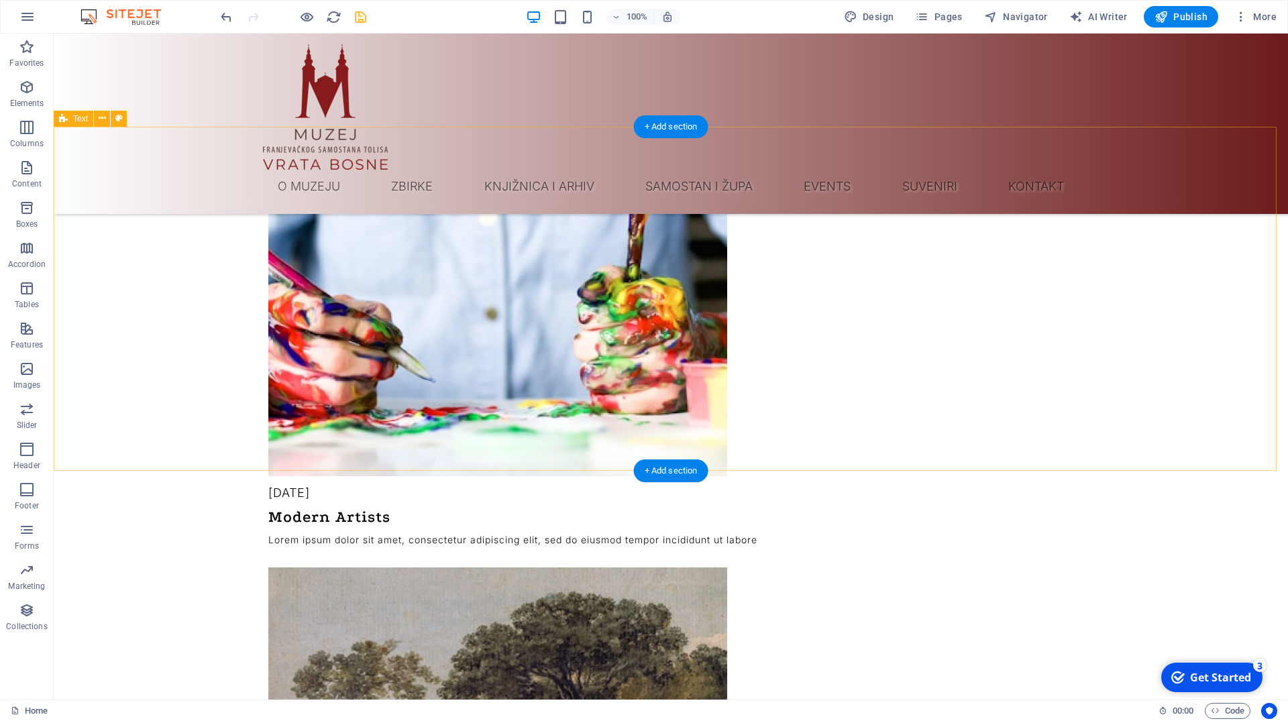
scroll to position [2977, 0]
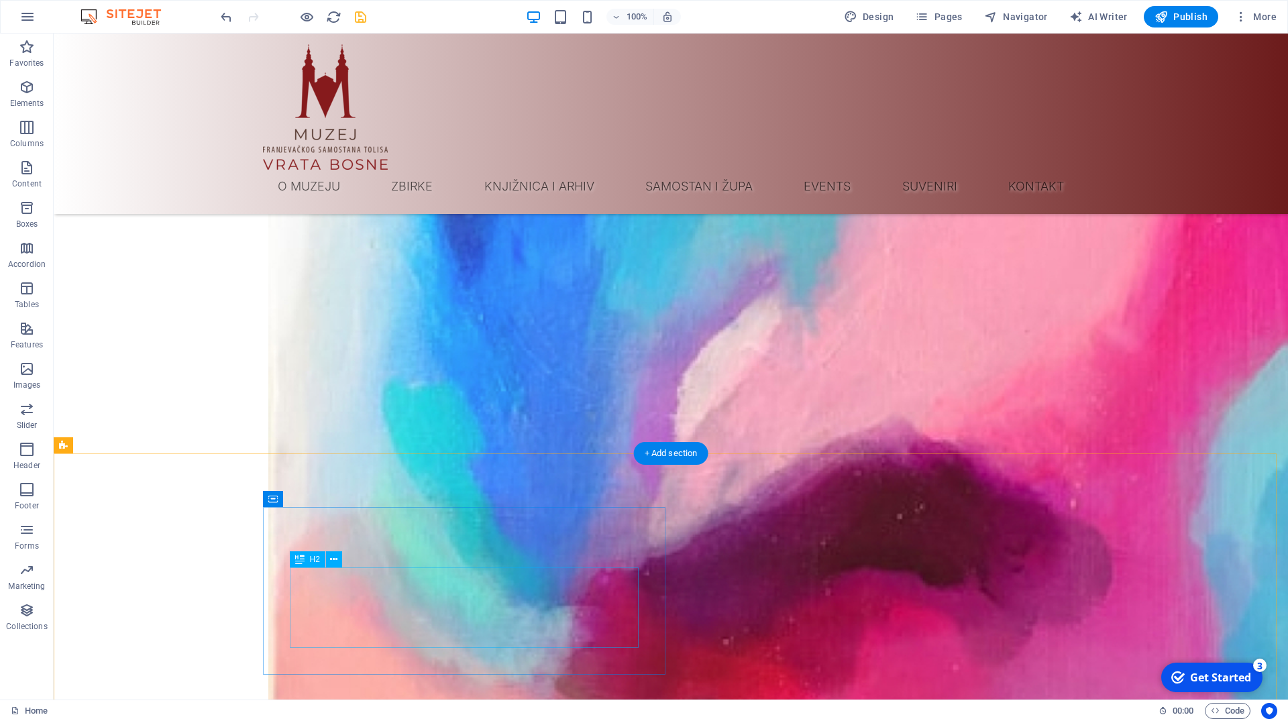
scroll to position [1814, 0]
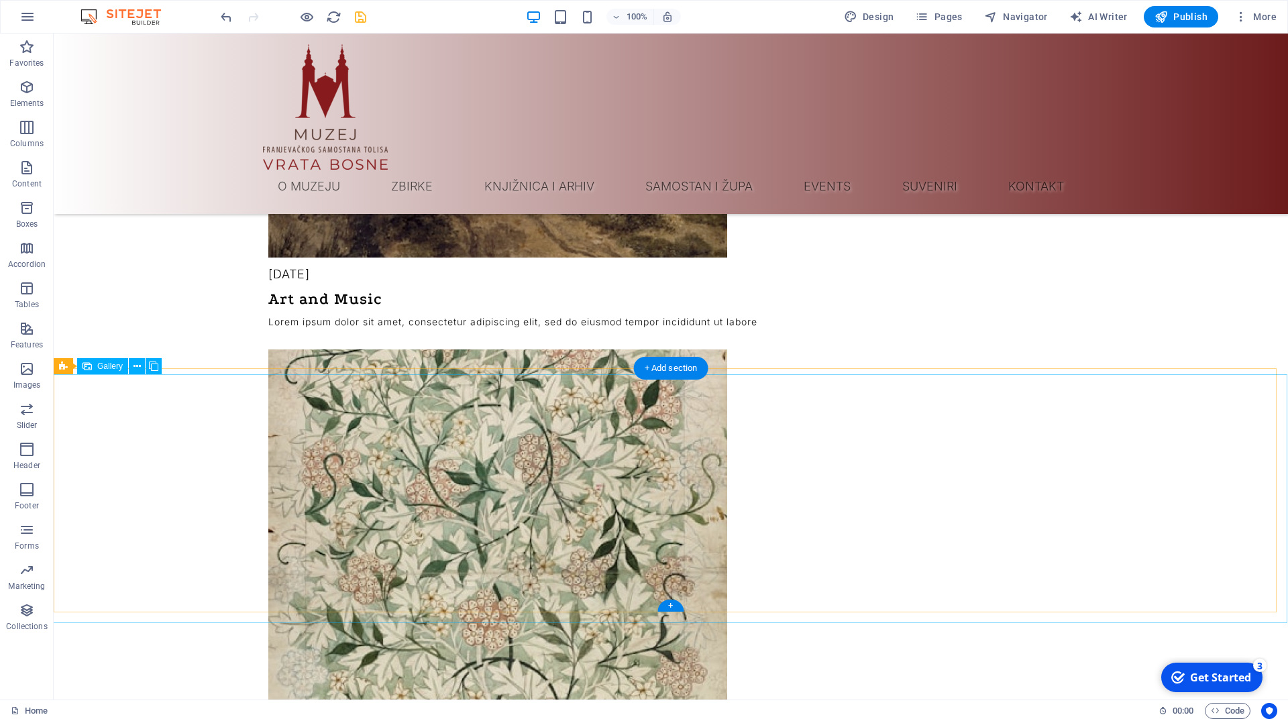
scroll to position [3592, 0]
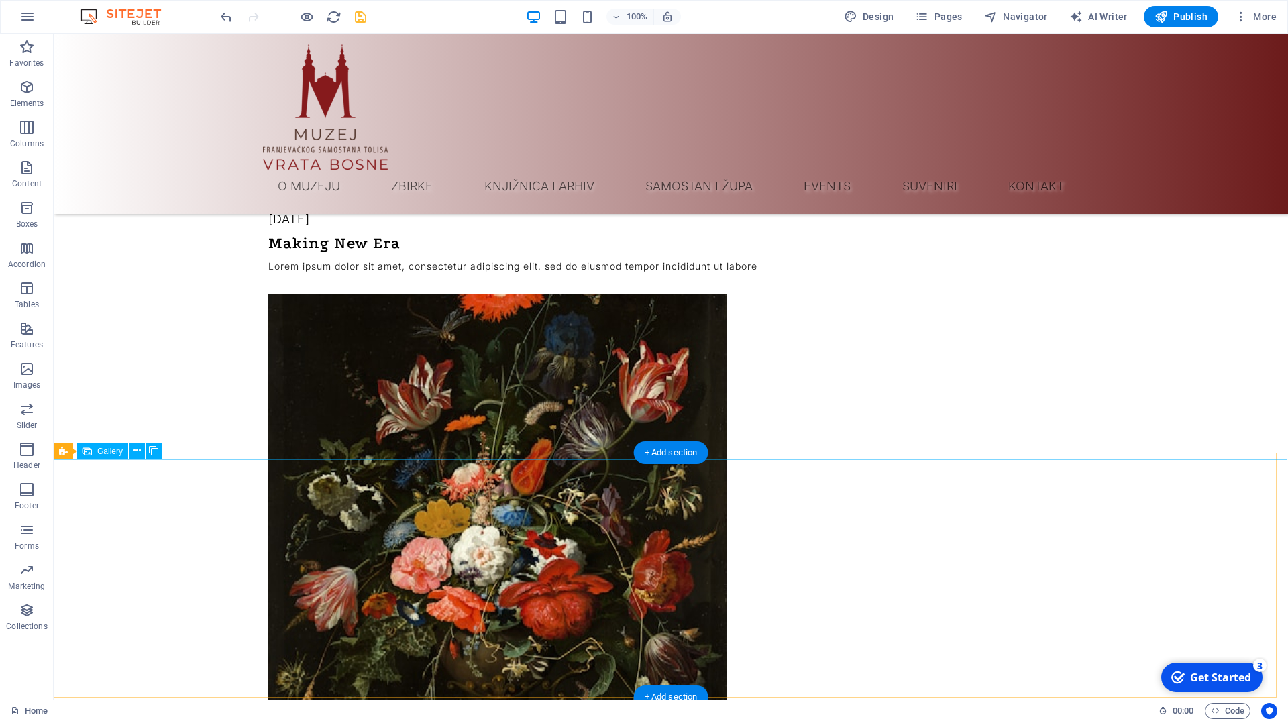
scroll to position [4003, 0]
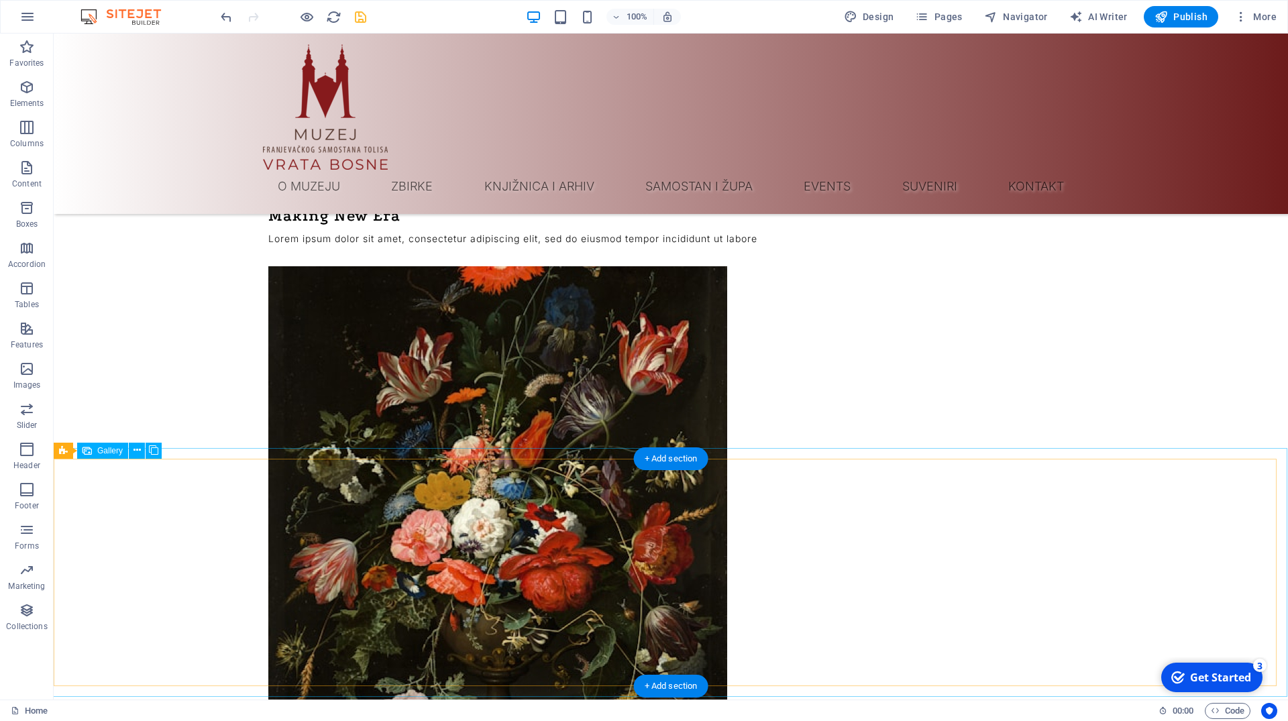
scroll to position [4413, 0]
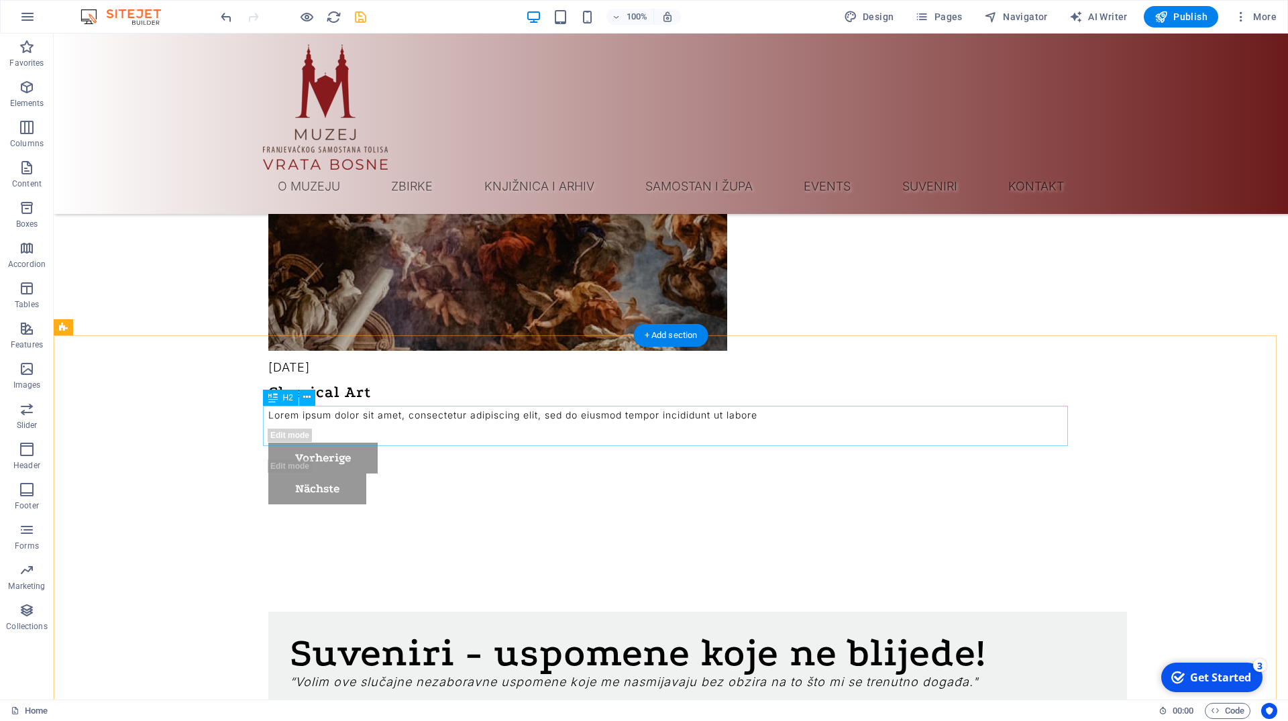
scroll to position [5029, 0]
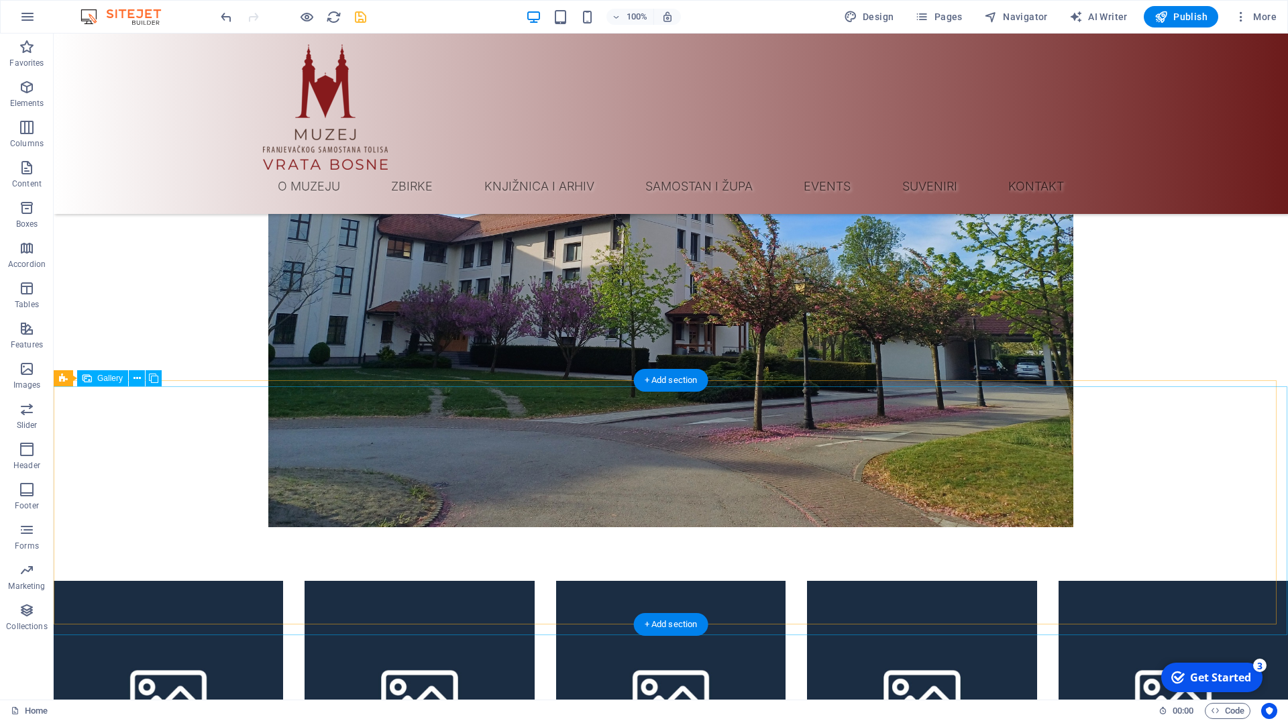
scroll to position [5781, 0]
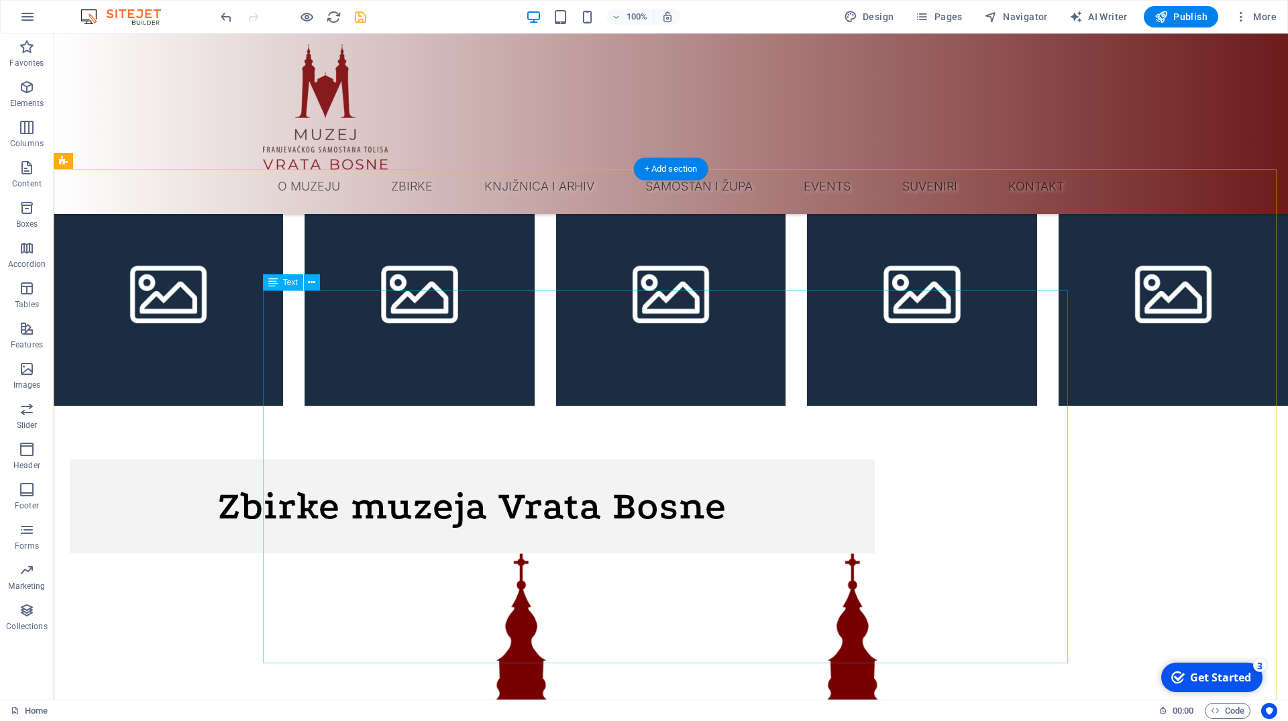
scroll to position [6192, 0]
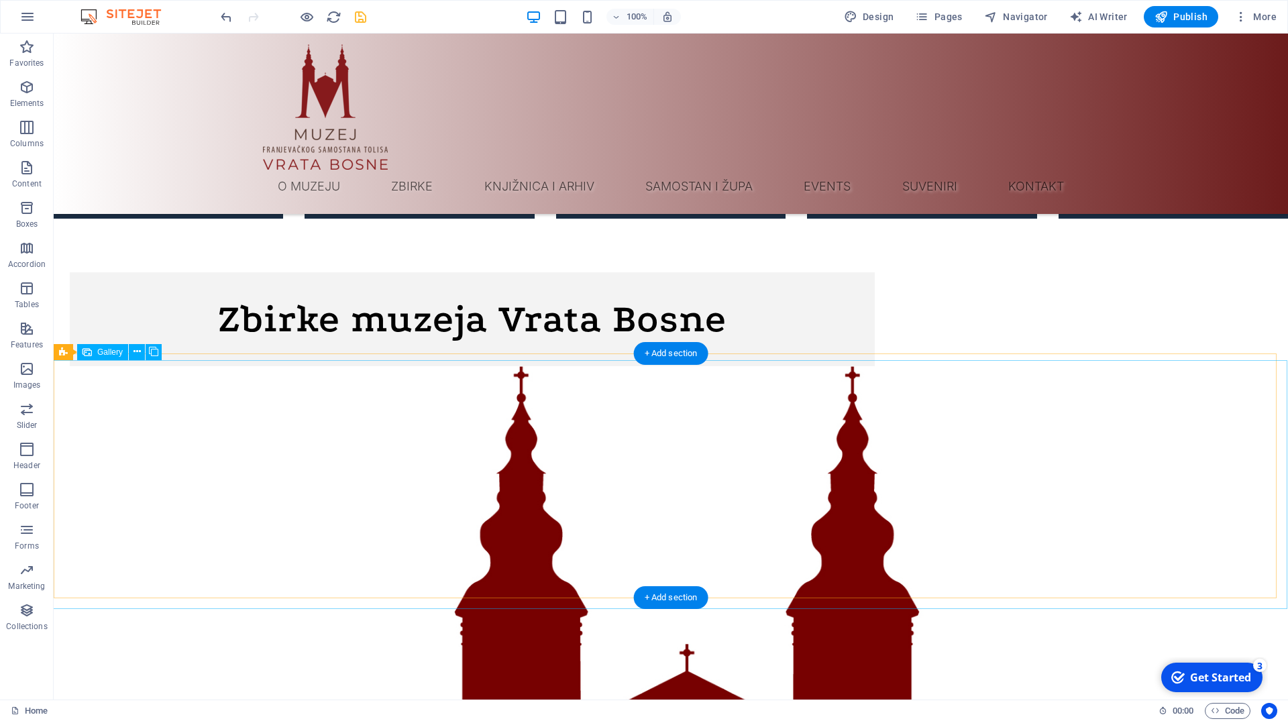
scroll to position [6534, 0]
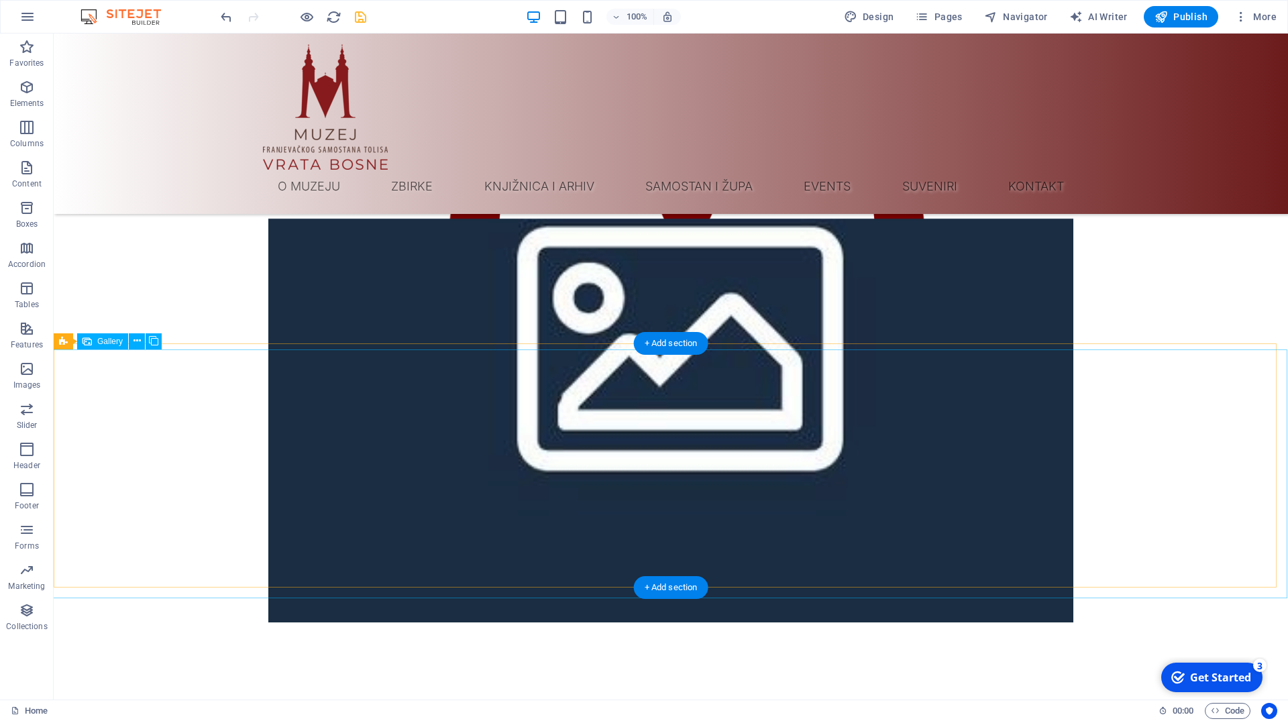
scroll to position [7218, 0]
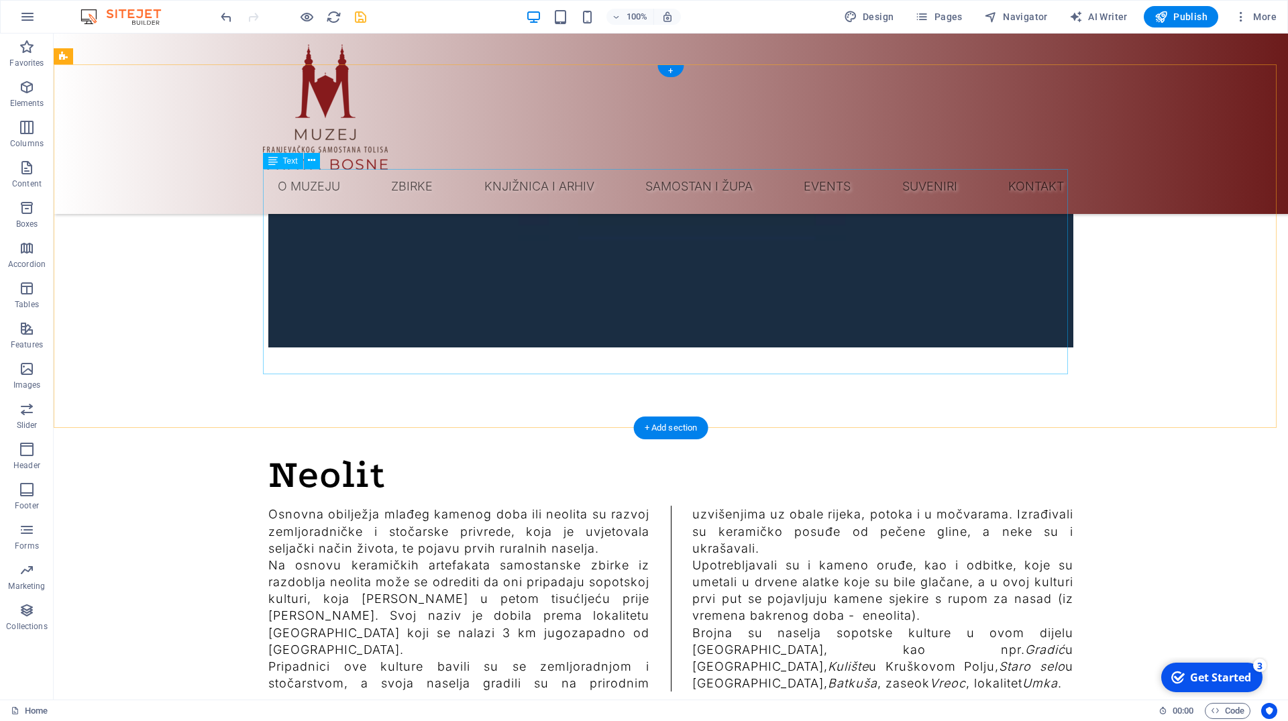
scroll to position [7491, 0]
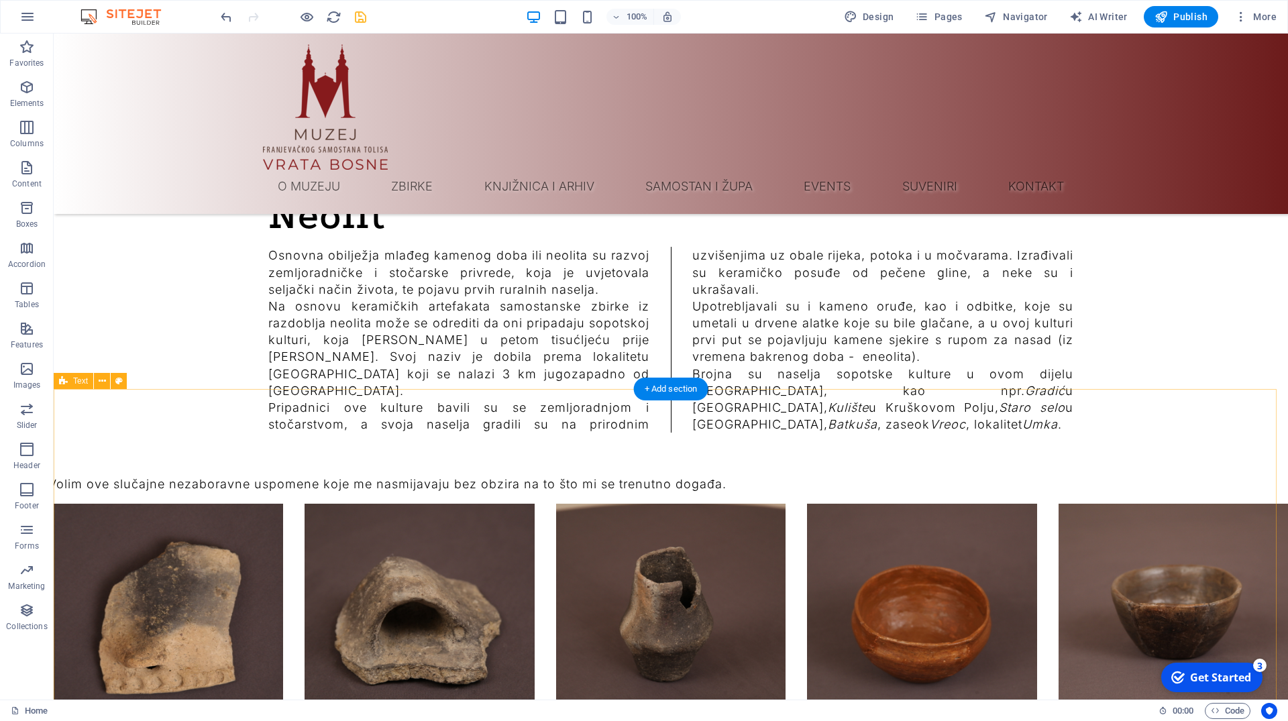
scroll to position [7697, 0]
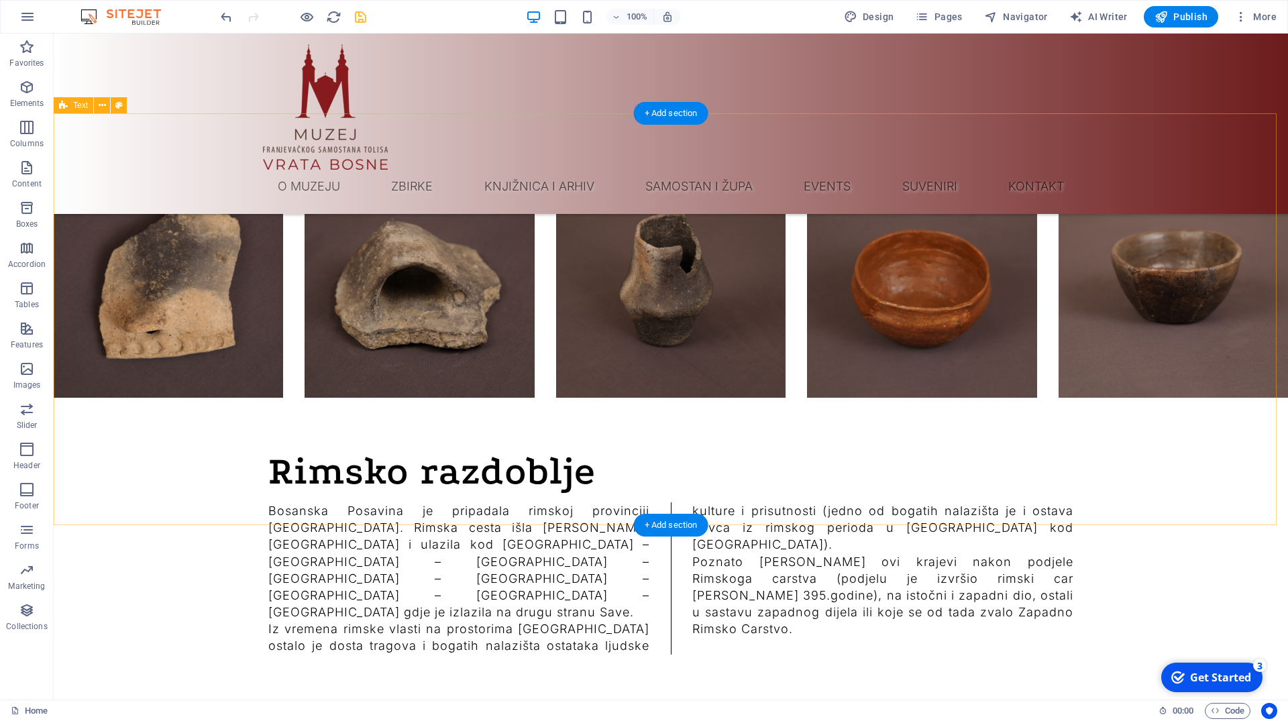
scroll to position [8039, 0]
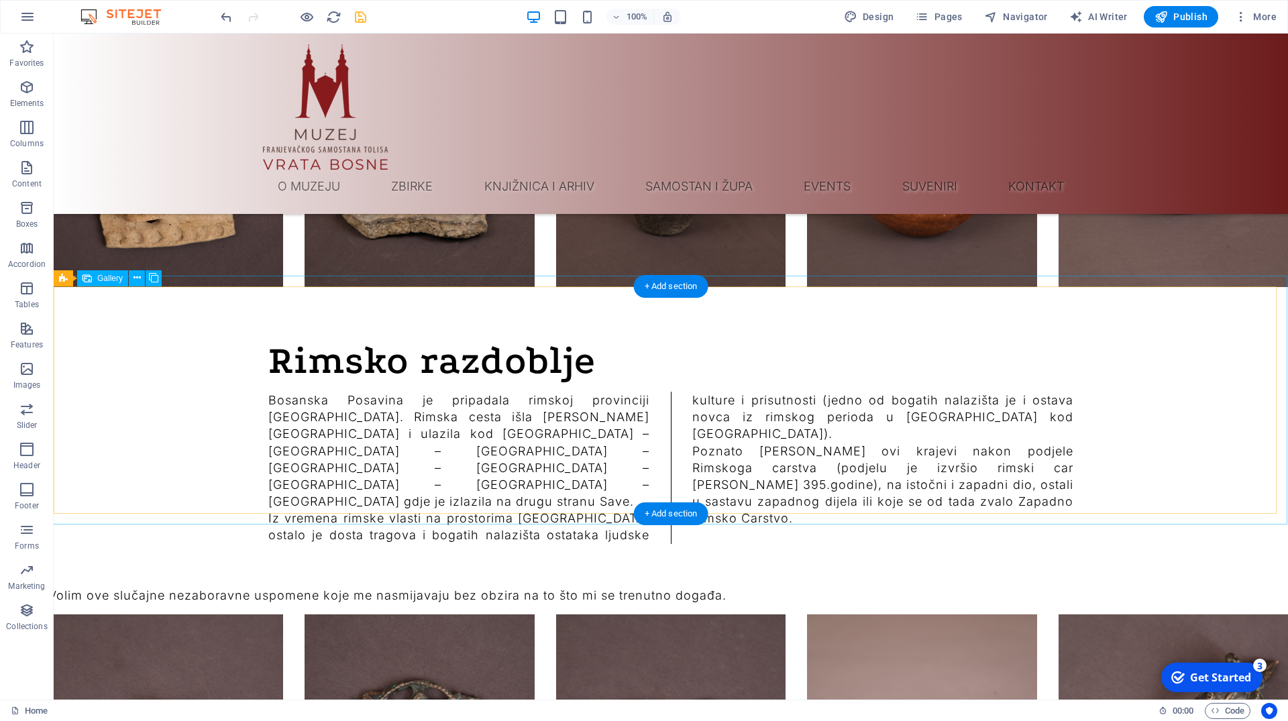
scroll to position [8244, 0]
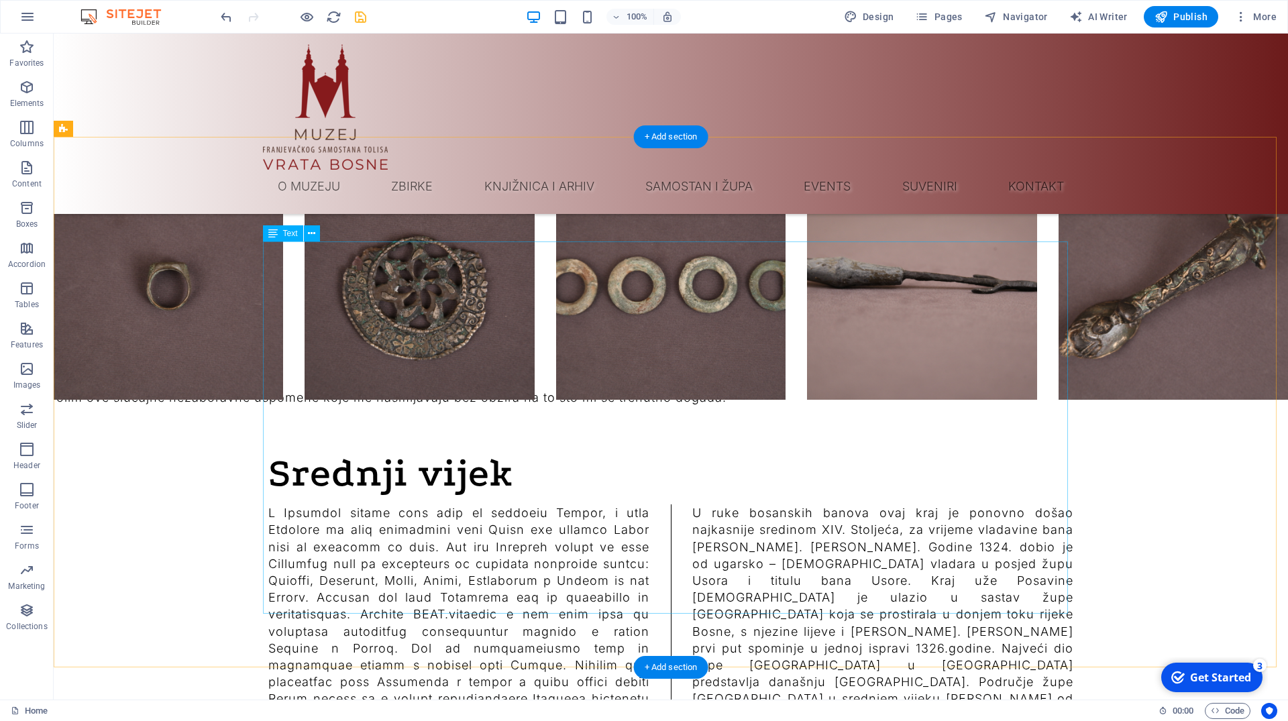
scroll to position [8586, 0]
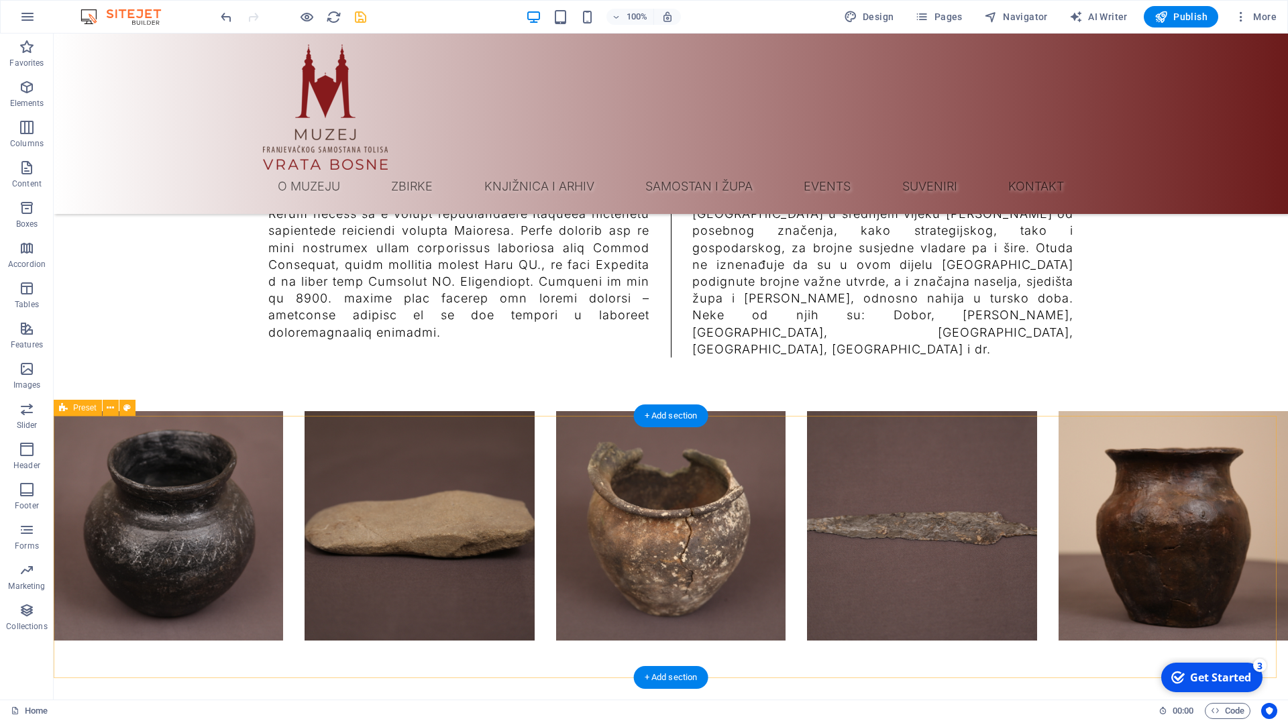
scroll to position [9065, 0]
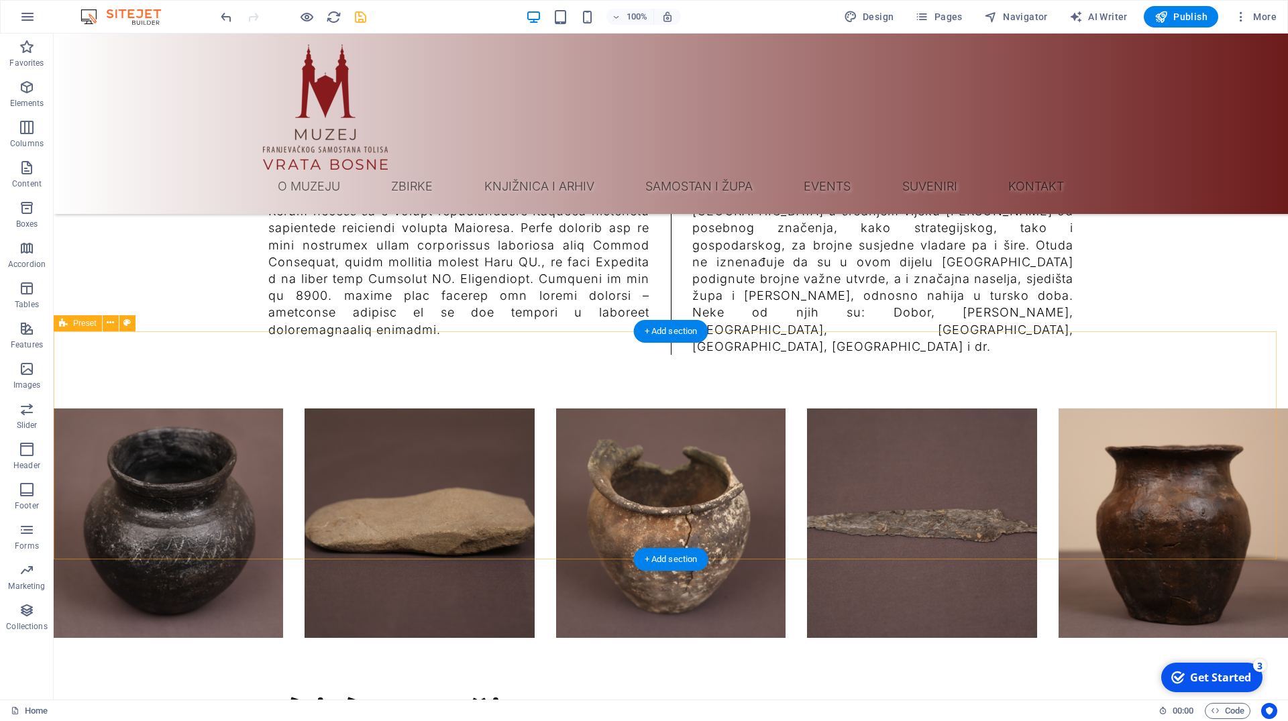
scroll to position [9407, 0]
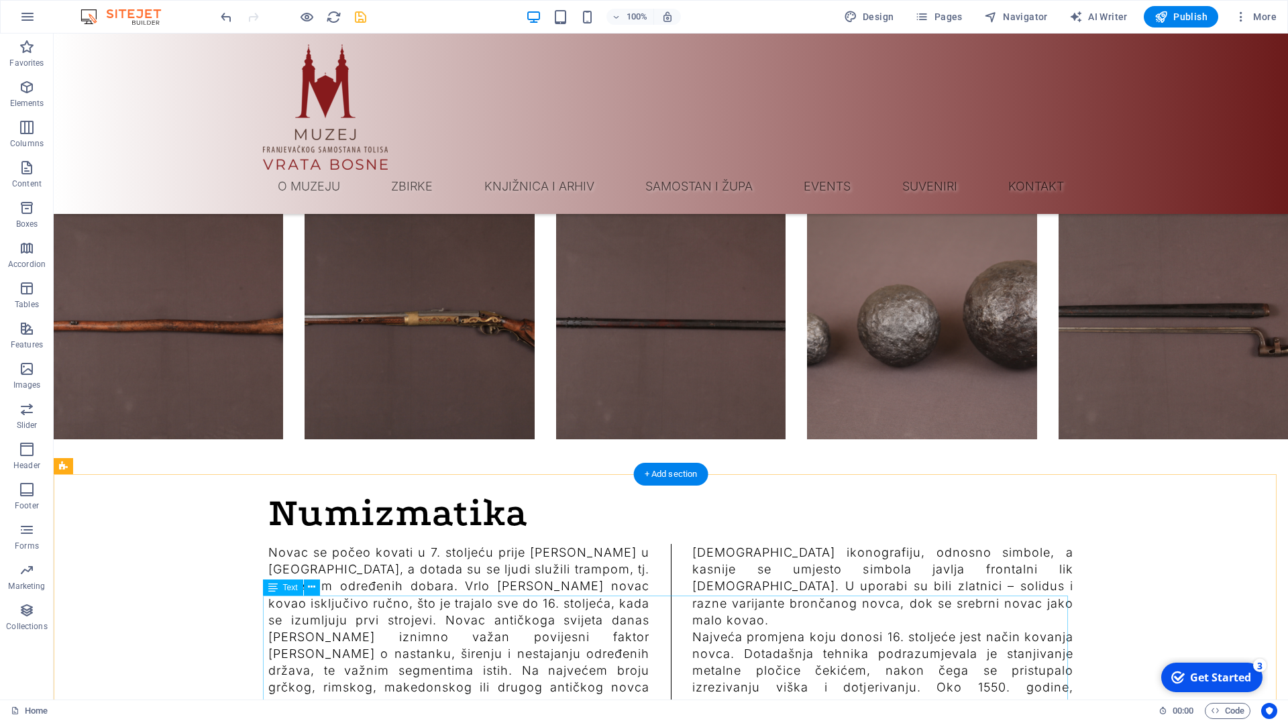
scroll to position [9817, 0]
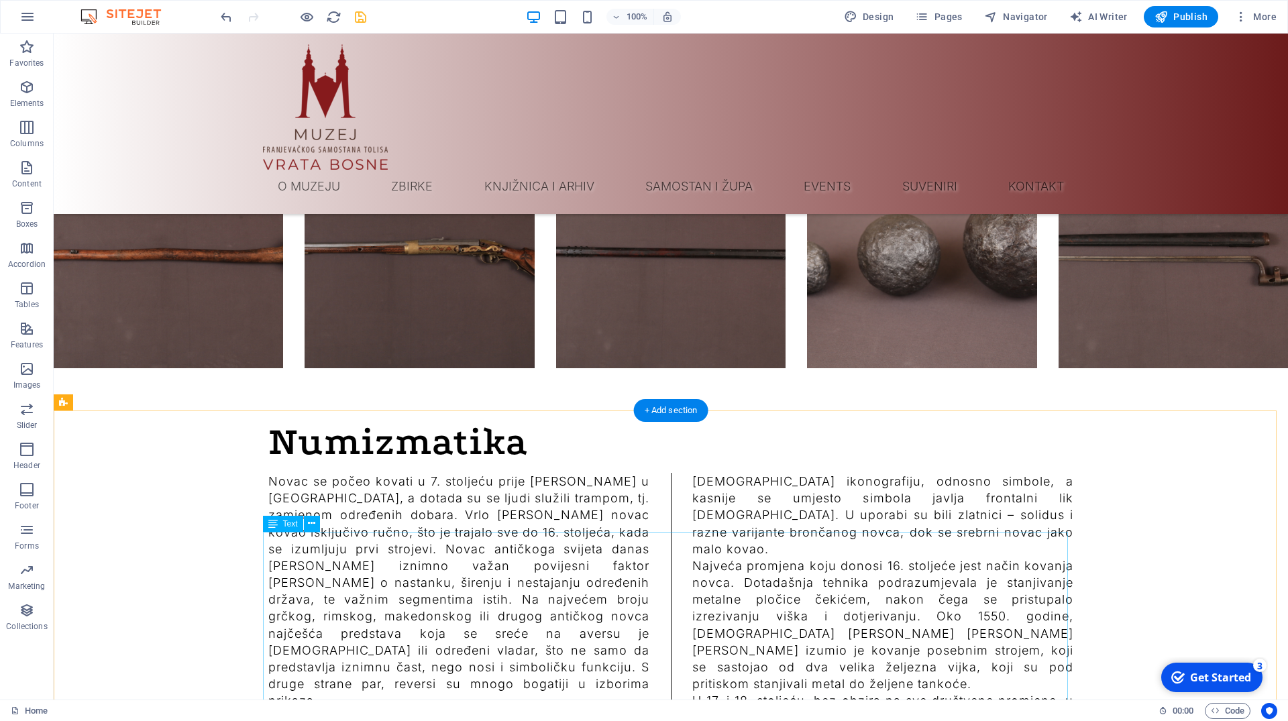
scroll to position [10022, 0]
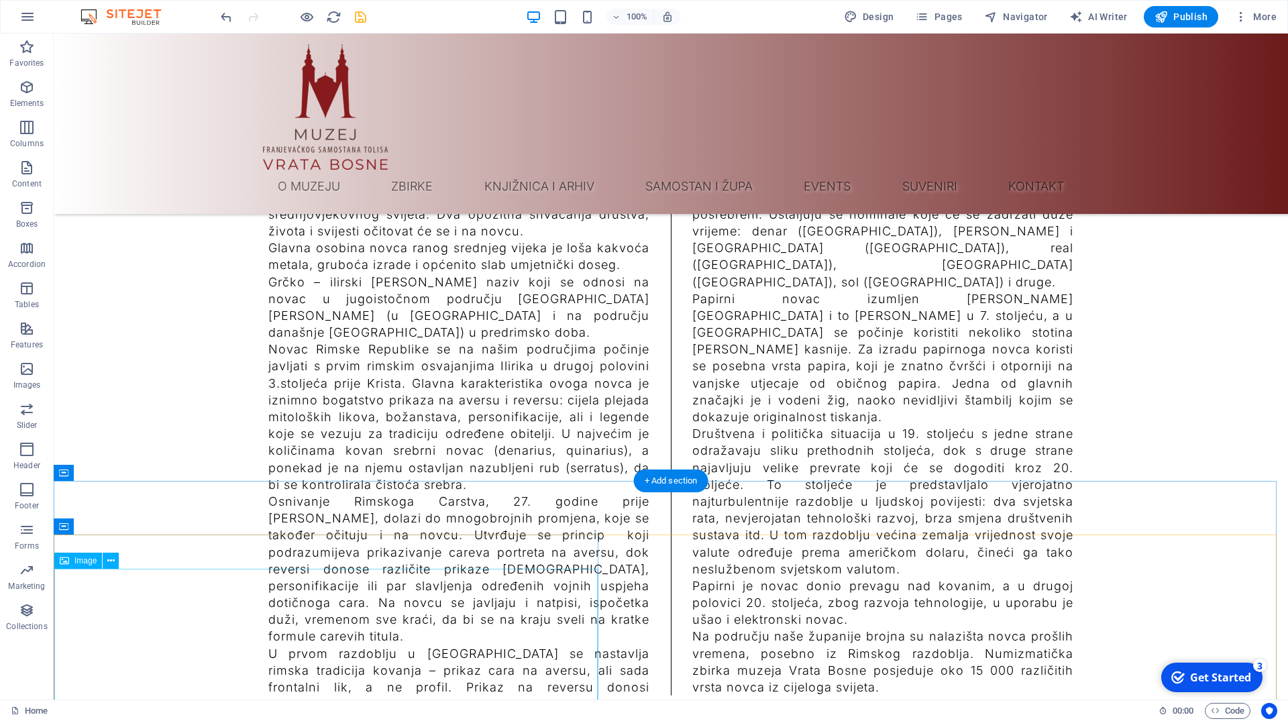
scroll to position [10775, 0]
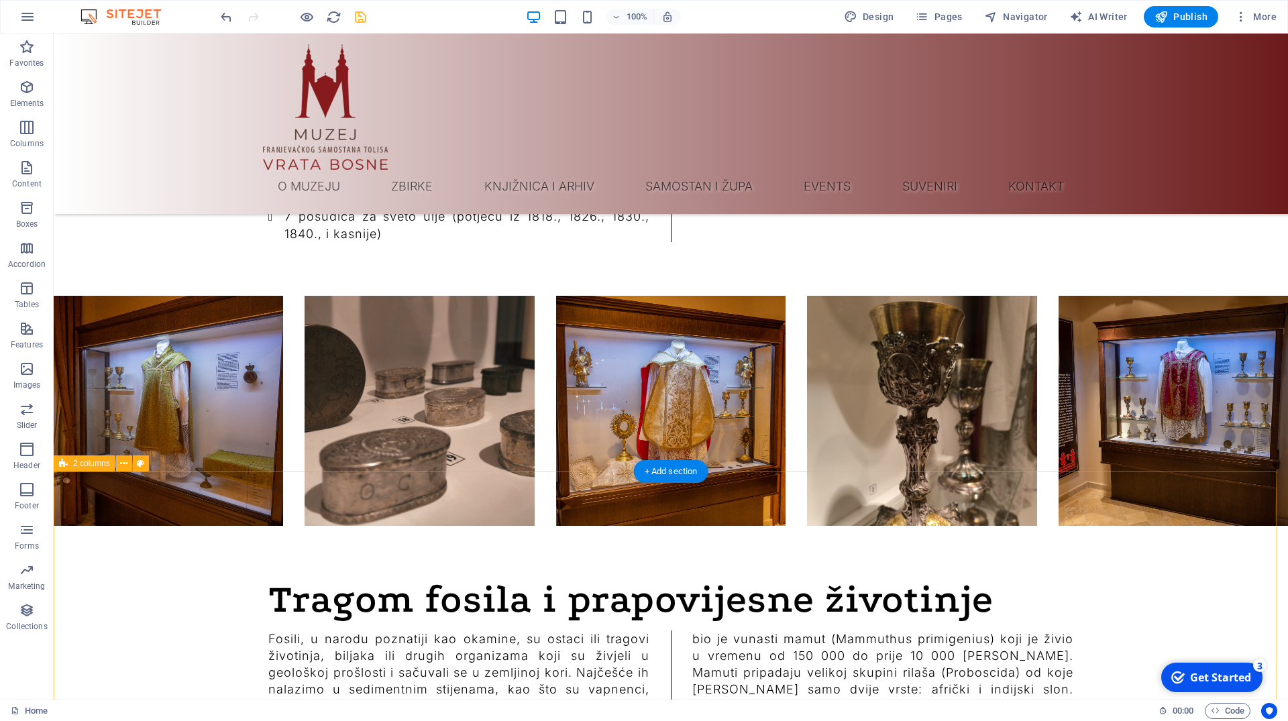
scroll to position [11938, 0]
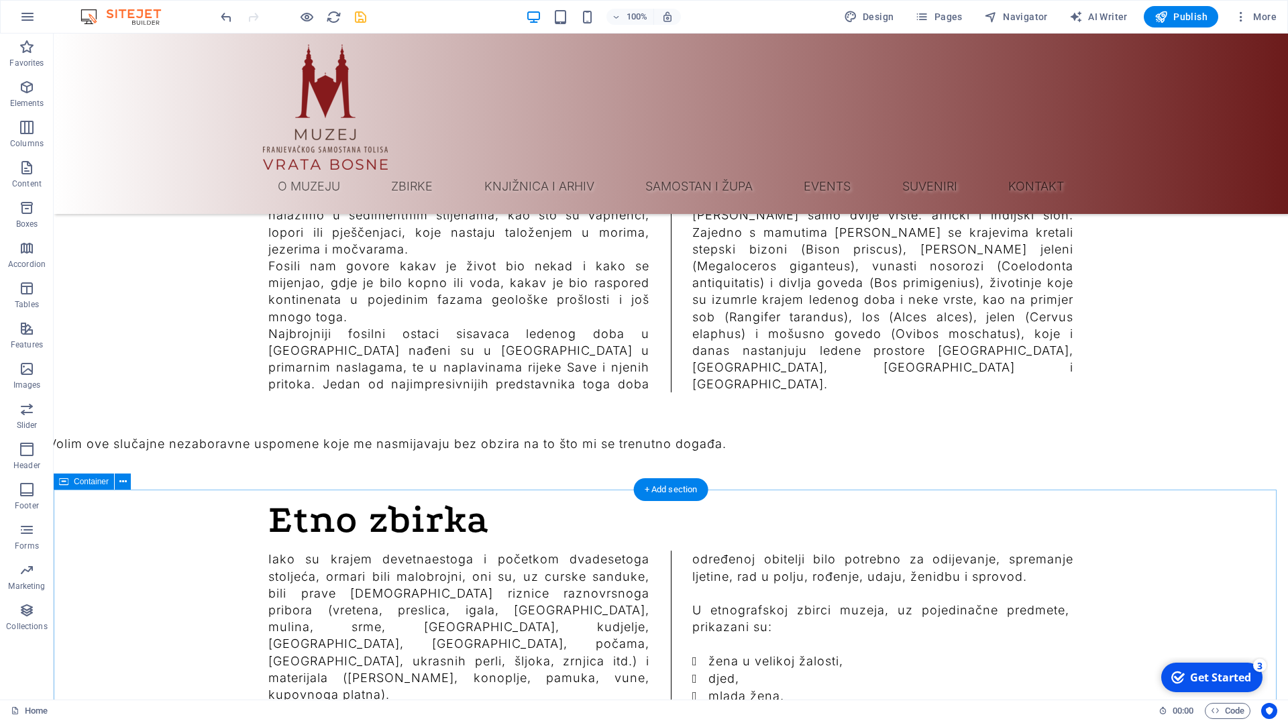
scroll to position [12348, 0]
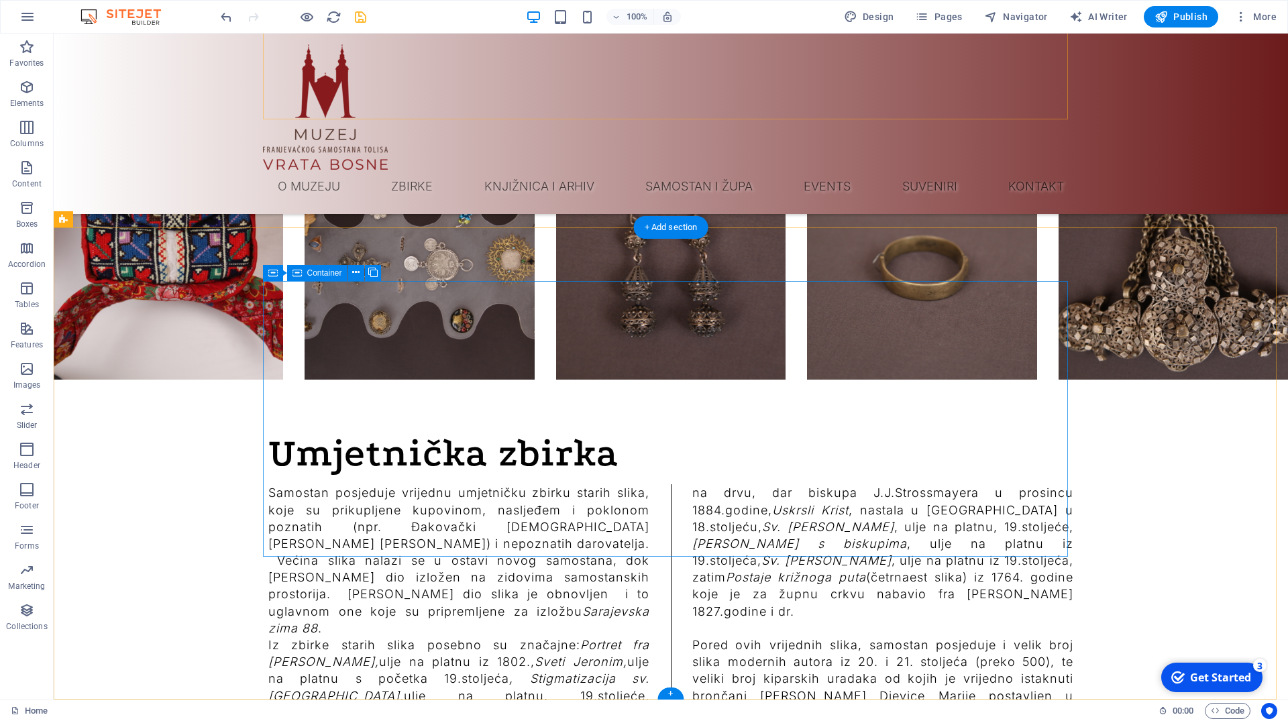
scroll to position [13062, 0]
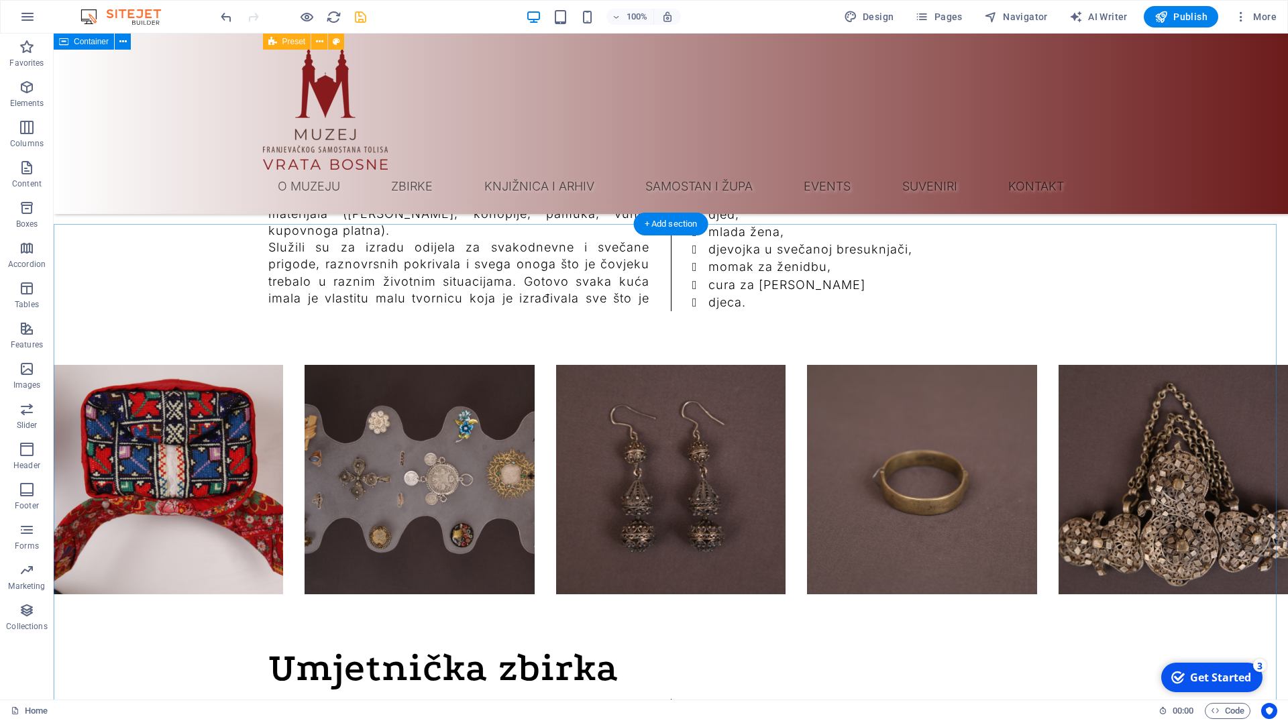
scroll to position [12516, 0]
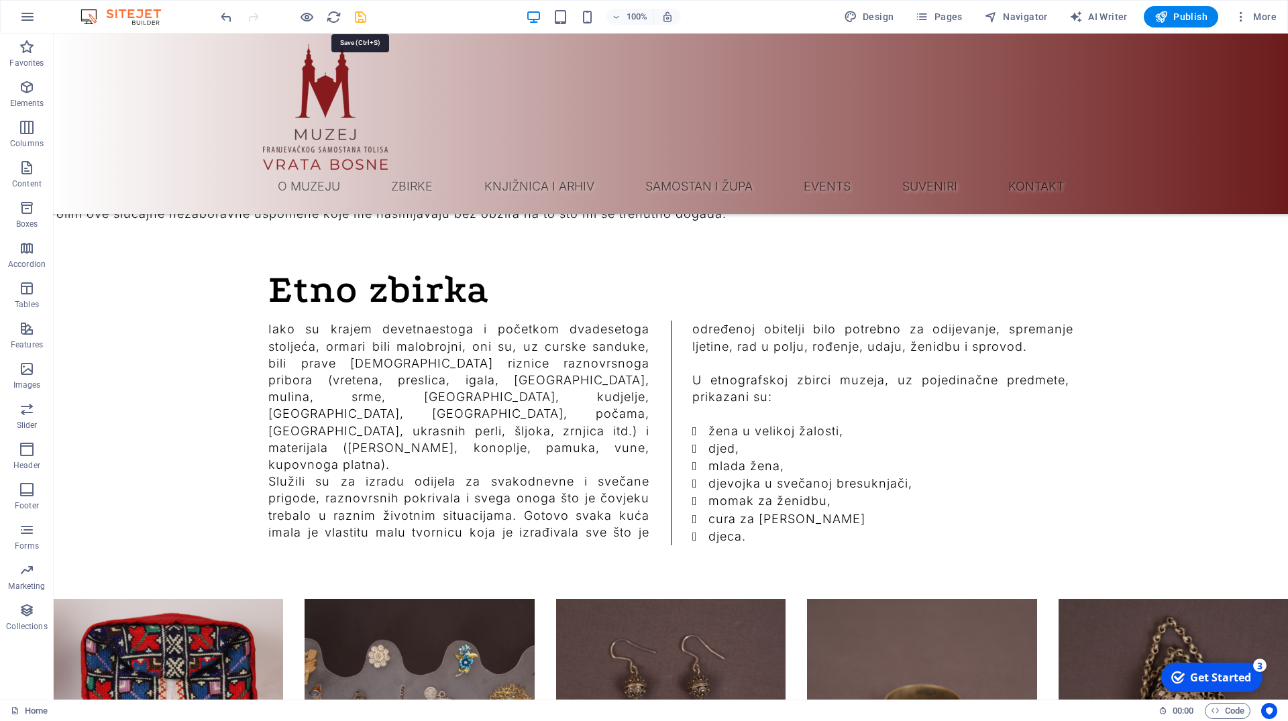
click at [354, 18] on icon "save" at bounding box center [360, 16] width 15 height 15
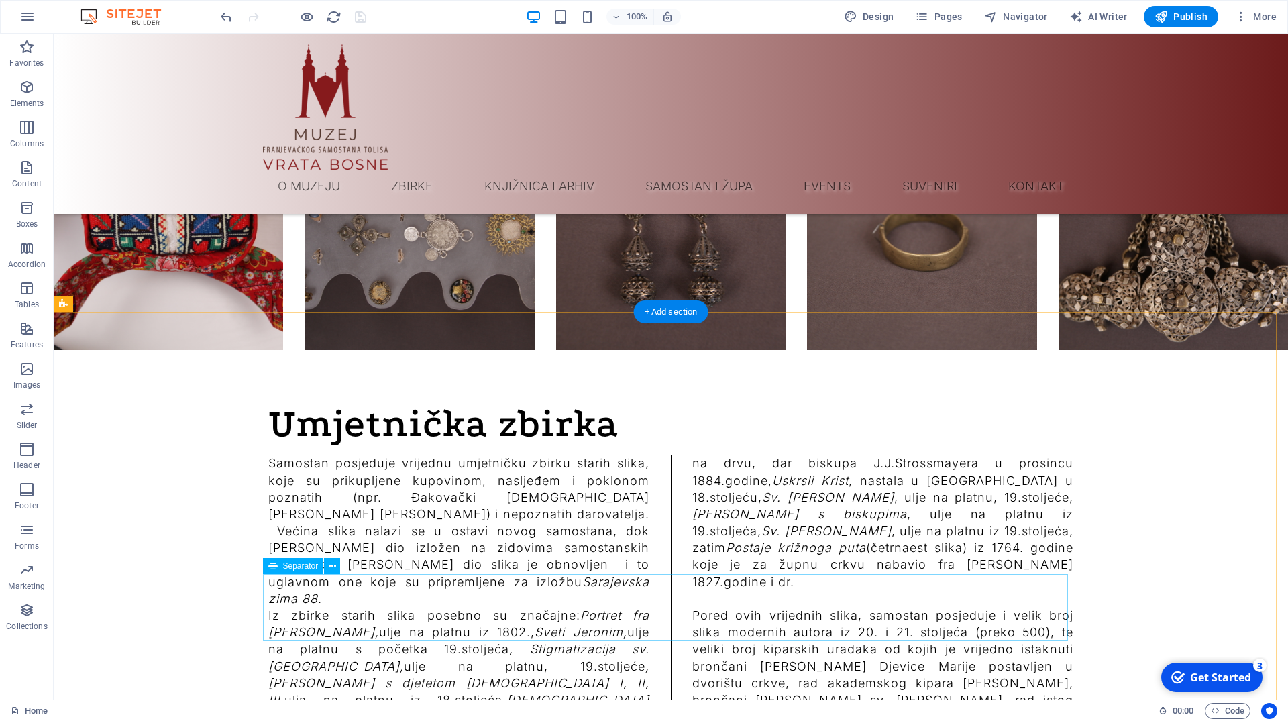
scroll to position [12995, 0]
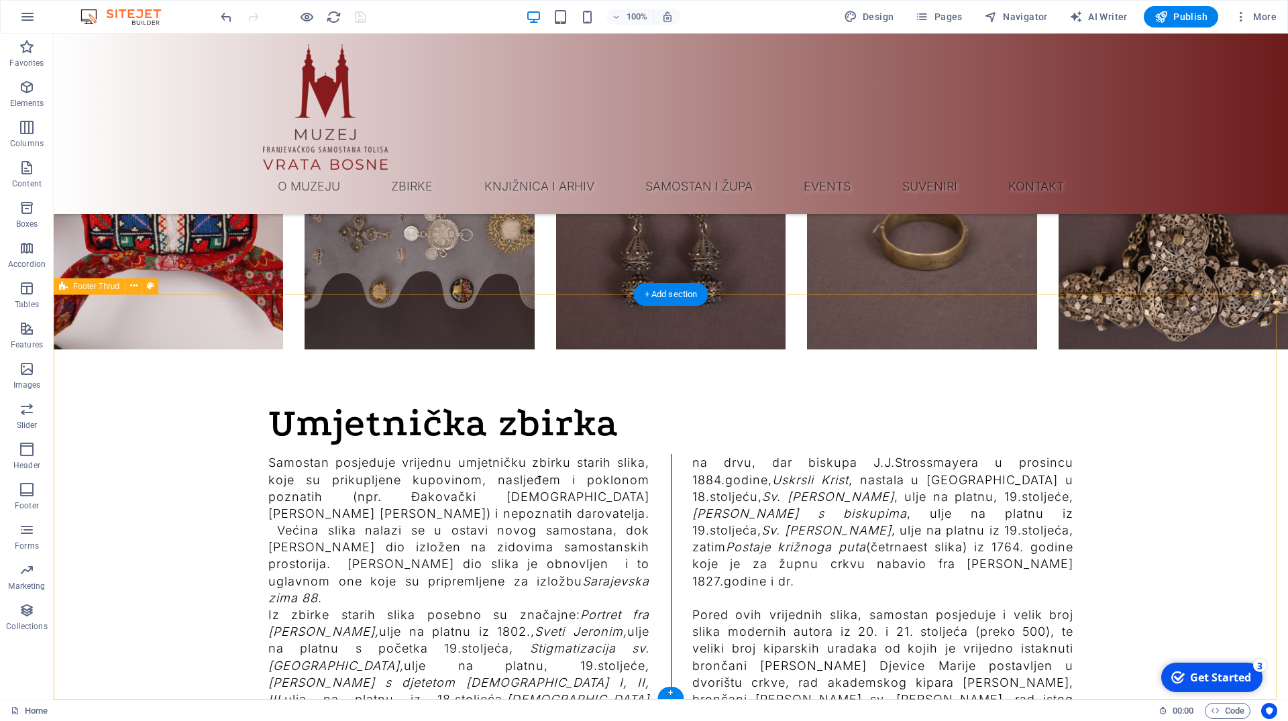
select select "footer"
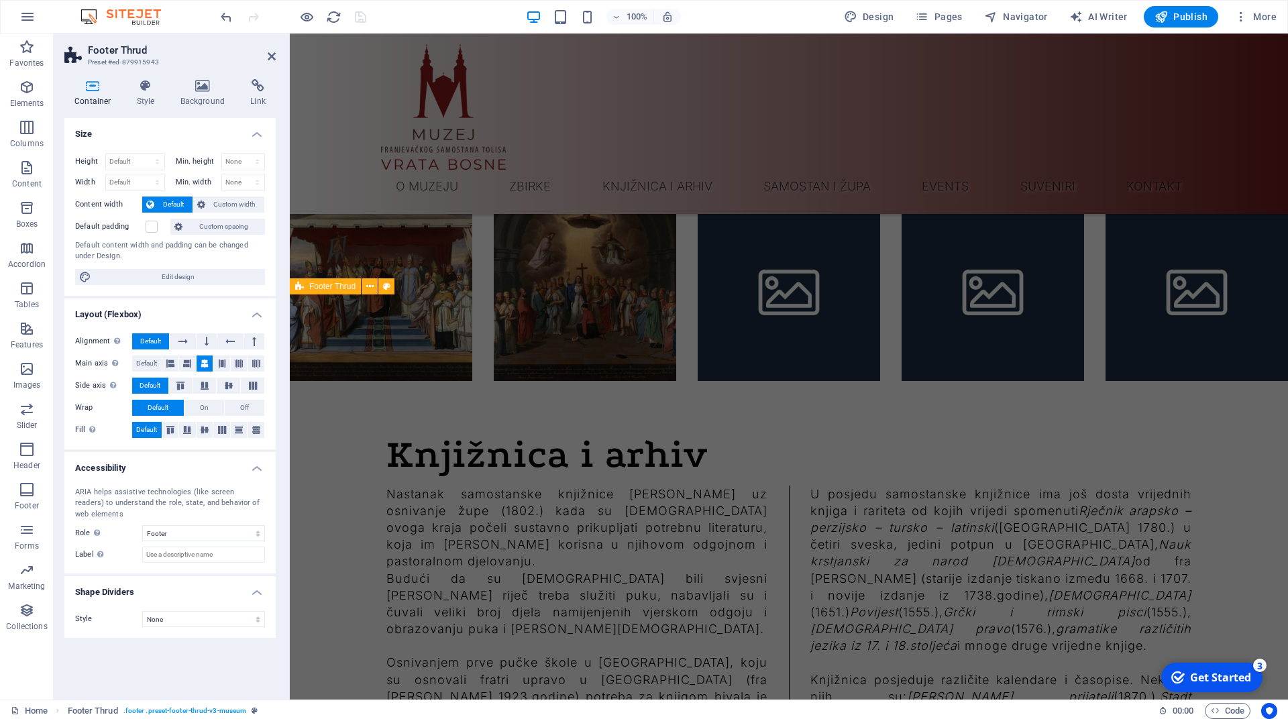
scroll to position [12475, 0]
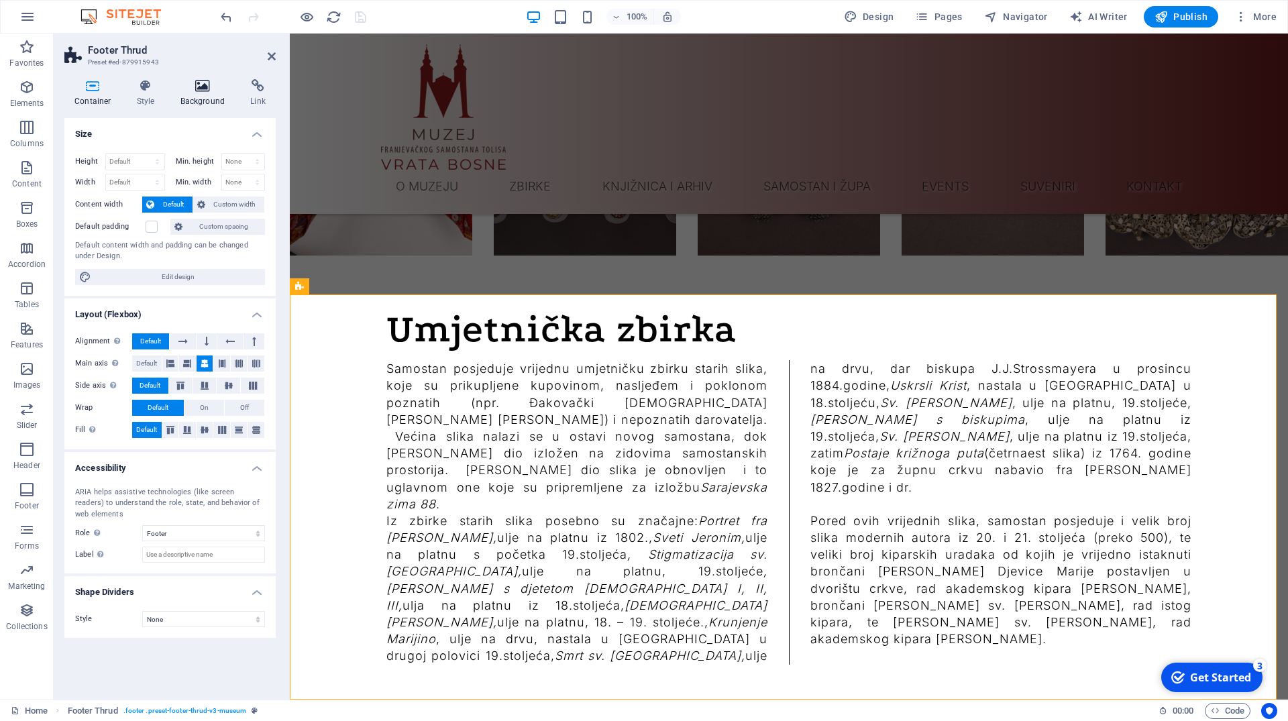
click at [210, 93] on h4 "Background" at bounding box center [205, 93] width 70 height 28
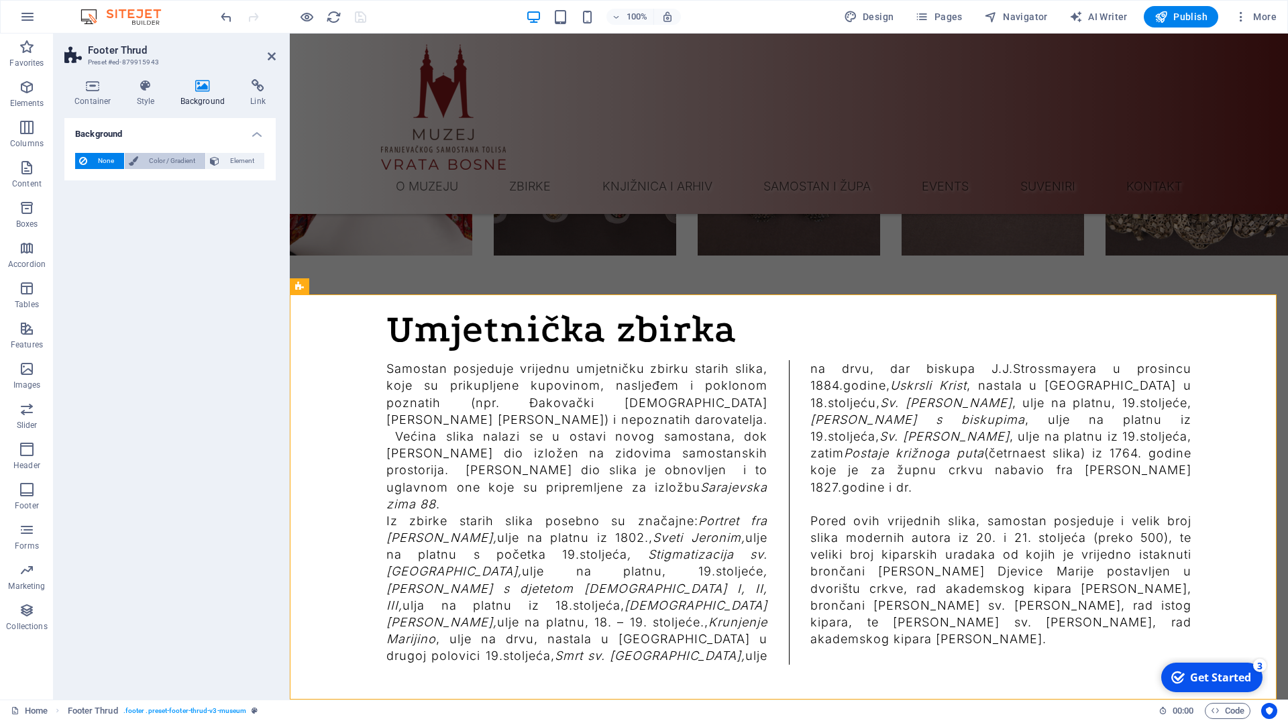
click at [154, 163] on span "Color / Gradient" at bounding box center [171, 161] width 59 height 16
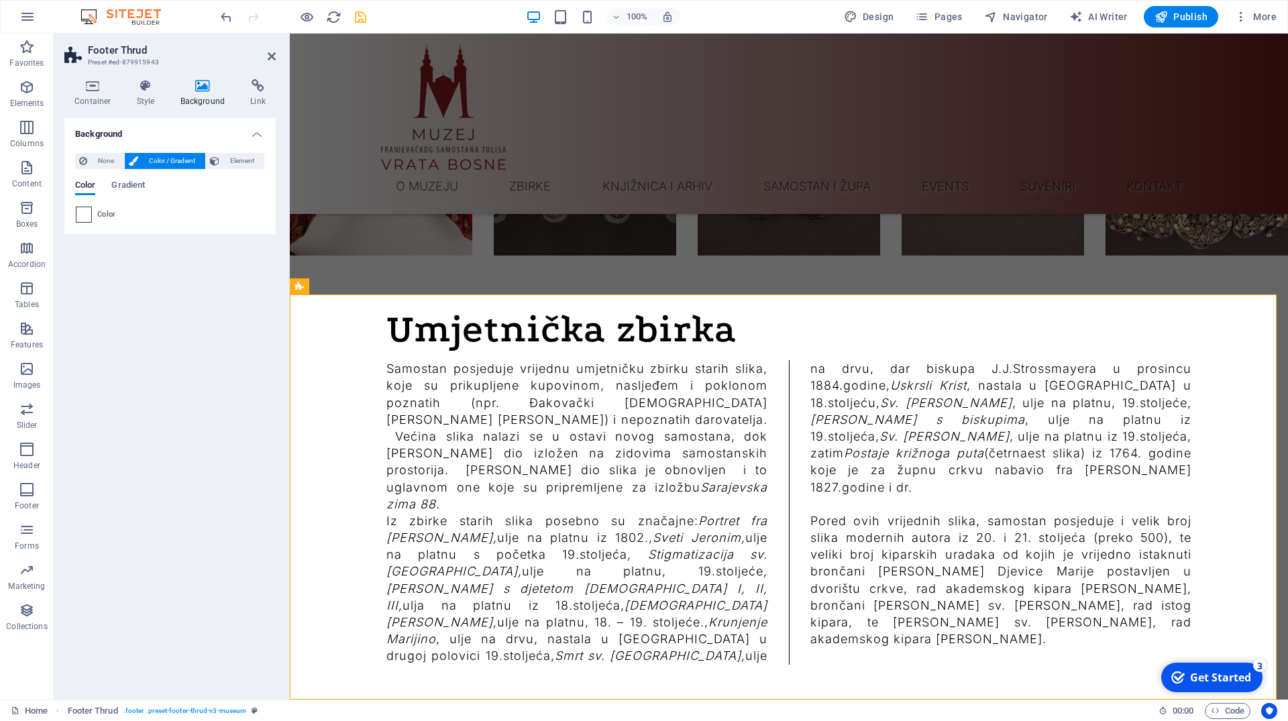
click at [80, 219] on span at bounding box center [83, 214] width 15 height 15
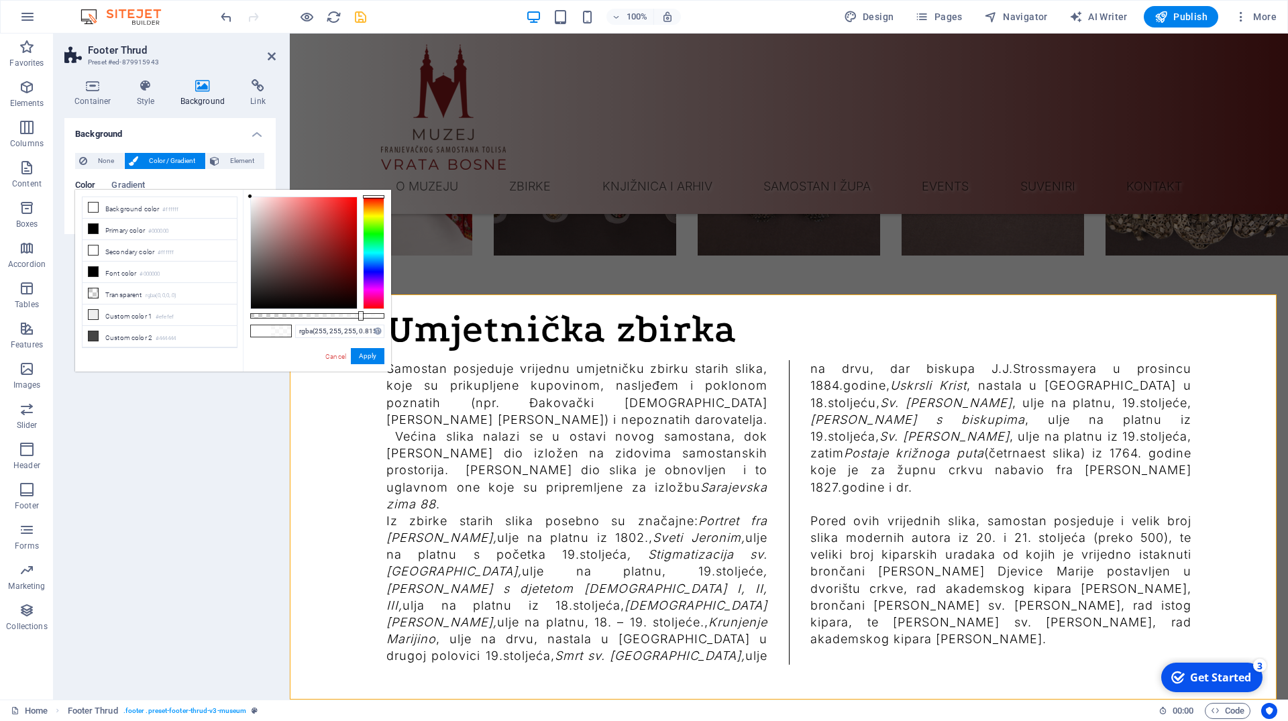
drag, startPoint x: 385, startPoint y: 317, endPoint x: 359, endPoint y: 313, distance: 25.8
click at [359, 313] on div at bounding box center [360, 315] width 5 height 9
click at [129, 247] on li "Secondary color #ffffff" at bounding box center [159, 250] width 154 height 21
click at [134, 213] on li "Background color #ffffff" at bounding box center [159, 207] width 154 height 21
click at [260, 301] on div at bounding box center [304, 252] width 106 height 111
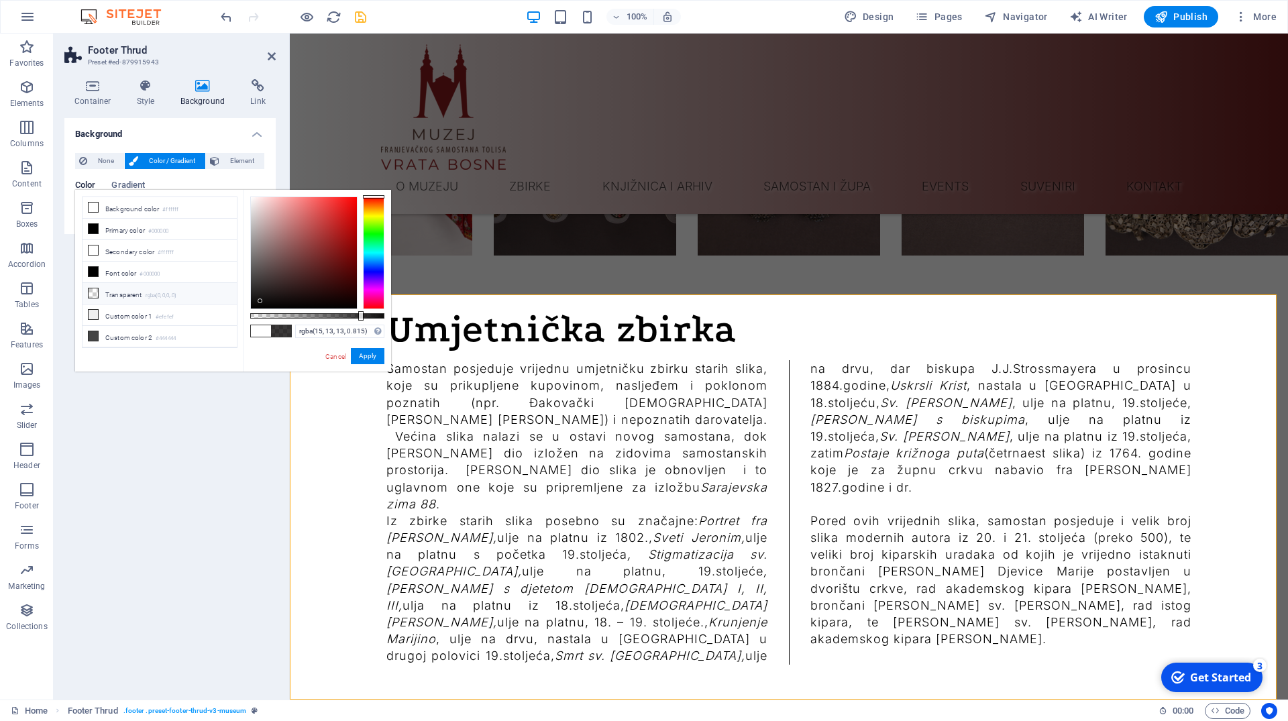
click at [145, 291] on li "Transparent rgba(0,0,0,.0)" at bounding box center [159, 293] width 154 height 21
click at [323, 221] on div at bounding box center [304, 252] width 106 height 111
click at [347, 211] on div at bounding box center [304, 252] width 106 height 111
click at [370, 359] on button "Apply" at bounding box center [368, 356] width 34 height 16
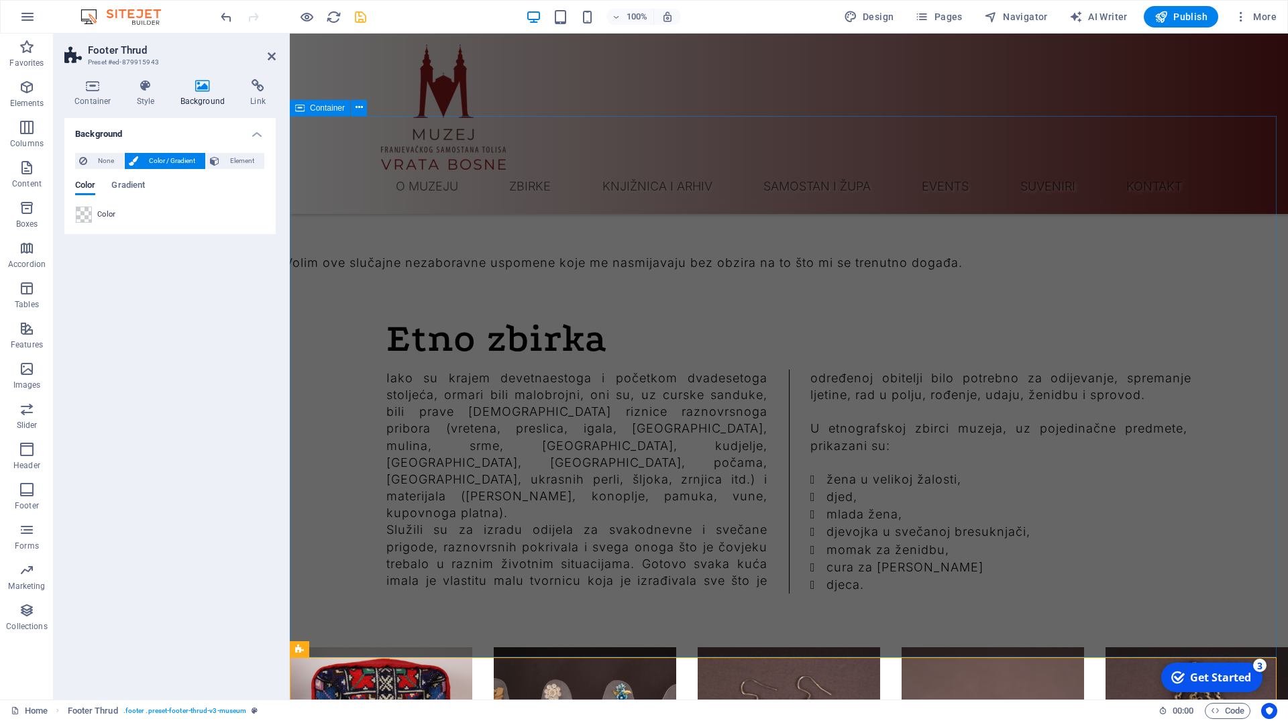
scroll to position [11791, 0]
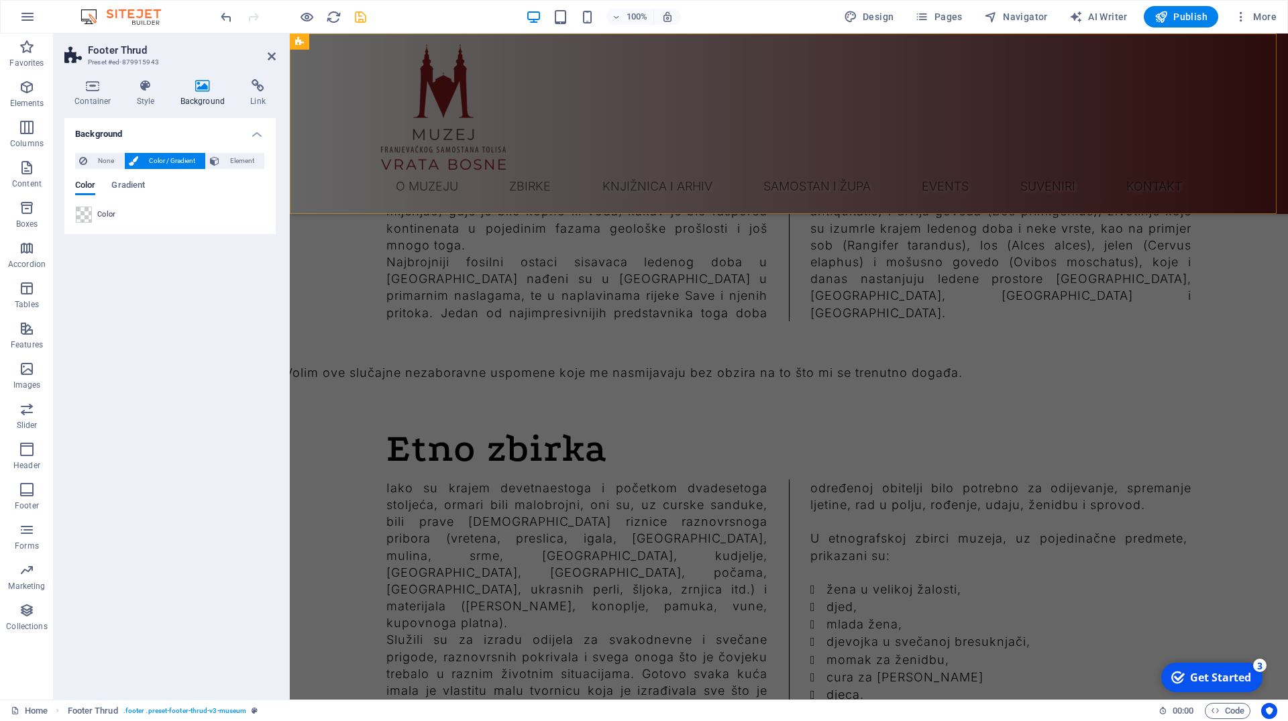
click at [675, 167] on div "O muzeju Zbirke Neolit Rimsko razdoblje Srednji vijek Zbirka oružja Numizmatika…" at bounding box center [789, 124] width 998 height 180
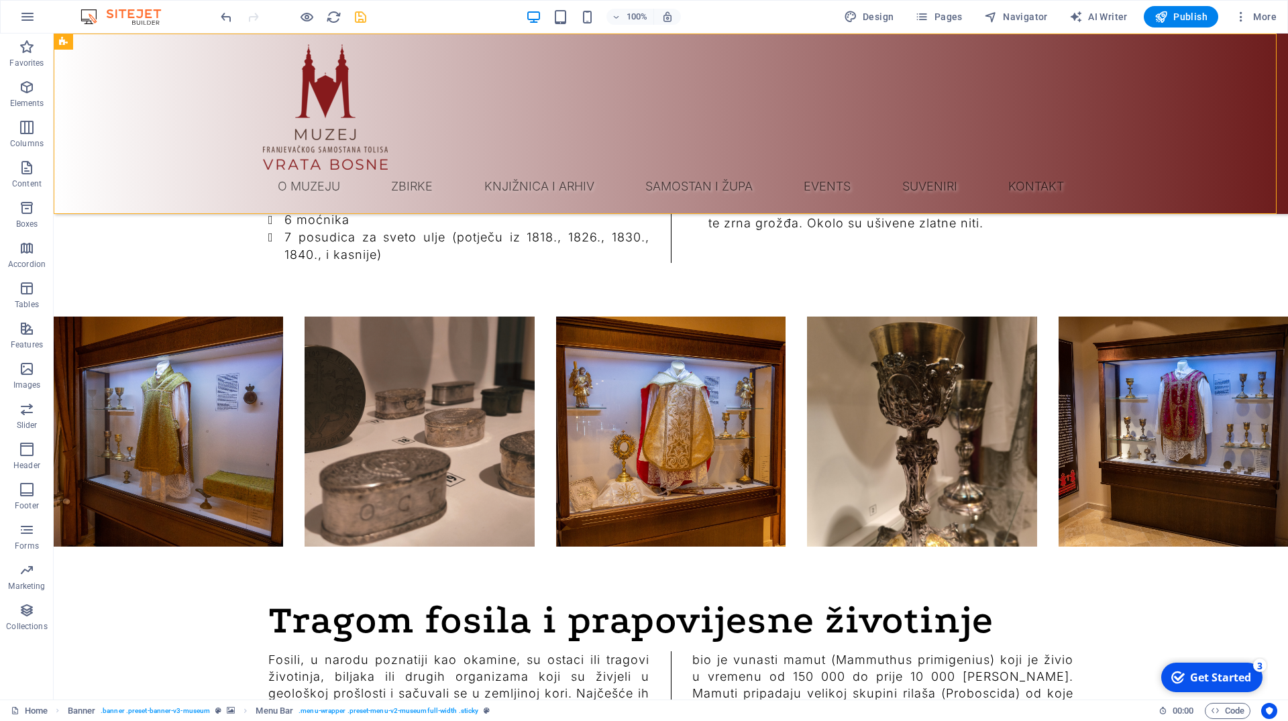
click at [744, 110] on div "O muzeju Zbirke Neolit Rimsko razdoblje Srednji vijek Zbirka oružja Numizmatika…" at bounding box center [671, 124] width 1234 height 180
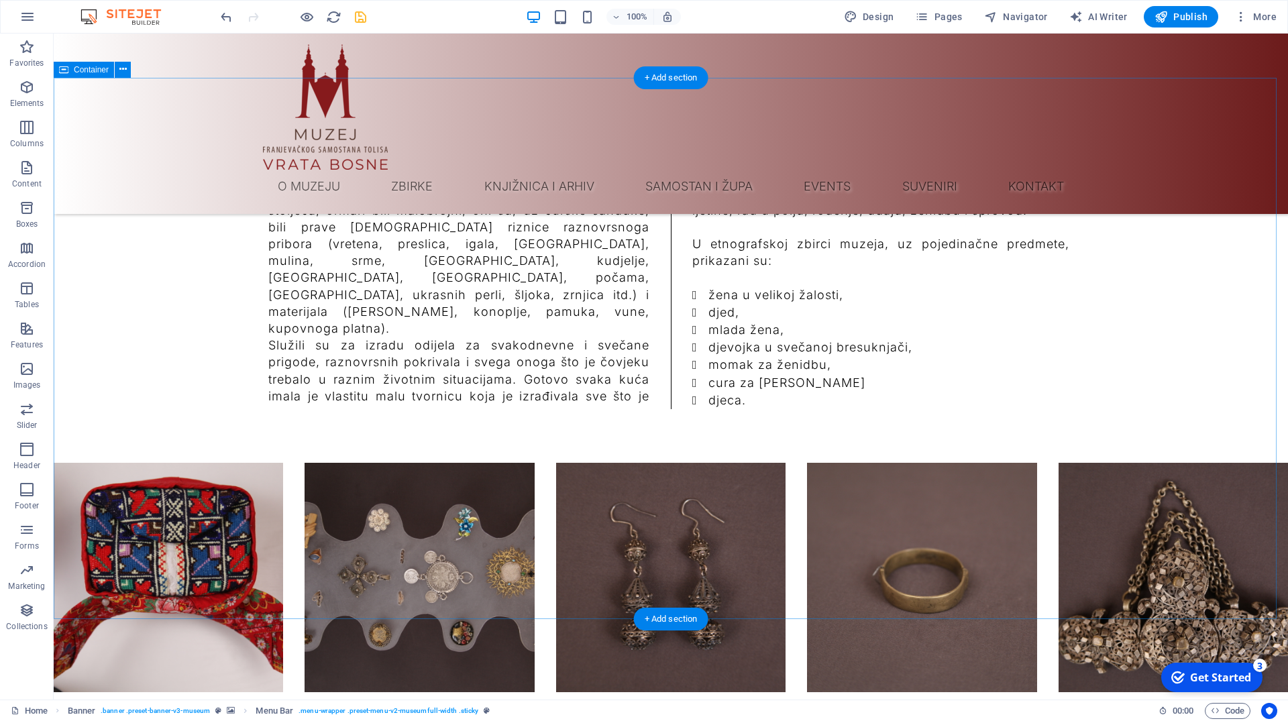
scroll to position [12995, 0]
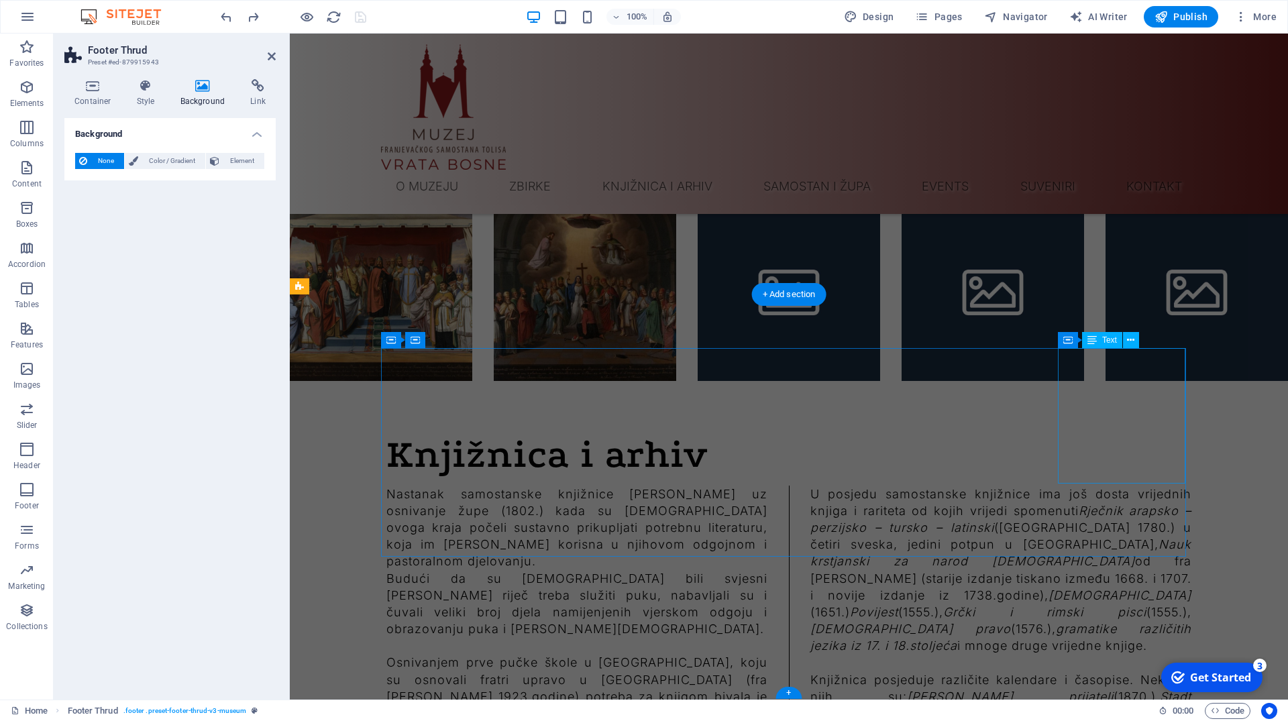
scroll to position [12475, 0]
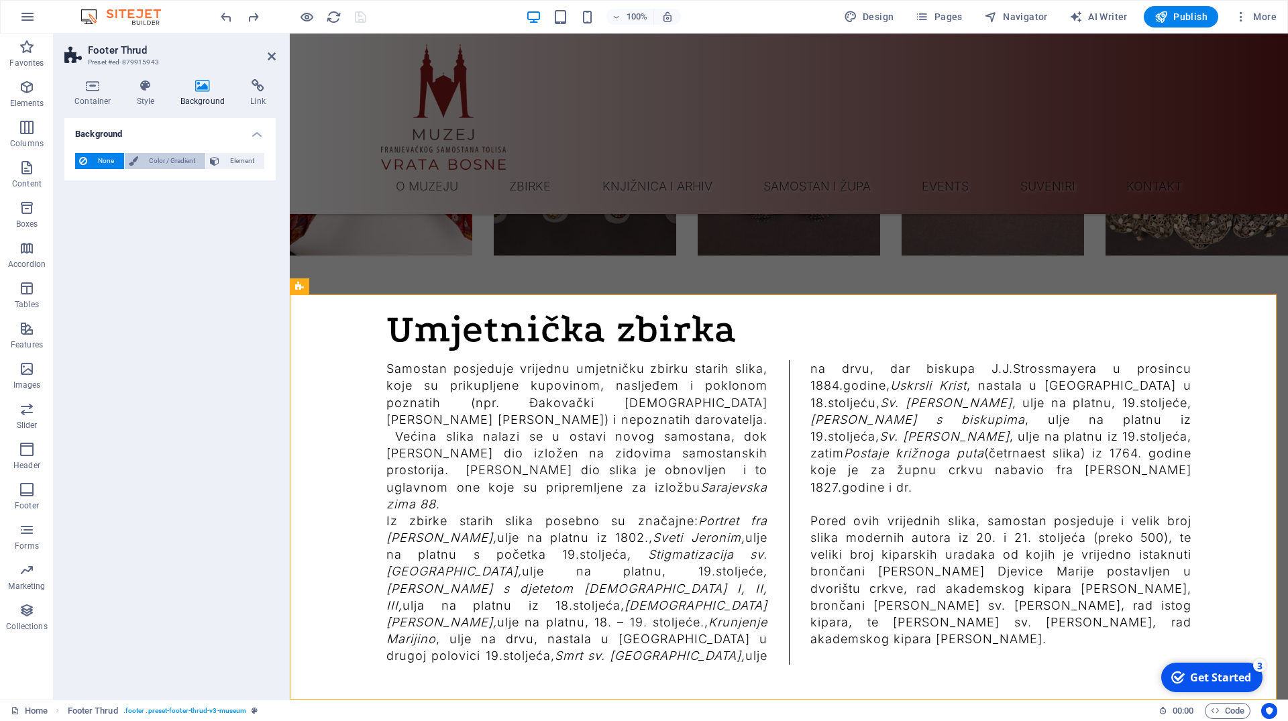
click at [162, 158] on span "Color / Gradient" at bounding box center [171, 161] width 59 height 16
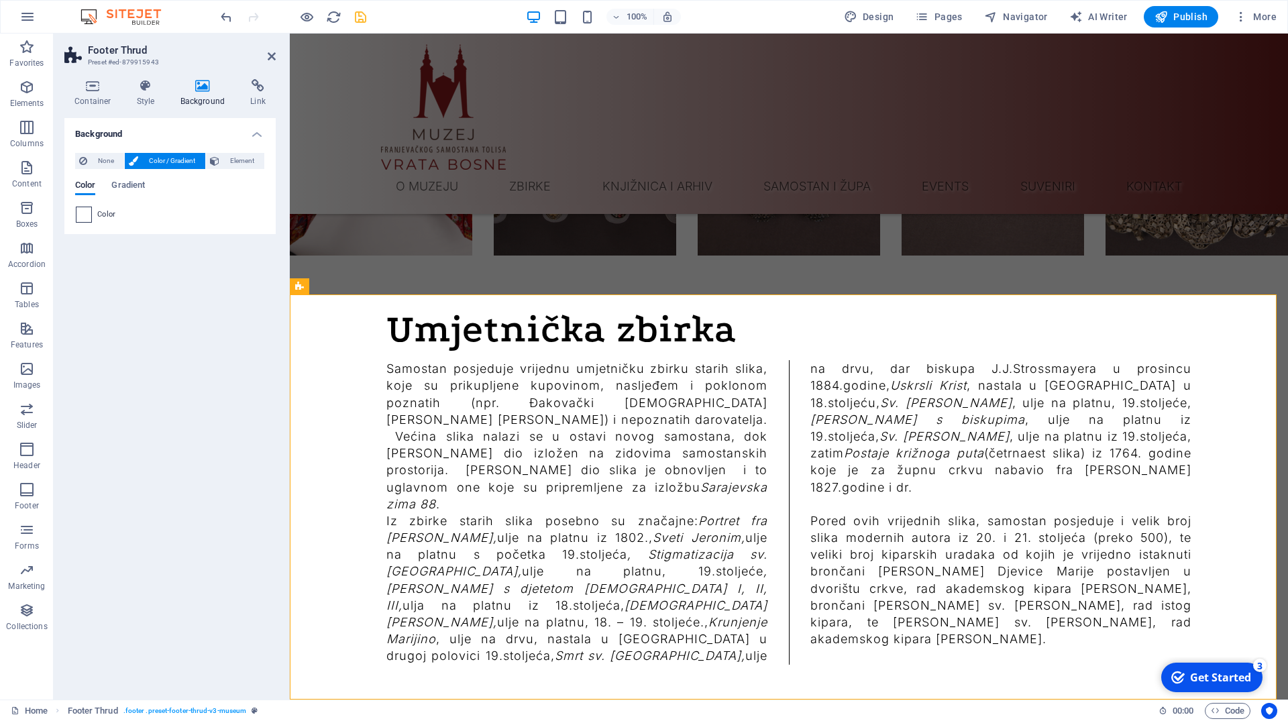
click at [80, 217] on span at bounding box center [83, 214] width 15 height 15
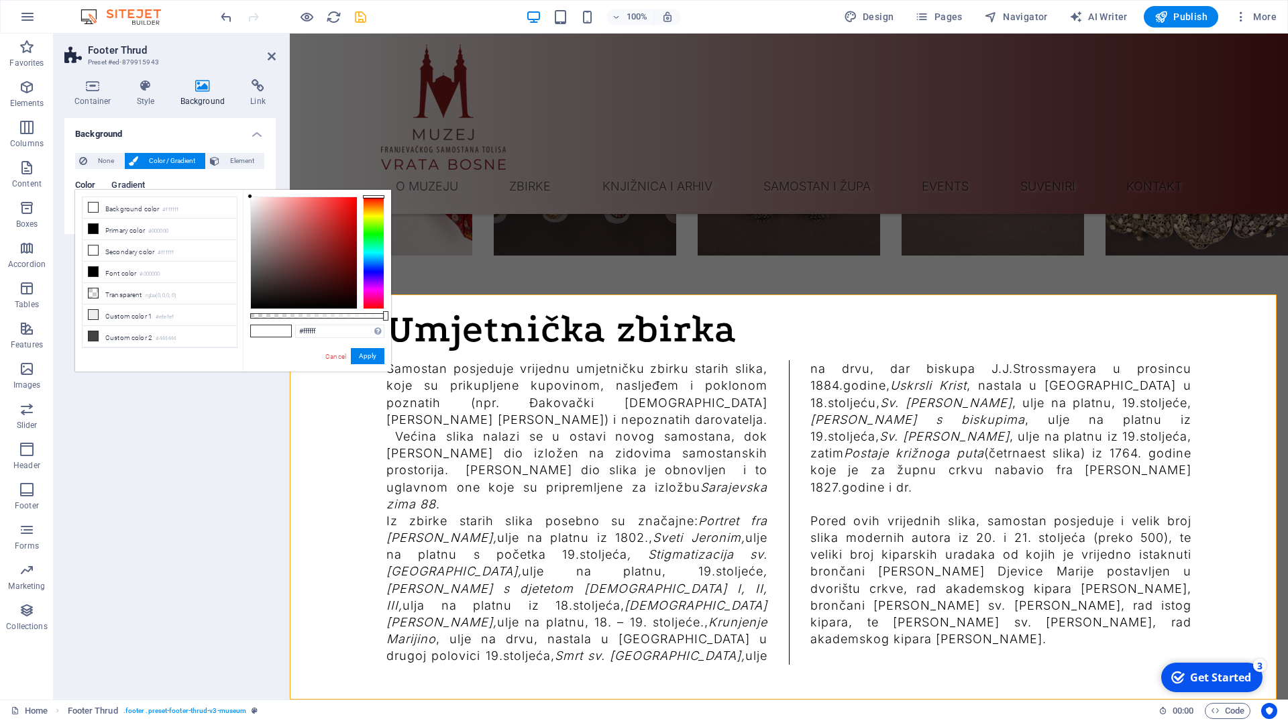
click at [136, 180] on span "Gradient" at bounding box center [128, 186] width 34 height 19
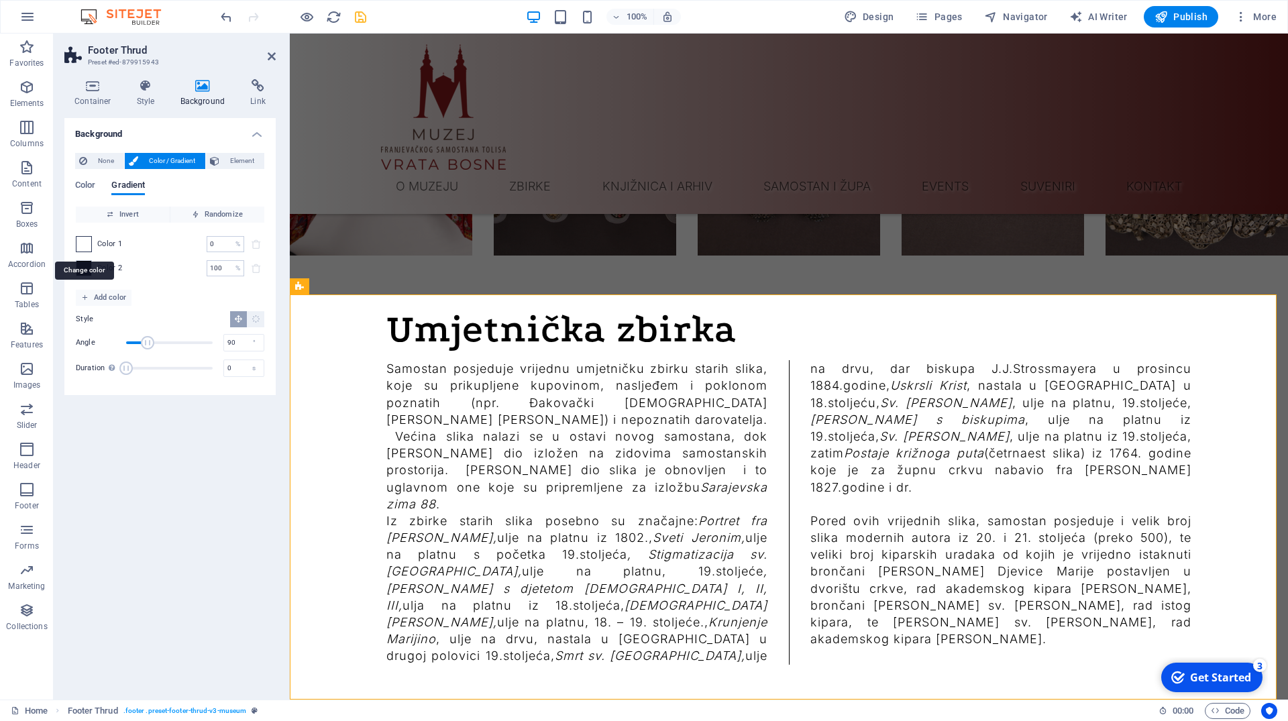
click at [87, 241] on span at bounding box center [83, 244] width 15 height 15
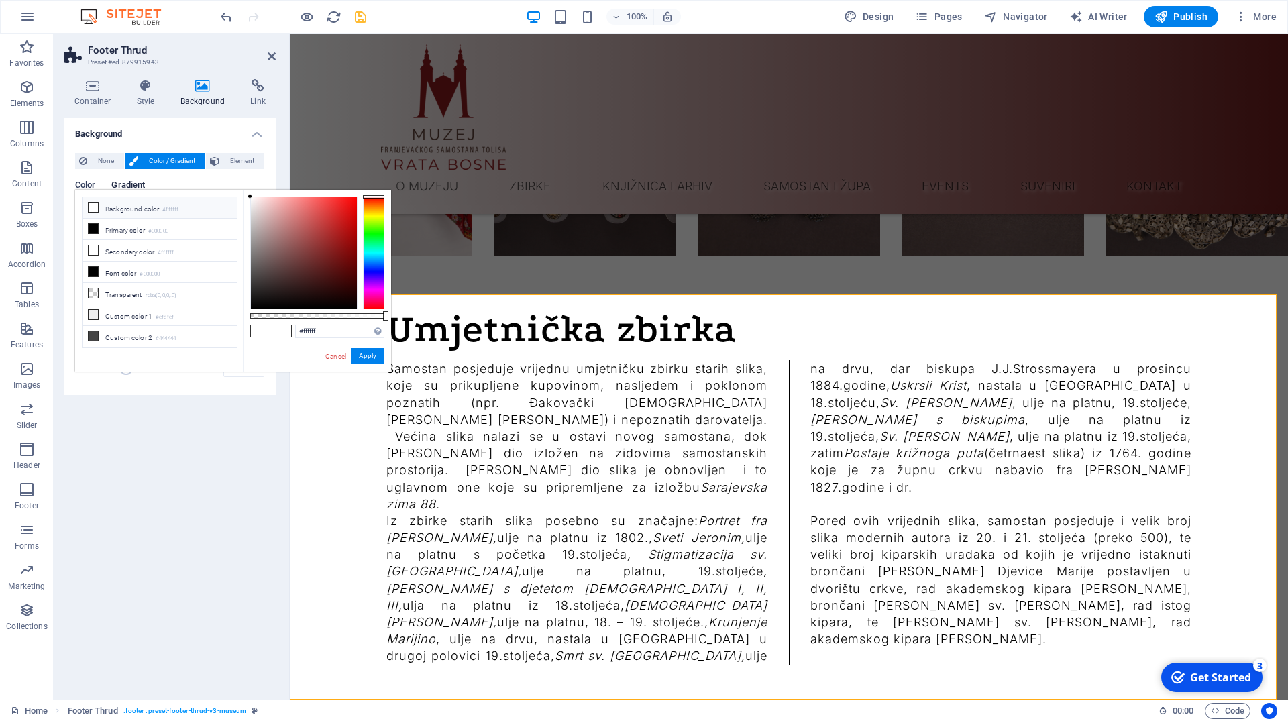
click at [95, 180] on span "Color" at bounding box center [85, 186] width 20 height 19
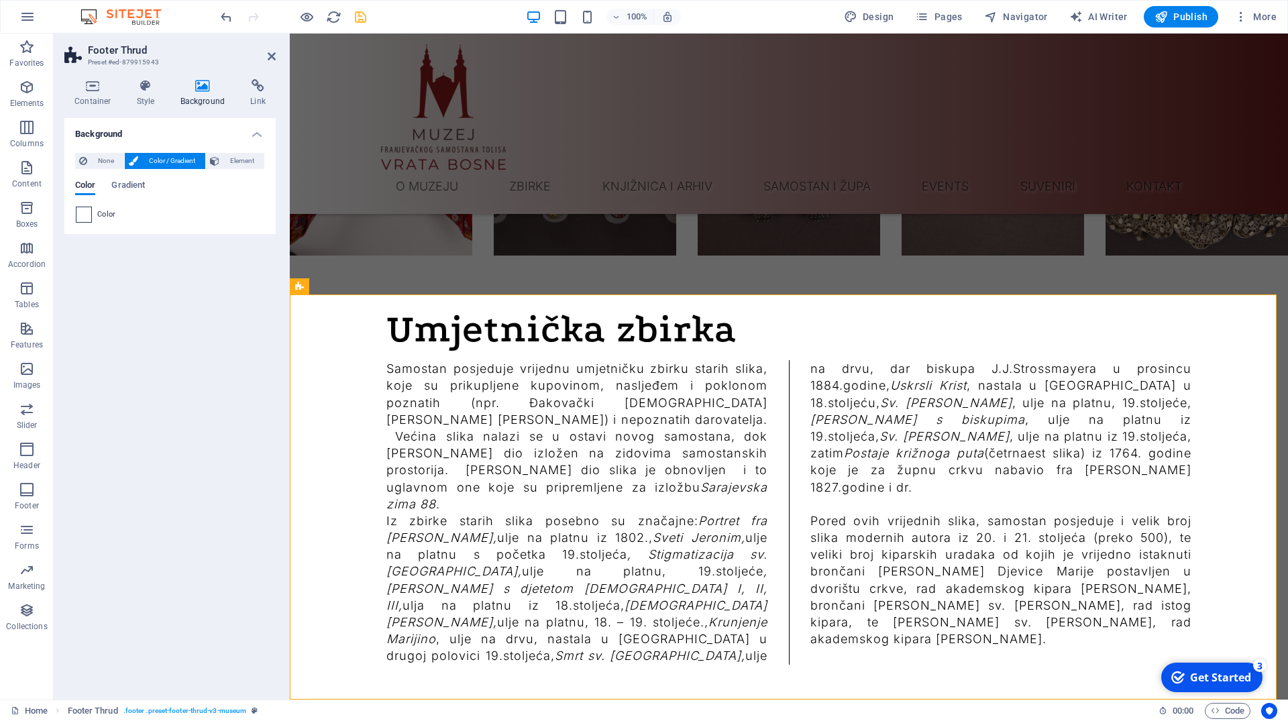
click at [89, 221] on span at bounding box center [83, 214] width 15 height 15
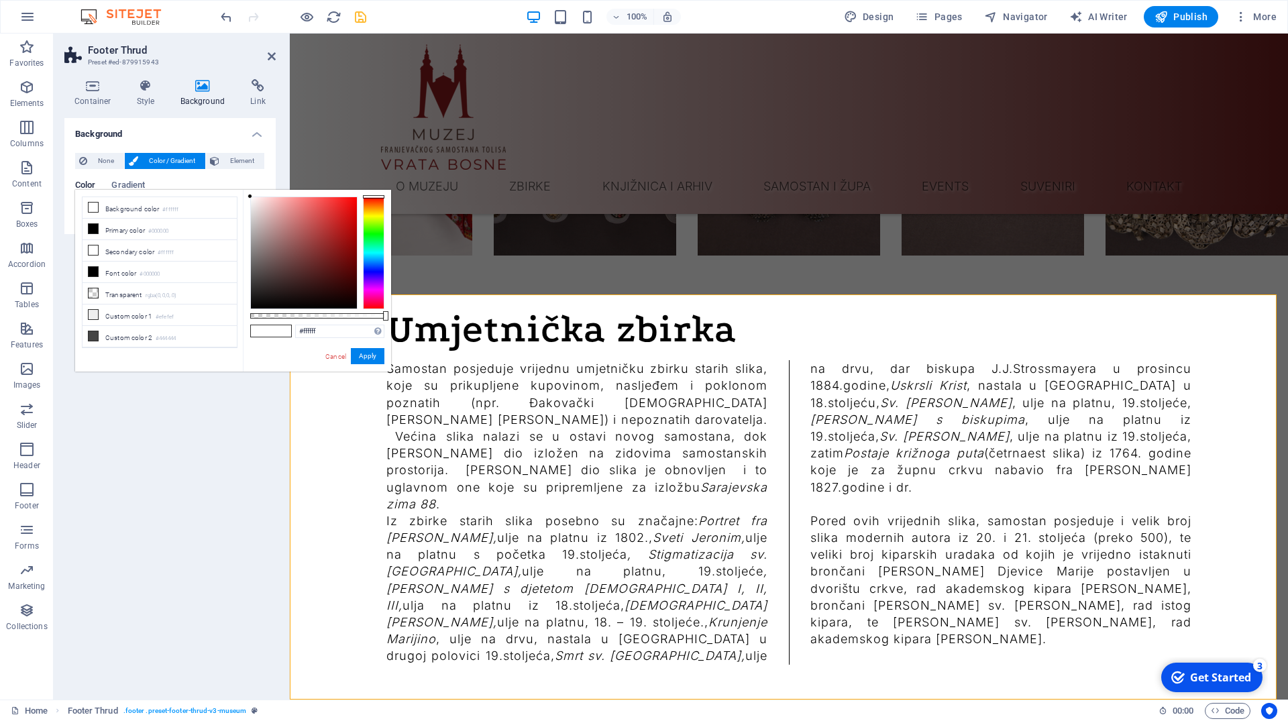
click at [165, 156] on span "Color / Gradient" at bounding box center [171, 161] width 59 height 16
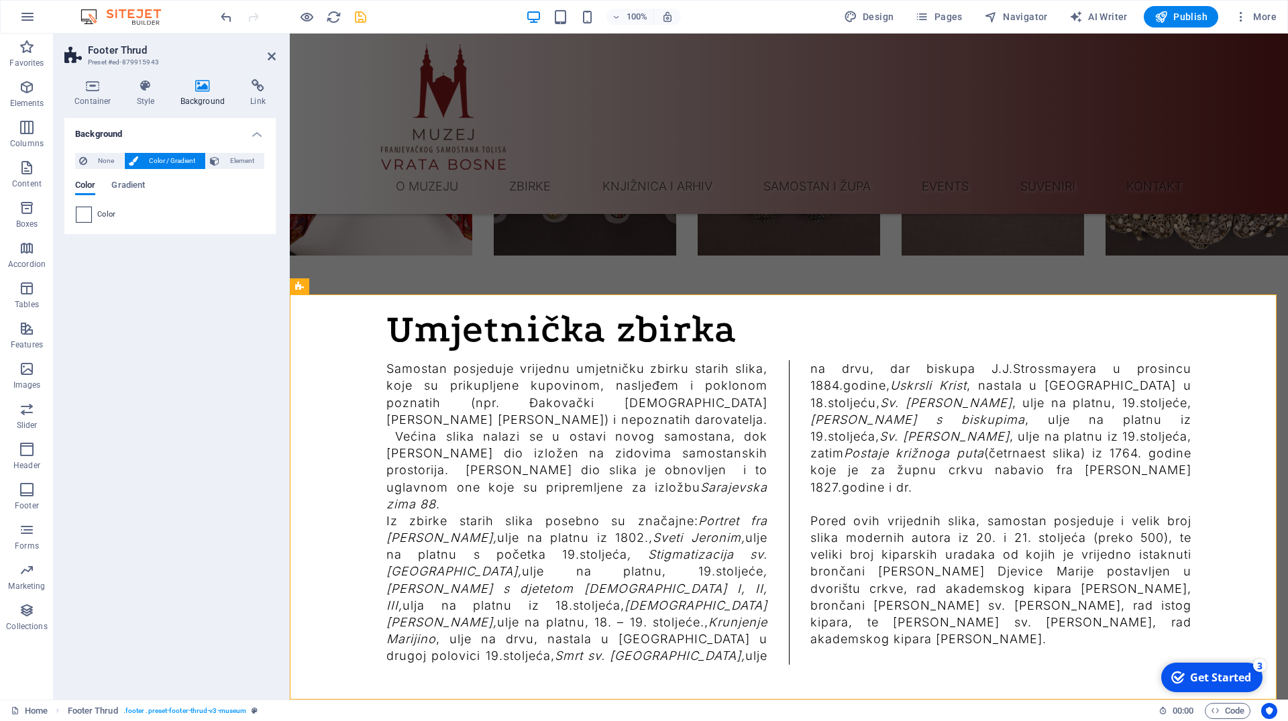
click at [84, 211] on span at bounding box center [83, 214] width 15 height 15
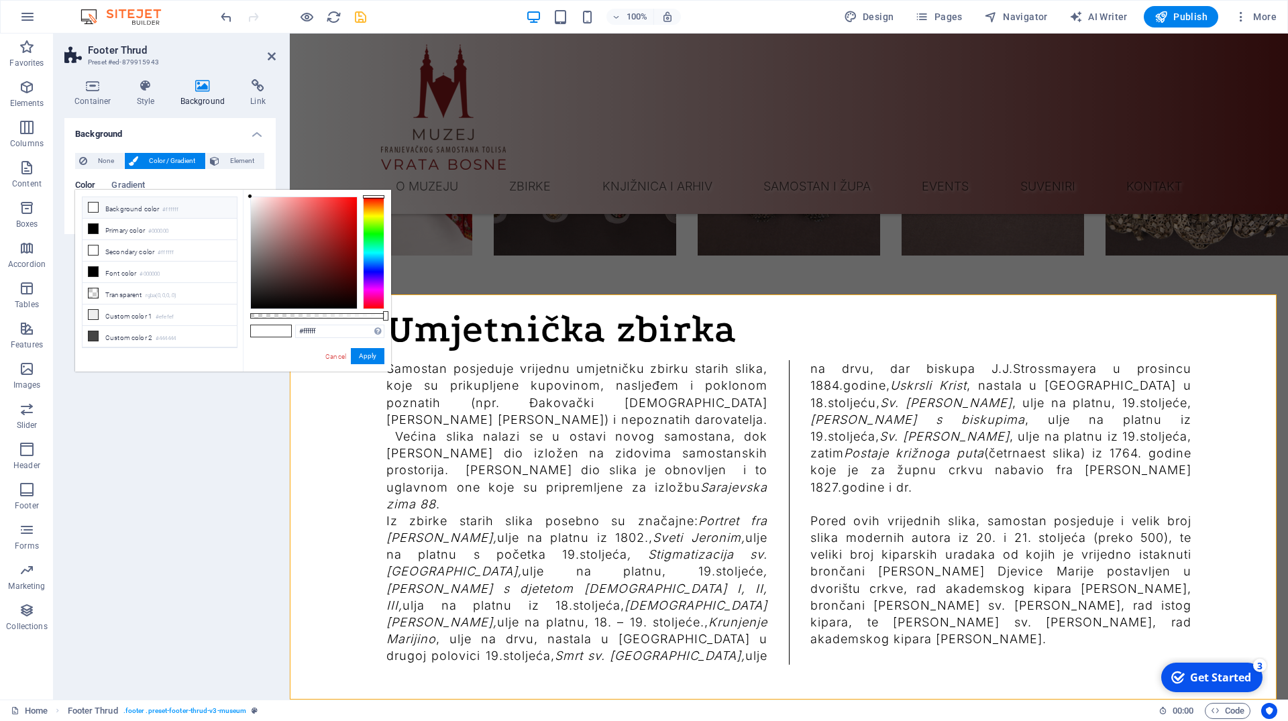
click at [128, 204] on li "Background color #ffffff" at bounding box center [159, 207] width 154 height 21
click at [256, 205] on div at bounding box center [304, 252] width 106 height 111
click at [285, 333] on span at bounding box center [281, 330] width 20 height 11
click at [141, 315] on li "Custom color 1 #efefef" at bounding box center [159, 314] width 154 height 21
click at [254, 199] on div at bounding box center [304, 252] width 106 height 111
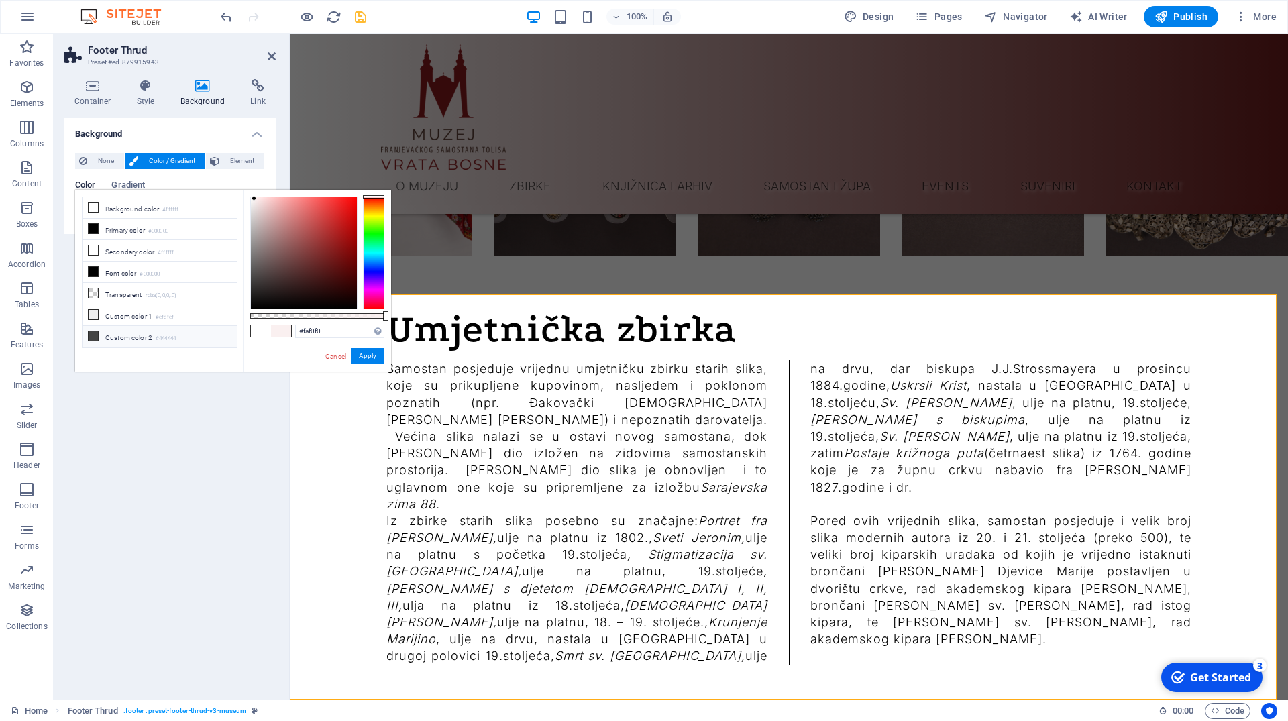
click at [128, 337] on li "Custom color 2 #444444" at bounding box center [159, 336] width 154 height 21
click at [344, 298] on div at bounding box center [304, 252] width 106 height 111
click at [347, 213] on div at bounding box center [304, 252] width 106 height 111
click at [296, 265] on div at bounding box center [304, 252] width 106 height 111
click at [262, 296] on div at bounding box center [304, 252] width 106 height 111
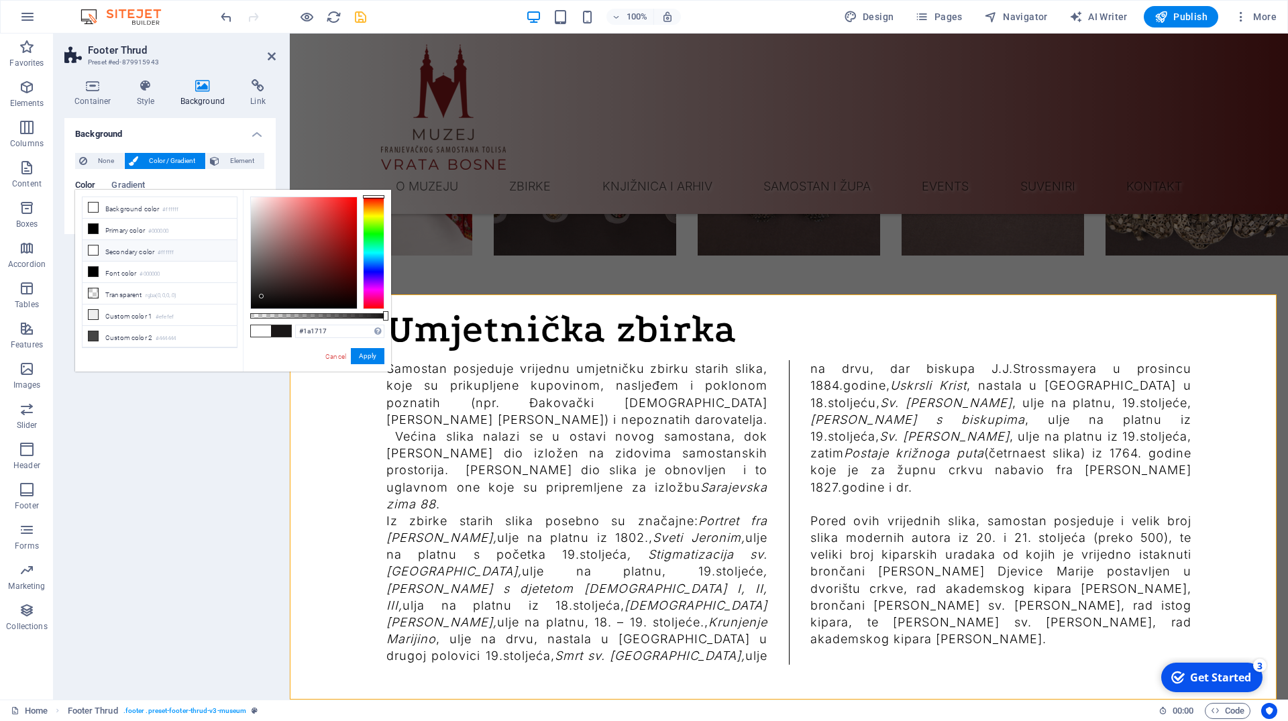
click at [144, 256] on li "Secondary color #ffffff" at bounding box center [159, 250] width 154 height 21
click at [285, 264] on div at bounding box center [304, 252] width 106 height 111
click at [334, 226] on div at bounding box center [304, 252] width 106 height 111
click at [345, 229] on div at bounding box center [304, 252] width 106 height 111
click at [341, 282] on div at bounding box center [304, 252] width 106 height 111
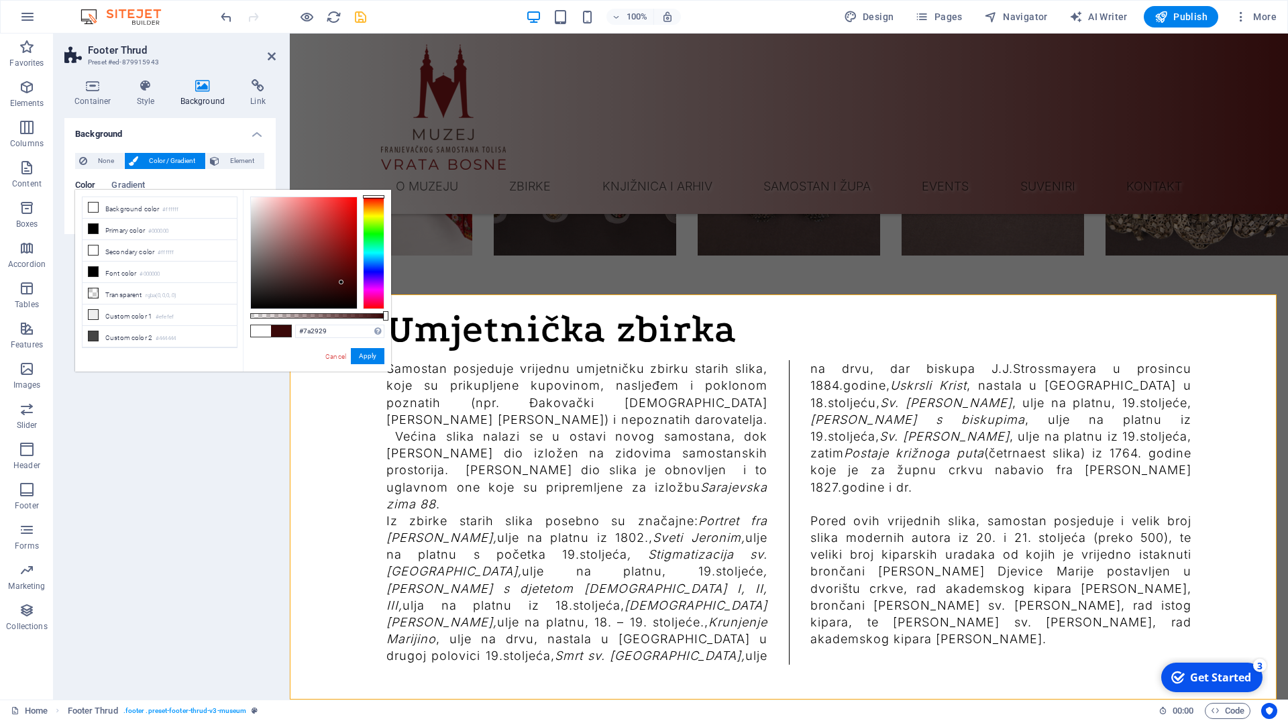
click at [321, 254] on div at bounding box center [304, 252] width 106 height 111
drag, startPoint x: 379, startPoint y: 311, endPoint x: 360, endPoint y: 313, distance: 18.8
click at [360, 313] on div "#7a2929 Supported formats #0852ed rgb(8, 82, 237) rgba(8, 82, 237, 90%) hsv(221…" at bounding box center [317, 378] width 148 height 376
click at [135, 314] on li "Custom color 1 #efefef" at bounding box center [159, 314] width 154 height 21
click at [136, 291] on li "Transparent rgba(0,0,0,.0)" at bounding box center [159, 293] width 154 height 21
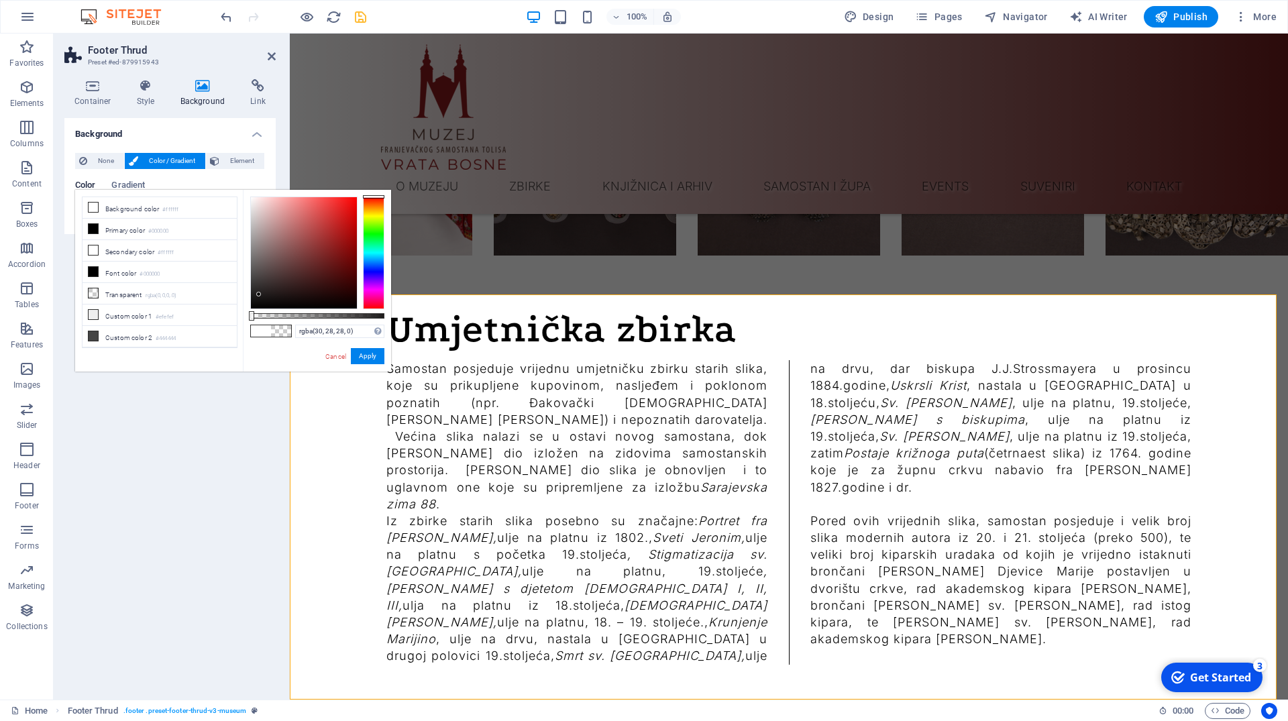
click at [259, 294] on div at bounding box center [304, 252] width 106 height 111
click at [264, 329] on span at bounding box center [261, 330] width 20 height 11
click at [268, 331] on span at bounding box center [261, 330] width 20 height 11
click at [286, 330] on span at bounding box center [281, 330] width 20 height 11
click at [289, 332] on span at bounding box center [281, 330] width 20 height 11
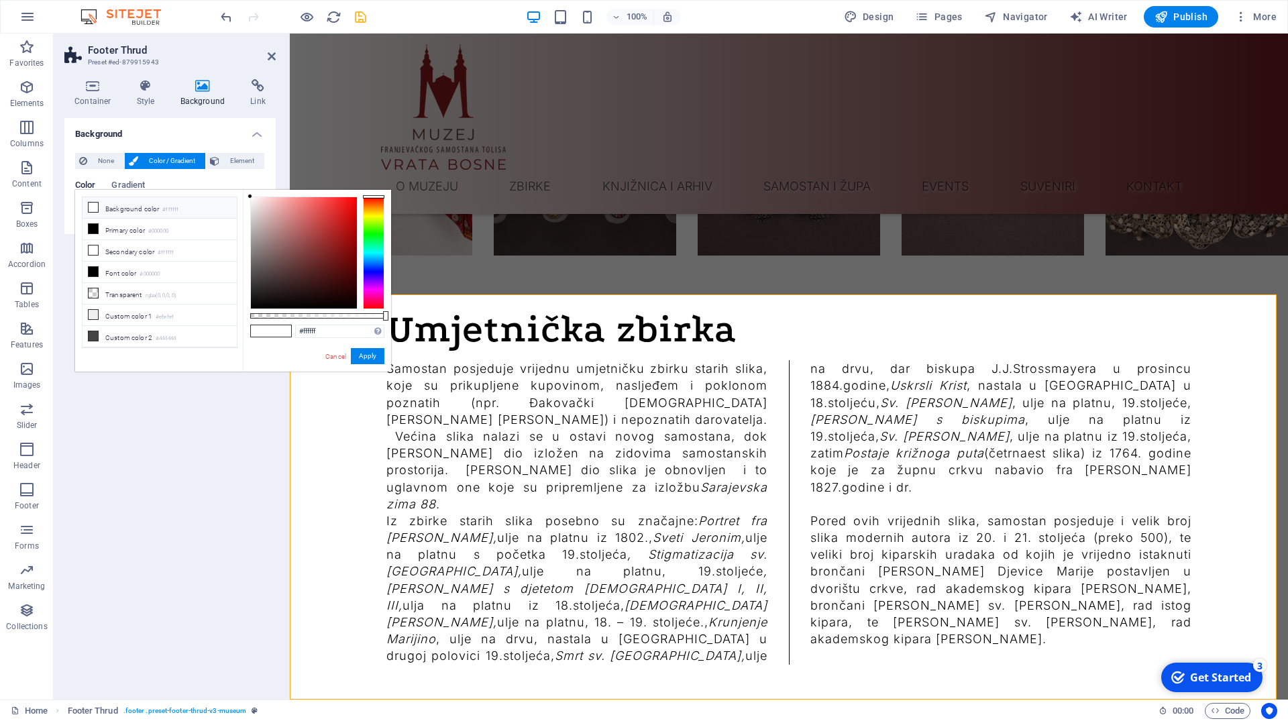
click at [279, 329] on span at bounding box center [281, 330] width 20 height 11
click at [281, 309] on div "#ffffff Supported formats #0852ed rgb(8, 82, 237) rgba(8, 82, 237, 90%) hsv(221…" at bounding box center [317, 378] width 148 height 376
click at [290, 316] on div at bounding box center [317, 315] width 134 height 5
click at [292, 261] on div at bounding box center [304, 252] width 106 height 111
click at [306, 240] on div at bounding box center [304, 252] width 106 height 111
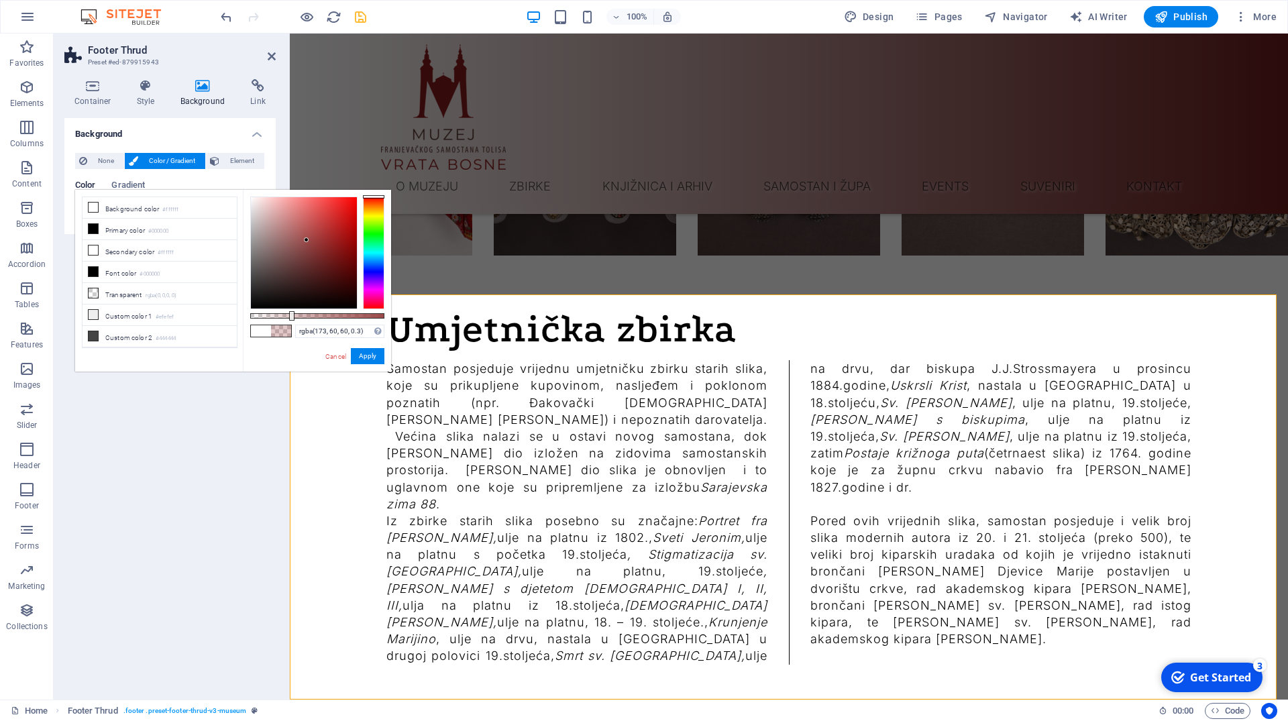
click at [319, 232] on div at bounding box center [304, 252] width 106 height 111
click at [329, 216] on div at bounding box center [304, 252] width 106 height 111
click at [339, 360] on link "Cancel" at bounding box center [335, 356] width 23 height 10
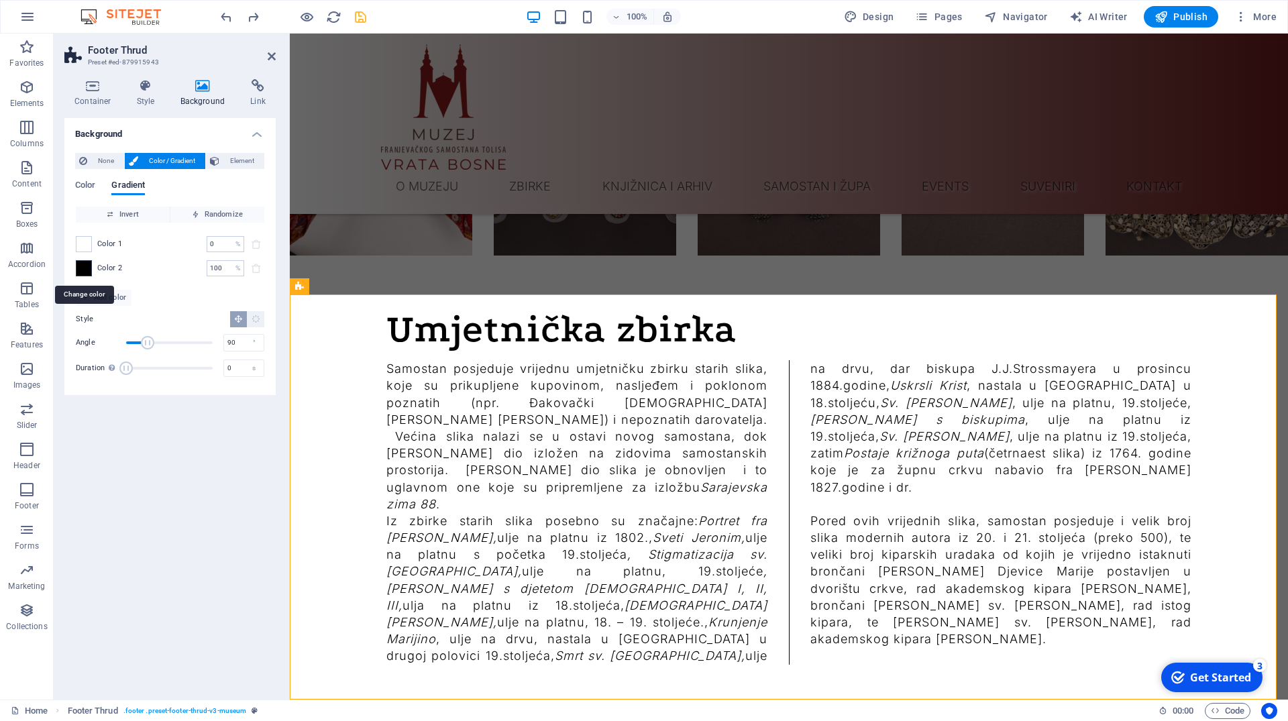
click at [90, 267] on span at bounding box center [83, 268] width 15 height 15
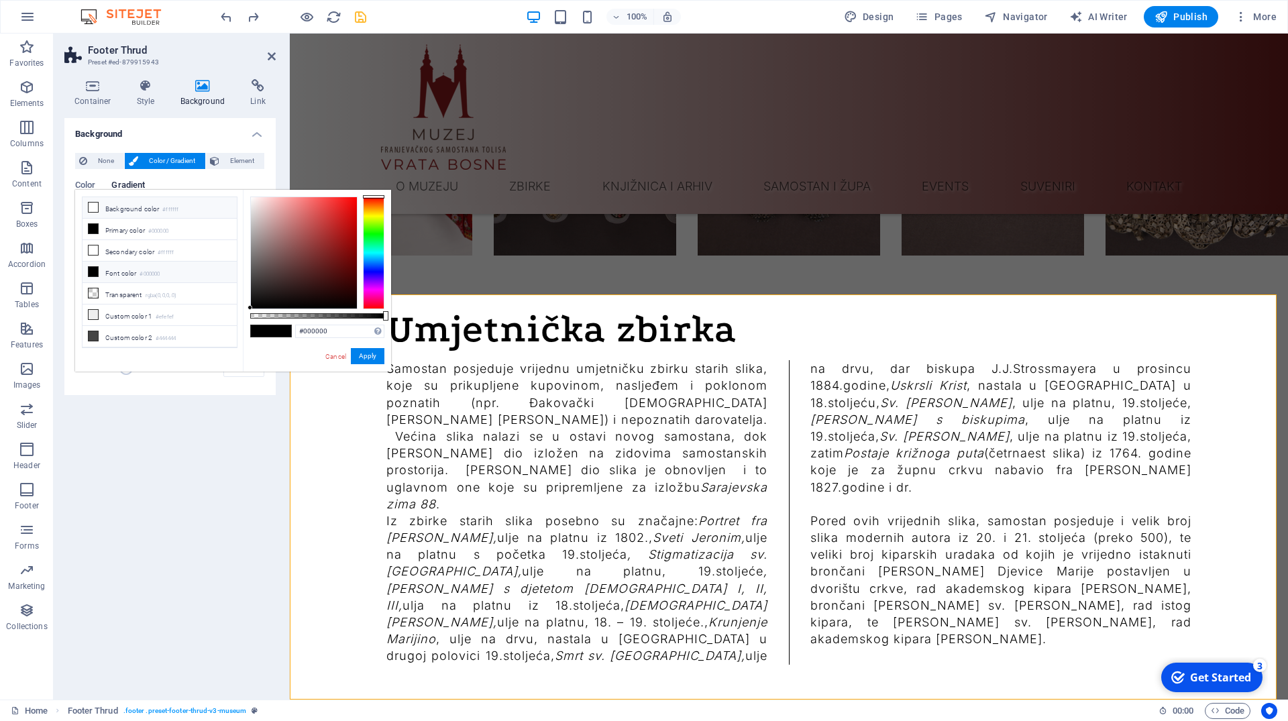
click at [107, 272] on li "Font color #000000" at bounding box center [159, 272] width 154 height 21
click at [254, 302] on div at bounding box center [304, 252] width 106 height 111
click at [347, 206] on div at bounding box center [304, 252] width 106 height 111
click at [321, 211] on div at bounding box center [304, 252] width 106 height 111
click at [316, 235] on div at bounding box center [304, 252] width 106 height 111
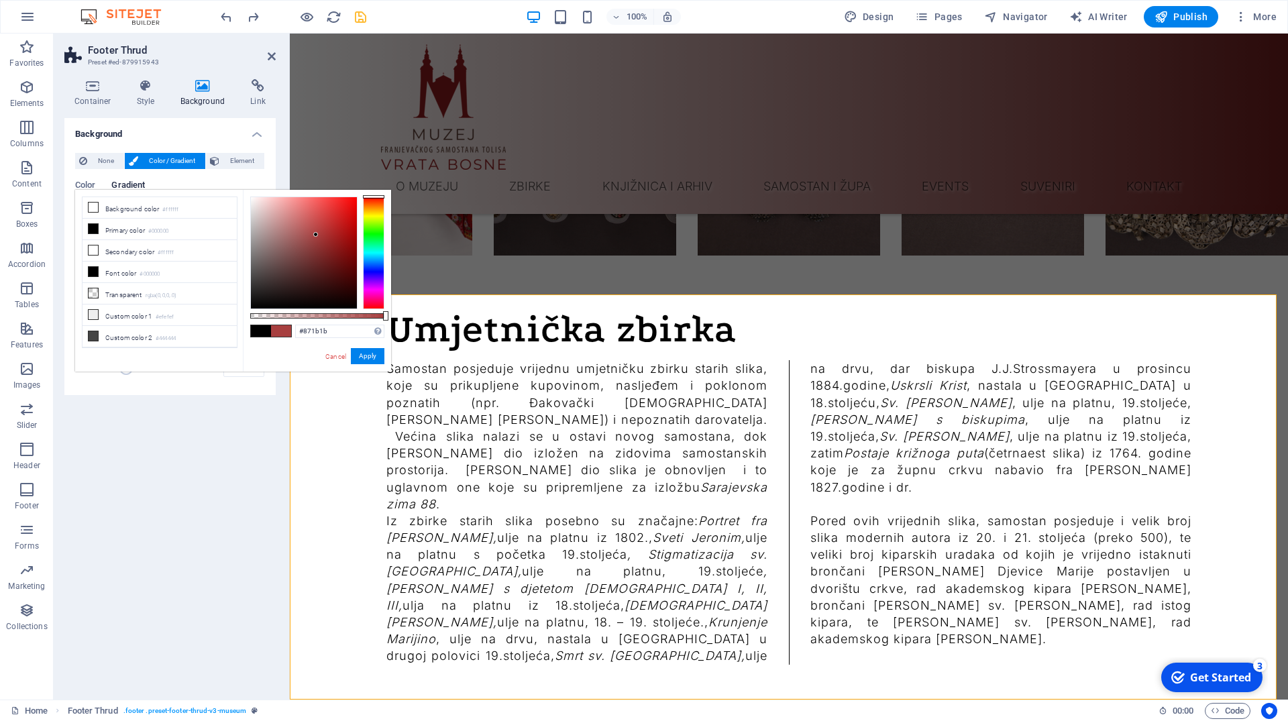
click at [335, 249] on div at bounding box center [304, 252] width 106 height 111
type input "#690f0f"
click at [341, 262] on div at bounding box center [304, 252] width 106 height 111
click at [362, 355] on button "Apply" at bounding box center [368, 356] width 34 height 16
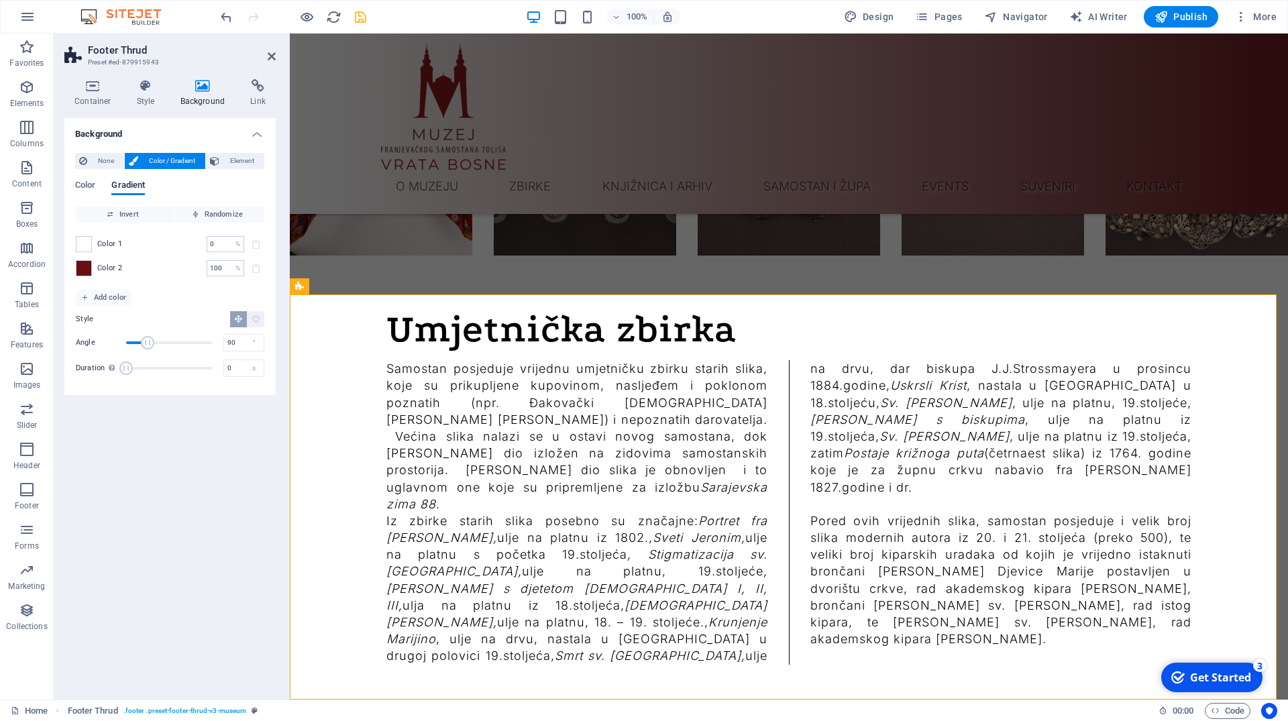
click at [185, 524] on div "Background None Color / Gradient Element Stretch background to full-width Color…" at bounding box center [169, 403] width 211 height 571
click at [153, 342] on span "Angle" at bounding box center [152, 342] width 13 height 13
type input "95"
click at [149, 343] on span "Angle" at bounding box center [148, 342] width 13 height 13
click at [184, 431] on div "Background None Color / Gradient Element Stretch background to full-width Color…" at bounding box center [169, 403] width 211 height 571
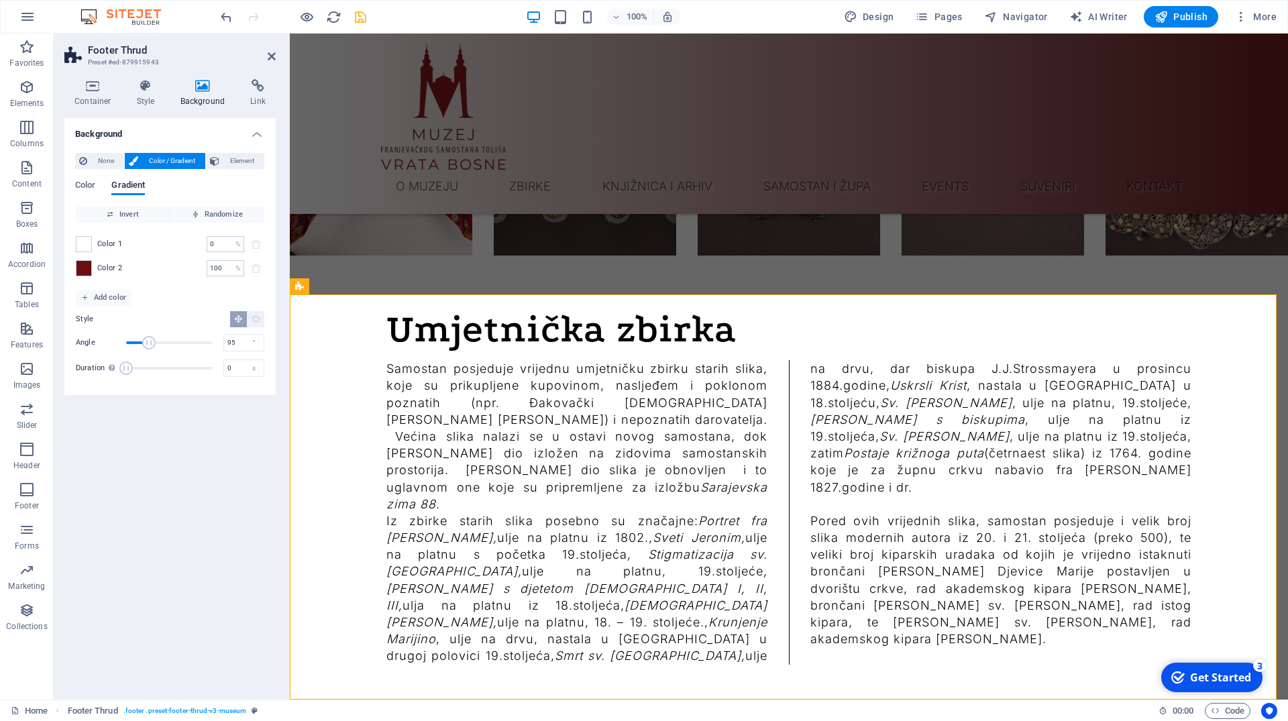
click at [218, 435] on div "Background None Color / Gradient Element Stretch background to full-width Color…" at bounding box center [169, 403] width 211 height 571
click at [274, 59] on icon at bounding box center [272, 56] width 8 height 11
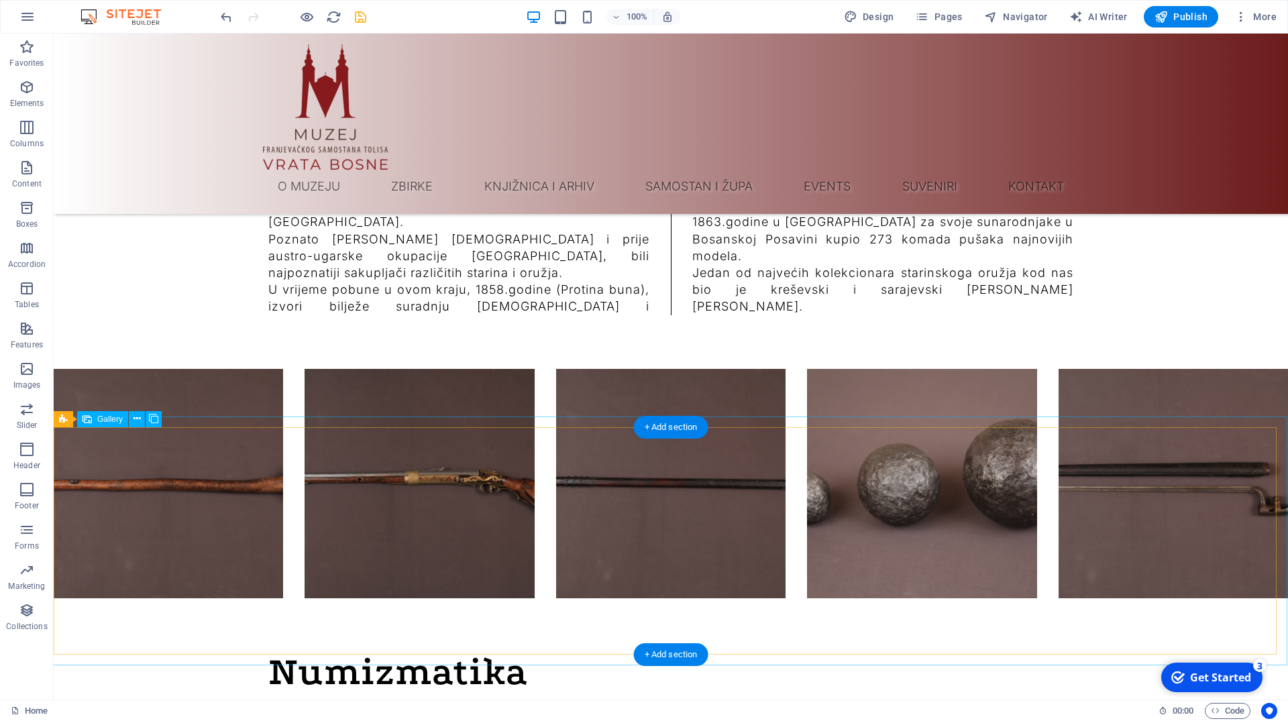
scroll to position [9369, 0]
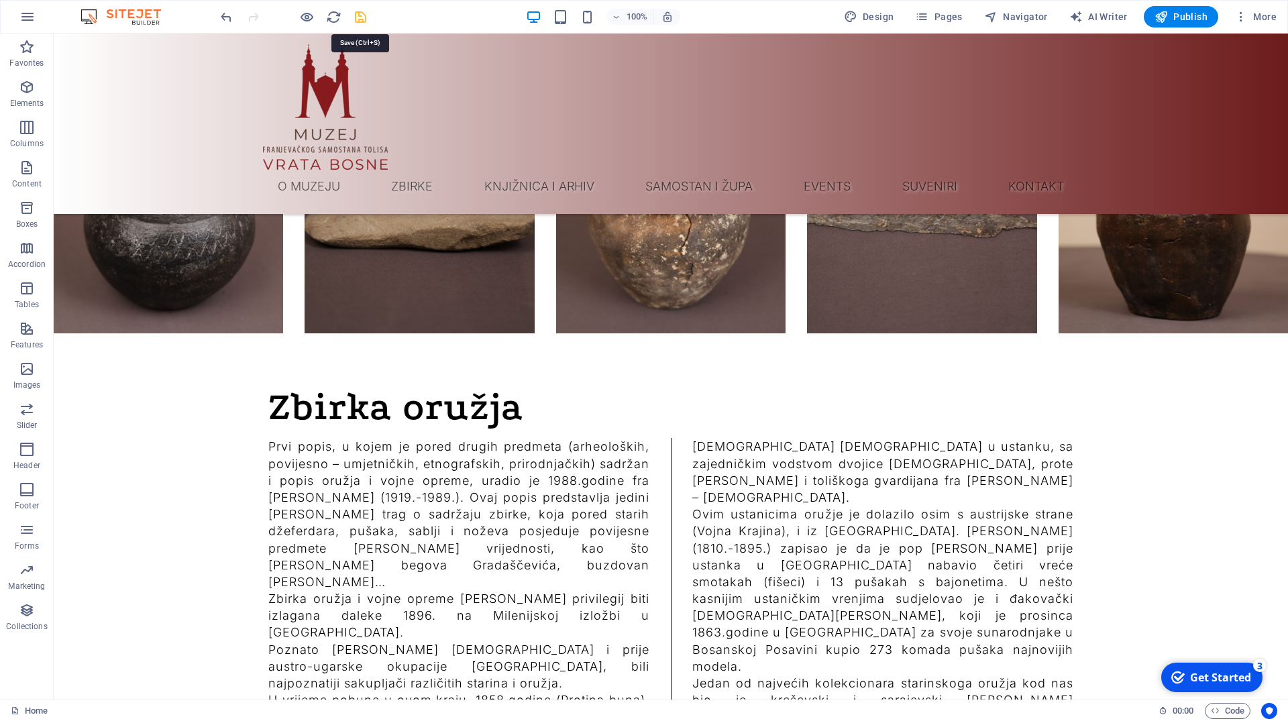
click at [361, 19] on icon "save" at bounding box center [360, 16] width 15 height 15
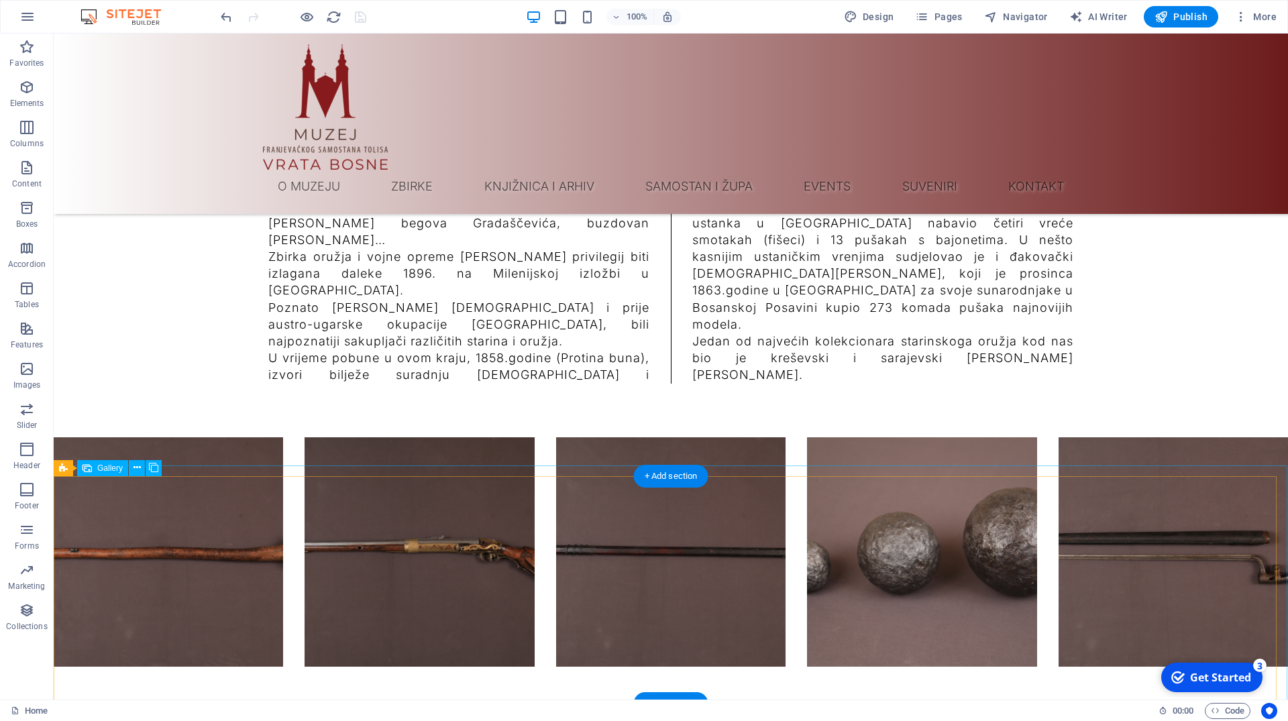
scroll to position [9848, 0]
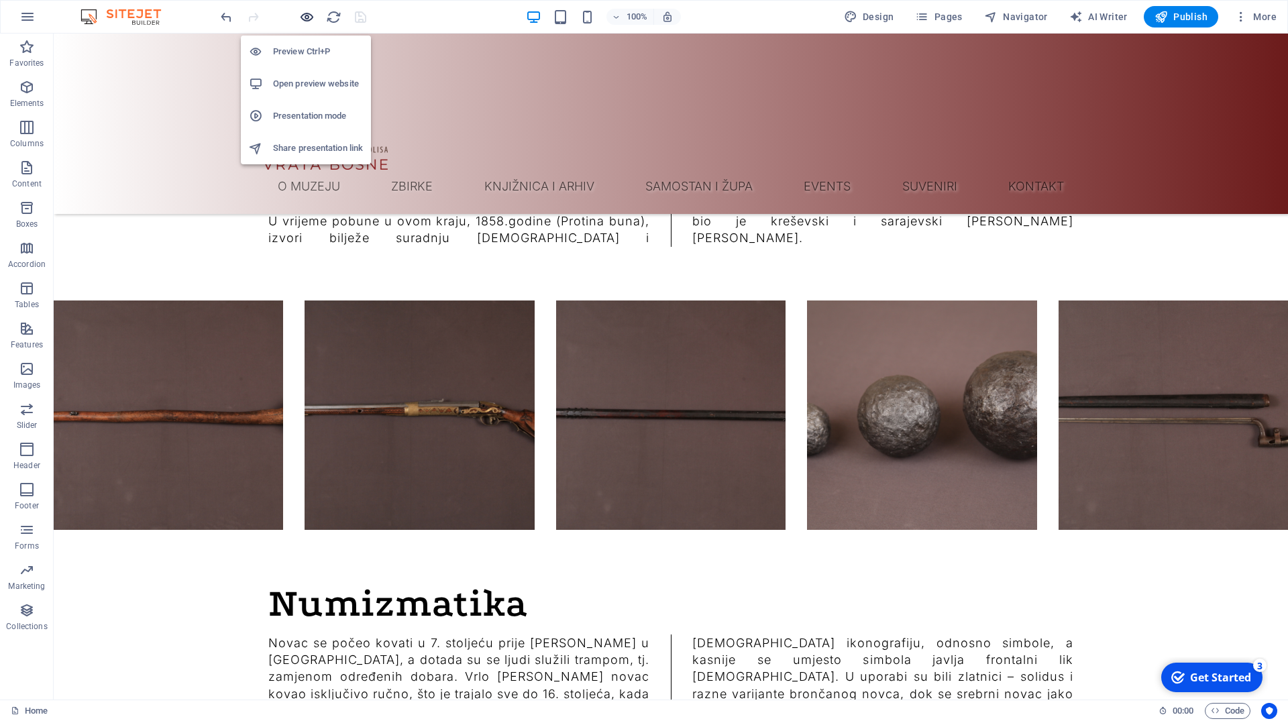
click at [302, 18] on icon "button" at bounding box center [306, 16] width 15 height 15
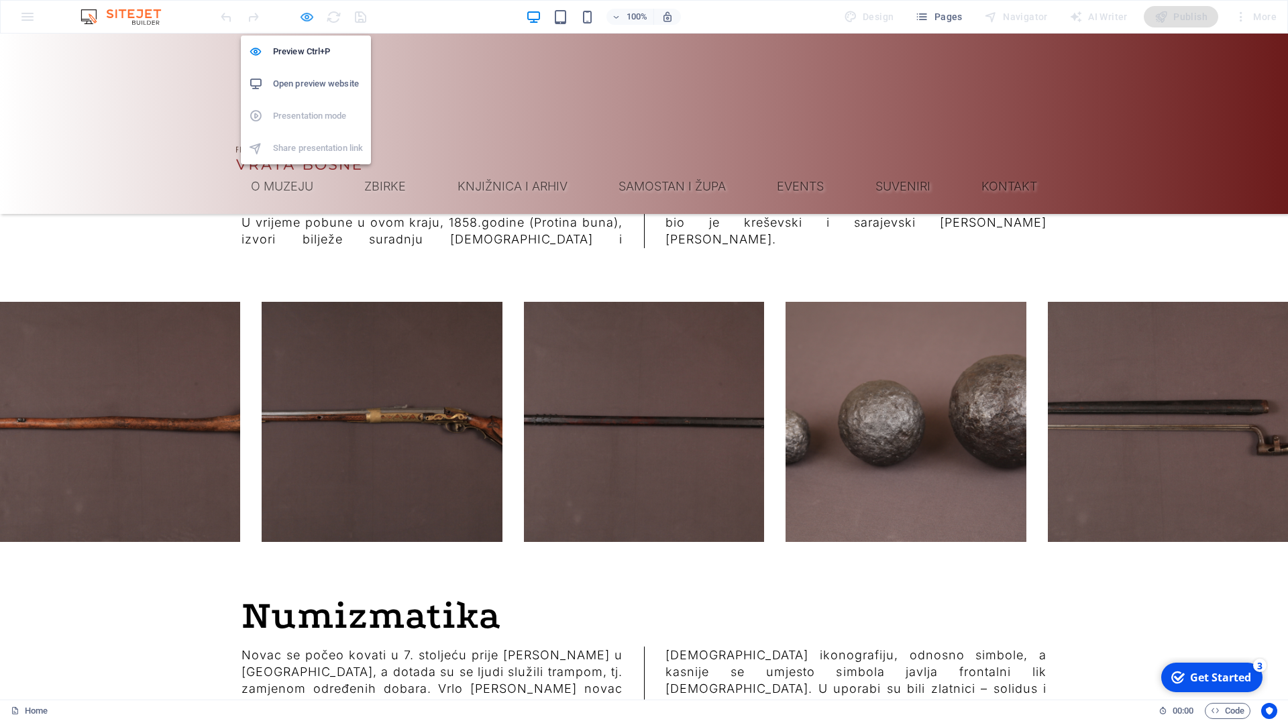
scroll to position [9884, 0]
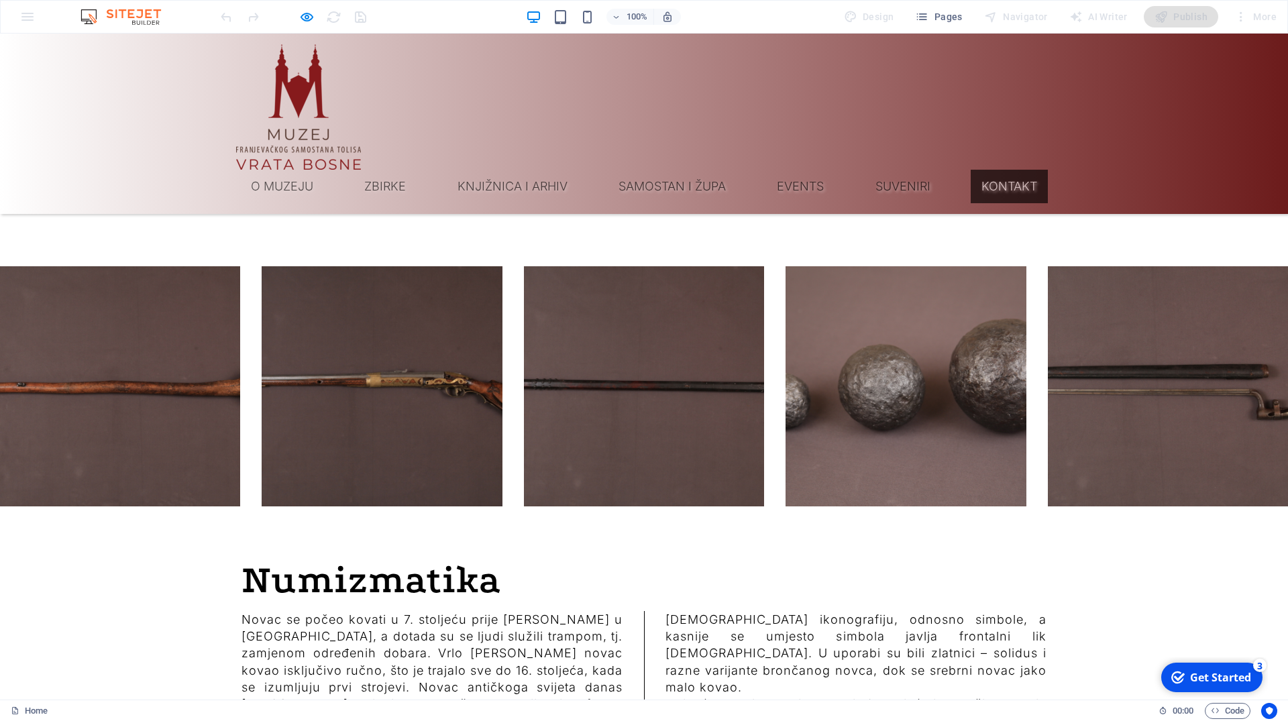
click at [1007, 191] on link "Kontakt" at bounding box center [1008, 187] width 77 height 34
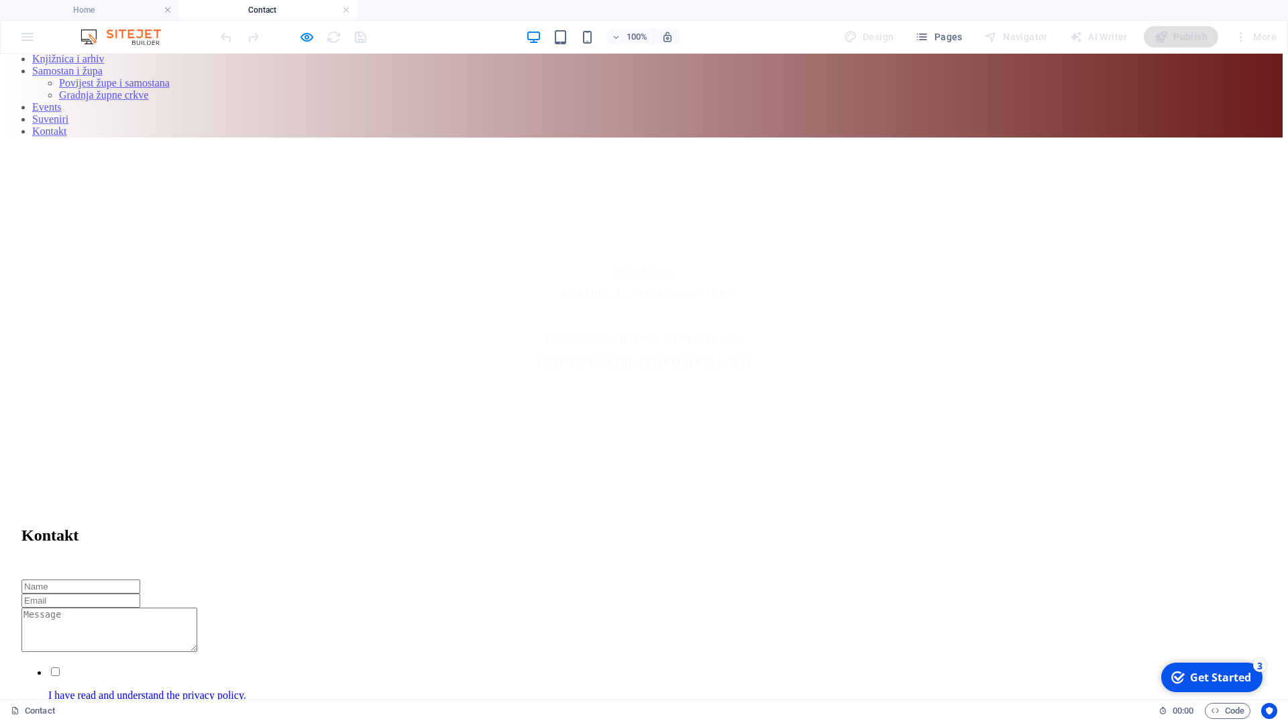
scroll to position [796, 0]
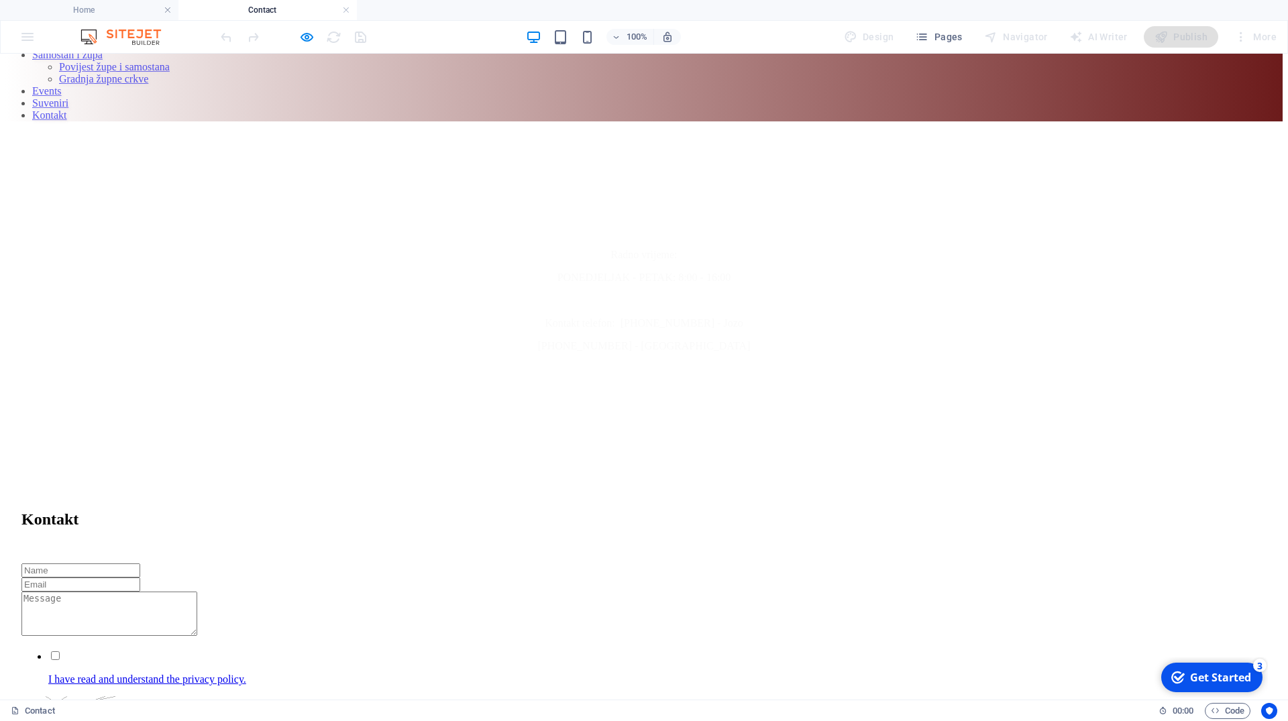
click at [319, 74] on h6 "Preview Ctrl+P" at bounding box center [318, 72] width 90 height 16
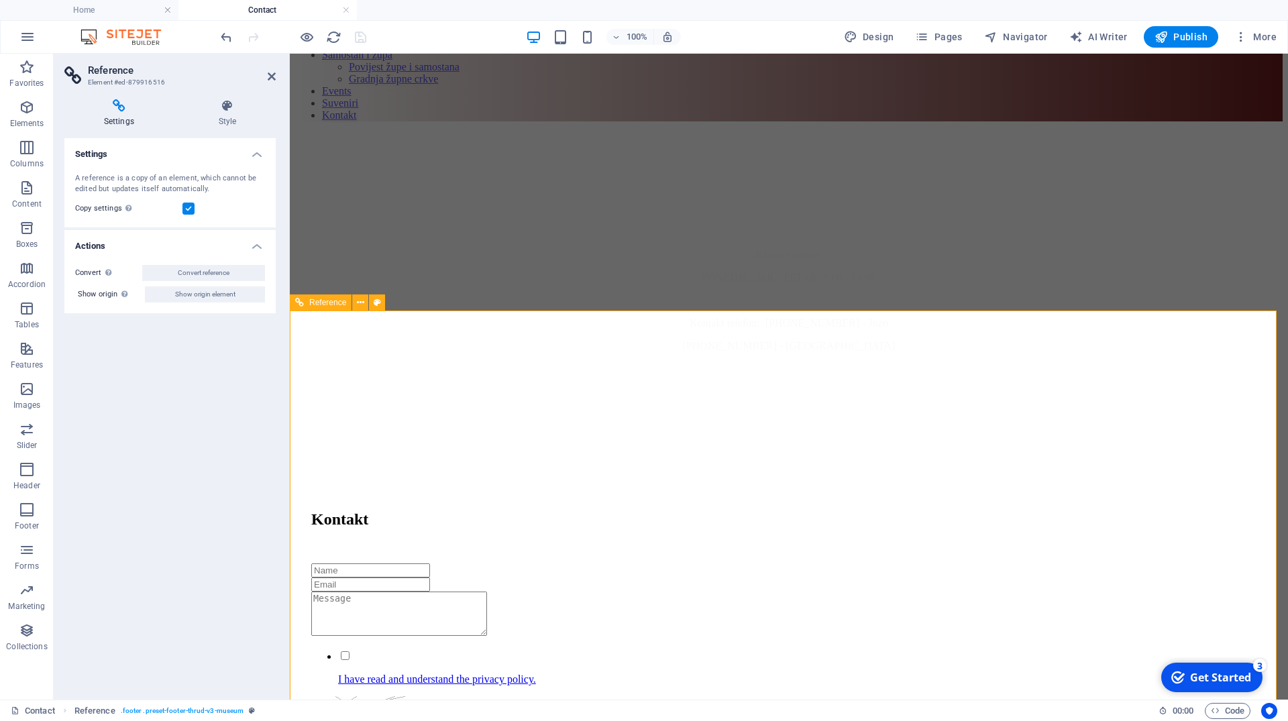
click at [315, 303] on span "Reference" at bounding box center [327, 302] width 37 height 8
click at [364, 306] on button at bounding box center [360, 302] width 16 height 16
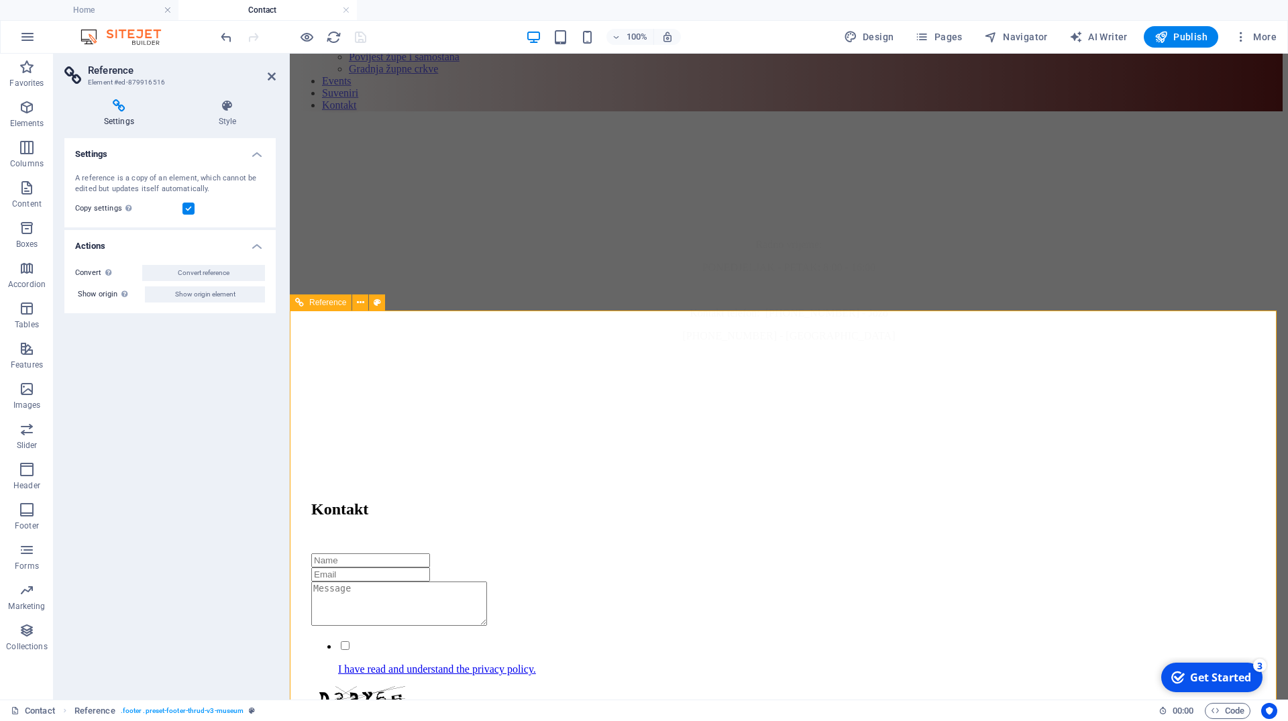
scroll to position [812, 0]
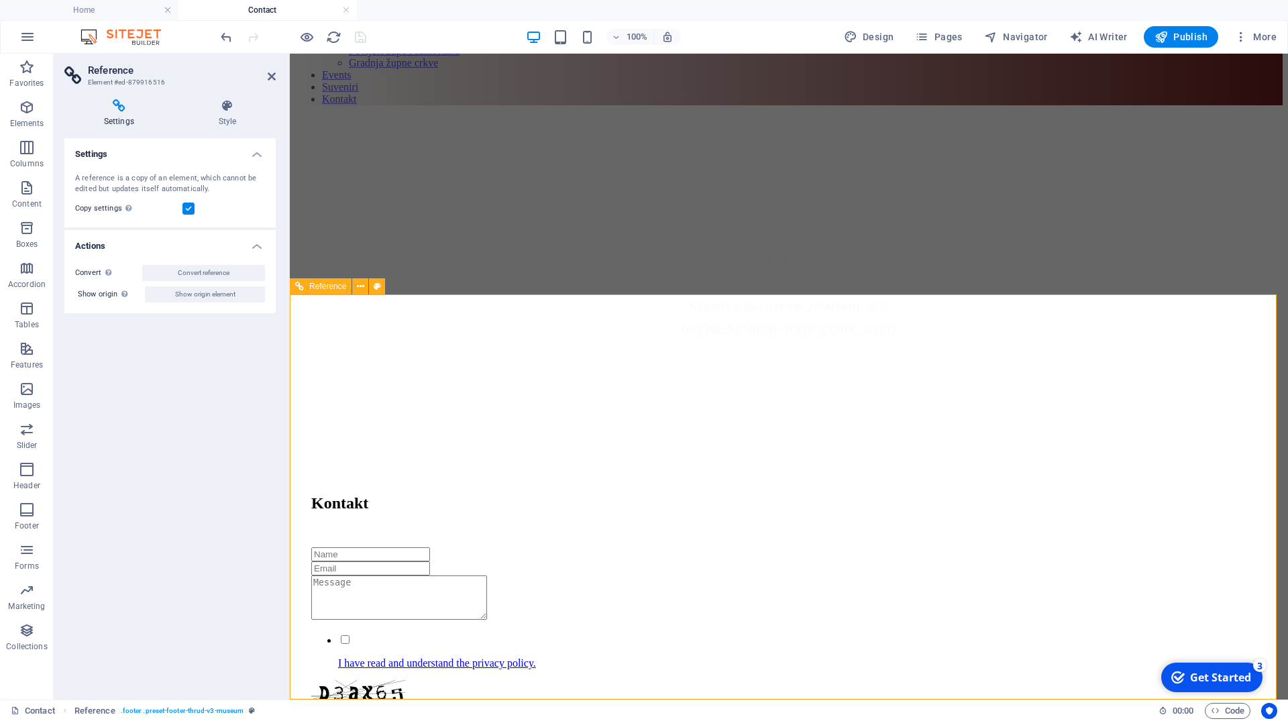
click at [180, 274] on span "Convert reference" at bounding box center [204, 273] width 52 height 16
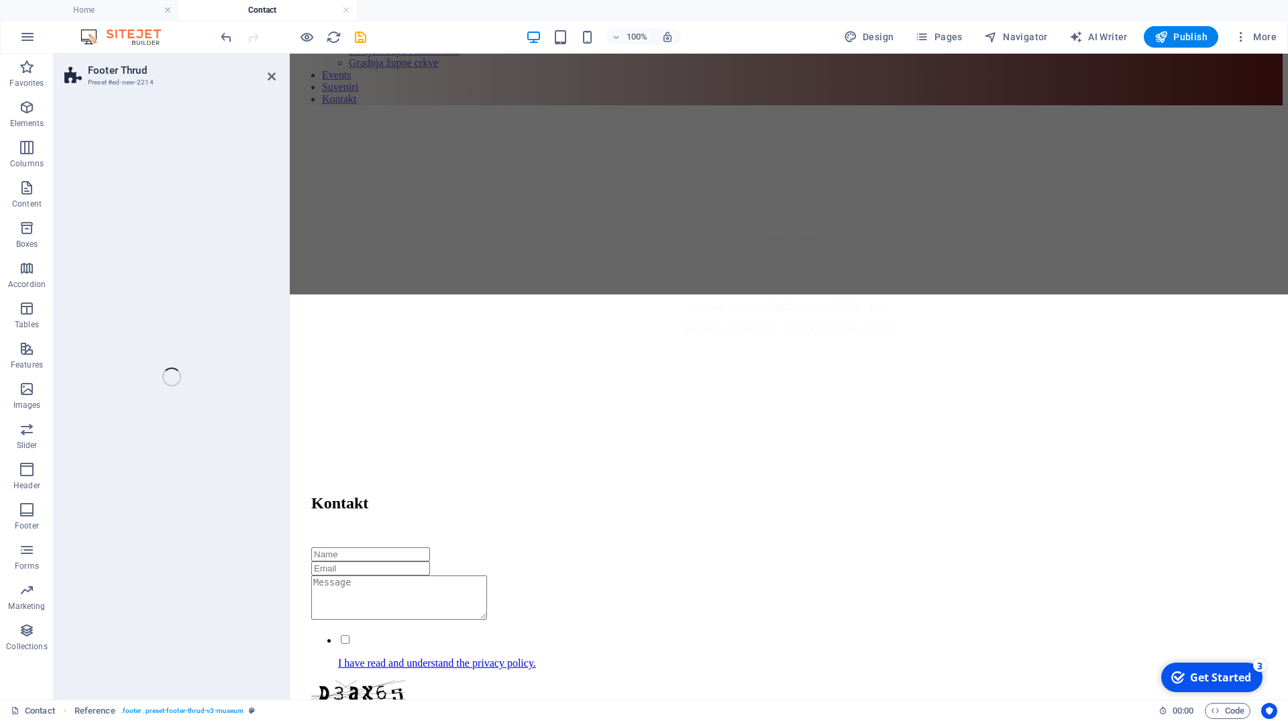
select select "footer"
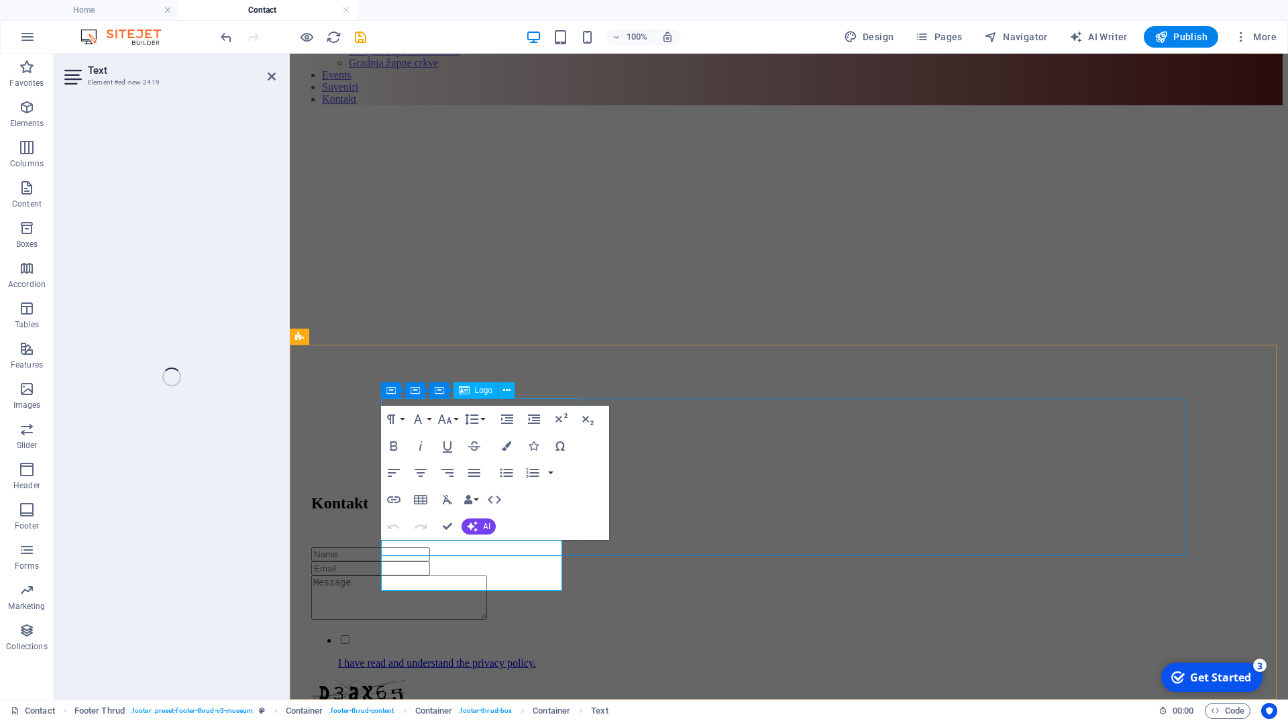
scroll to position [762, 0]
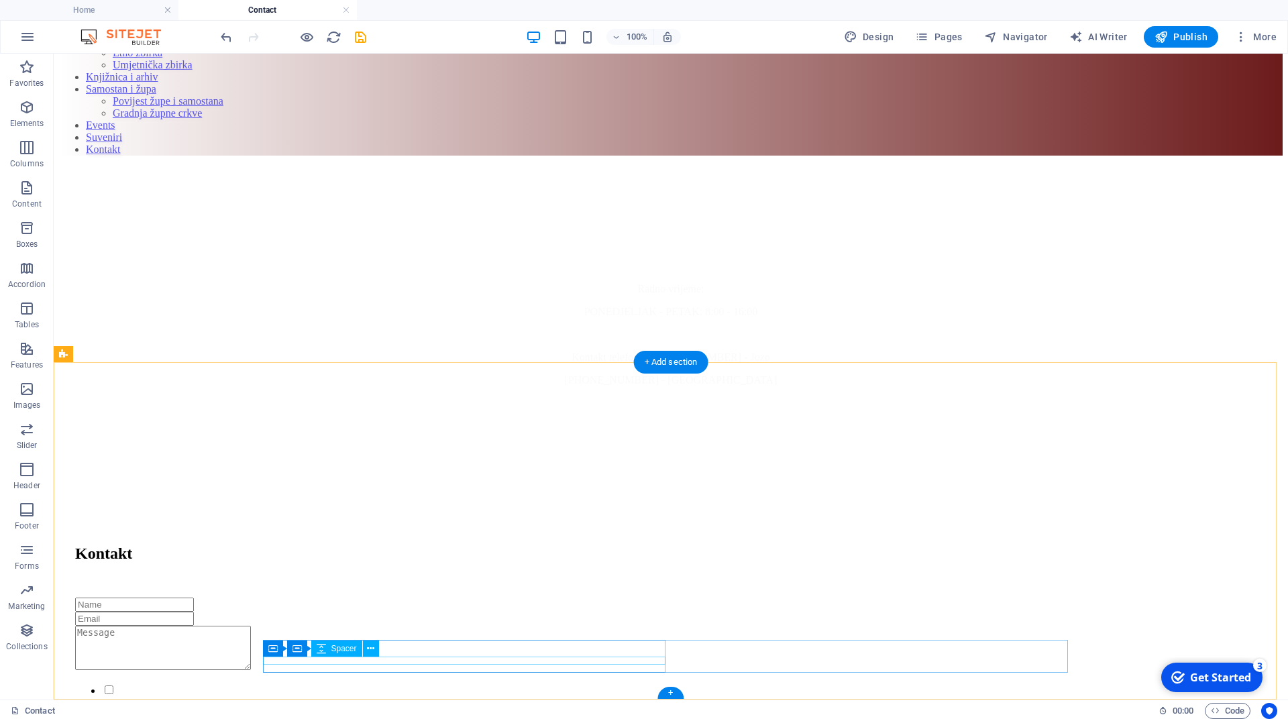
scroll to position [744, 0]
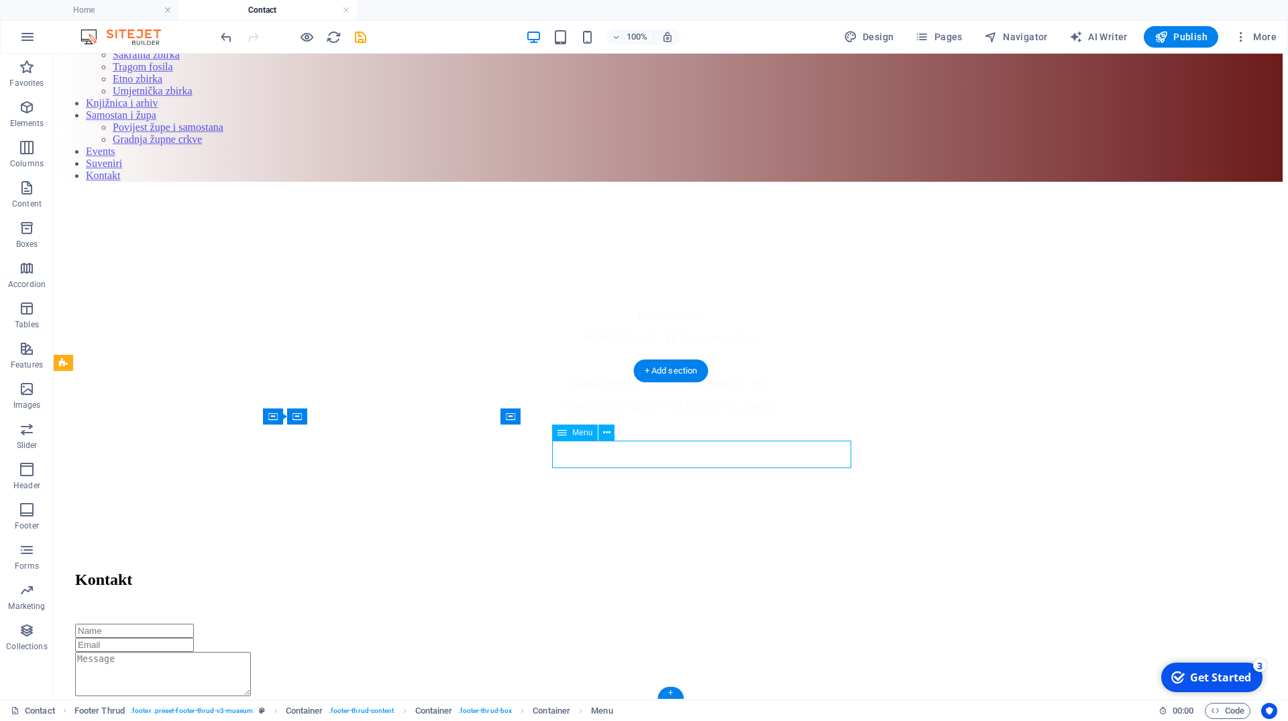
select select "1"
select select
select select "2"
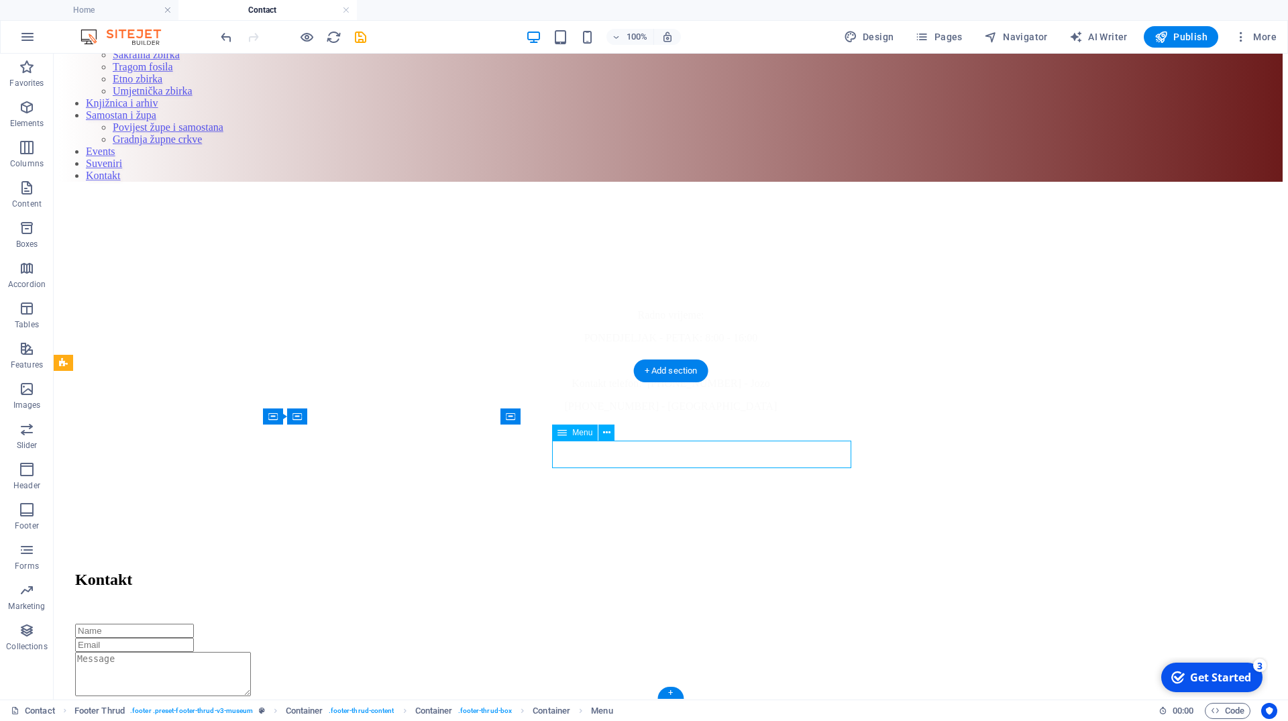
select select
select select "3"
select select
select select "4"
select select
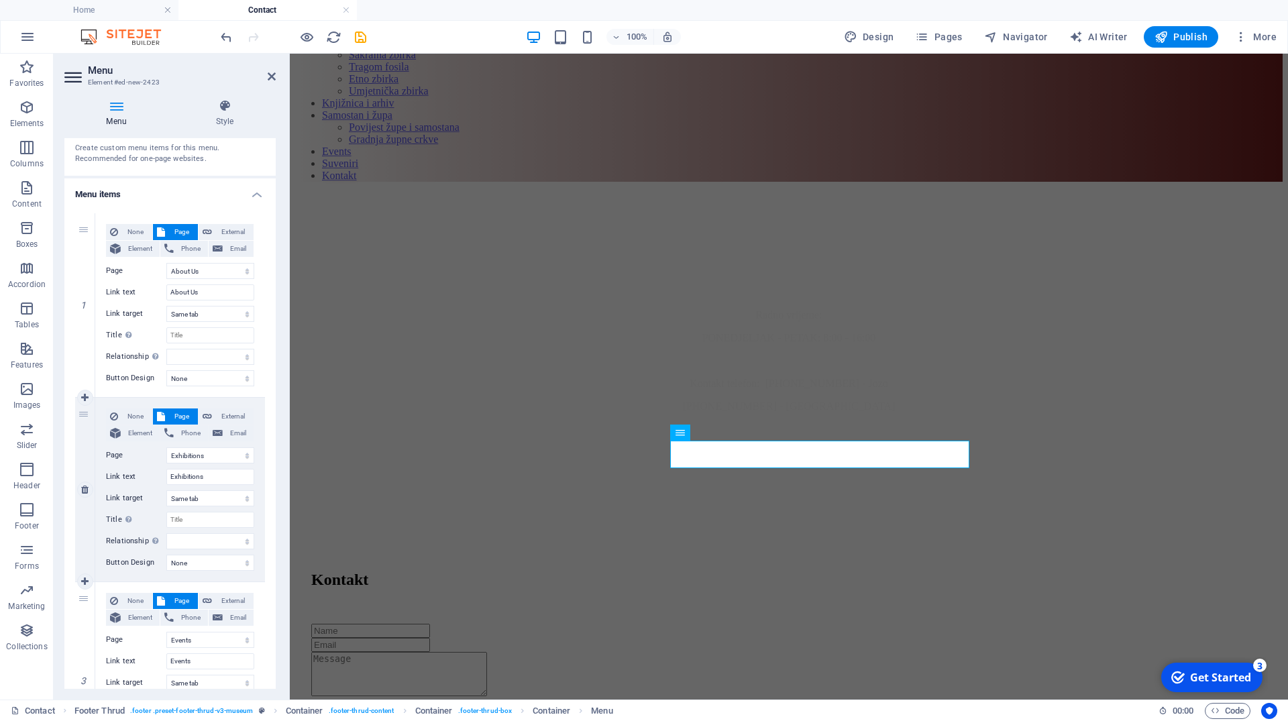
scroll to position [50, 0]
click at [166, 265] on select "Home About Us Exhibitions Events Contact Privacy Legal Notice" at bounding box center [210, 273] width 88 height 16
select select "0"
click option "Home" at bounding box center [0, 0] width 0 height 0
type input "Home"
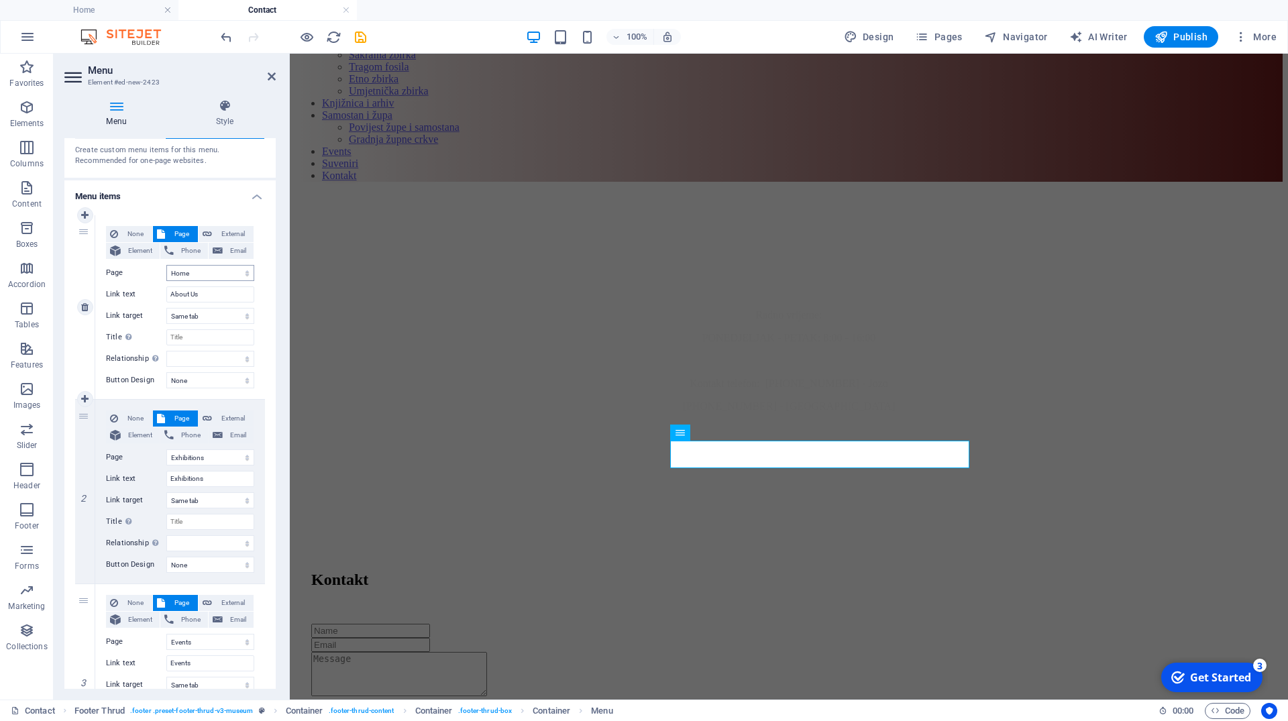
select select
click at [166, 265] on select "Home About Us Exhibitions Events Contact Privacy Legal Notice" at bounding box center [210, 273] width 88 height 16
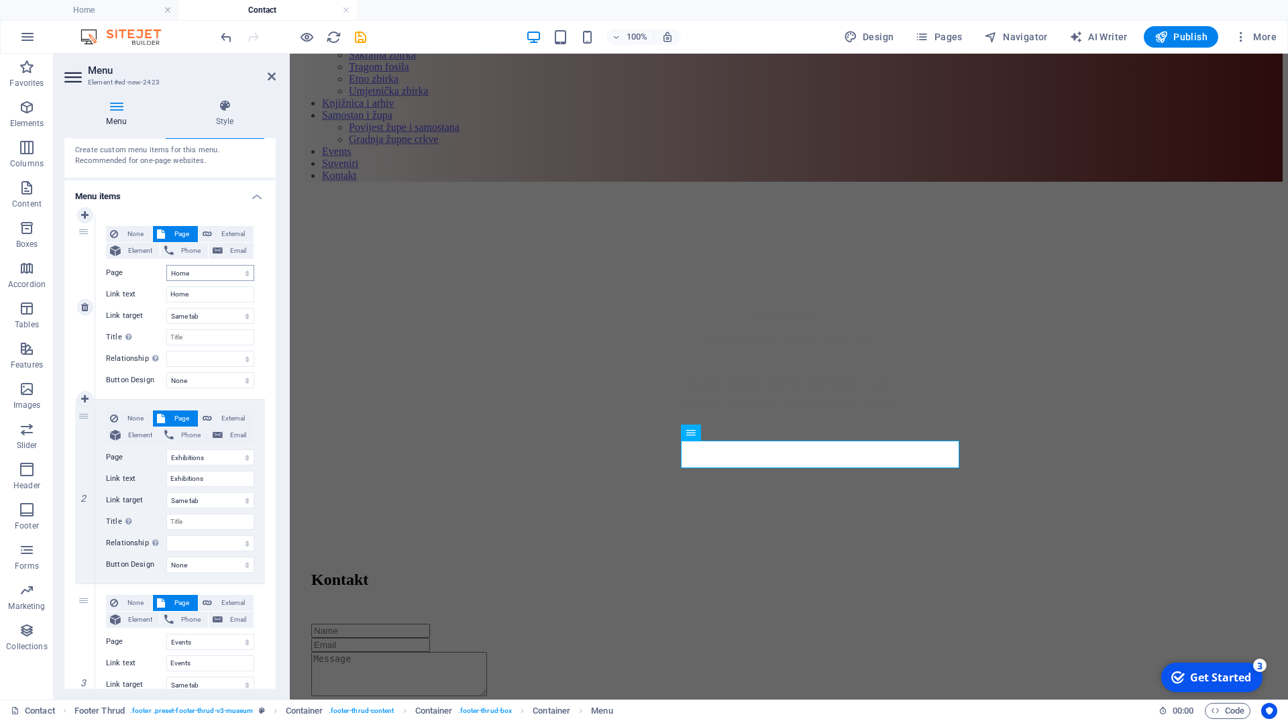
select select "1"
click option "About Us" at bounding box center [0, 0] width 0 height 0
type input "About Us"
select select
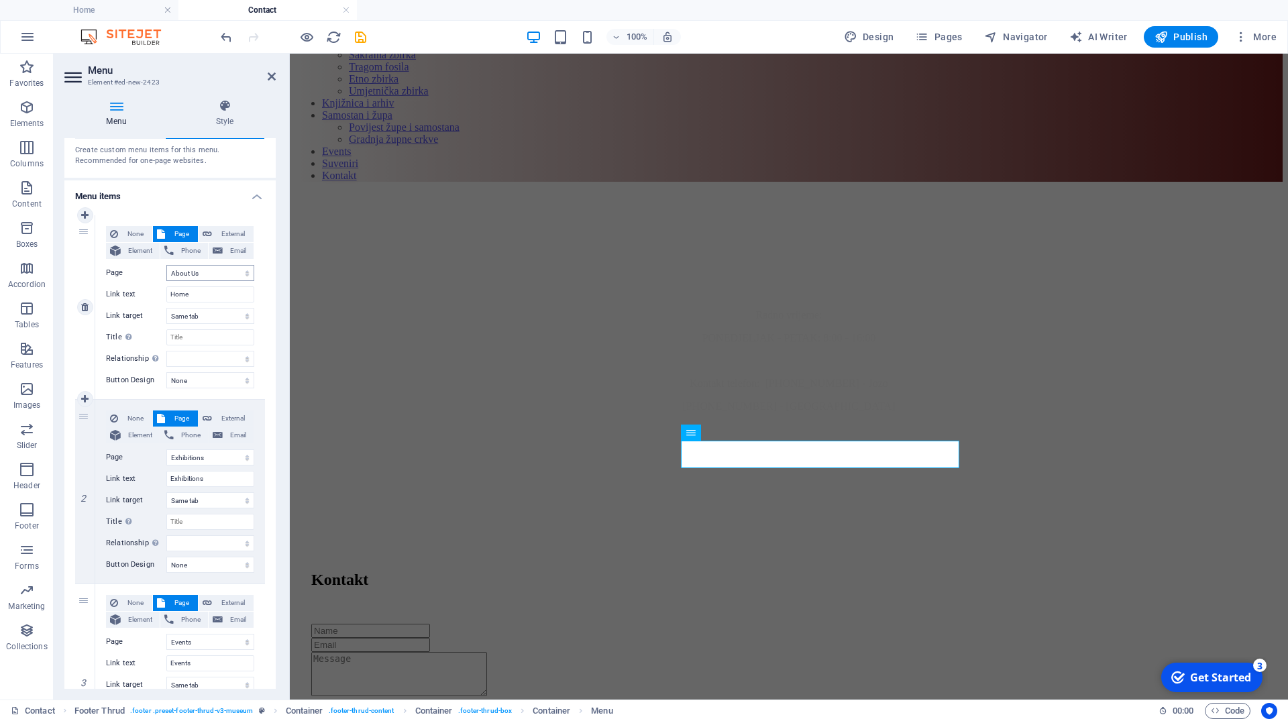
select select
click at [182, 290] on input "About Us" at bounding box center [210, 294] width 88 height 16
click at [208, 295] on input "About Us" at bounding box center [210, 294] width 88 height 16
click at [166, 308] on select "New tab Same tab Overlay" at bounding box center [210, 316] width 88 height 16
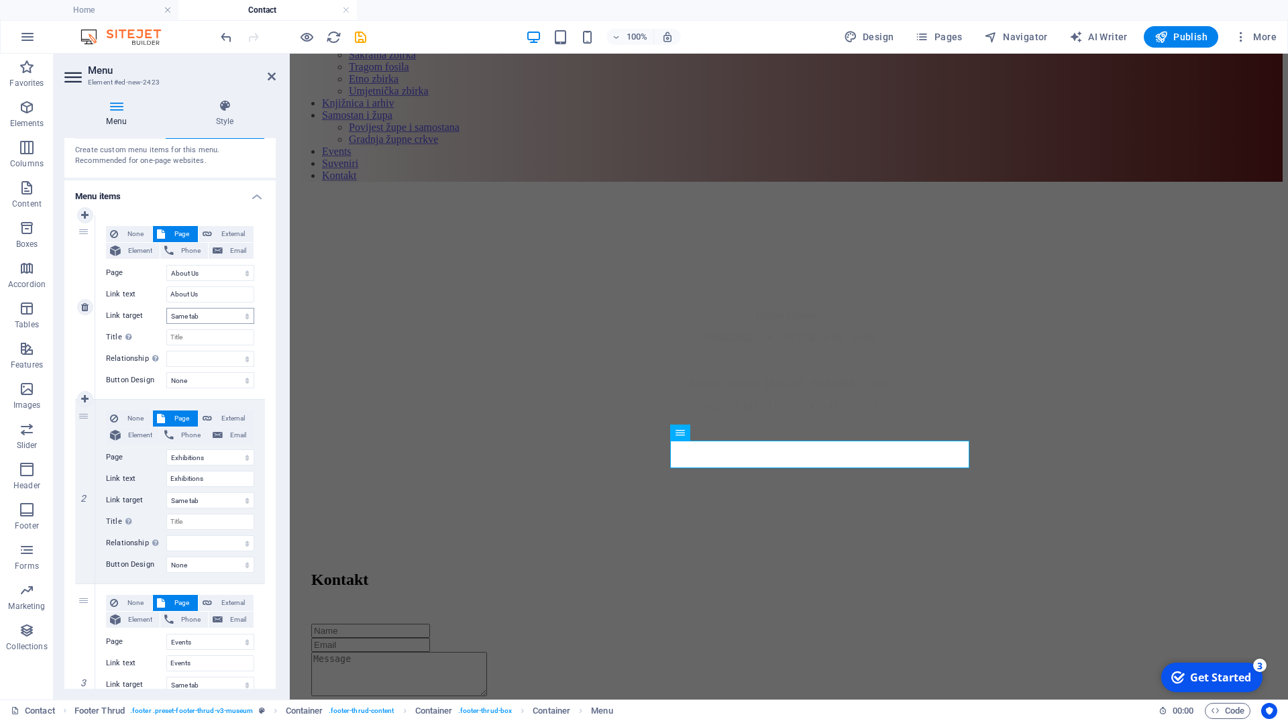
click at [246, 317] on div "None Page External Element Phone Email Page Home About Us Exhibitions Events Co…" at bounding box center [180, 307] width 170 height 184
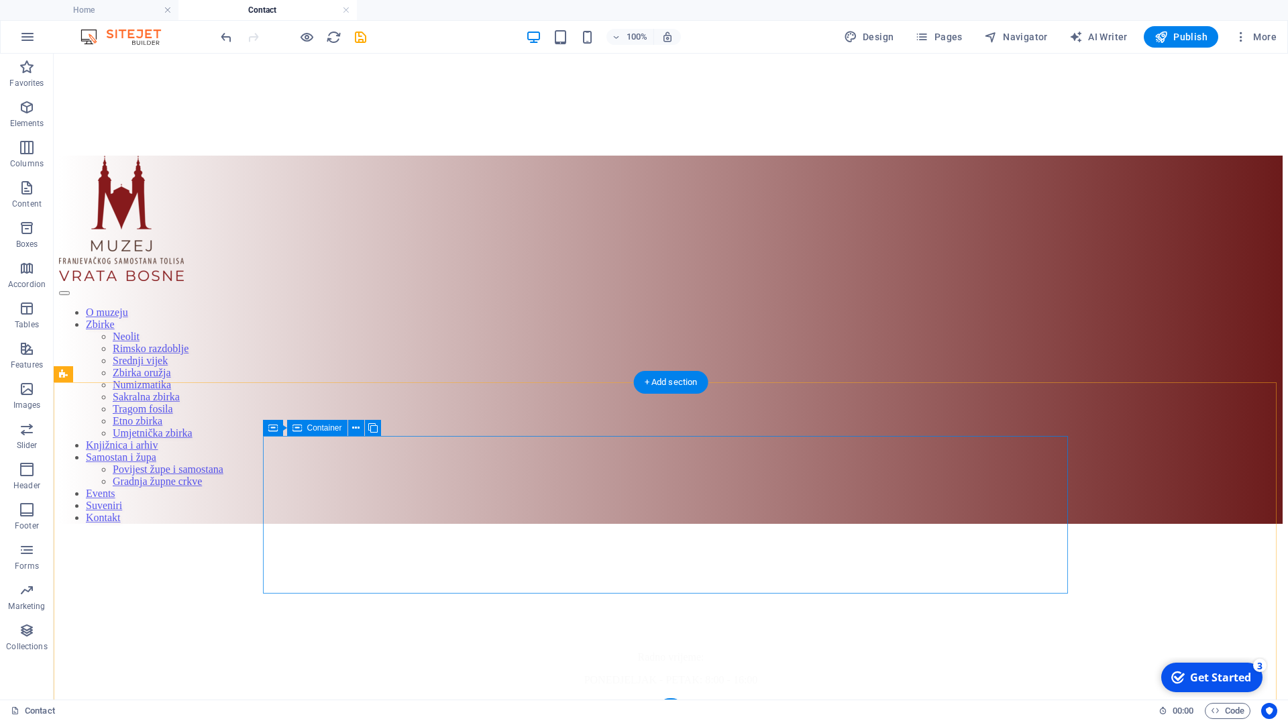
scroll to position [736, 0]
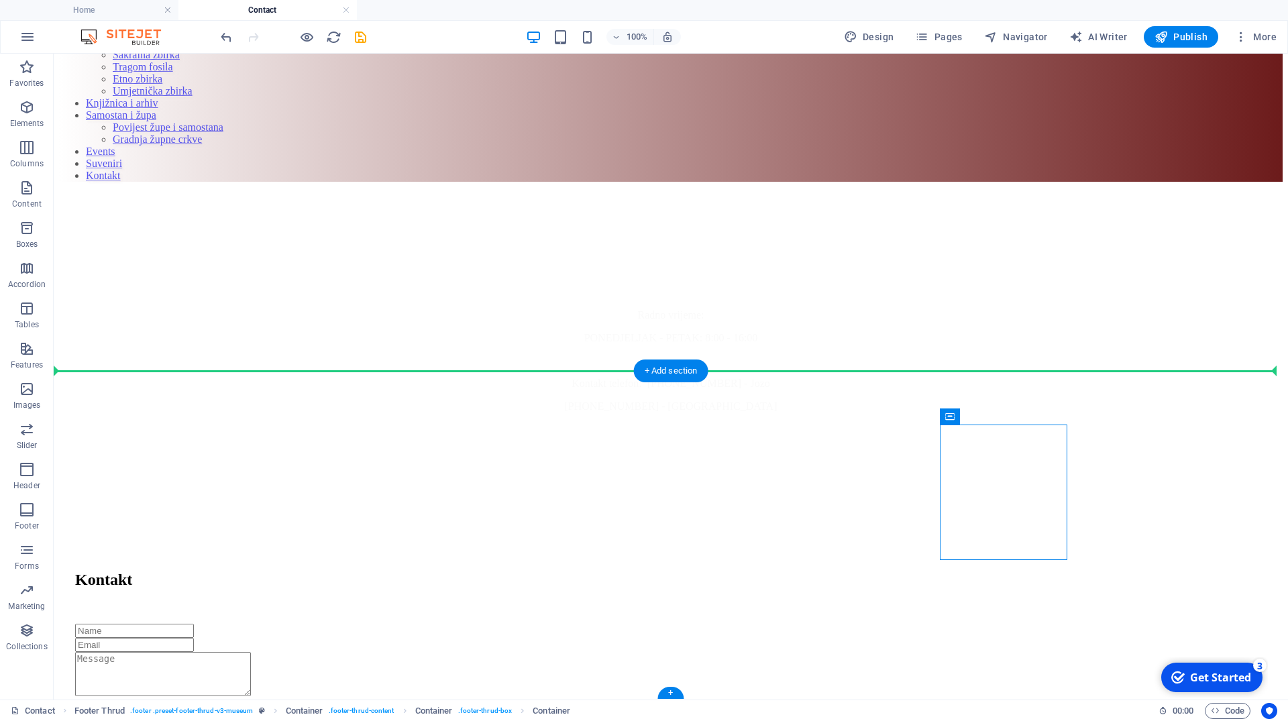
drag, startPoint x: 1002, startPoint y: 471, endPoint x: 883, endPoint y: 424, distance: 128.5
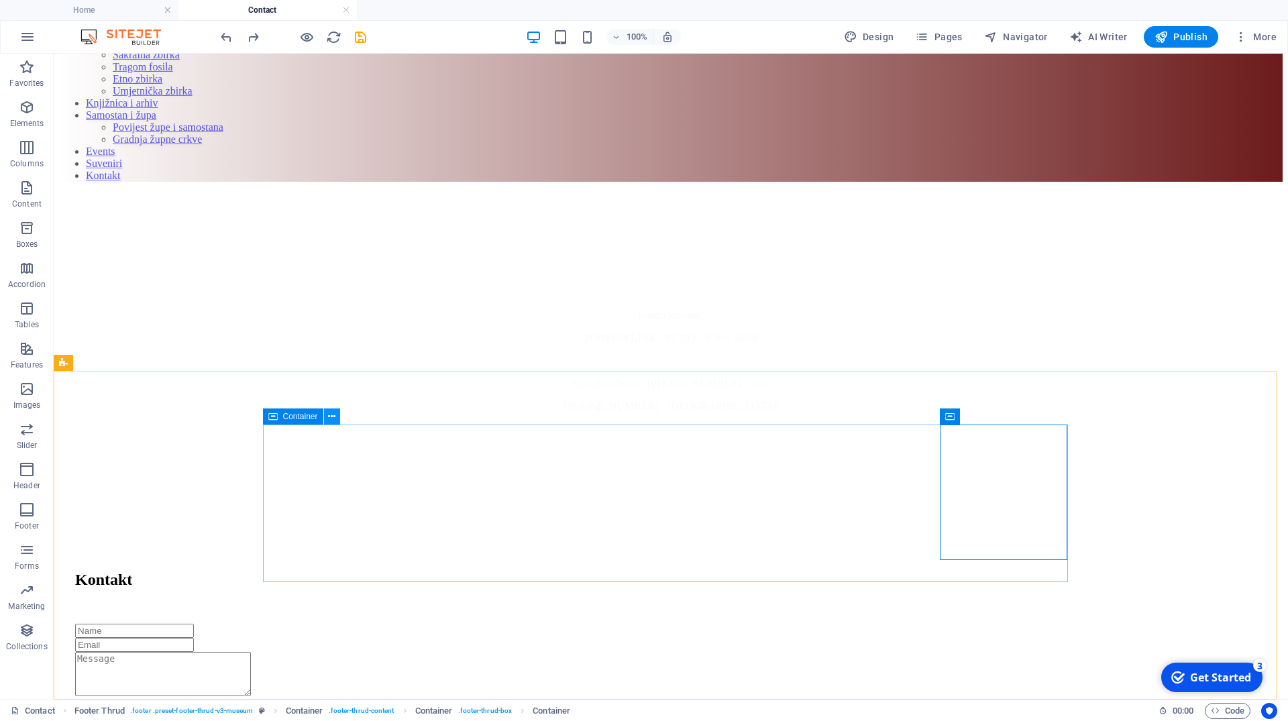
click at [337, 418] on button at bounding box center [332, 416] width 16 height 16
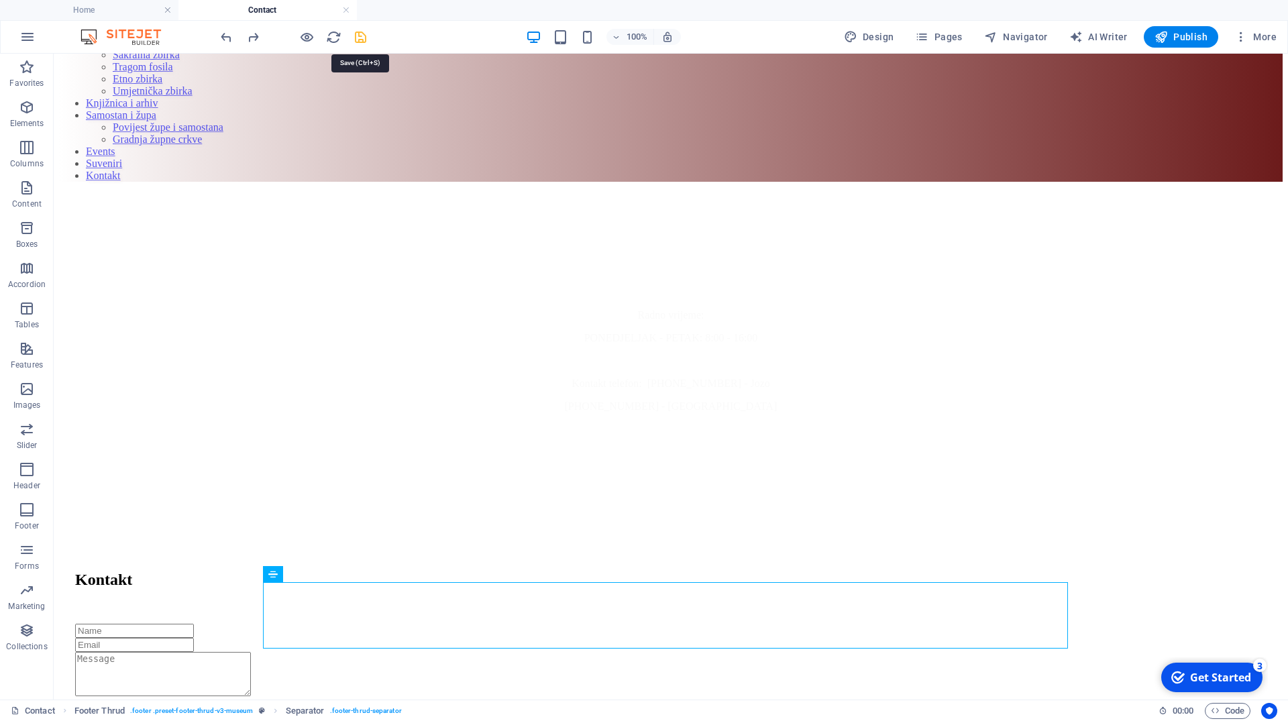
click at [359, 41] on icon "save" at bounding box center [360, 37] width 15 height 15
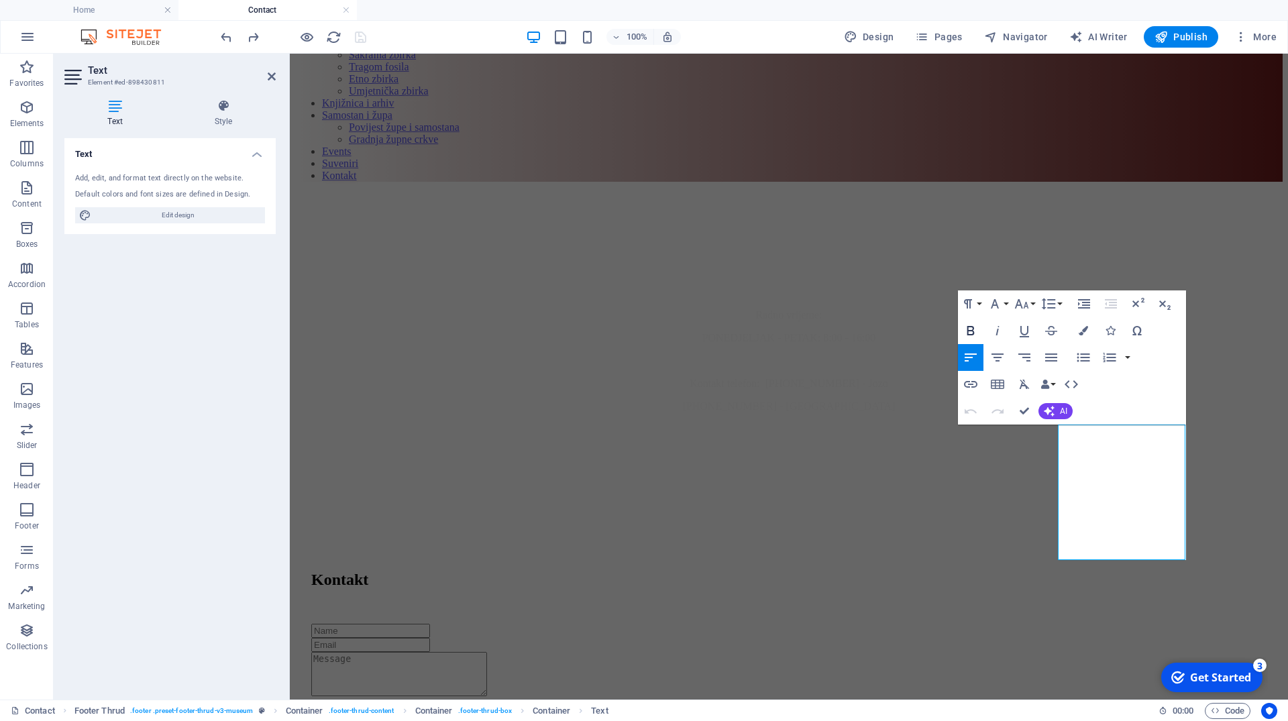
click at [971, 331] on icon "button" at bounding box center [970, 330] width 7 height 9
click at [1006, 305] on button "Font Family" at bounding box center [996, 303] width 25 height 27
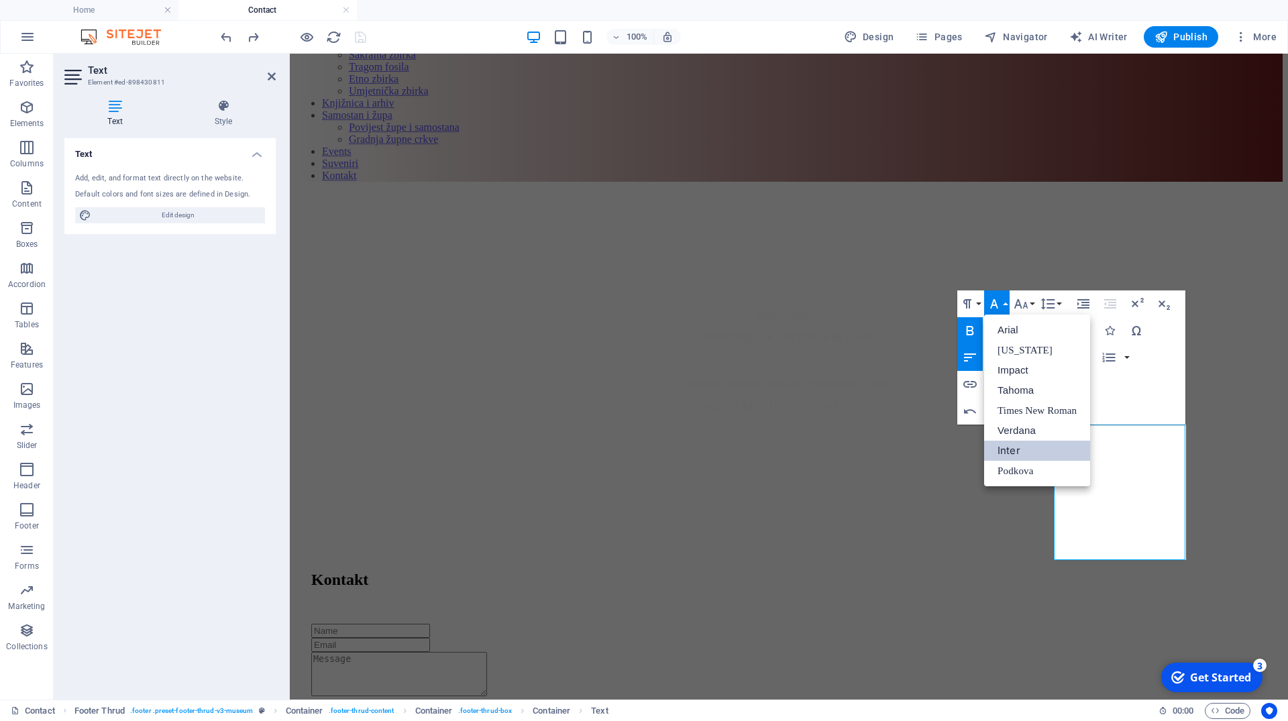
scroll to position [0, 0]
click at [1006, 305] on button "Font Family" at bounding box center [996, 303] width 25 height 27
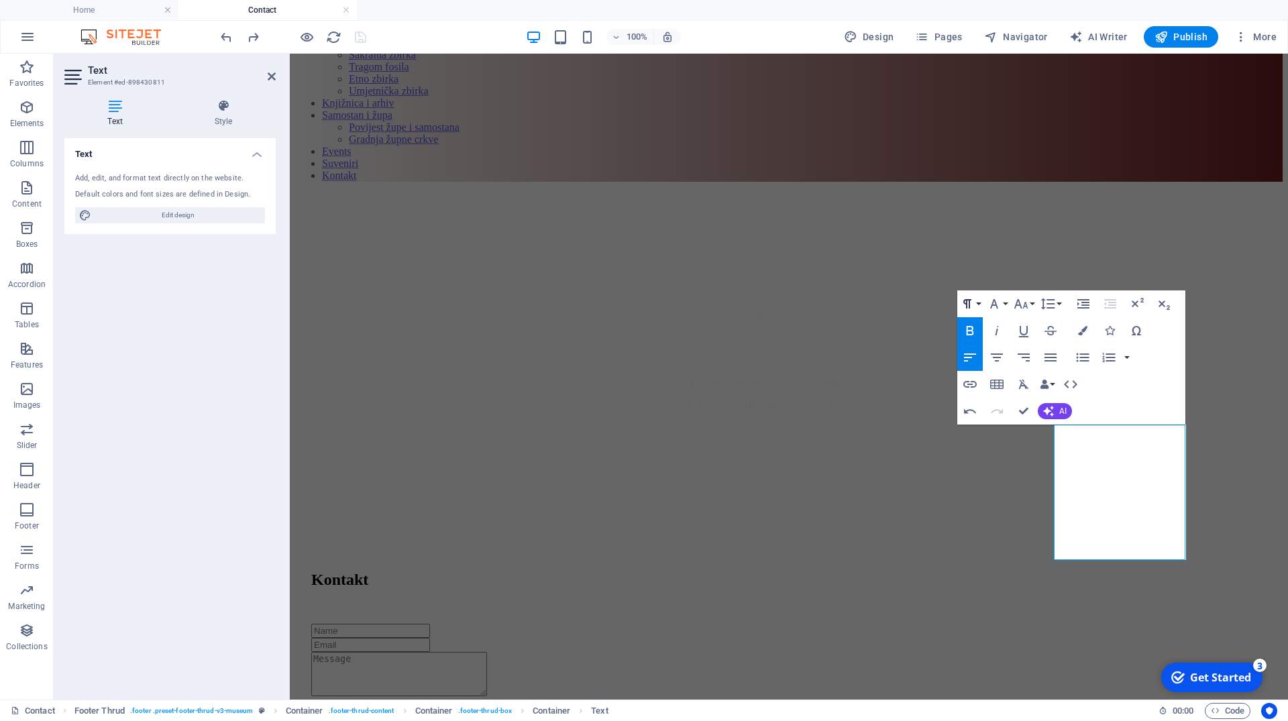
click at [978, 302] on button "Paragraph Format" at bounding box center [969, 303] width 25 height 27
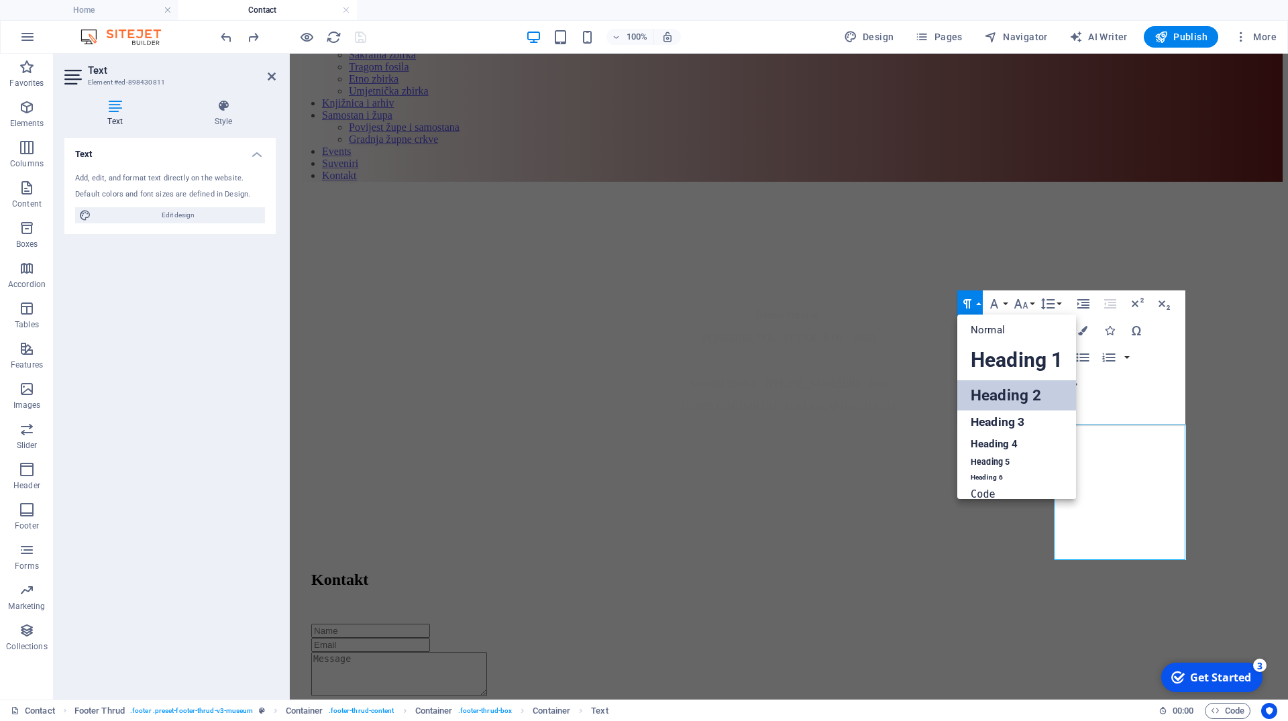
click at [1017, 398] on link "Heading 2" at bounding box center [1016, 395] width 119 height 30
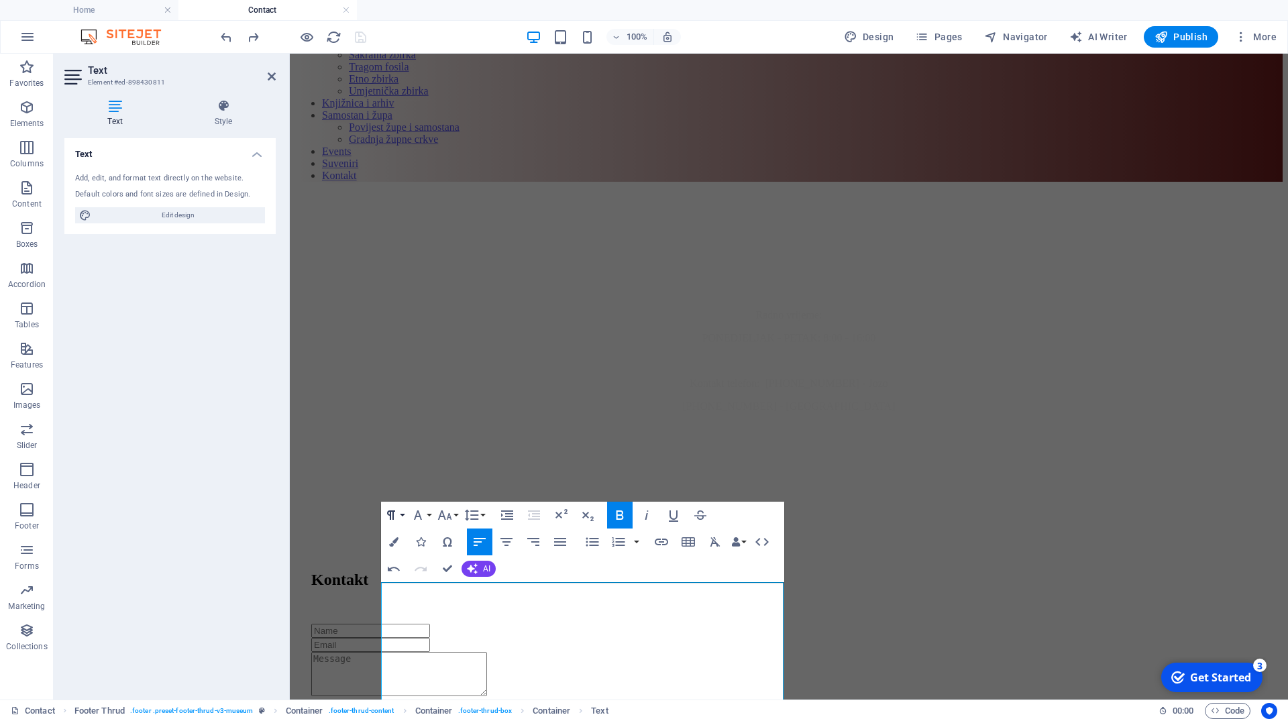
click at [401, 518] on button "Paragraph Format" at bounding box center [393, 515] width 25 height 27
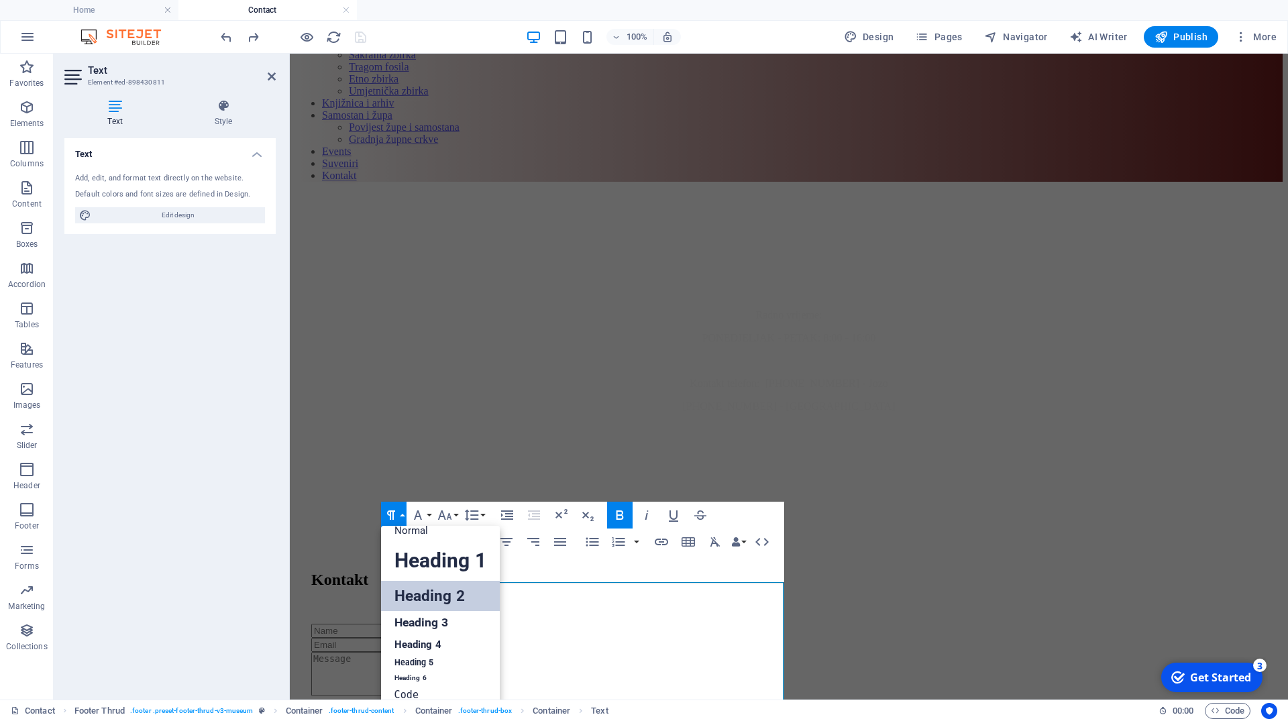
scroll to position [11, 0]
click at [430, 662] on link "Heading 5" at bounding box center [440, 663] width 119 height 17
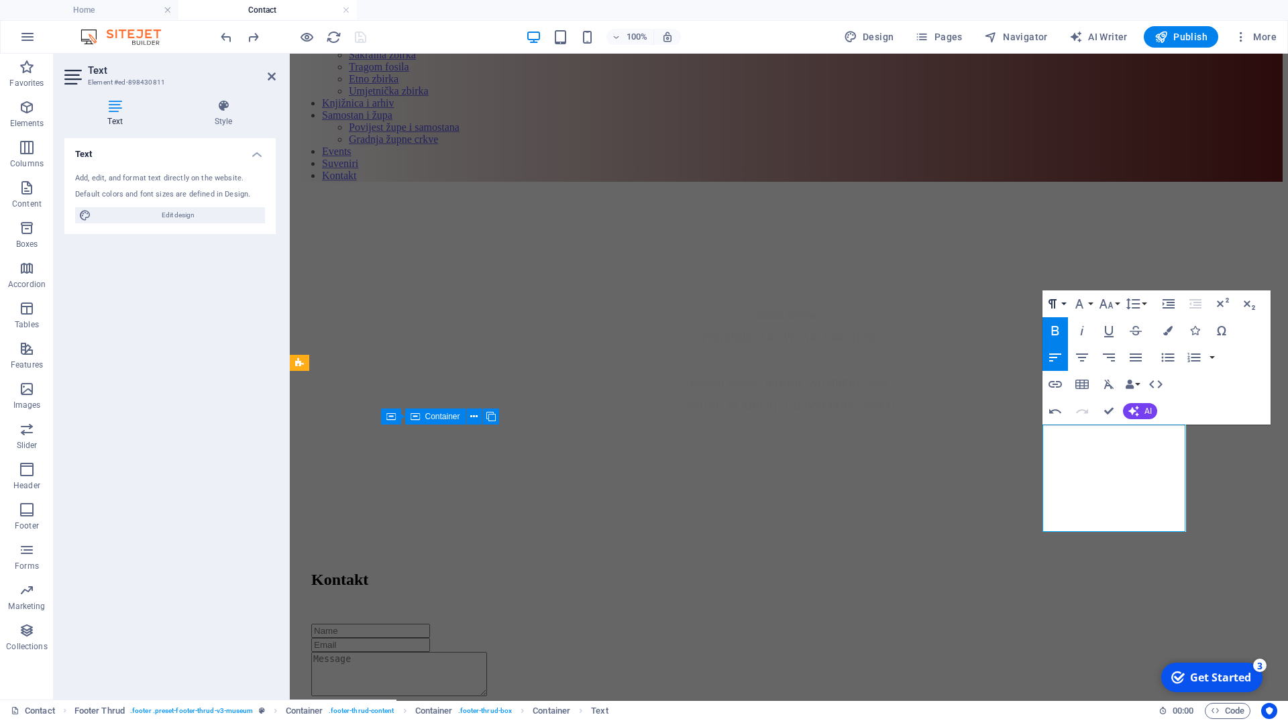
click at [1060, 306] on button "Paragraph Format" at bounding box center [1054, 303] width 25 height 27
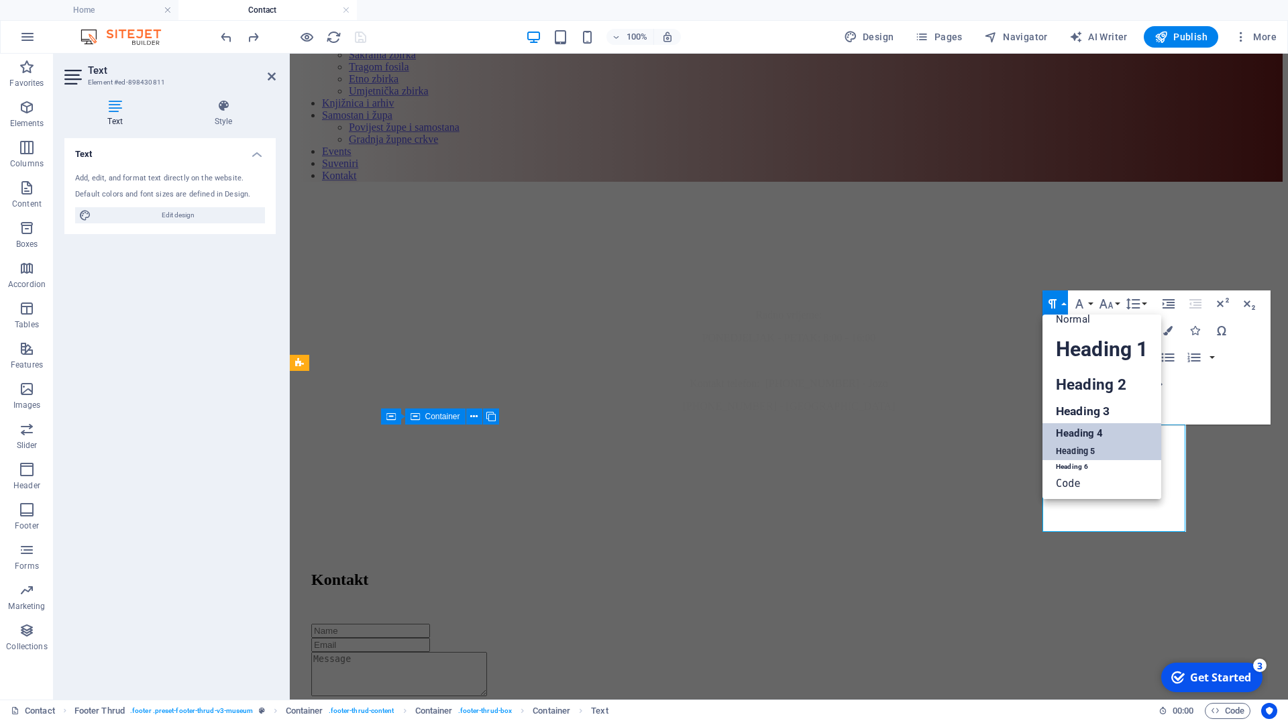
click at [1086, 434] on link "Heading 4" at bounding box center [1101, 433] width 119 height 20
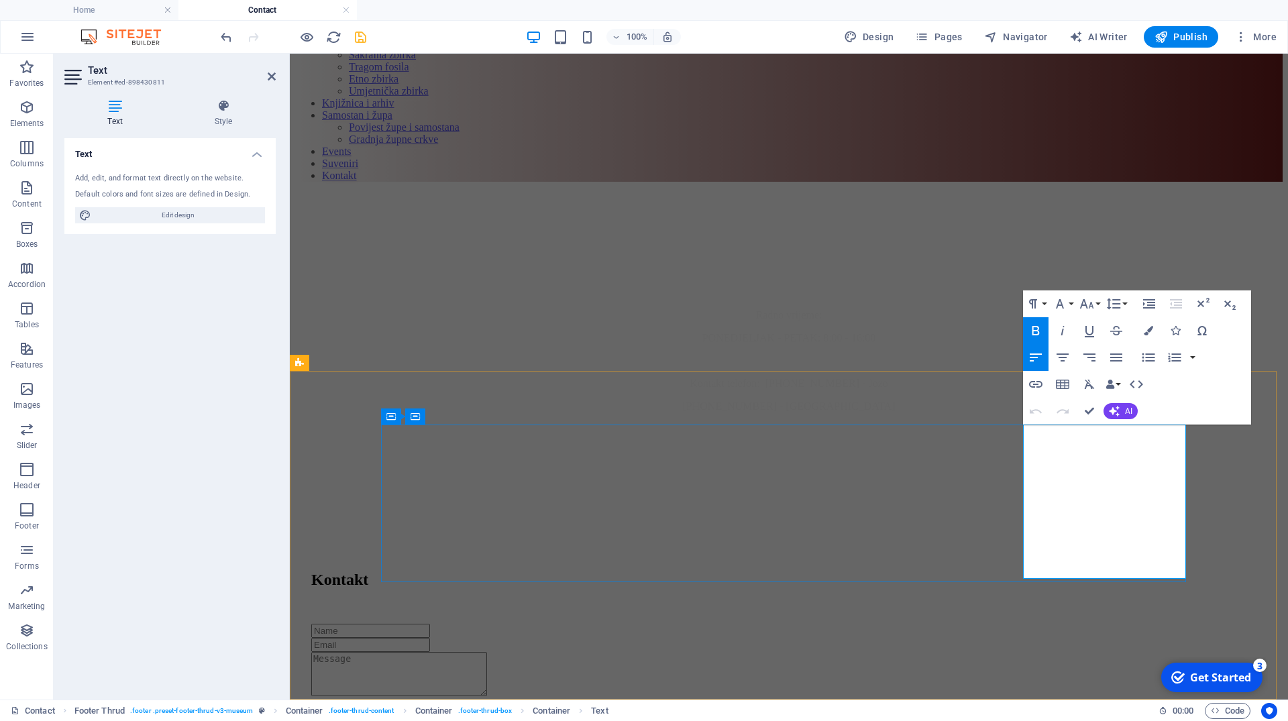
drag, startPoint x: 1159, startPoint y: 524, endPoint x: 1009, endPoint y: 524, distance: 150.2
click at [1057, 333] on icon "button" at bounding box center [1062, 331] width 16 height 16
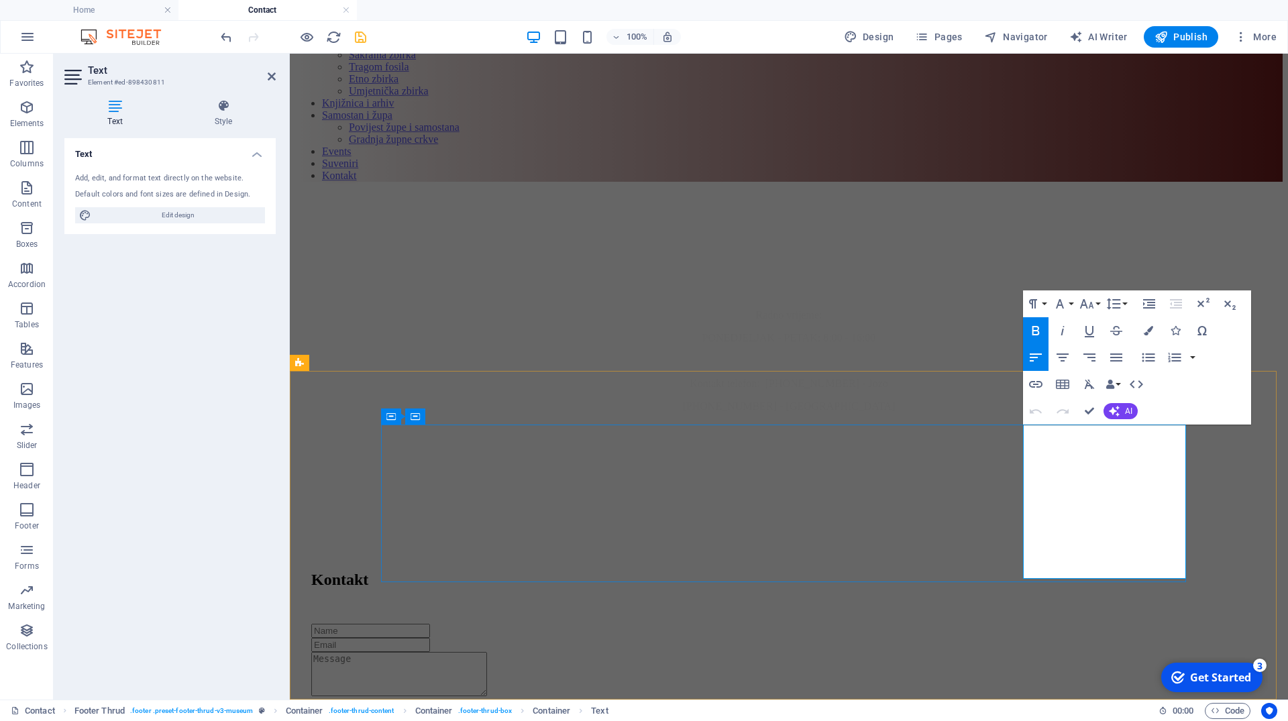
drag, startPoint x: 1161, startPoint y: 524, endPoint x: 1020, endPoint y: 520, distance: 140.9
click at [1084, 331] on icon "button" at bounding box center [1089, 331] width 16 height 16
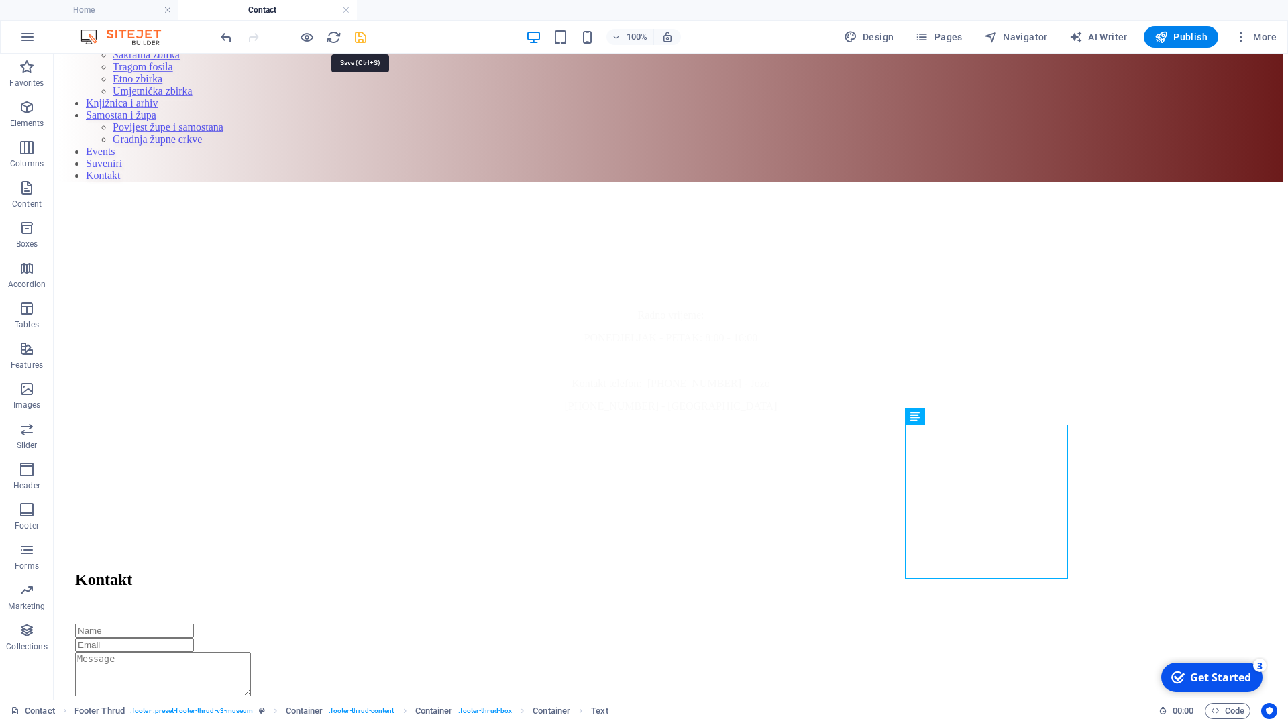
click at [364, 41] on icon "save" at bounding box center [360, 37] width 15 height 15
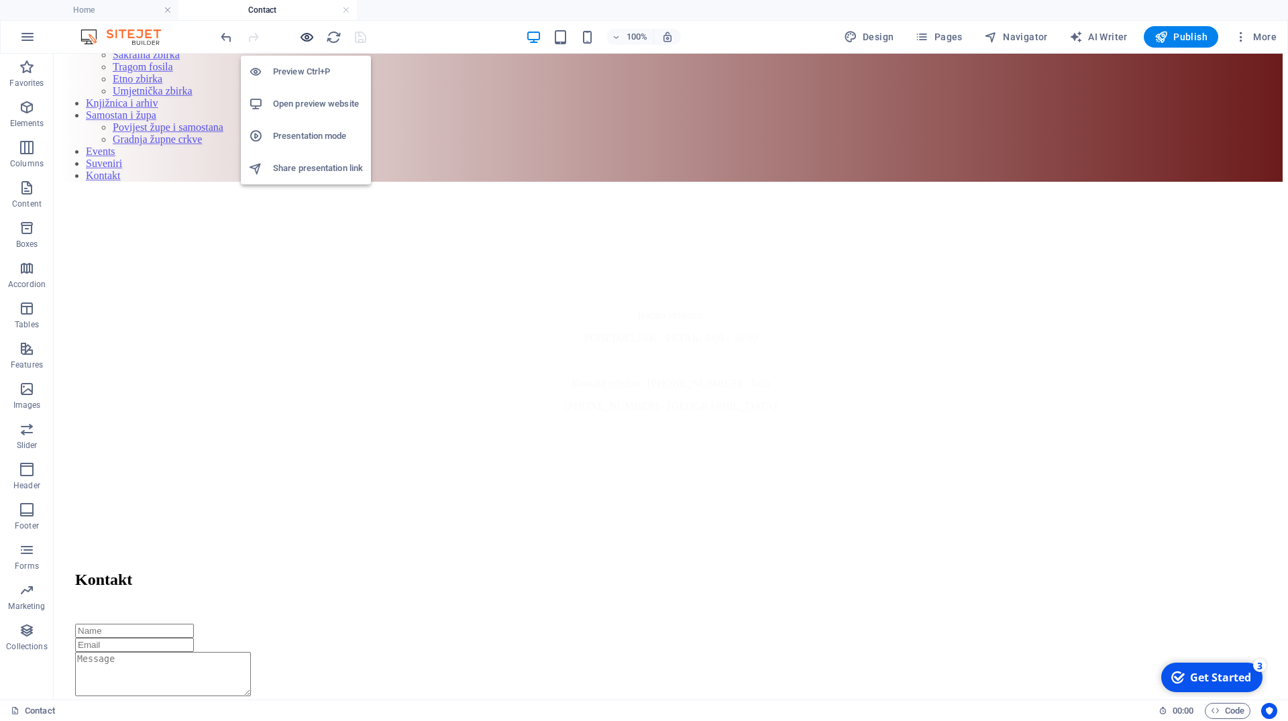
click at [306, 38] on icon "button" at bounding box center [306, 37] width 15 height 15
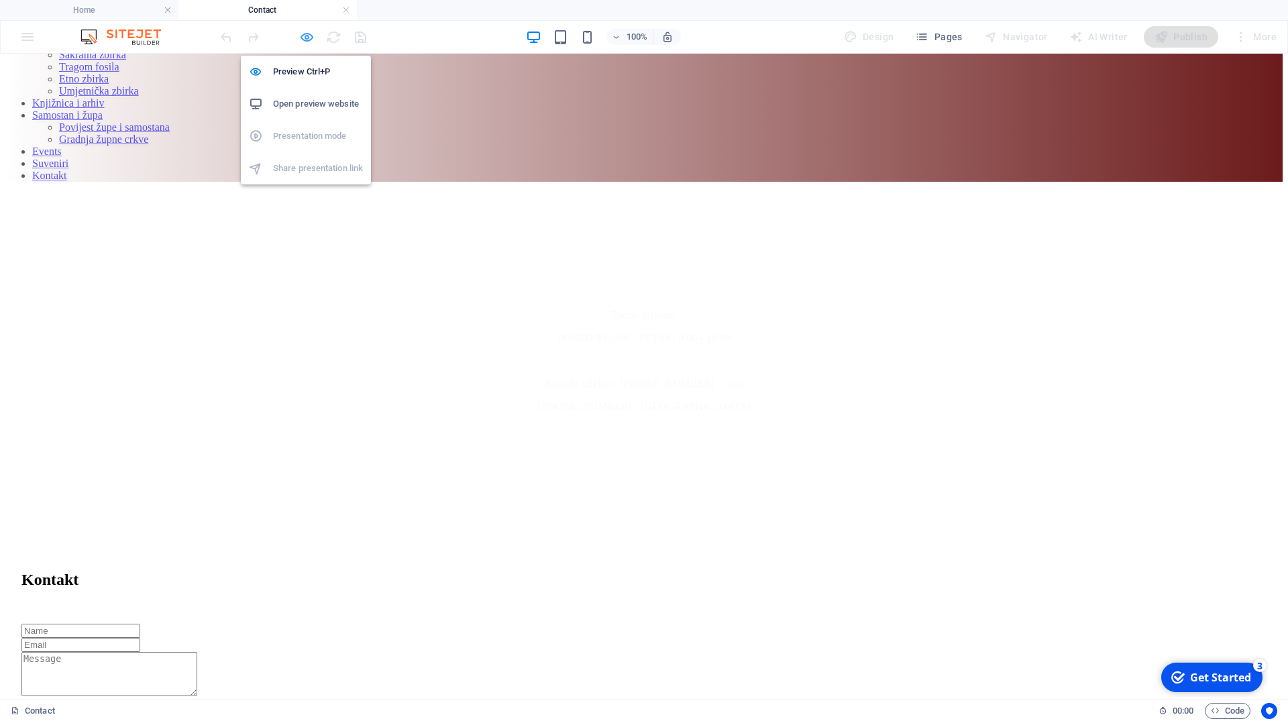
scroll to position [732, 0]
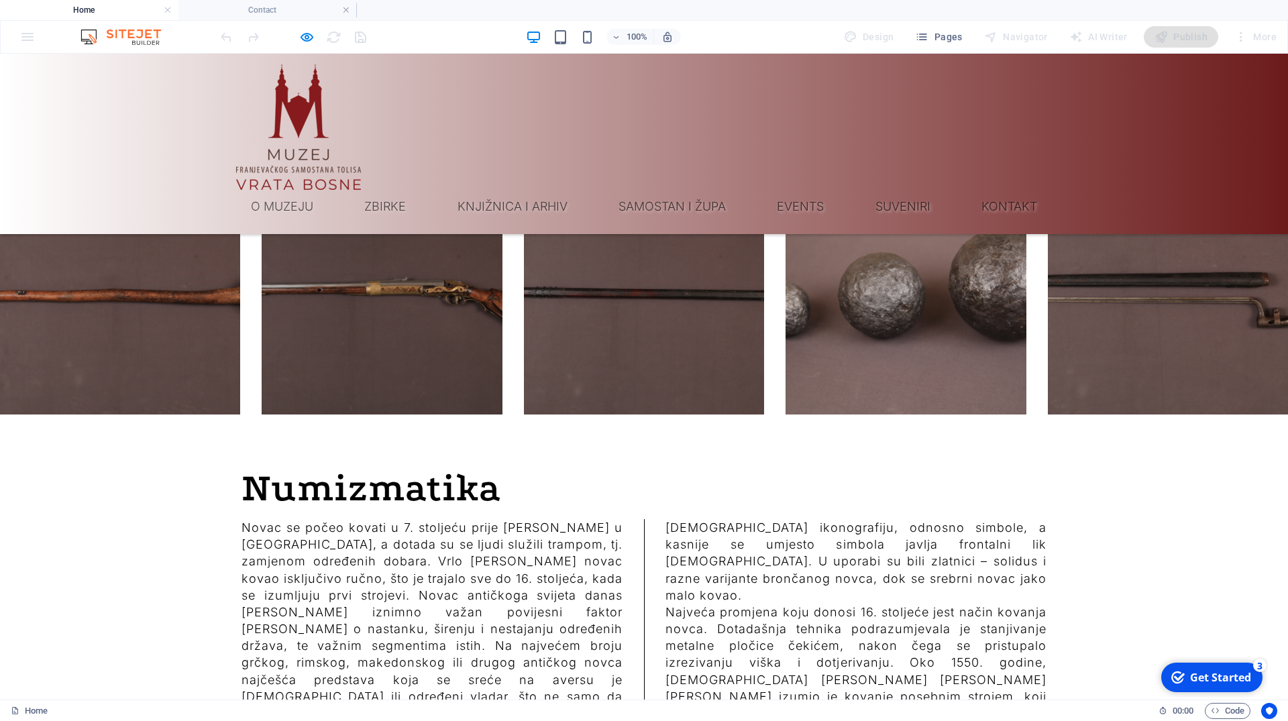
scroll to position [10325, 0]
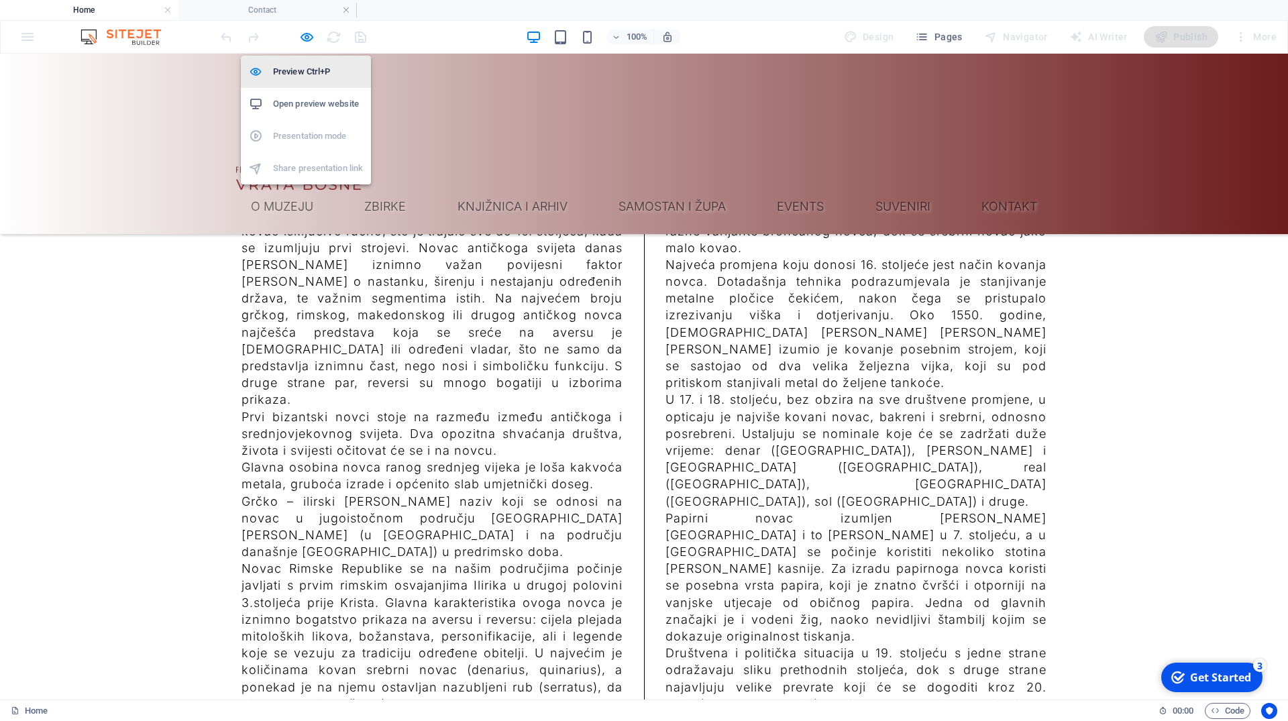
click at [306, 76] on h6 "Preview Ctrl+P" at bounding box center [318, 72] width 90 height 16
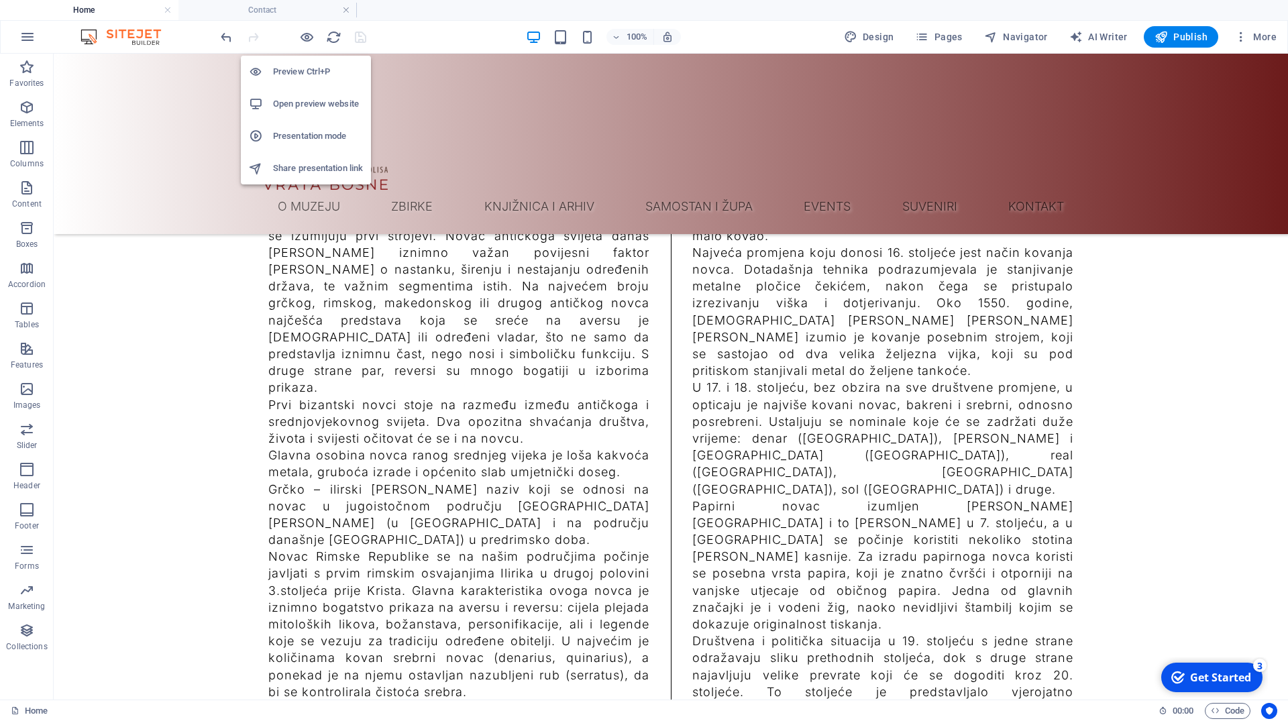
scroll to position [10289, 0]
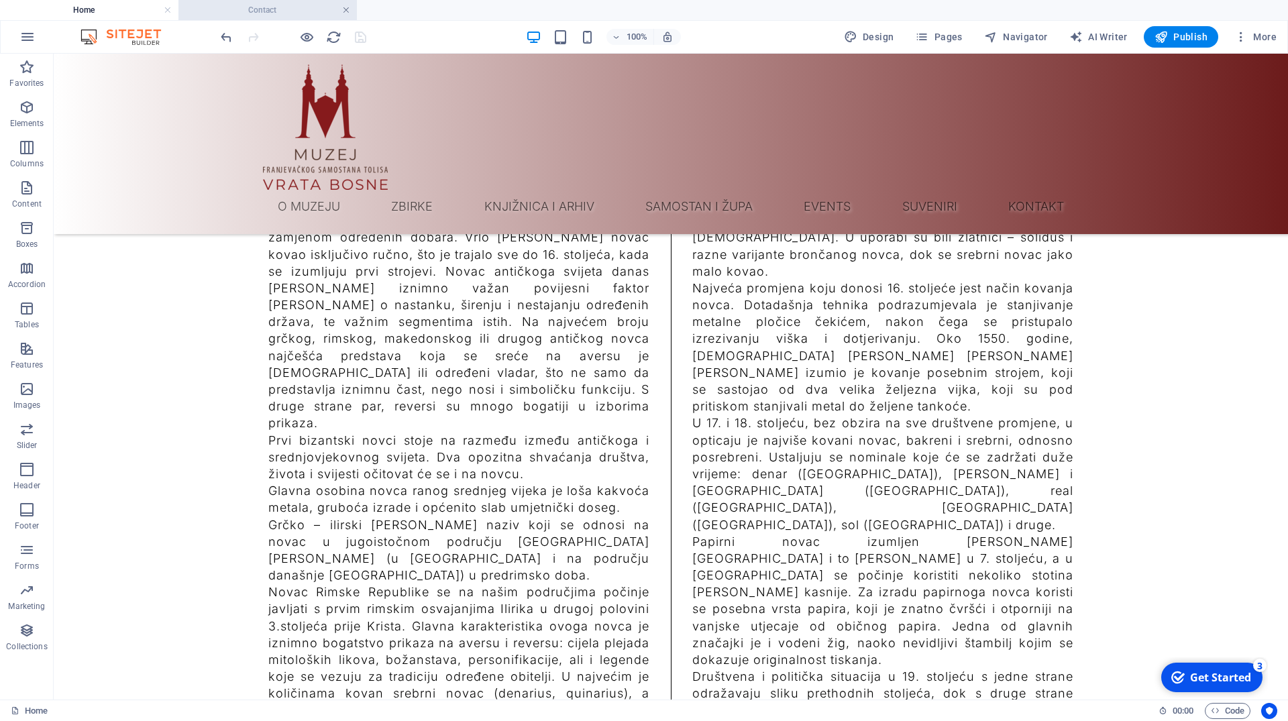
click at [345, 10] on link at bounding box center [346, 10] width 8 height 13
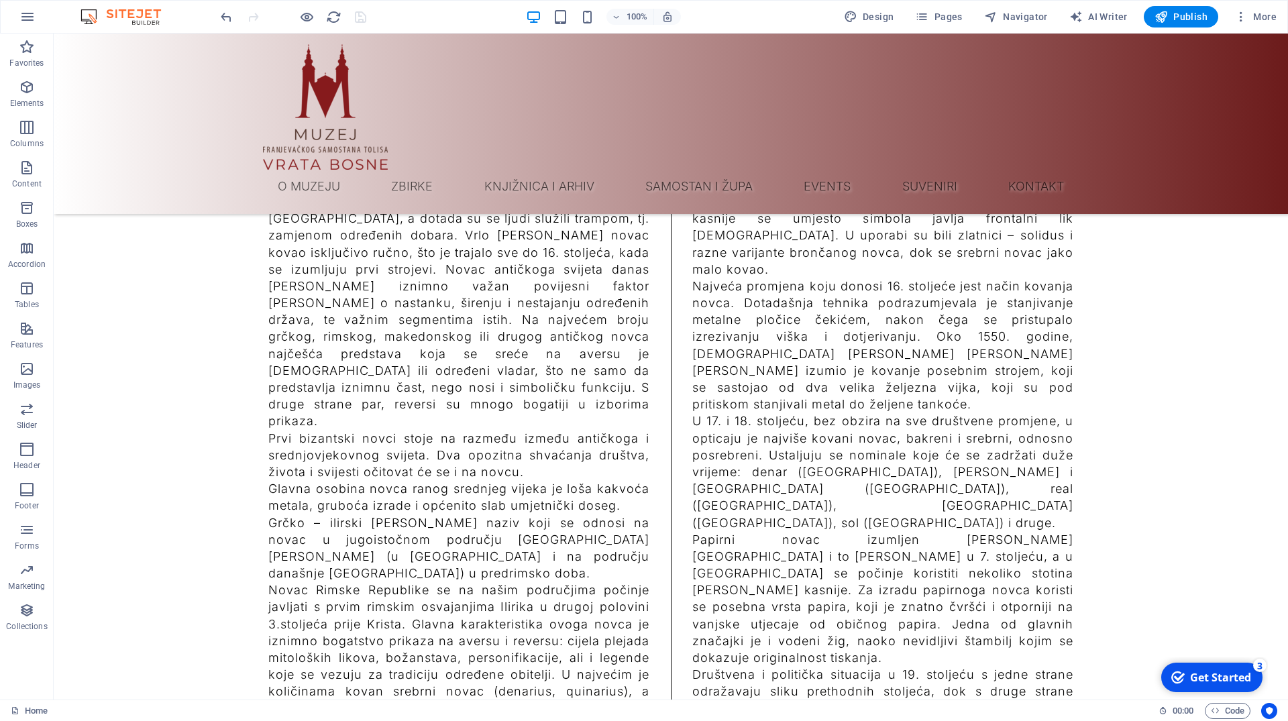
scroll to position [10307, 0]
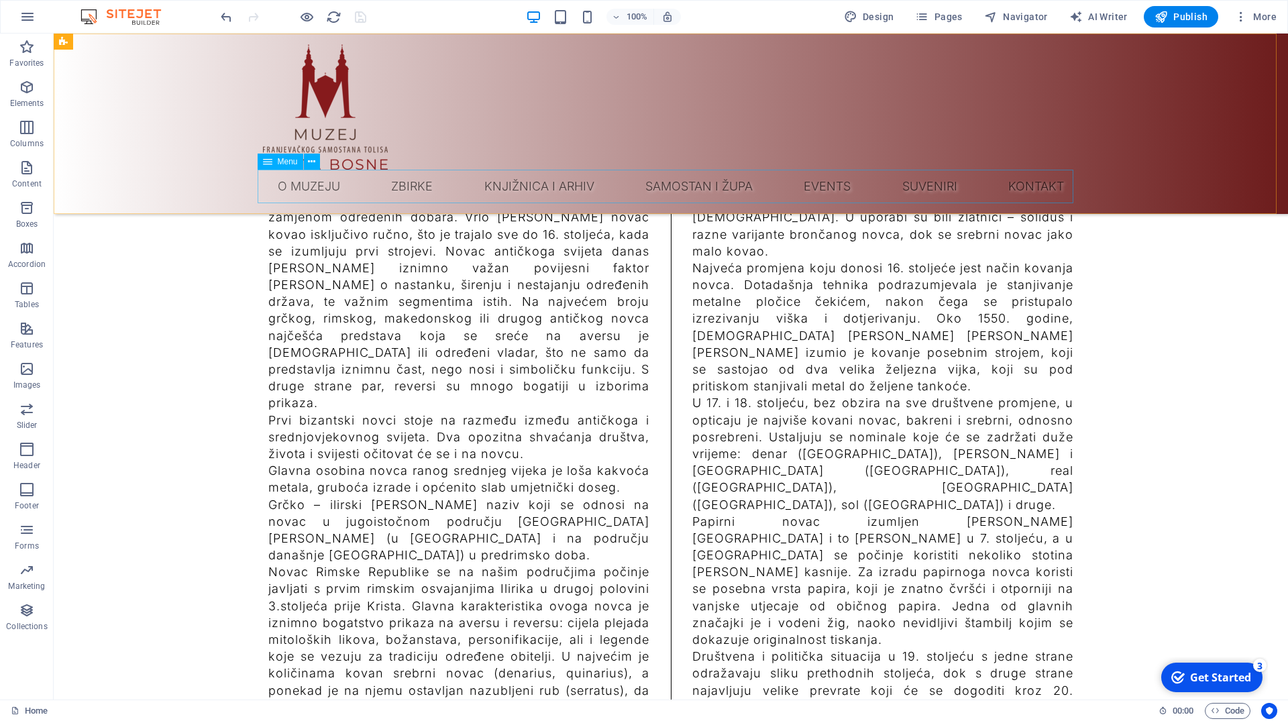
click at [409, 186] on nav "O muzeju Zbirke Neolit Rimsko razdoblje Srednji vijek Zbirka oružja Numizmatika…" at bounding box center [670, 187] width 815 height 34
select select "1"
select select
select select "3"
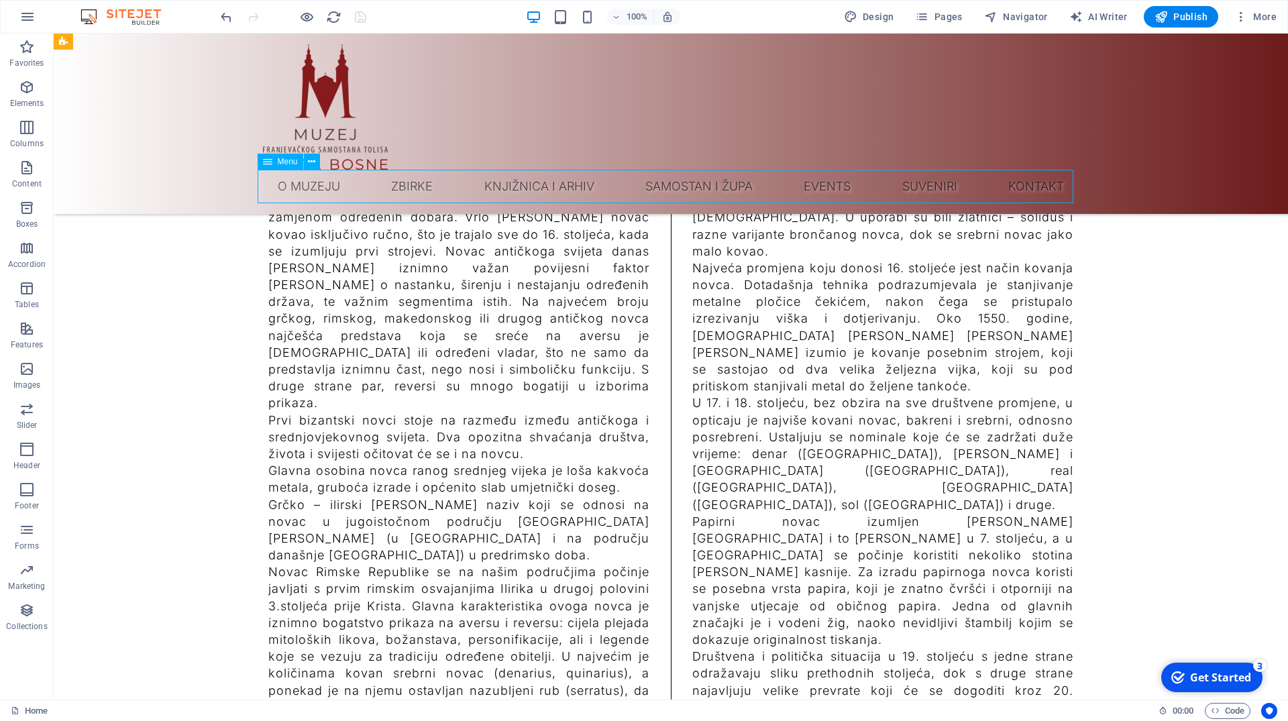
select select
select select "4"
select select
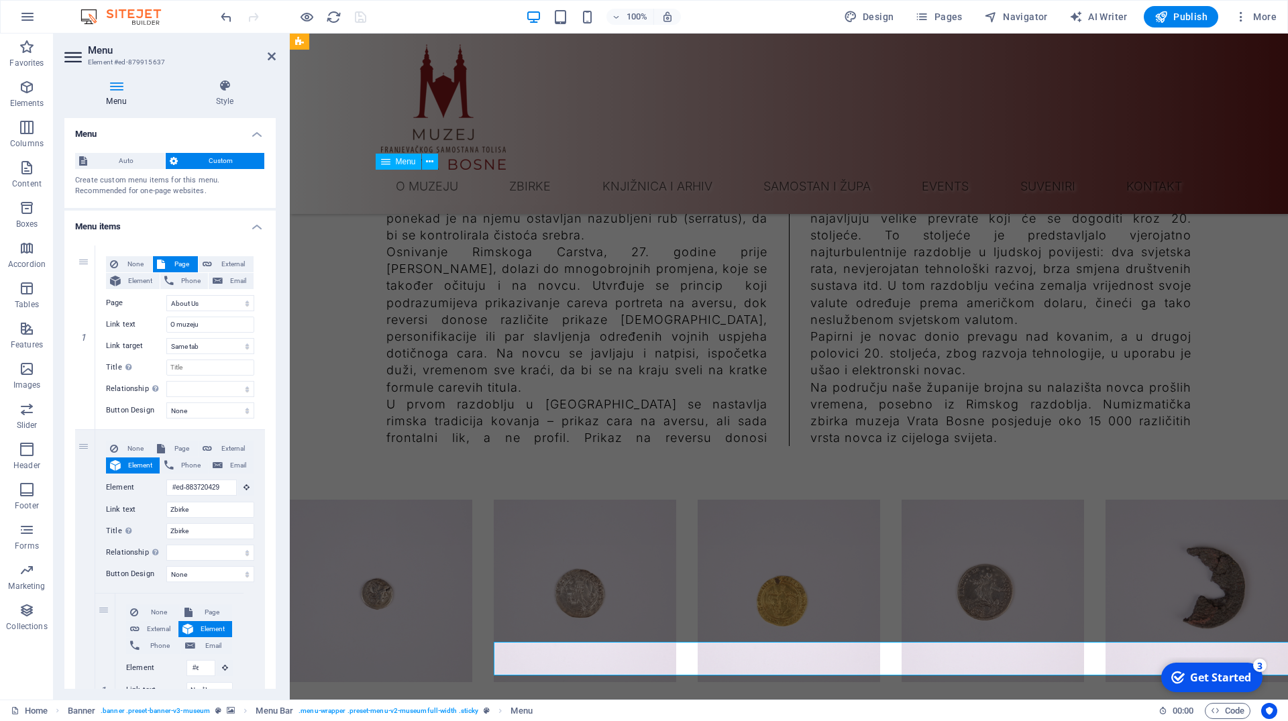
click at [409, 186] on nav "O muzeju Zbirke Neolit Rimsko razdoblje Srednji vijek Zbirka oružja Numizmatika…" at bounding box center [788, 187] width 815 height 34
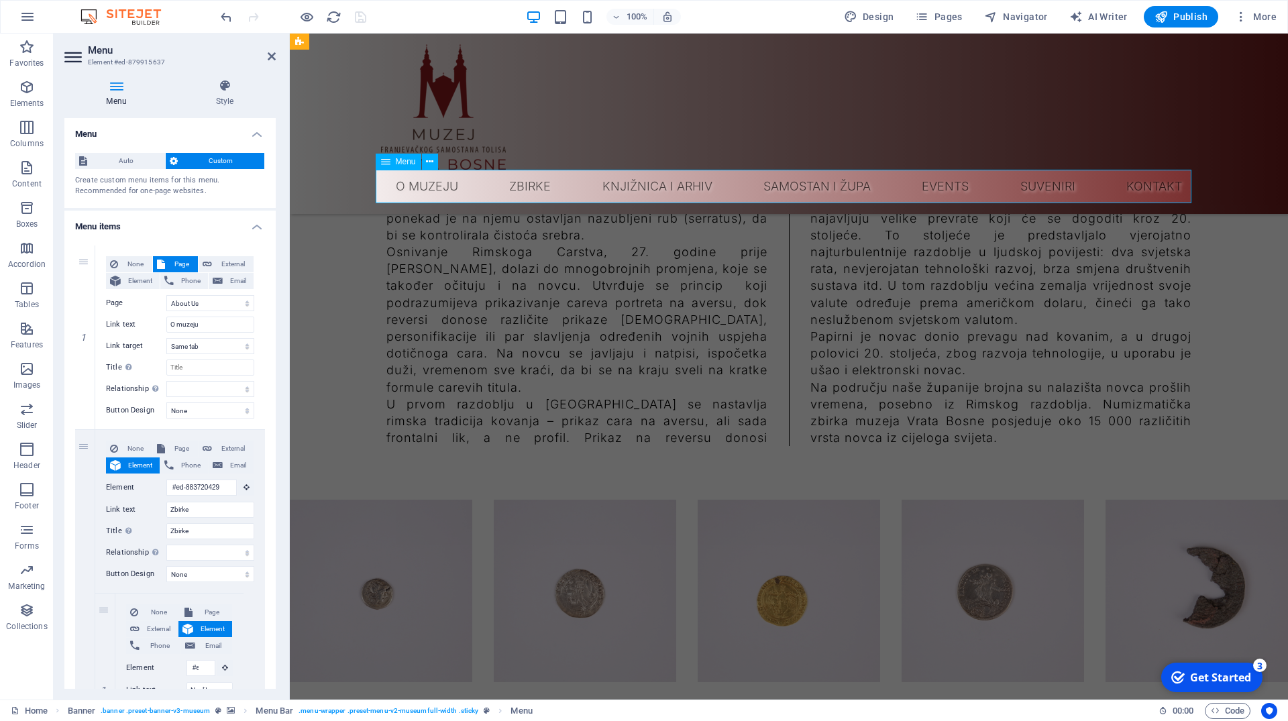
scroll to position [9835, 0]
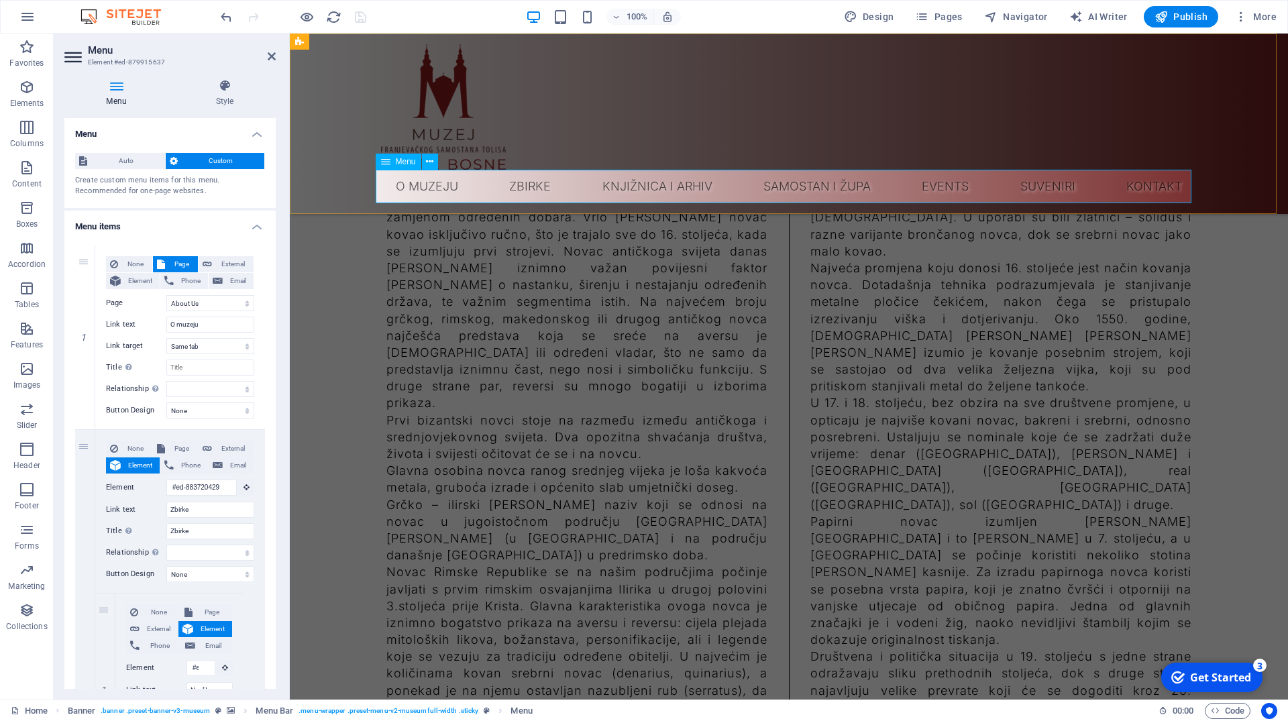
click at [387, 160] on icon at bounding box center [385, 162] width 9 height 16
click at [431, 159] on icon at bounding box center [429, 162] width 7 height 14
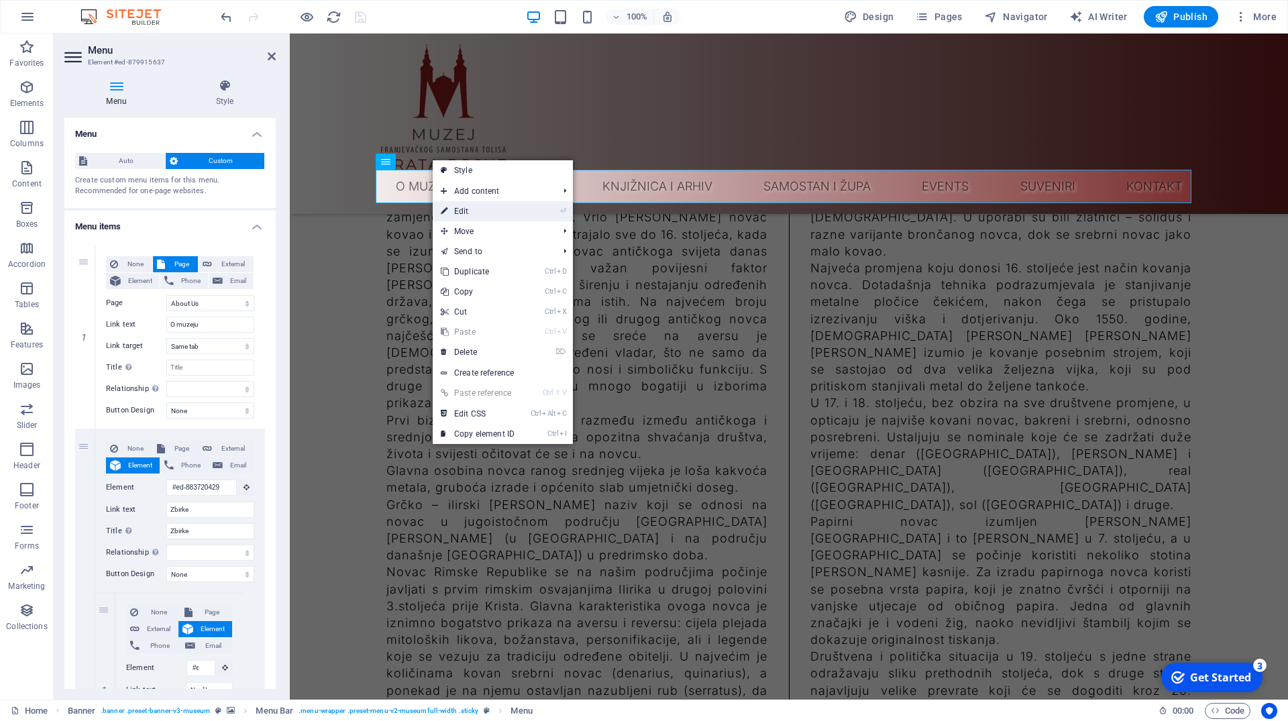
click at [461, 208] on link "⏎ Edit" at bounding box center [478, 211] width 90 height 20
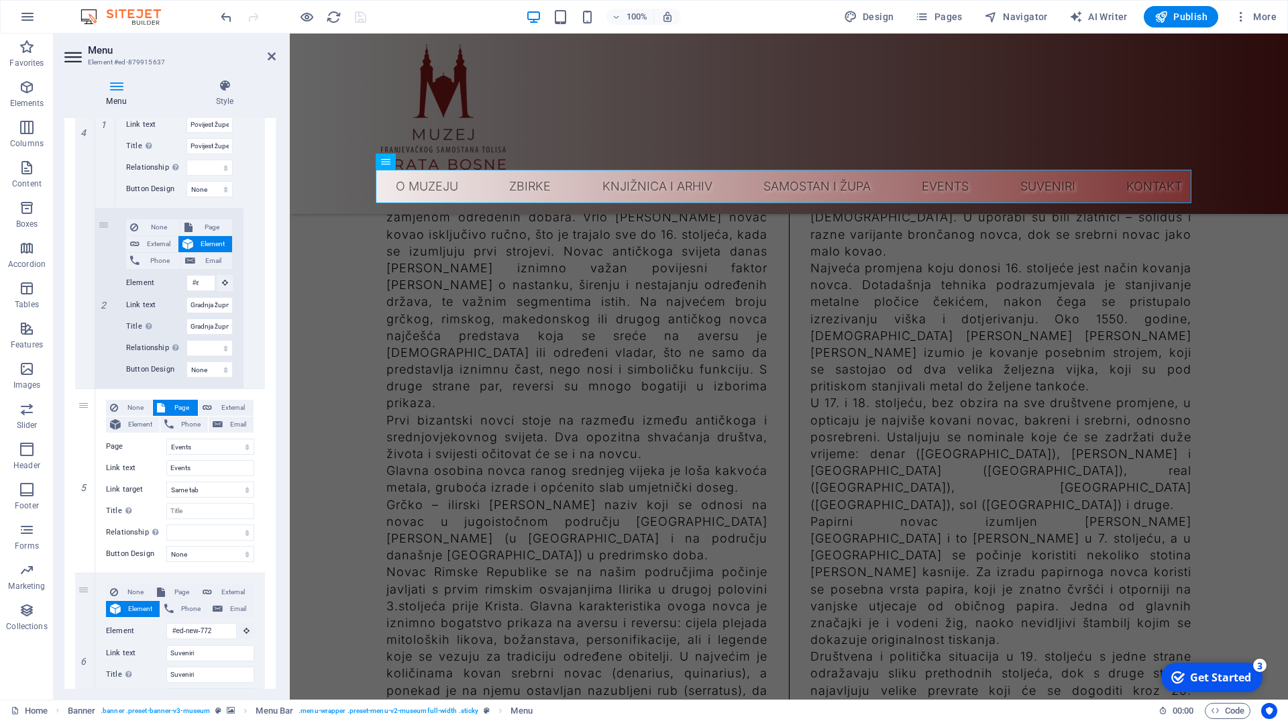
scroll to position [2595, 0]
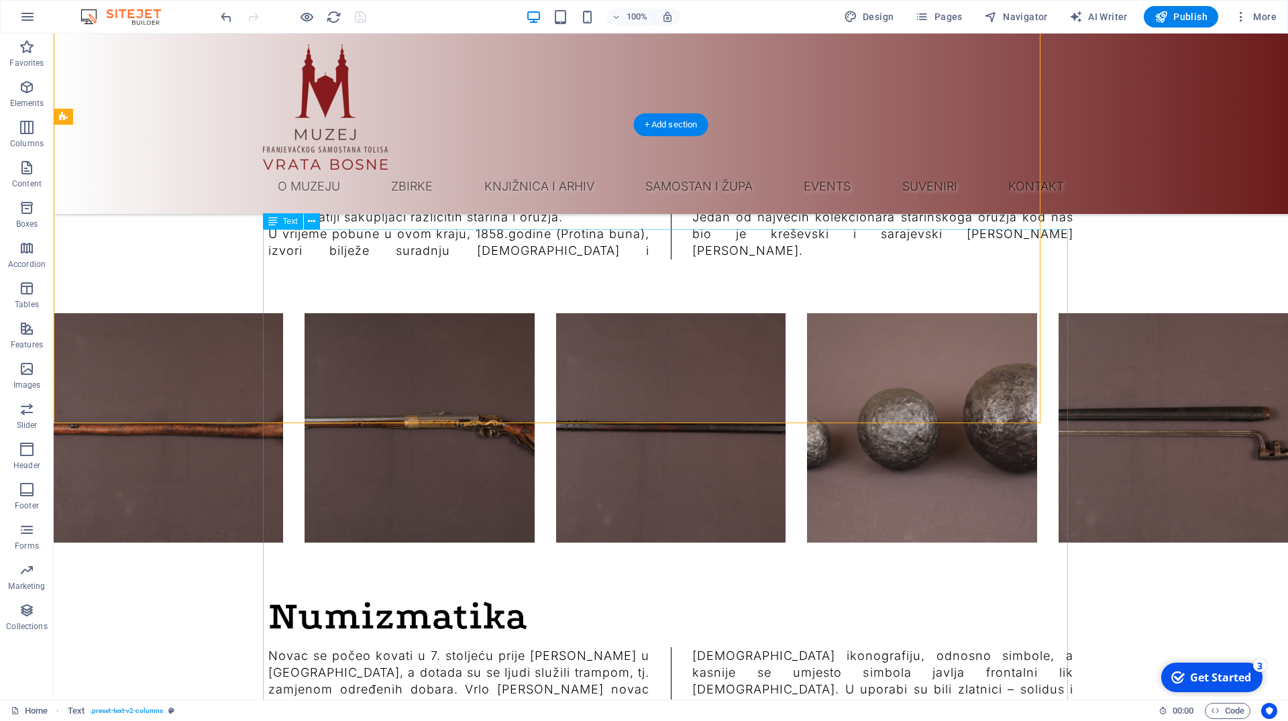
scroll to position [10307, 0]
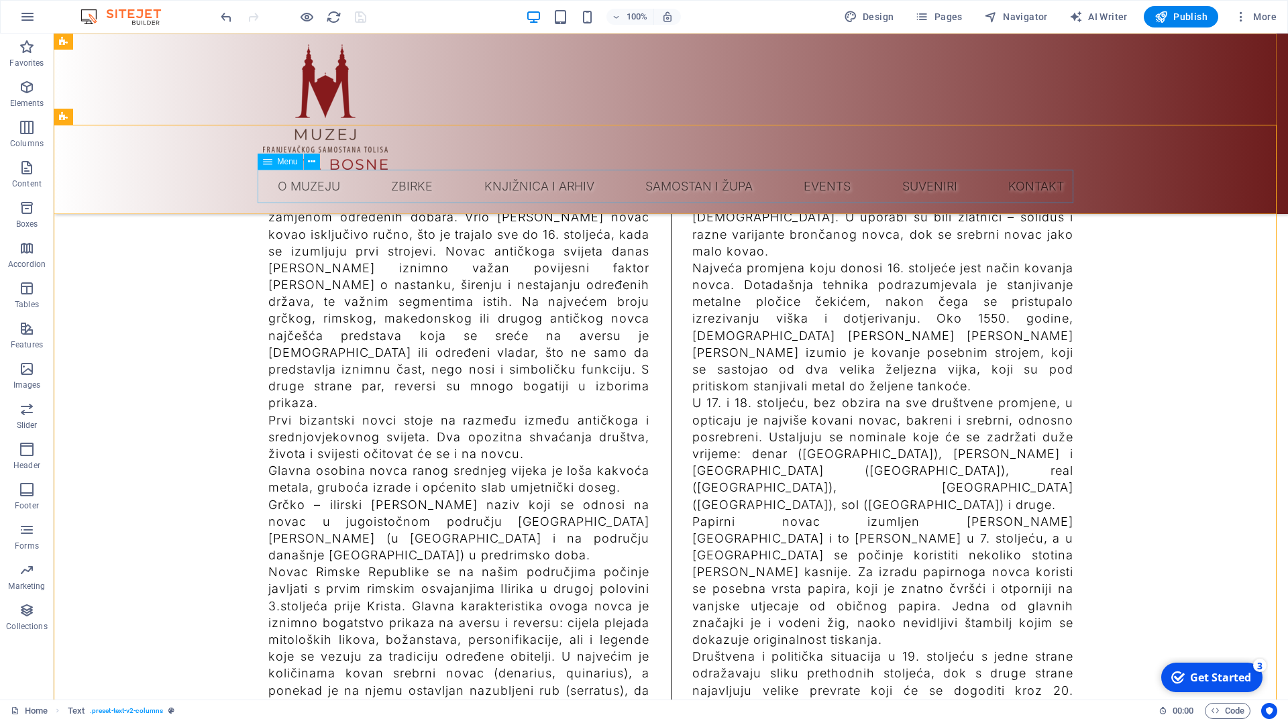
click at [815, 184] on nav "O muzeju Zbirke Neolit Rimsko razdoblje Srednji vijek Zbirka oružja Numizmatika…" at bounding box center [670, 187] width 815 height 34
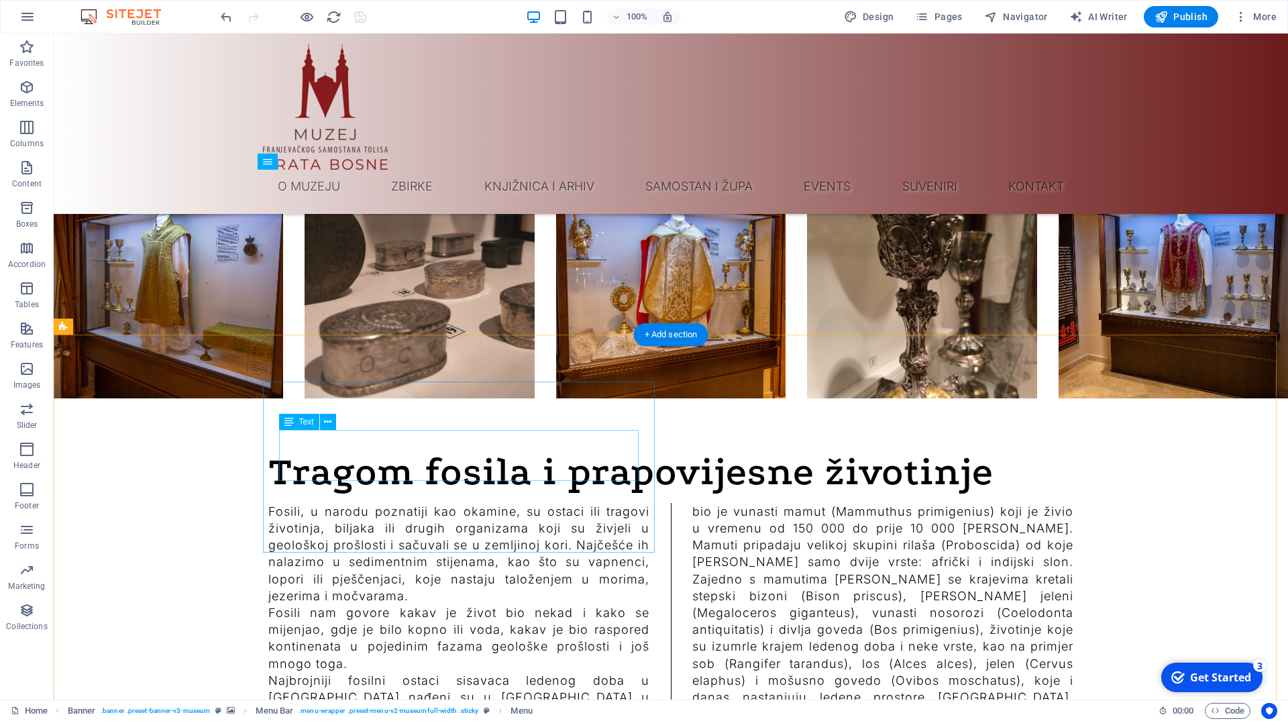
scroll to position [11949, 0]
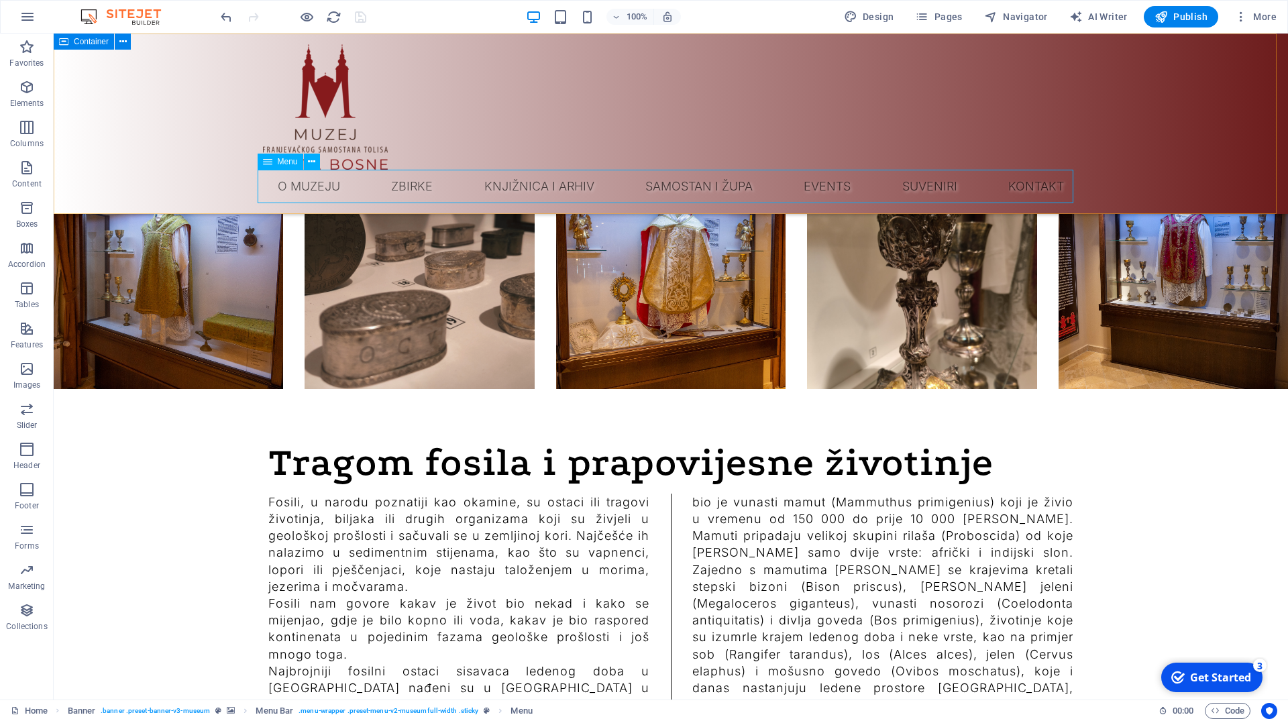
click at [816, 188] on nav "O muzeju Zbirke Neolit Rimsko razdoblje Srednji vijek Zbirka oružja Numizmatika…" at bounding box center [670, 187] width 815 height 34
